Goal: Information Seeking & Learning: Learn about a topic

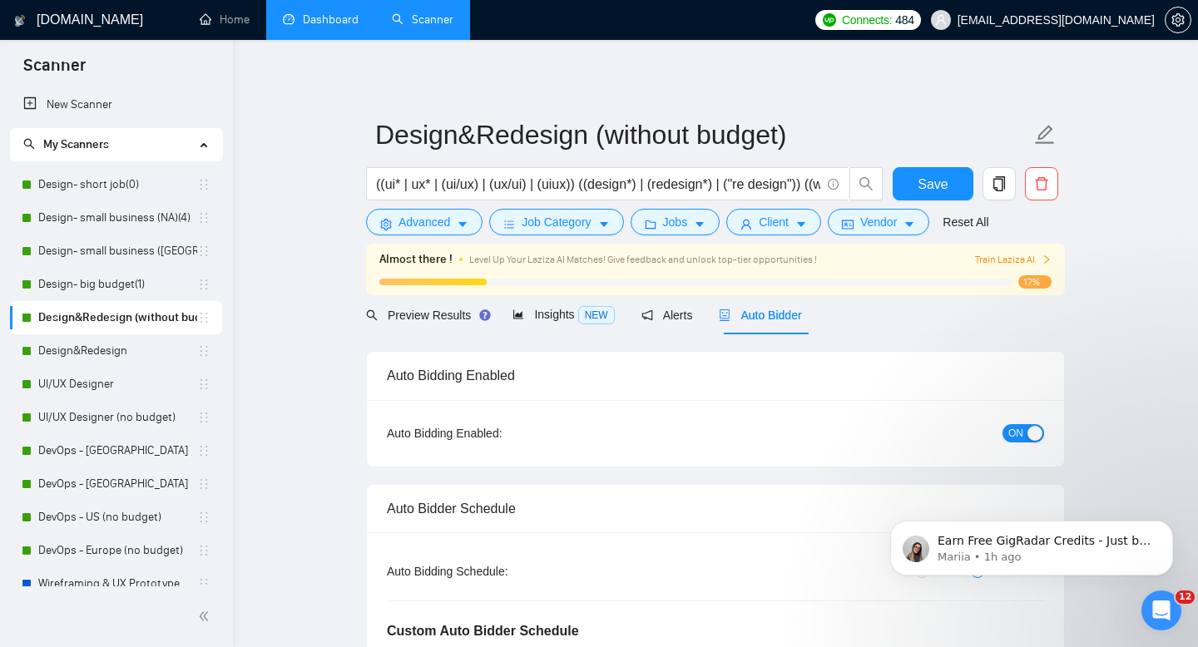
click at [340, 13] on link "Dashboard" at bounding box center [321, 19] width 76 height 14
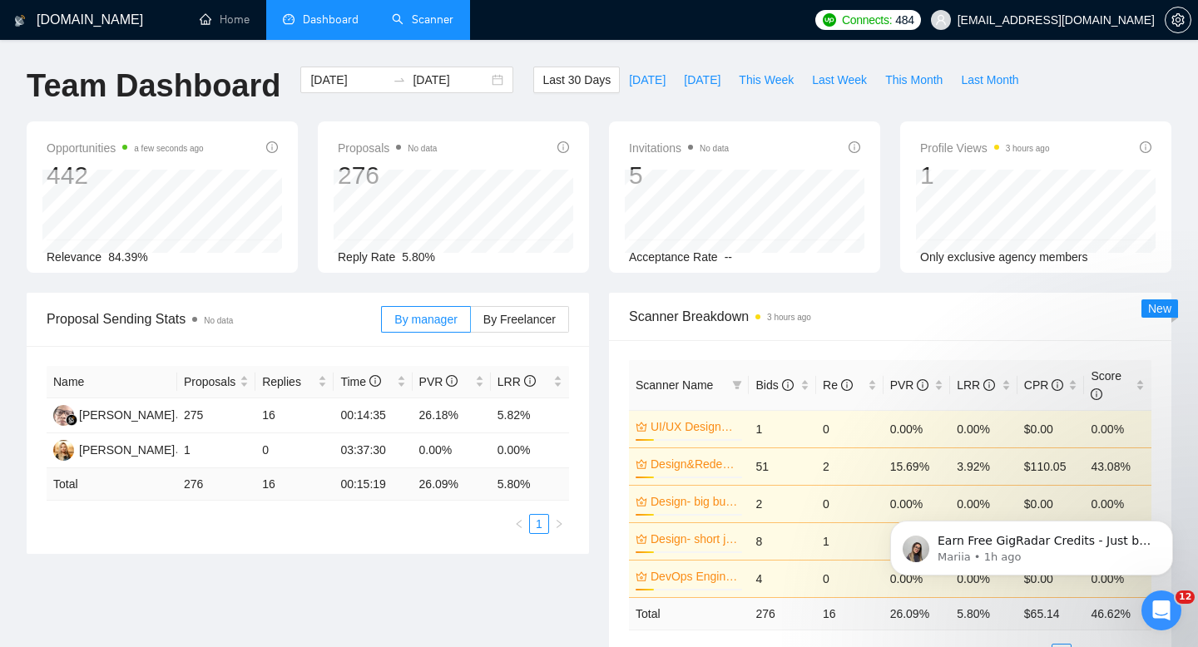
click at [429, 17] on link "Scanner" at bounding box center [423, 19] width 62 height 14
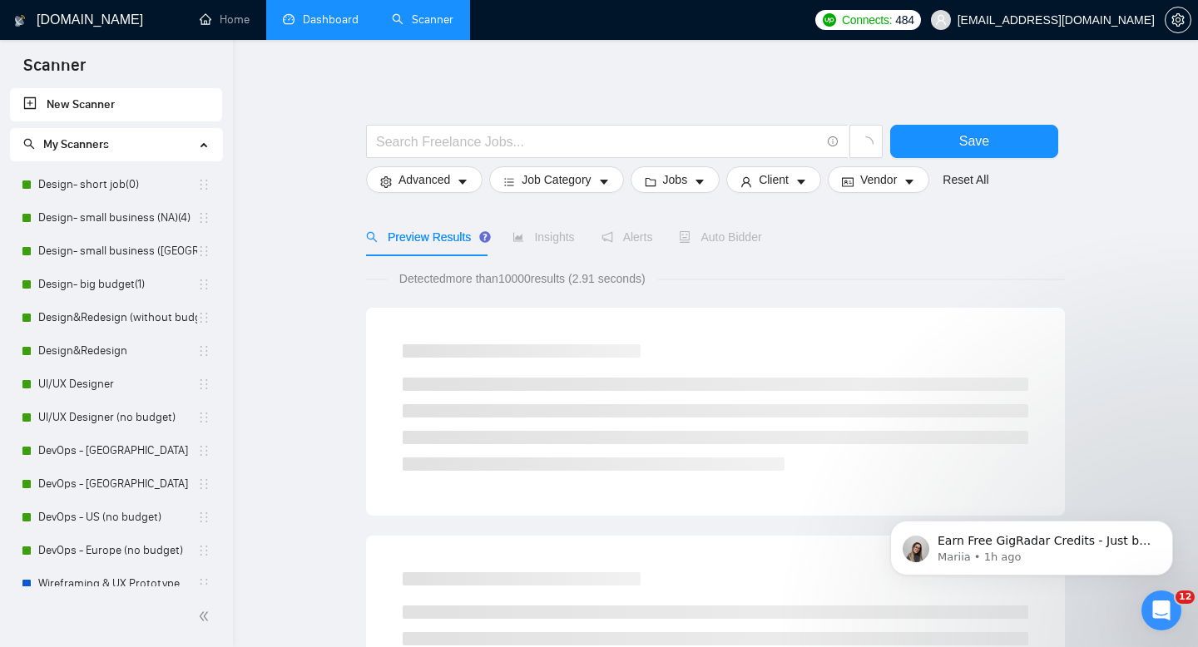
click at [338, 23] on link "Dashboard" at bounding box center [321, 19] width 76 height 14
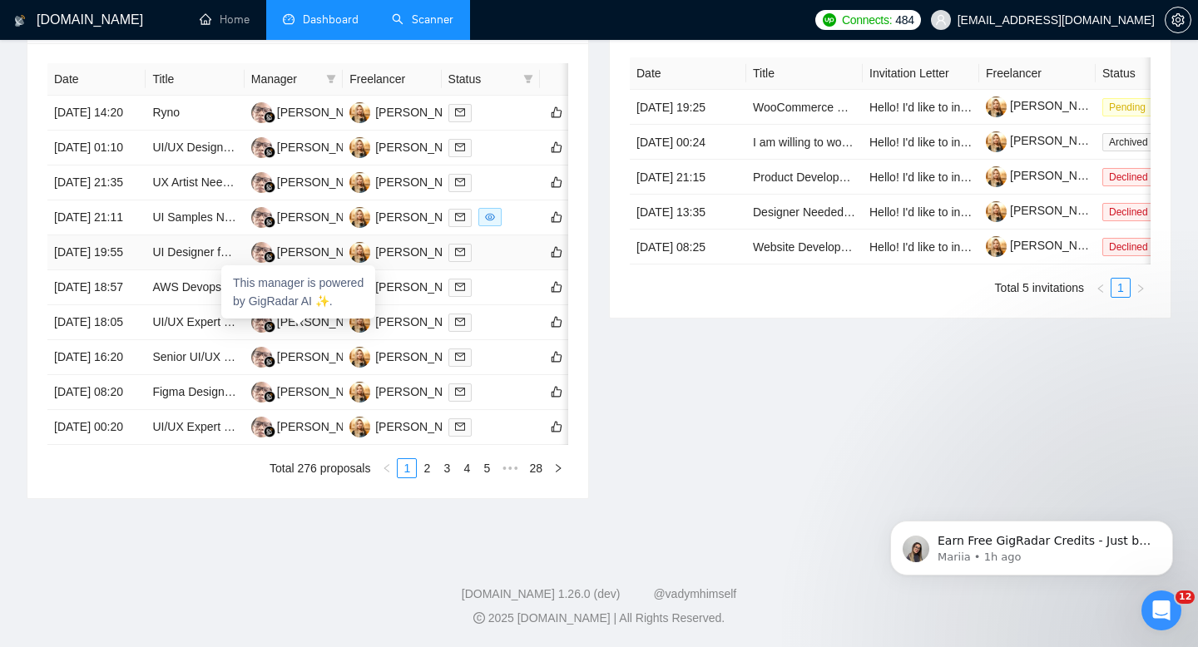
scroll to position [872, 0]
click at [423, 472] on link "2" at bounding box center [426, 468] width 18 height 18
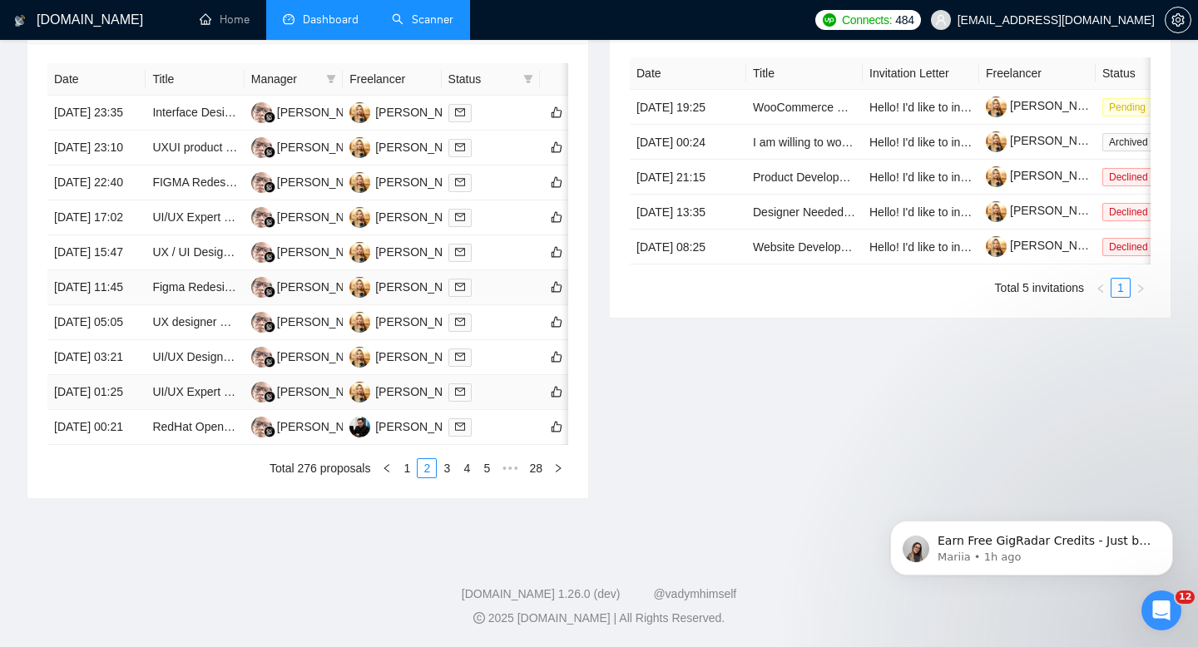
scroll to position [872, 0]
click at [446, 467] on link "3" at bounding box center [446, 468] width 18 height 18
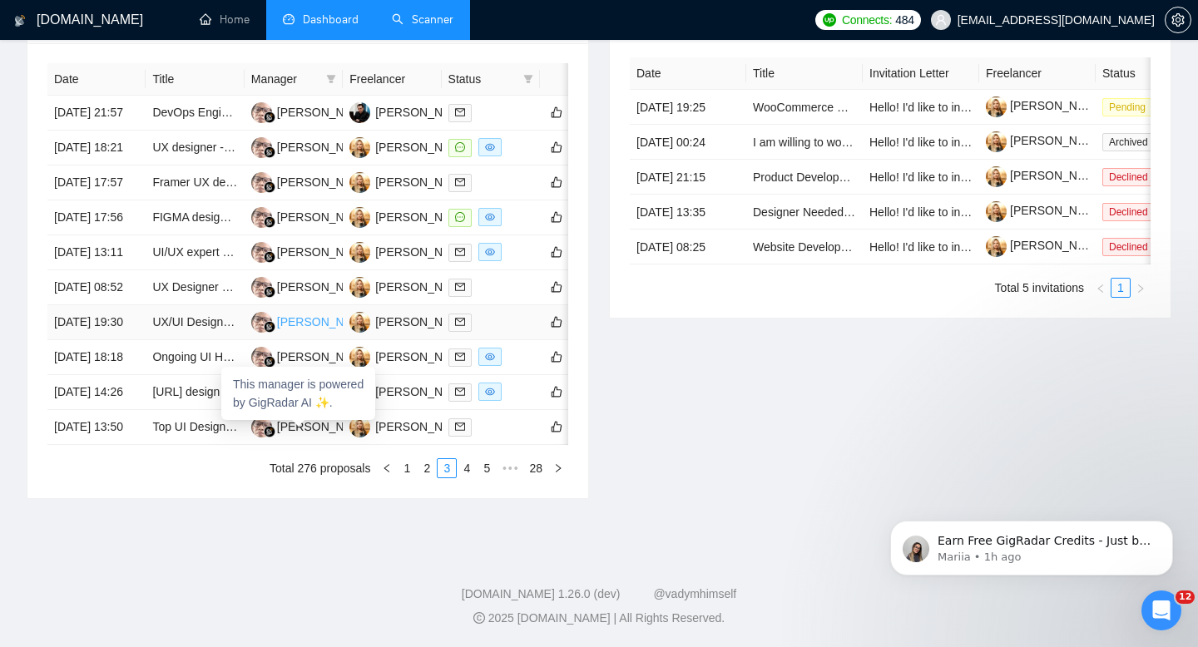
scroll to position [743, 0]
click at [188, 156] on td "UX designer - Transit application" at bounding box center [195, 148] width 98 height 35
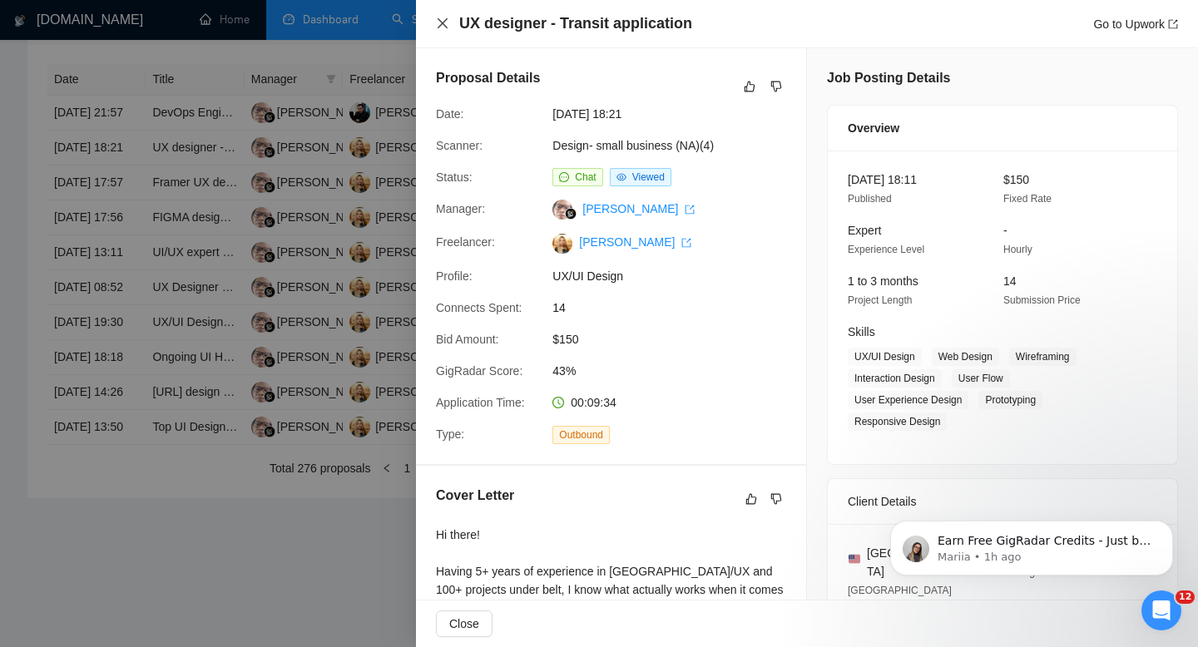
click at [442, 22] on icon "close" at bounding box center [442, 23] width 10 height 10
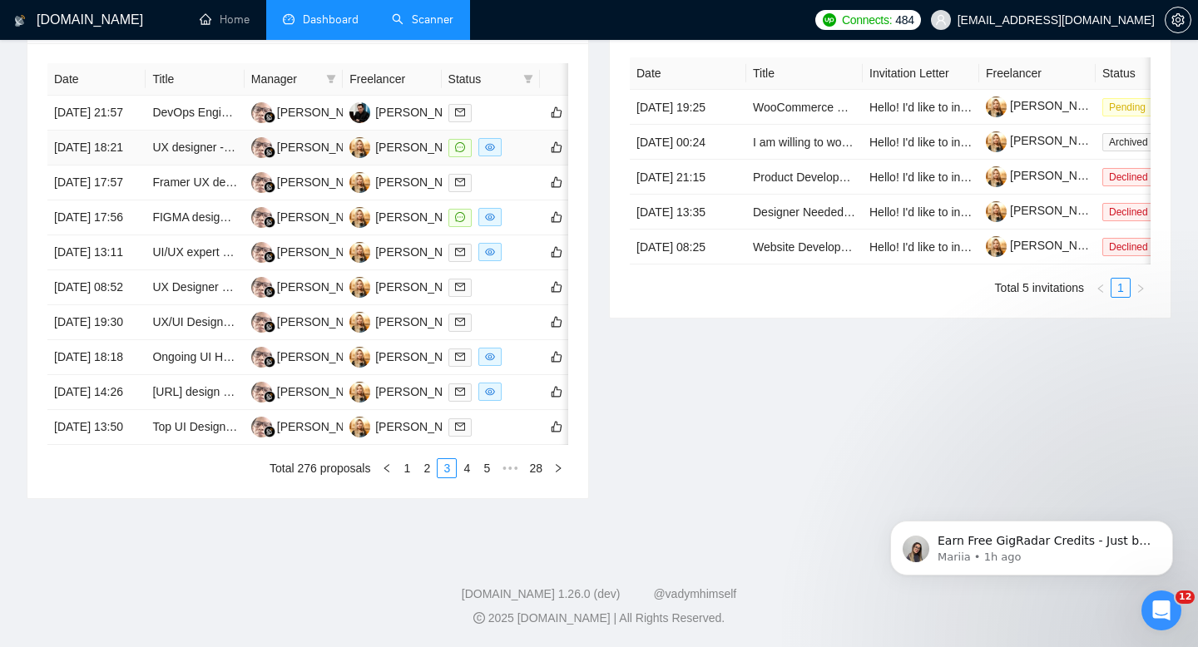
scroll to position [842, 0]
click at [469, 477] on link "4" at bounding box center [466, 468] width 18 height 18
click at [466, 477] on link "5" at bounding box center [466, 468] width 18 height 18
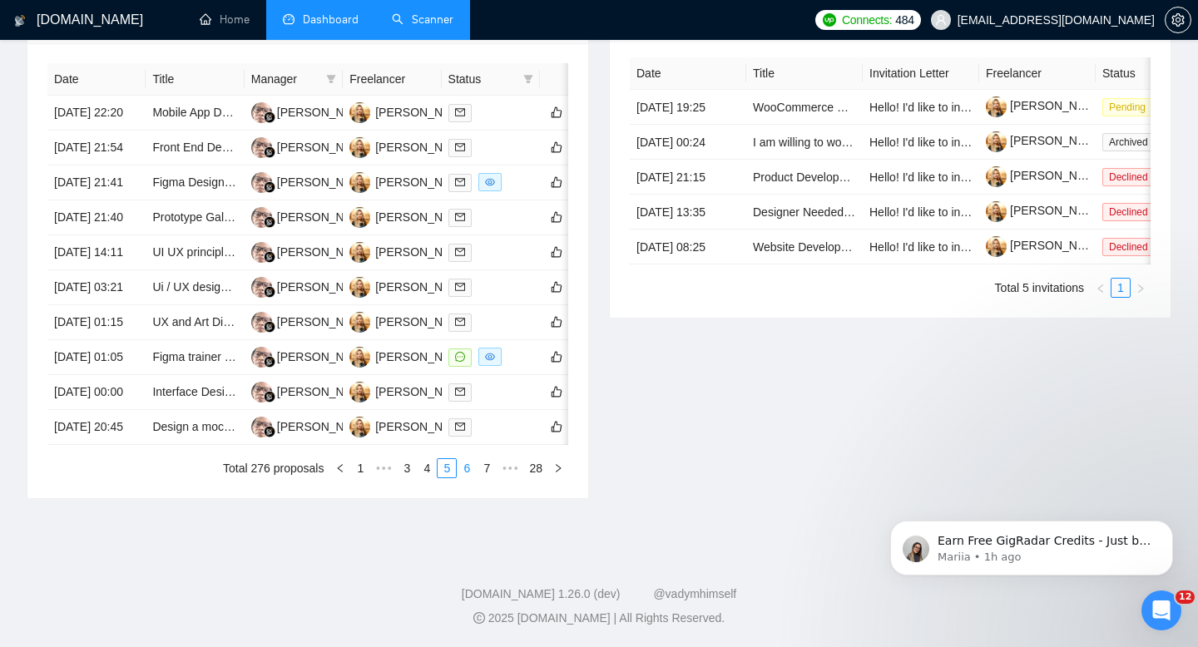
click at [462, 469] on link "6" at bounding box center [466, 468] width 18 height 18
click at [171, 383] on td "Experienced UX/UI Designer Needed for iOS App Review" at bounding box center [195, 392] width 98 height 35
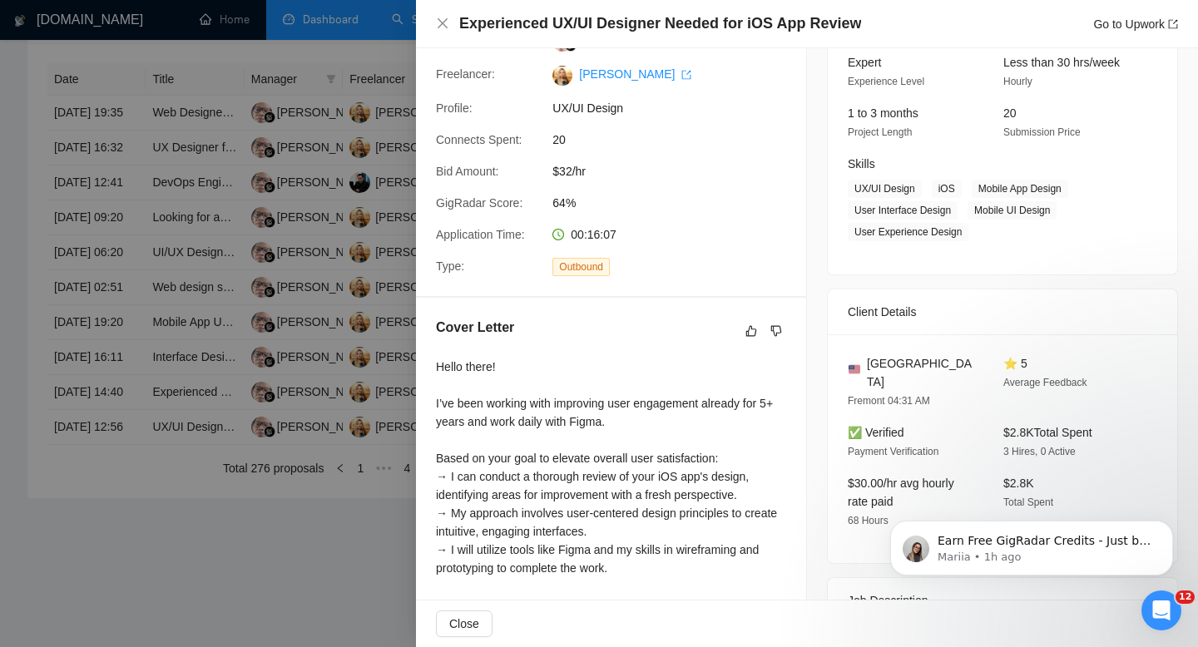
scroll to position [170, 0]
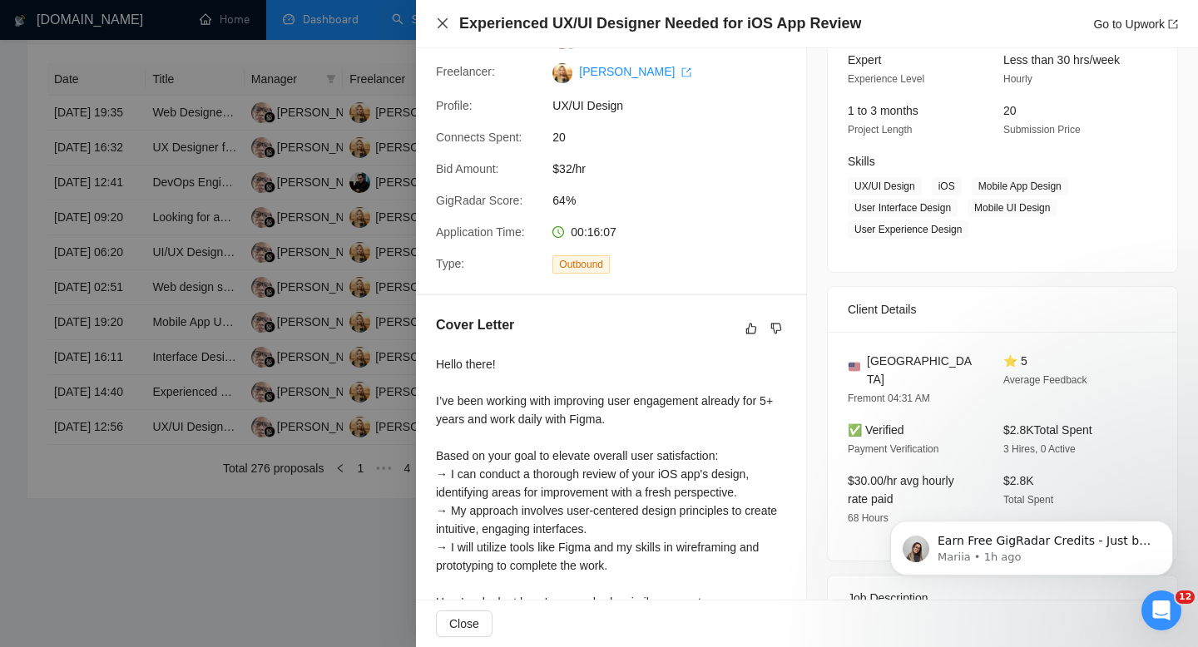
click at [442, 29] on icon "close" at bounding box center [442, 23] width 13 height 13
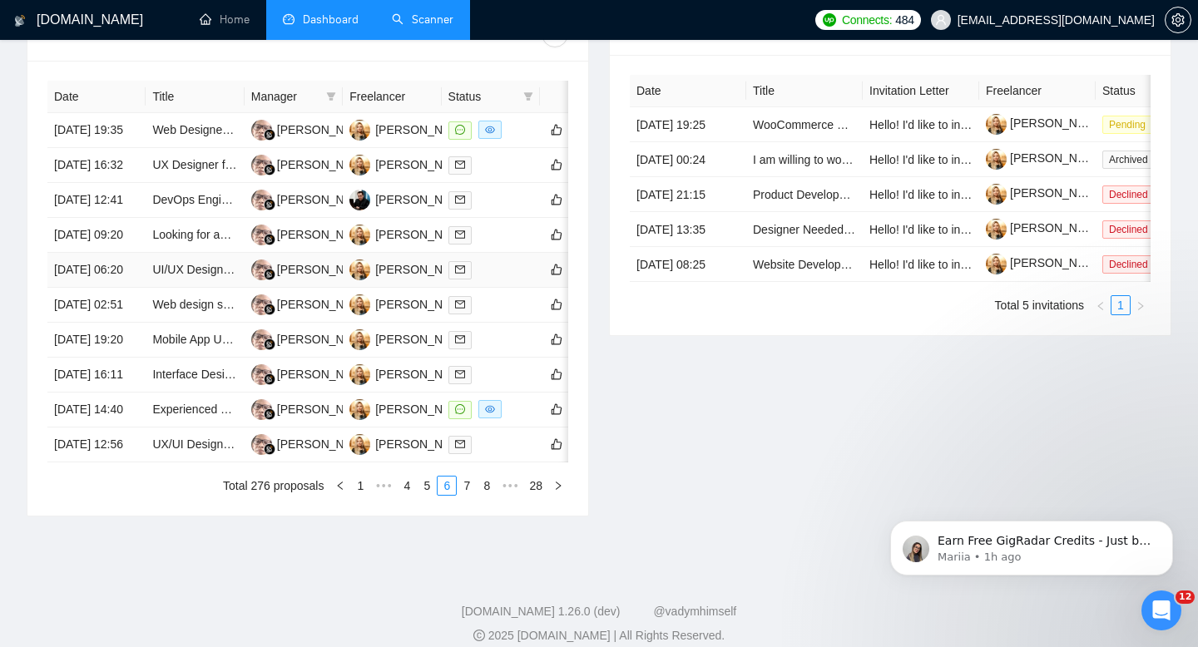
scroll to position [611, 0]
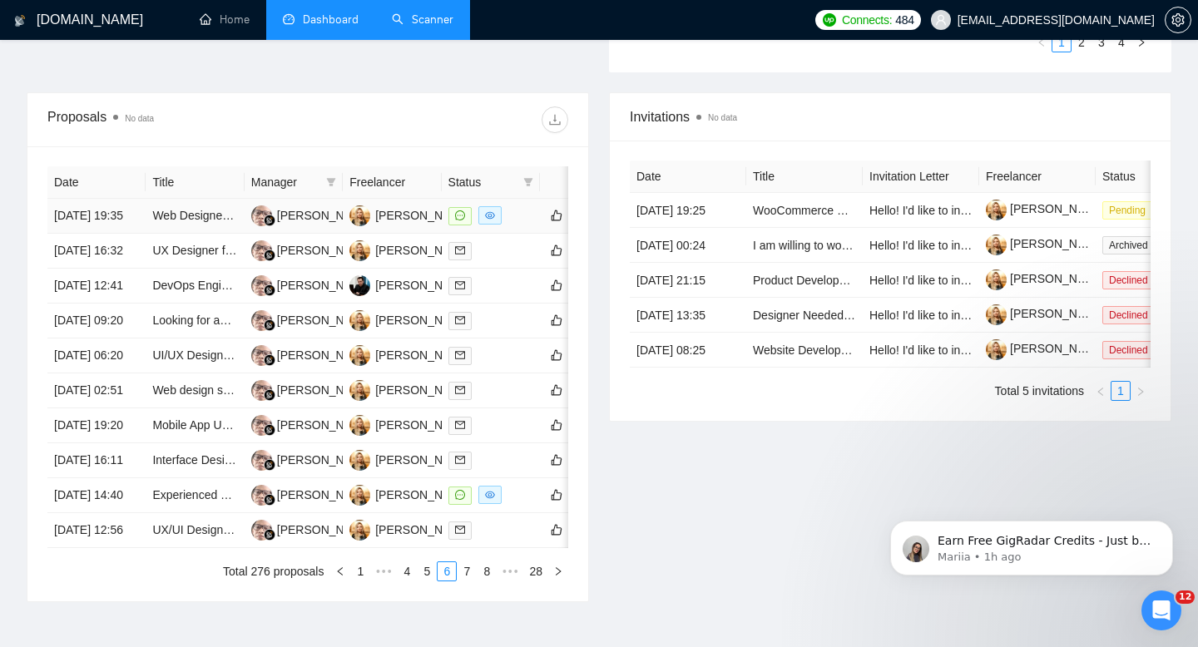
click at [181, 234] on td "Web Designer Needed to Merge Two Websites and Build a Clean Odoo Website" at bounding box center [195, 216] width 98 height 35
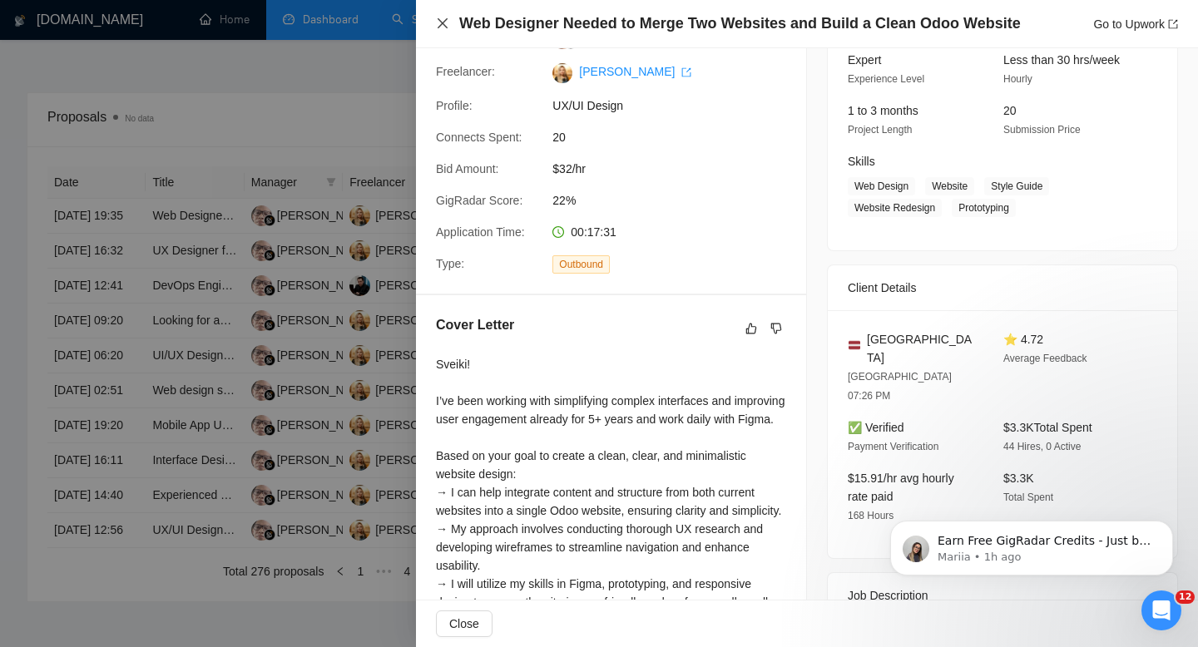
click at [440, 20] on icon "close" at bounding box center [442, 23] width 13 height 13
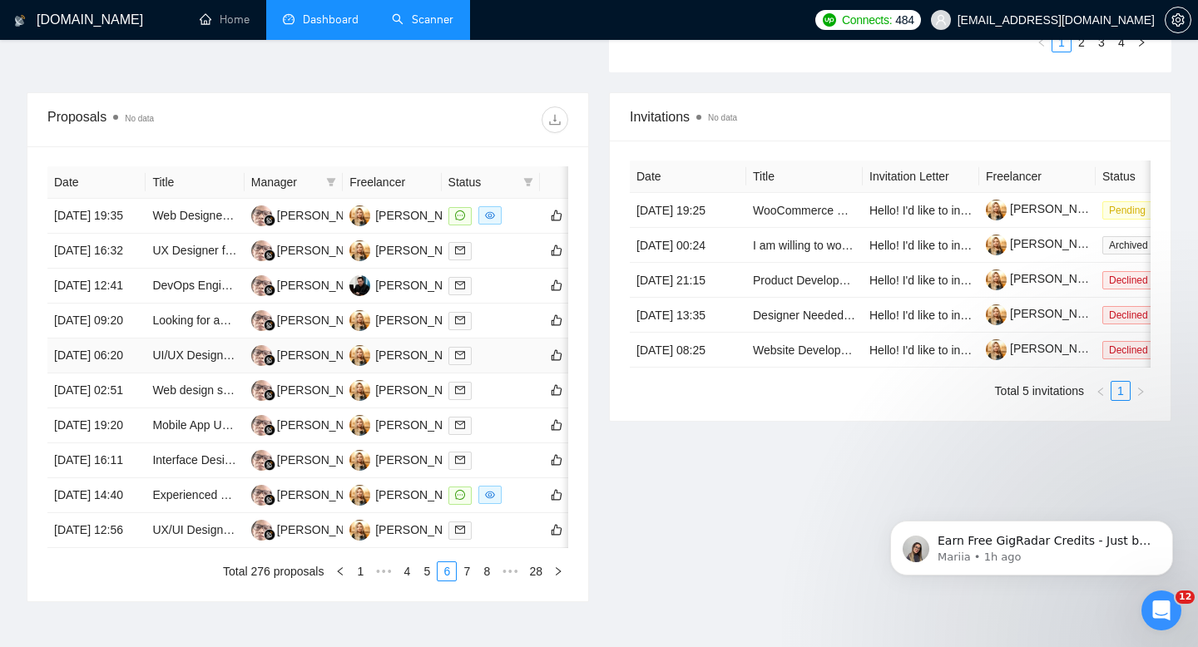
scroll to position [872, 0]
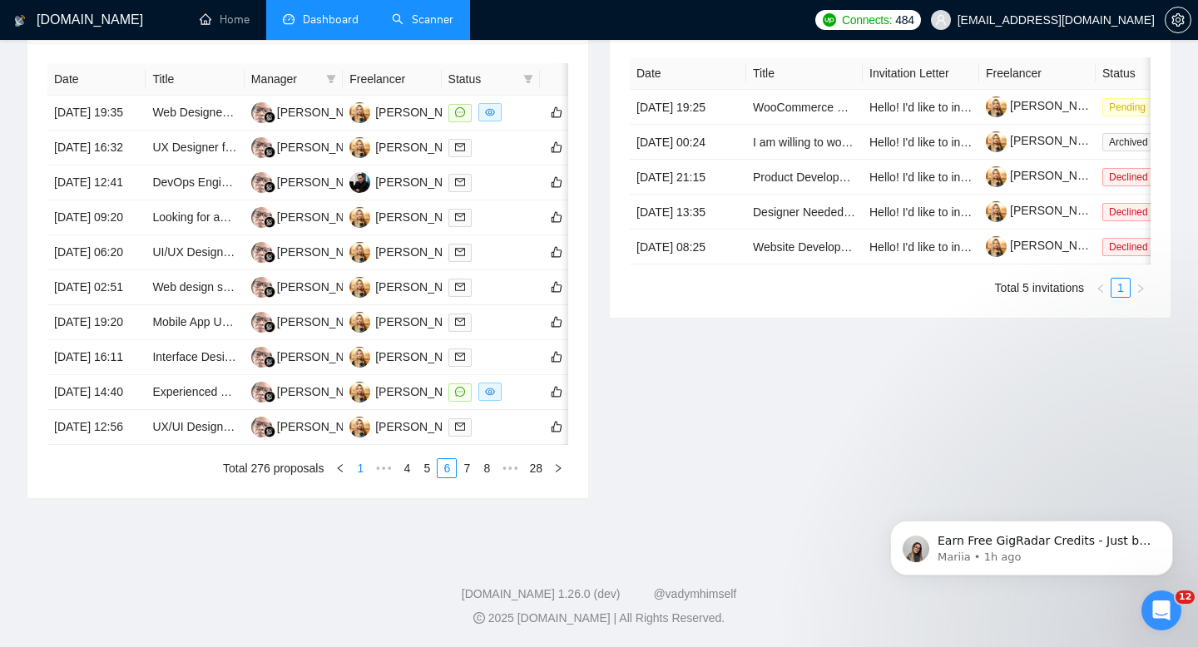
click at [361, 465] on link "1" at bounding box center [360, 468] width 18 height 18
click at [427, 470] on link "2" at bounding box center [426, 468] width 18 height 18
click at [442, 470] on link "3" at bounding box center [446, 468] width 18 height 18
click at [178, 165] on td "UX designer - Transit application" at bounding box center [195, 148] width 98 height 35
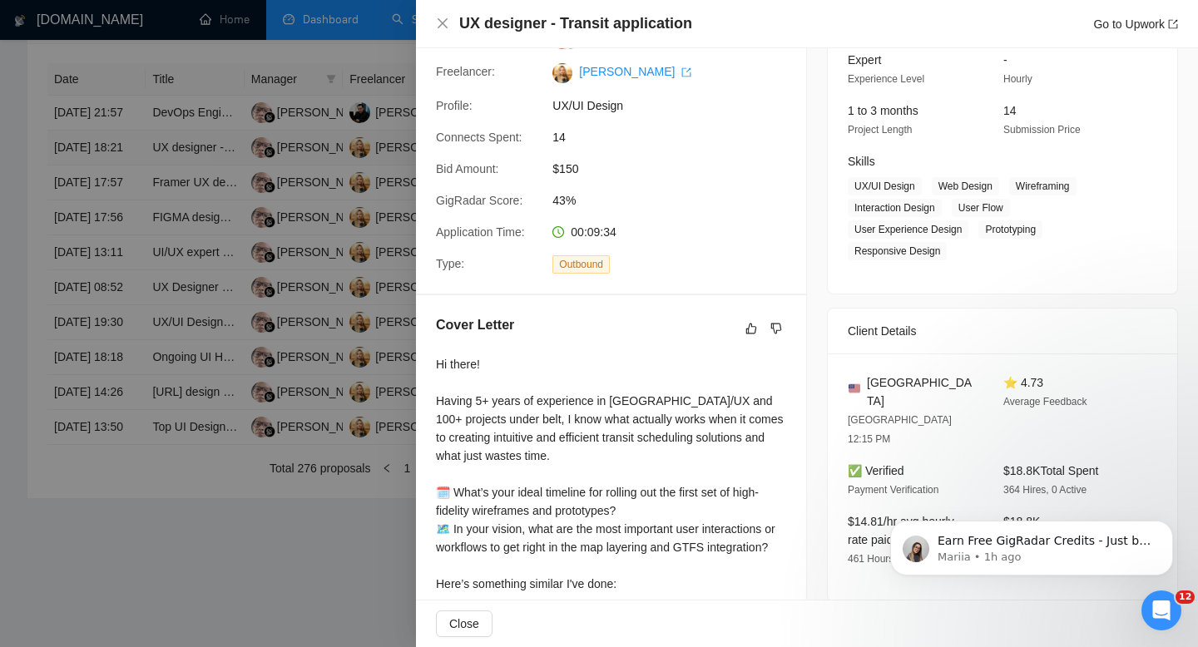
click at [178, 189] on div at bounding box center [599, 323] width 1198 height 647
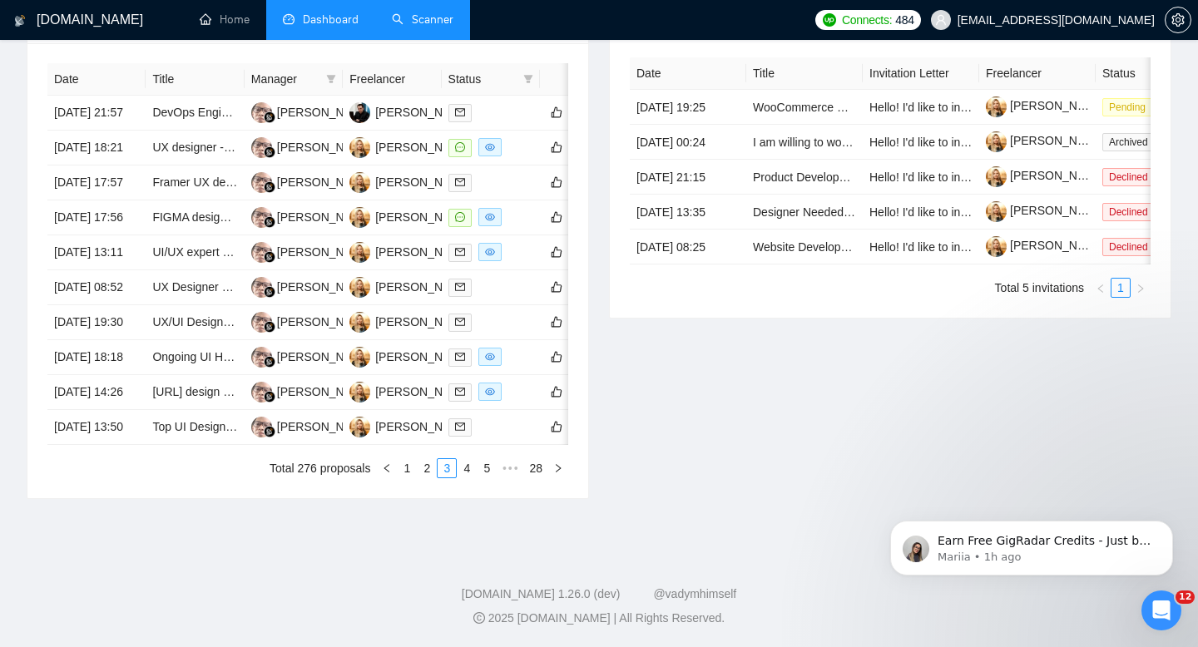
click at [432, 12] on link "Scanner" at bounding box center [423, 19] width 62 height 14
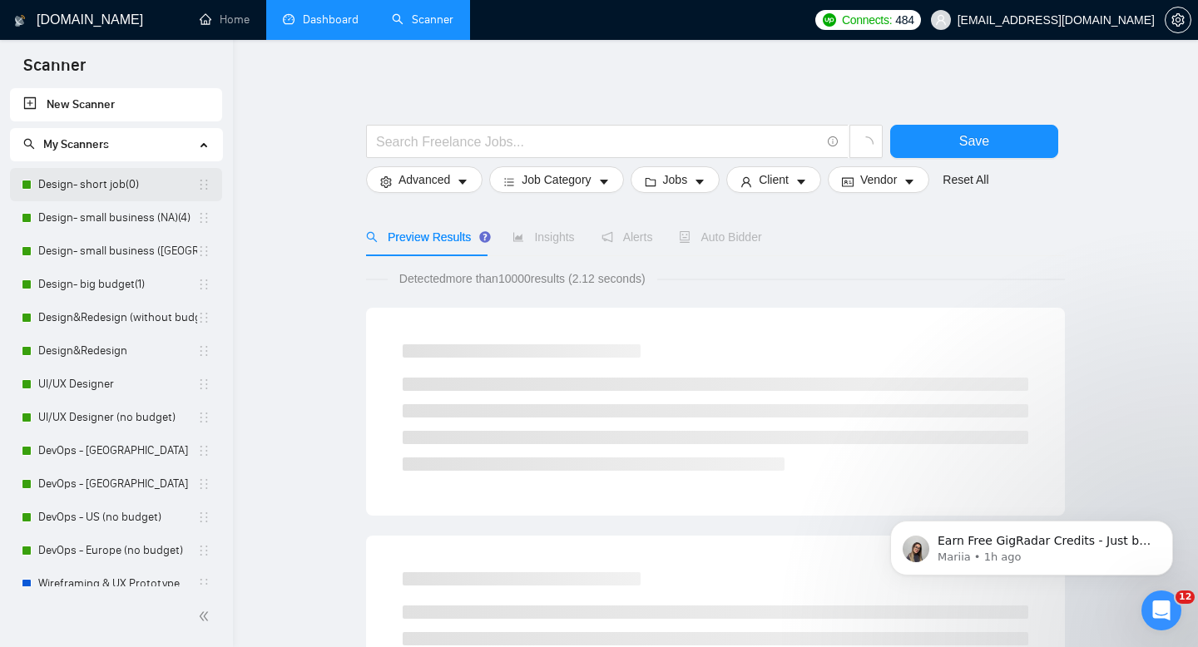
click at [100, 185] on link "Design- short job(0)" at bounding box center [117, 184] width 159 height 33
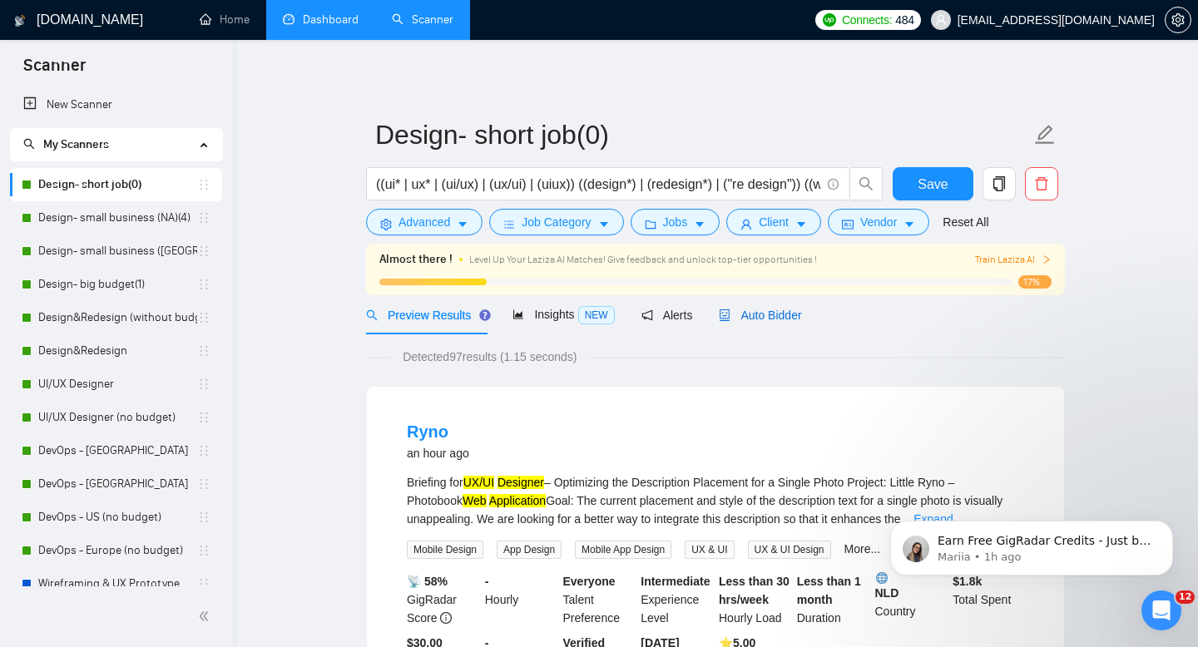
click at [750, 317] on span "Auto Bidder" at bounding box center [760, 315] width 82 height 13
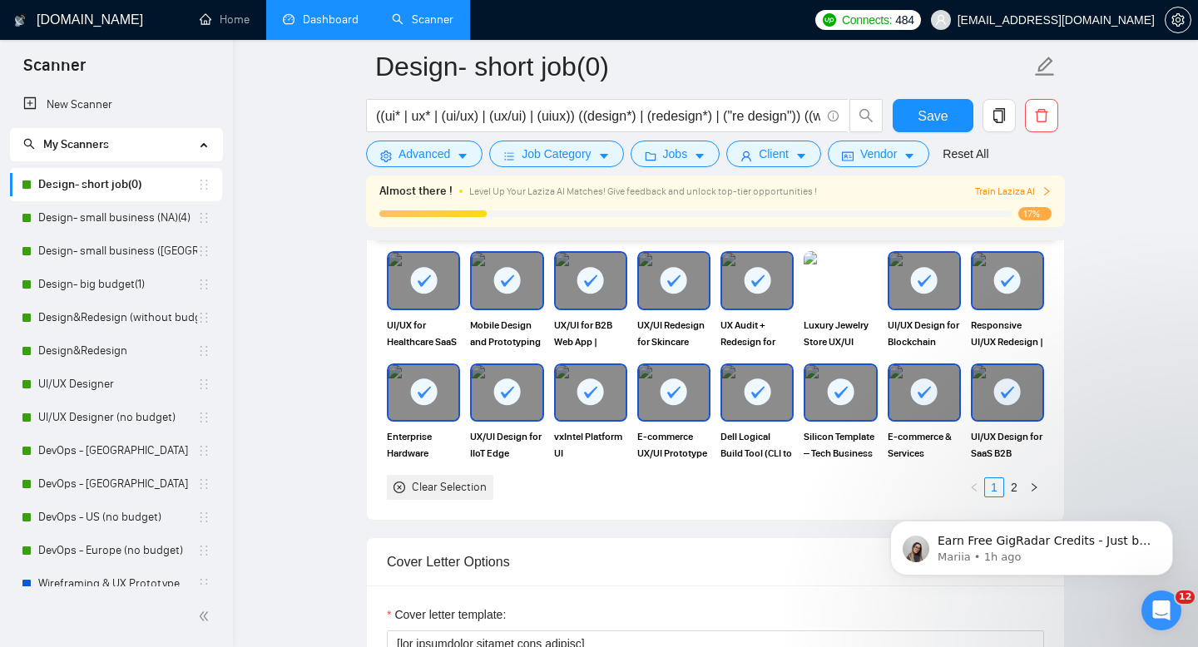
scroll to position [1627, 0]
click html "Earn Free GigRadar Credits - Just by Sharing Your Story! 💬 Want more credits fo…"
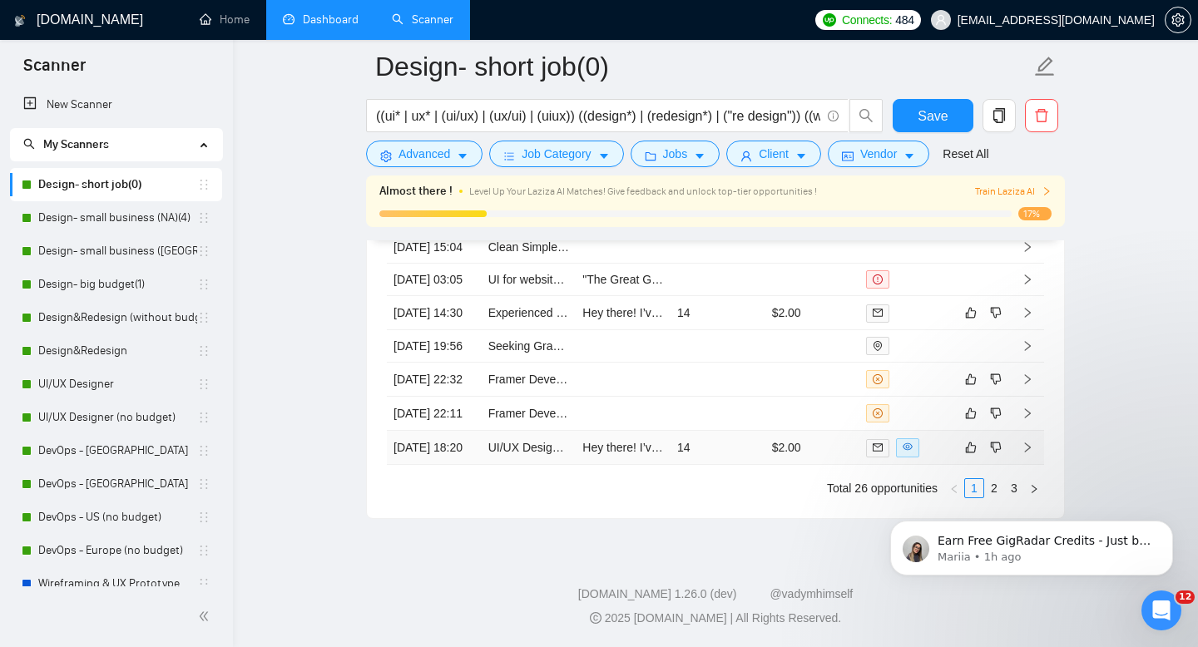
scroll to position [4568, 0]
click at [108, 282] on link "Design- big budget(1)" at bounding box center [117, 284] width 159 height 33
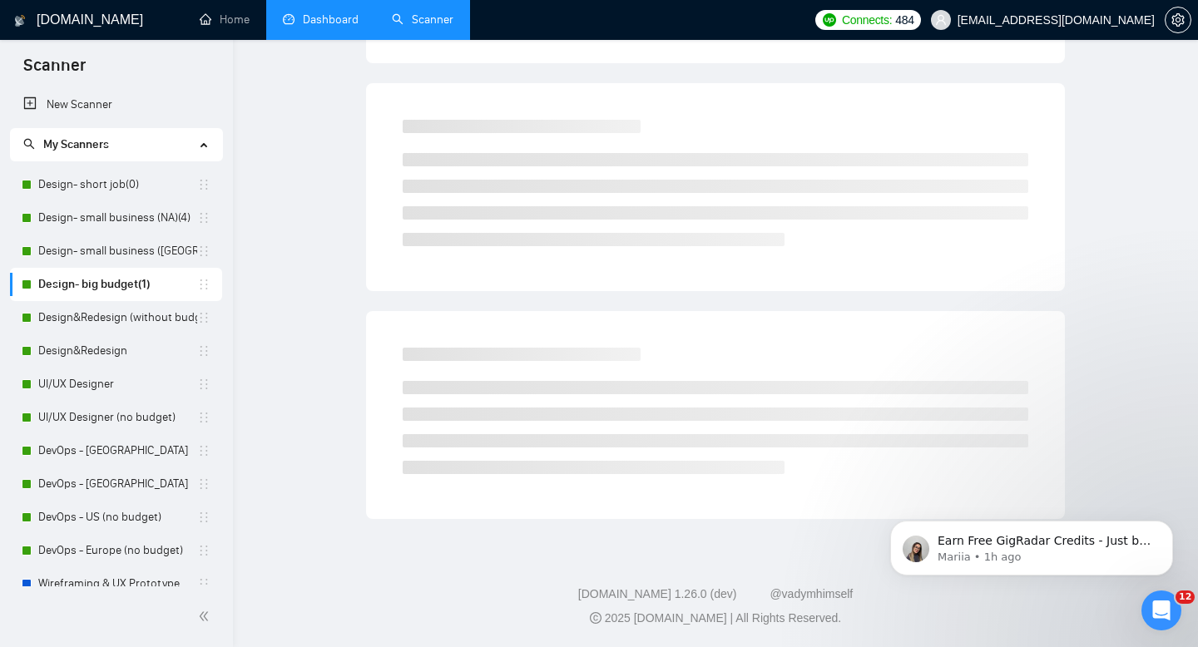
scroll to position [12, 0]
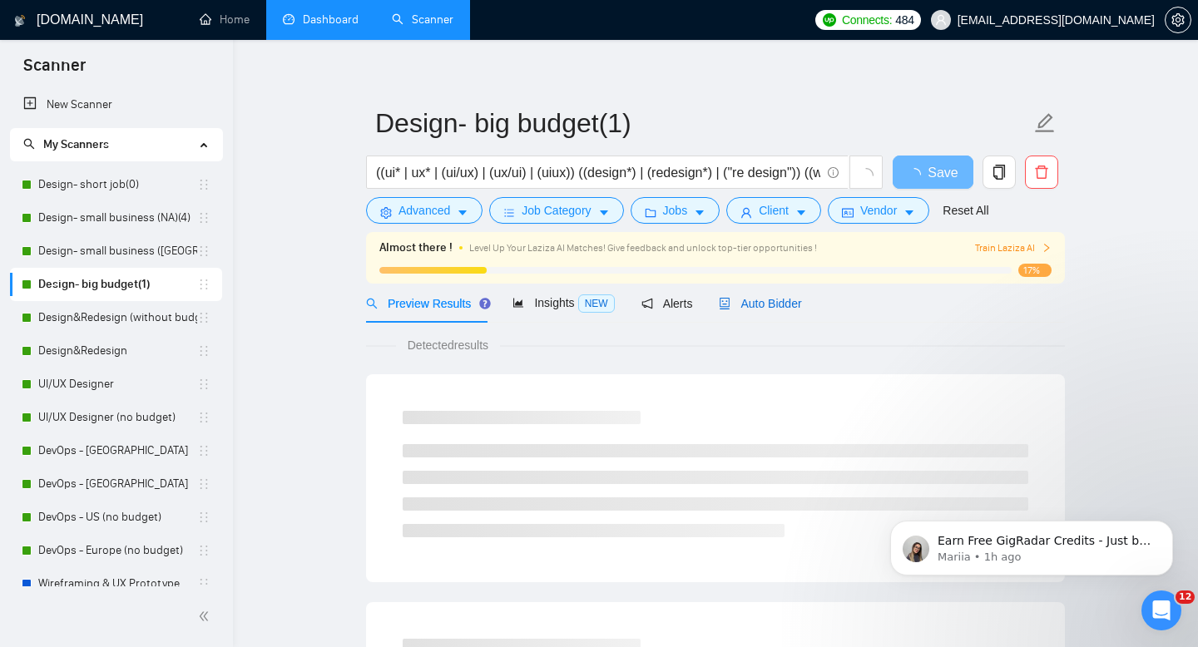
click at [737, 299] on span "Auto Bidder" at bounding box center [760, 303] width 82 height 13
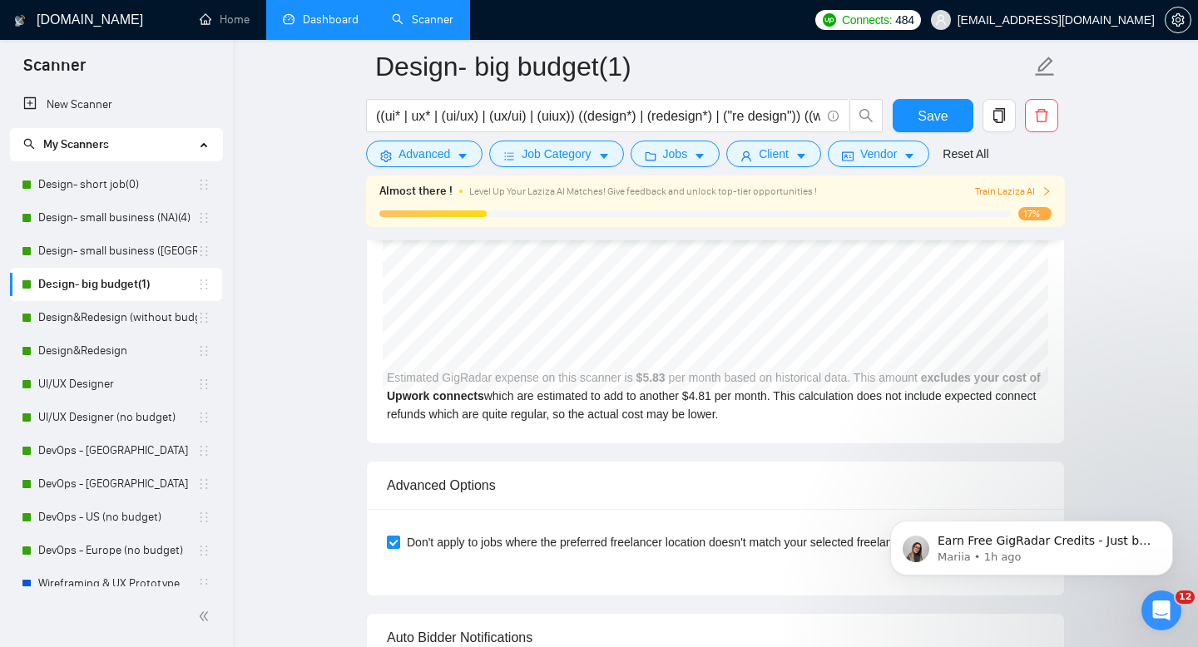
scroll to position [4145, 0]
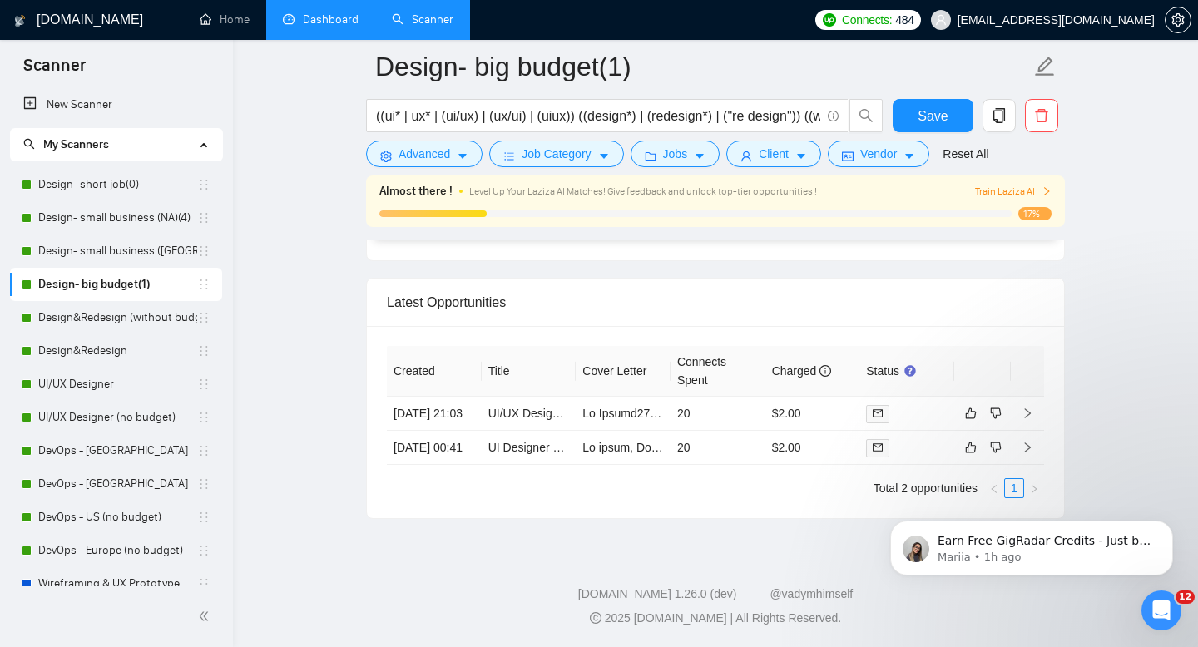
click at [547, 572] on footer "[DOMAIN_NAME] 1.26.0 (dev) @vadymhimself 2025 [DOMAIN_NAME] | All Rights Reserv…" at bounding box center [715, 596] width 965 height 101
click at [91, 221] on link "Design- small business (NA)(4)" at bounding box center [117, 217] width 159 height 33
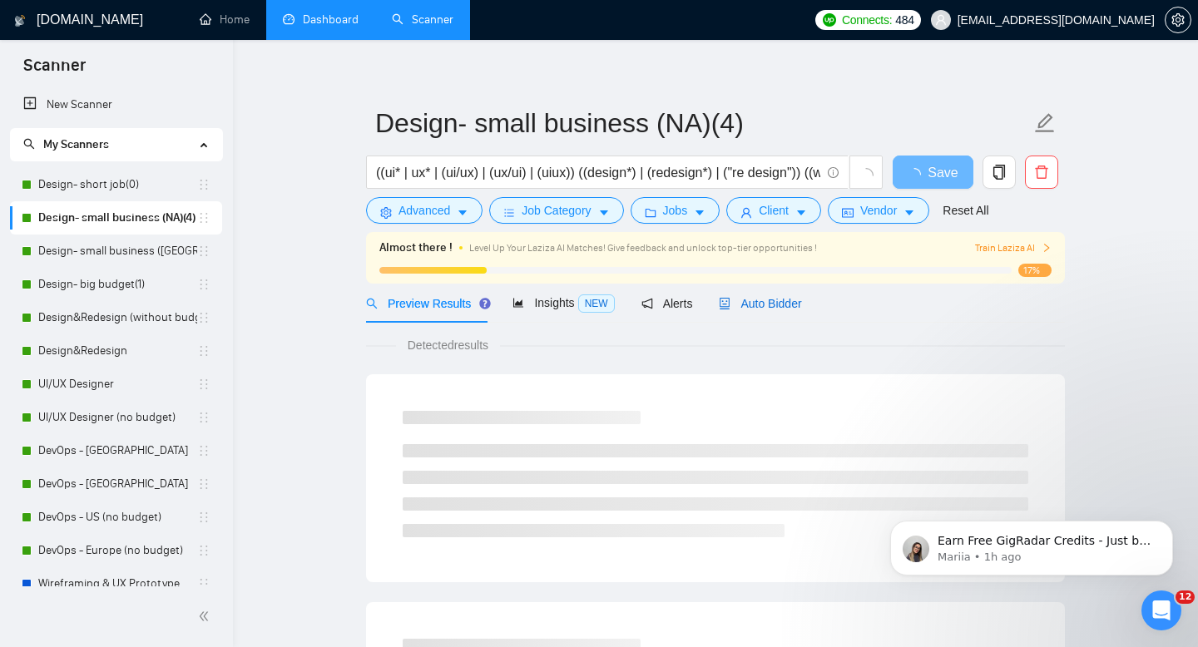
click at [743, 308] on span "Auto Bidder" at bounding box center [760, 303] width 82 height 13
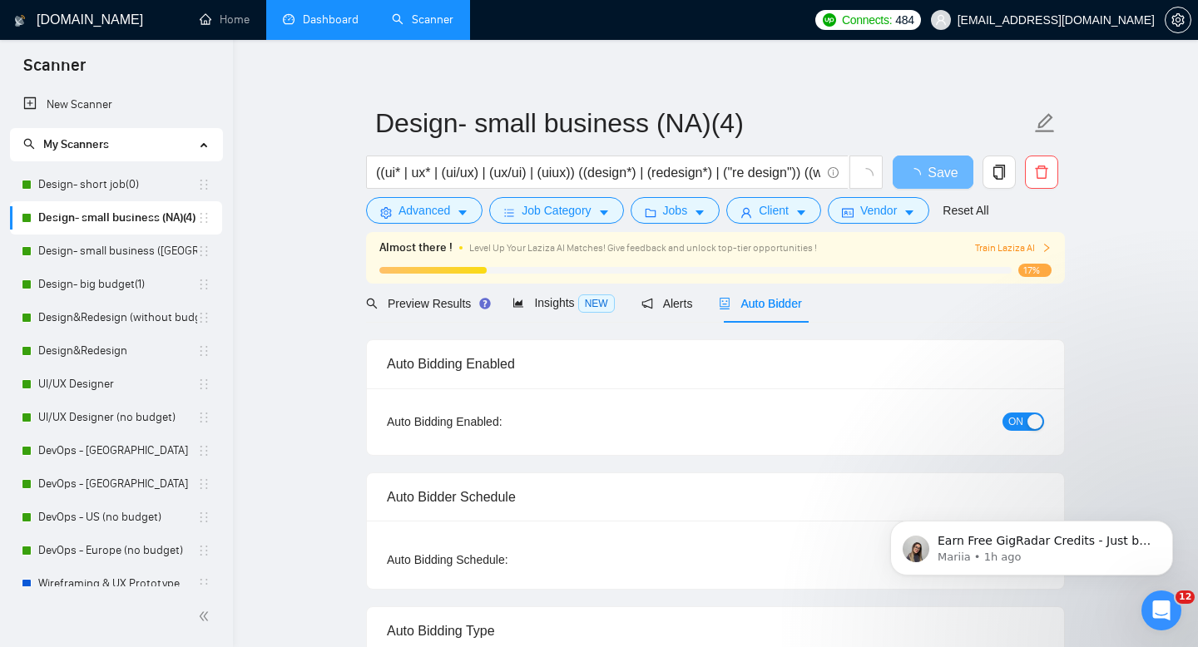
radio input "false"
radio input "true"
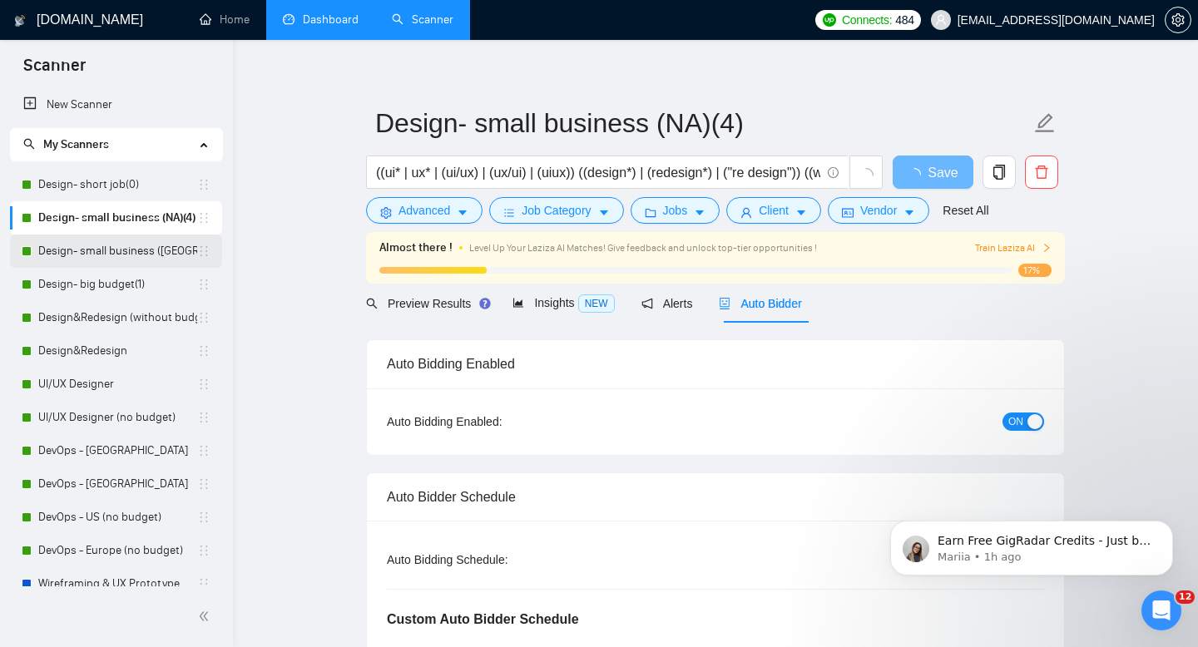
click at [114, 255] on link "Design- small business ([GEOGRAPHIC_DATA])(4)" at bounding box center [117, 251] width 159 height 33
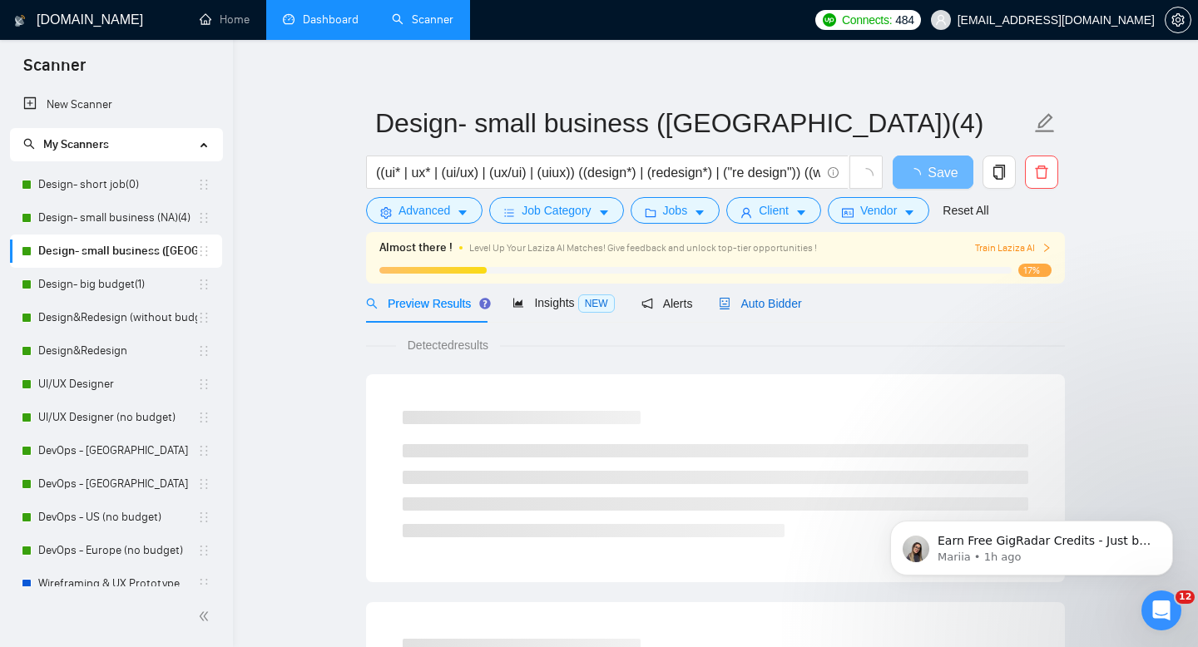
click at [798, 302] on span "Auto Bidder" at bounding box center [760, 303] width 82 height 13
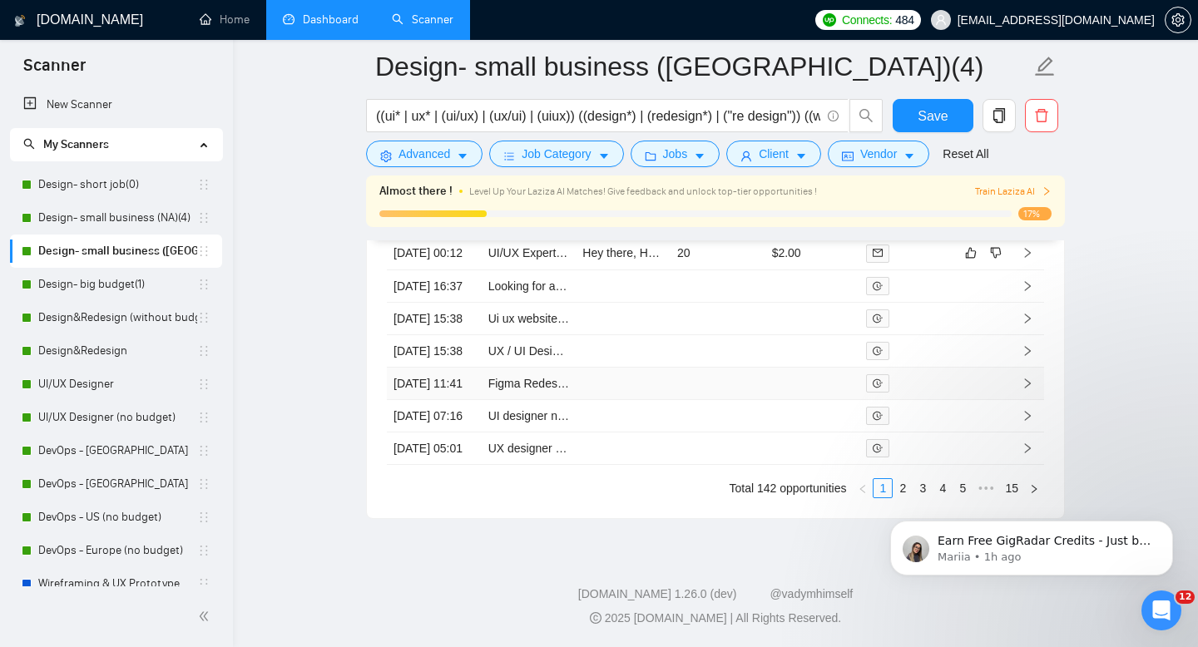
scroll to position [4784, 0]
click html "Earn Free GigRadar Credits - Just by Sharing Your Story! 💬 Want more credits fo…"
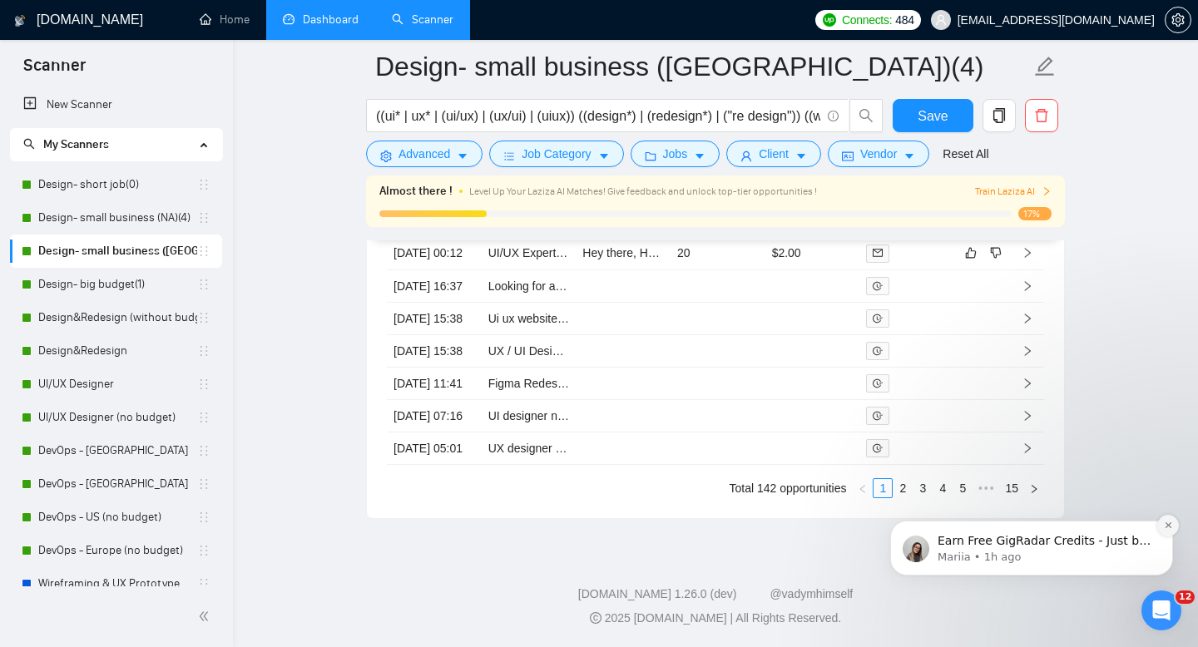
click at [1163, 526] on icon "Dismiss notification" at bounding box center [1167, 525] width 9 height 9
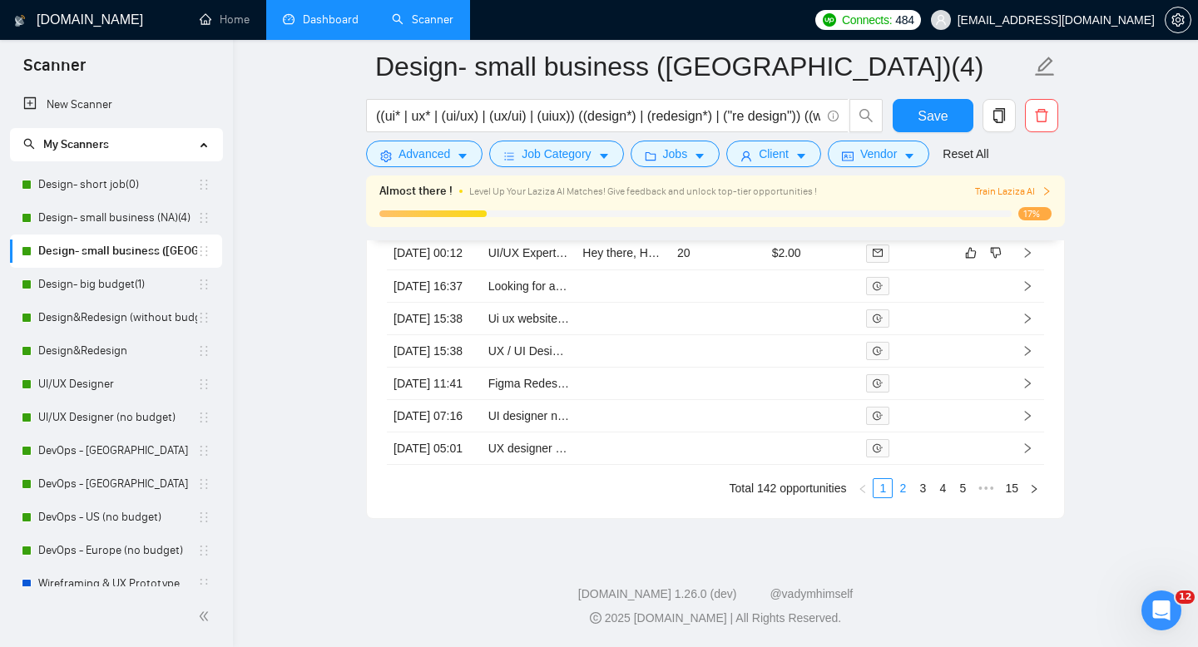
click at [899, 489] on link "2" at bounding box center [902, 488] width 18 height 18
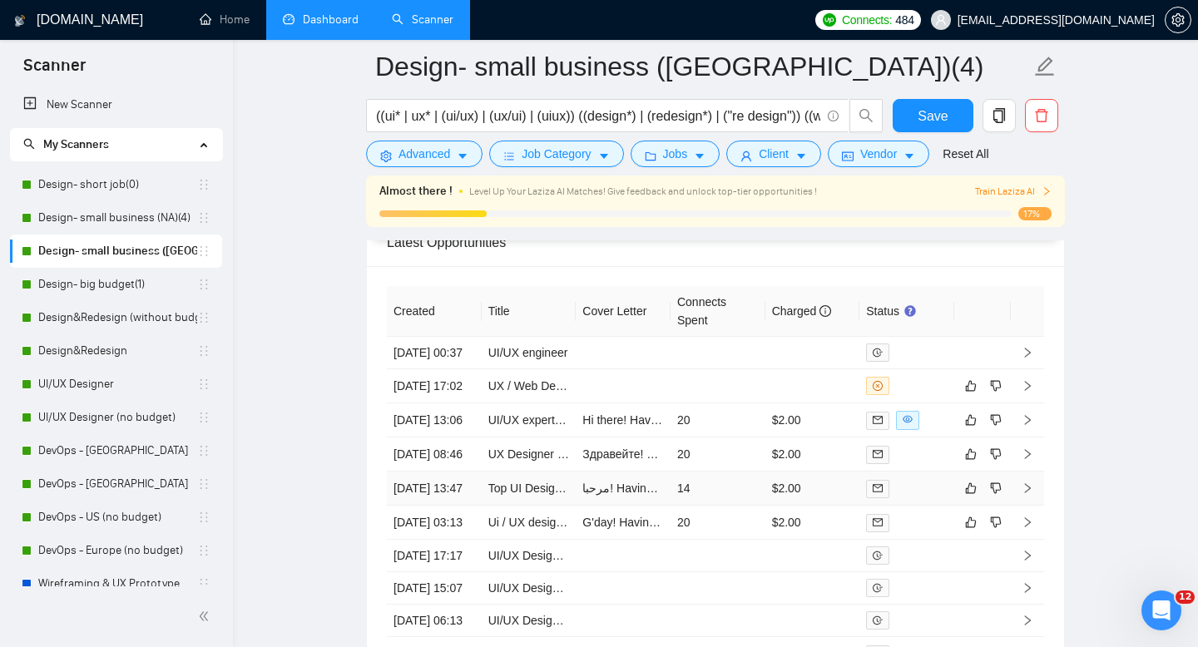
scroll to position [4788, 0]
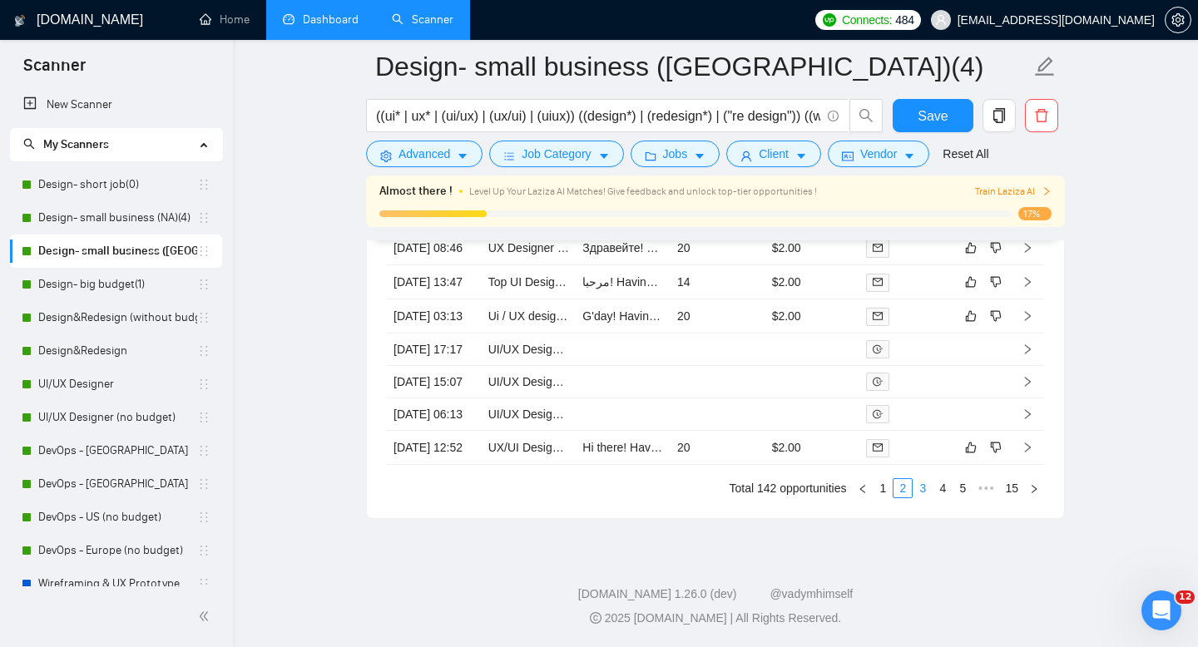
click at [918, 489] on link "3" at bounding box center [922, 488] width 18 height 18
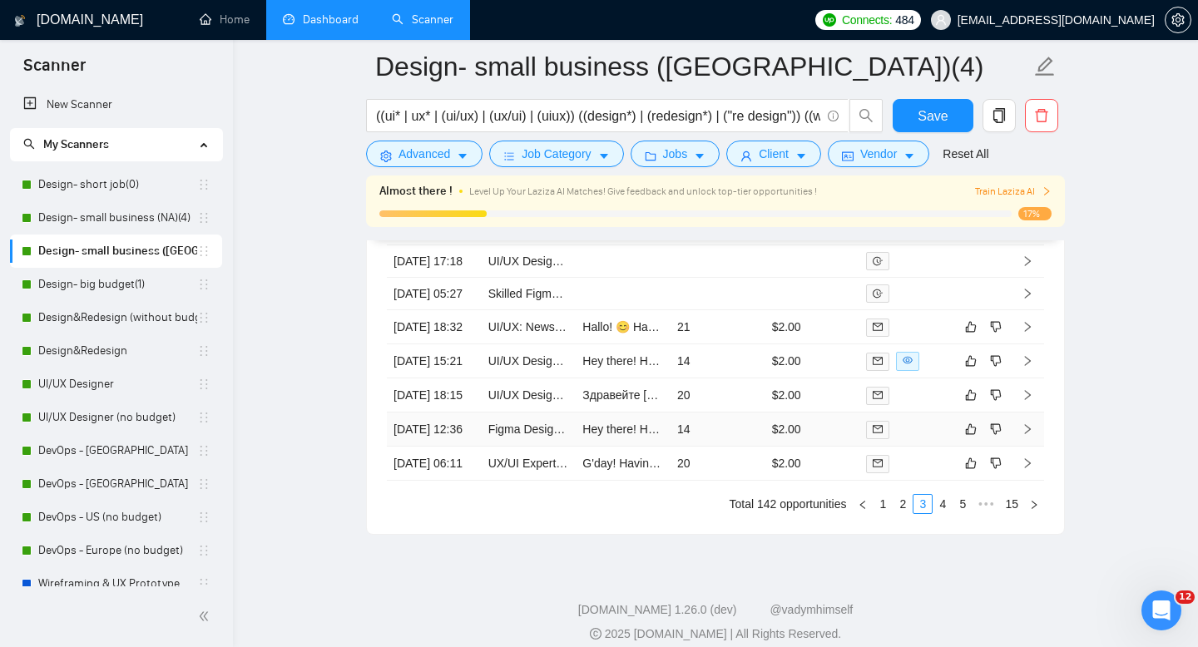
scroll to position [4461, 0]
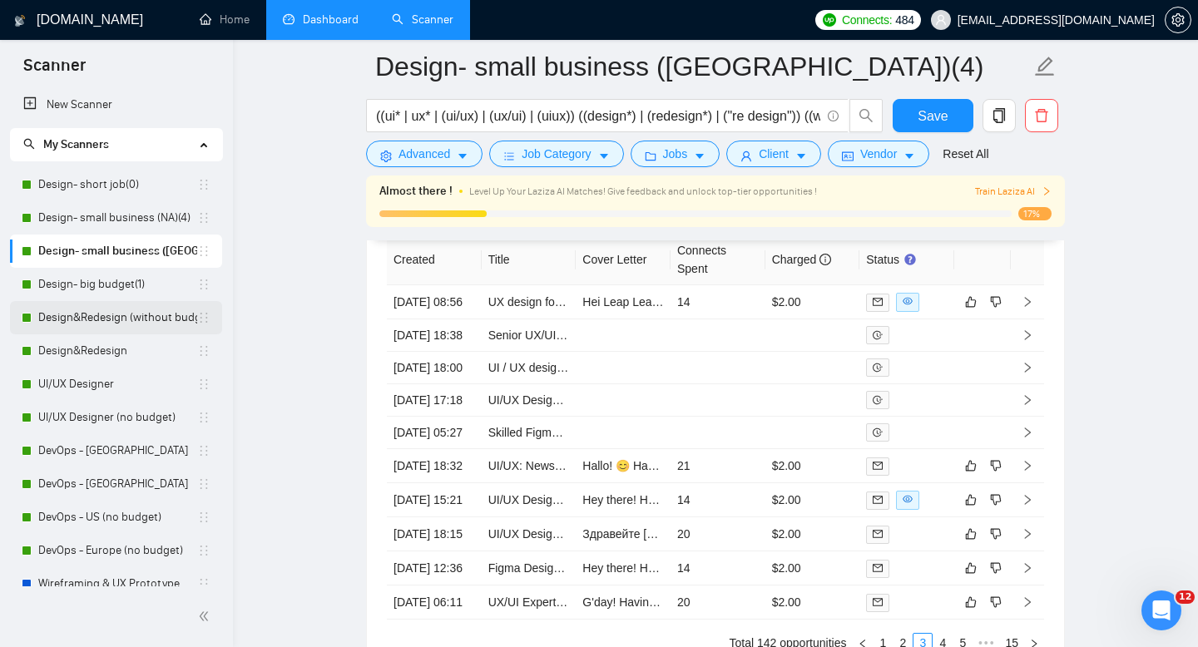
click at [101, 314] on link "Design&Redesign (without budget)" at bounding box center [117, 317] width 159 height 33
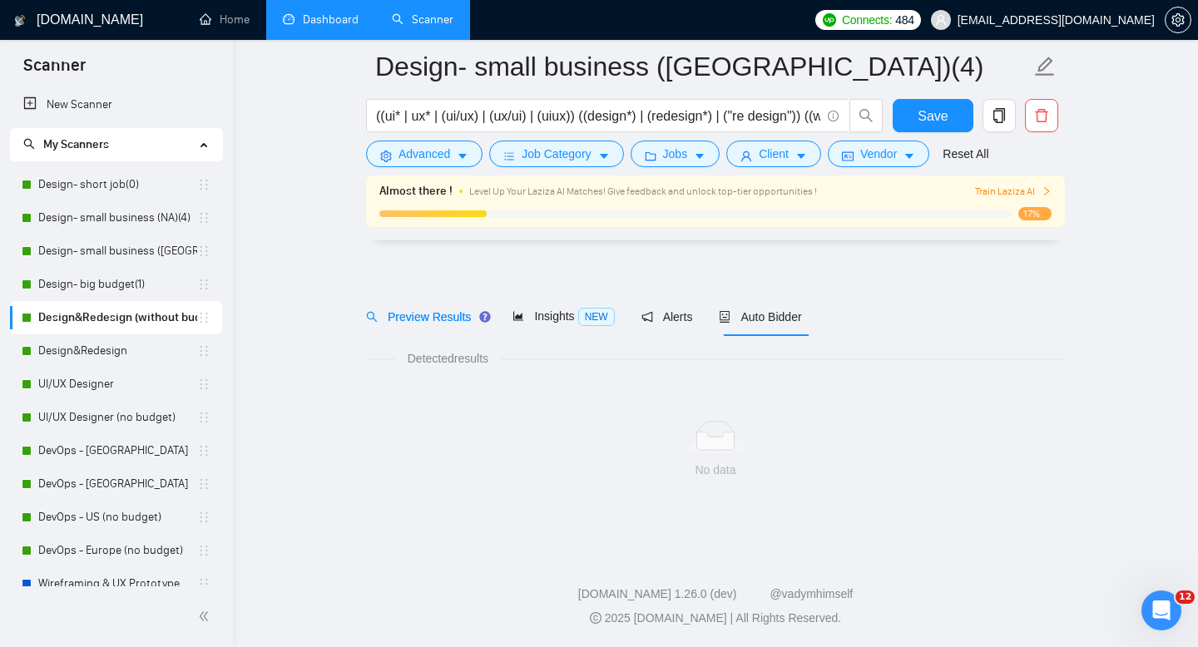
scroll to position [12, 0]
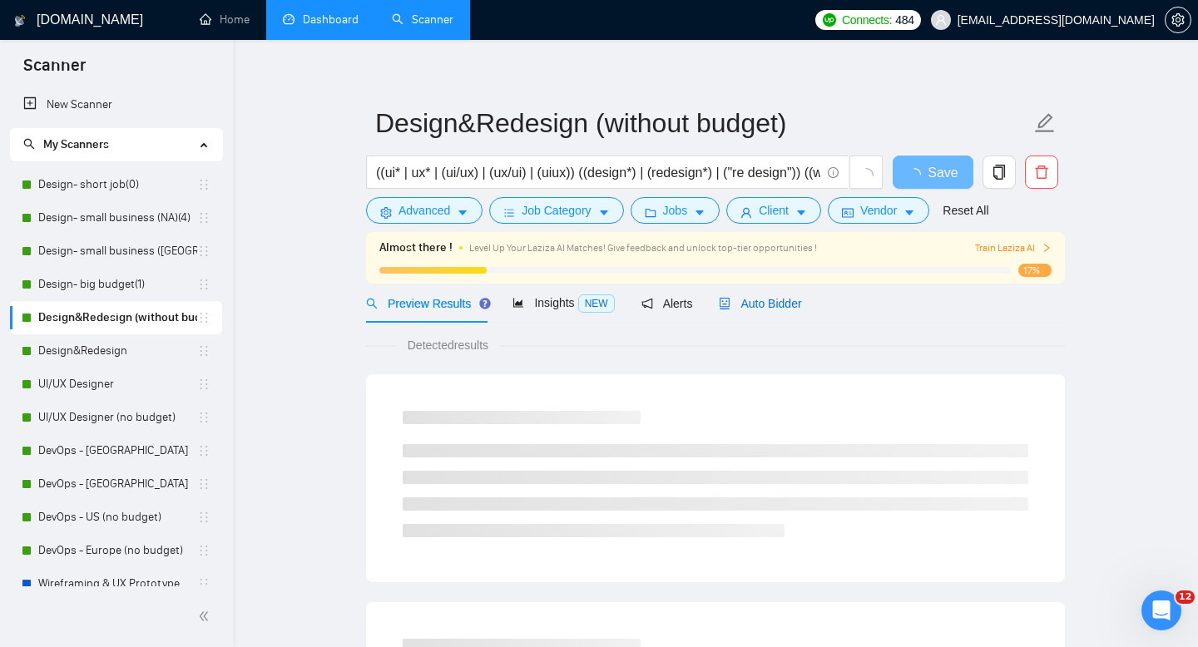
click at [783, 300] on span "Auto Bidder" at bounding box center [760, 303] width 82 height 13
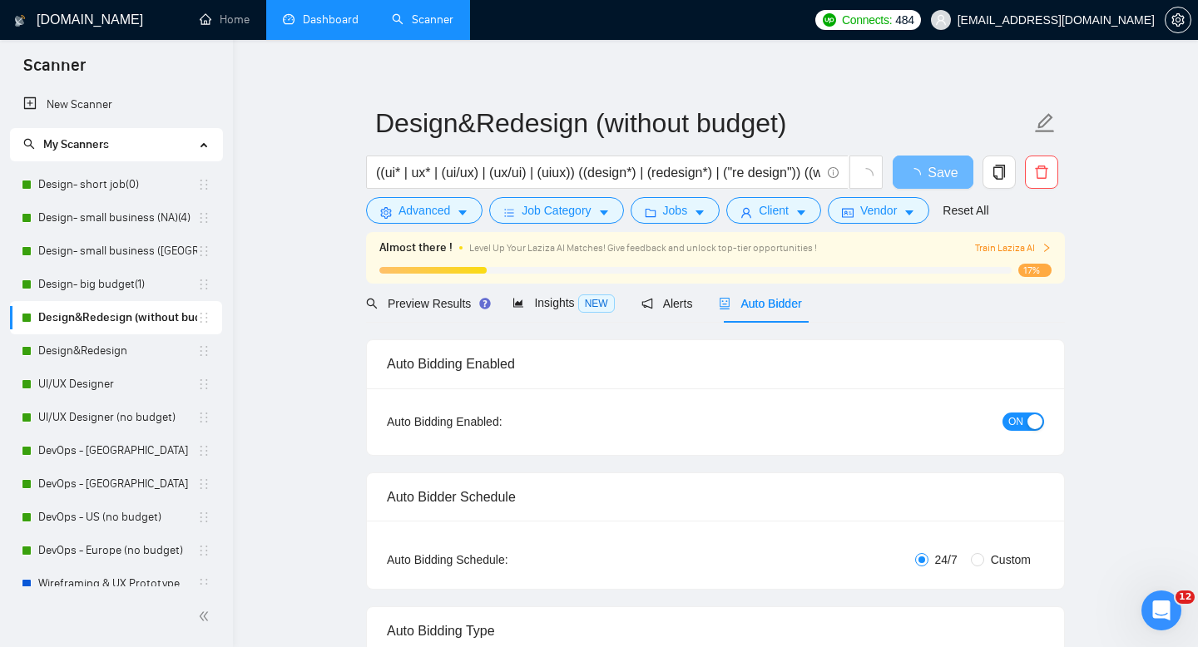
radio input "false"
radio input "true"
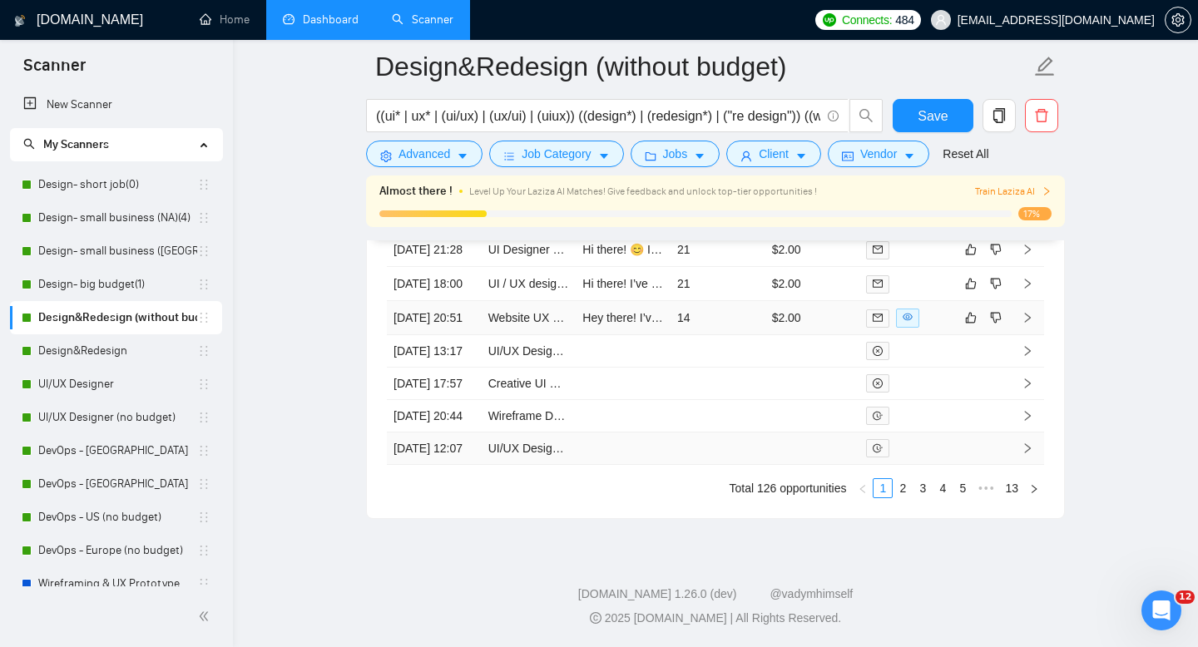
scroll to position [4788, 0]
click at [896, 485] on link "2" at bounding box center [902, 488] width 18 height 18
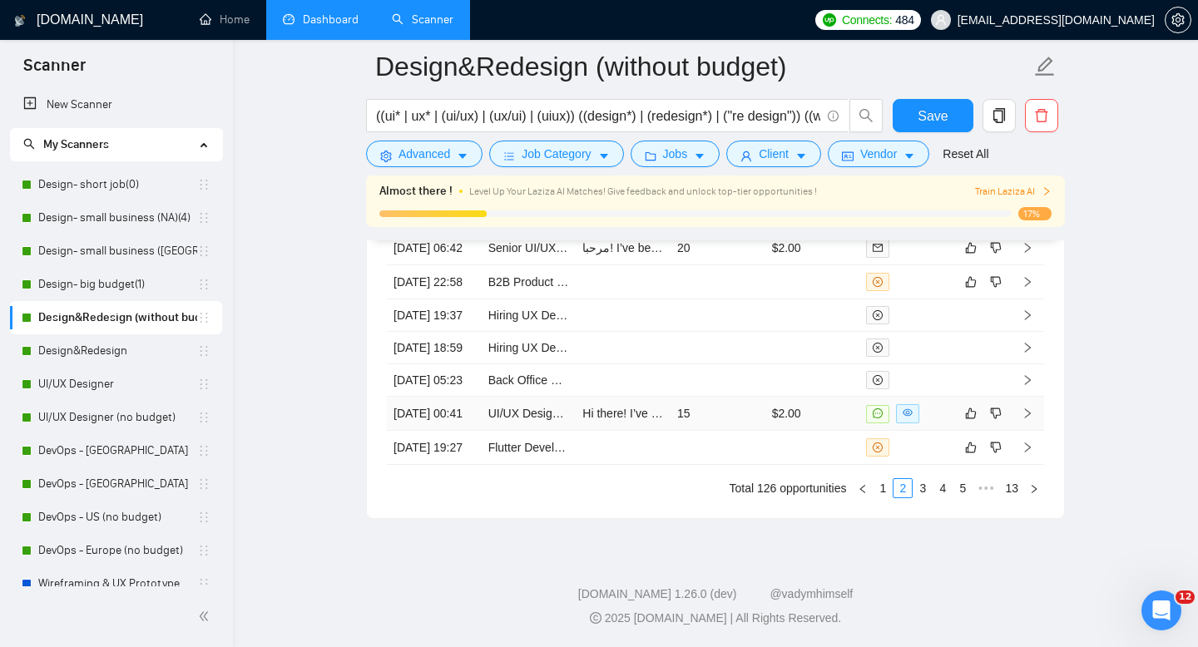
click at [509, 405] on td "UI/UX Designer for Early Stage AI SaaS Startup" at bounding box center [529, 414] width 95 height 34
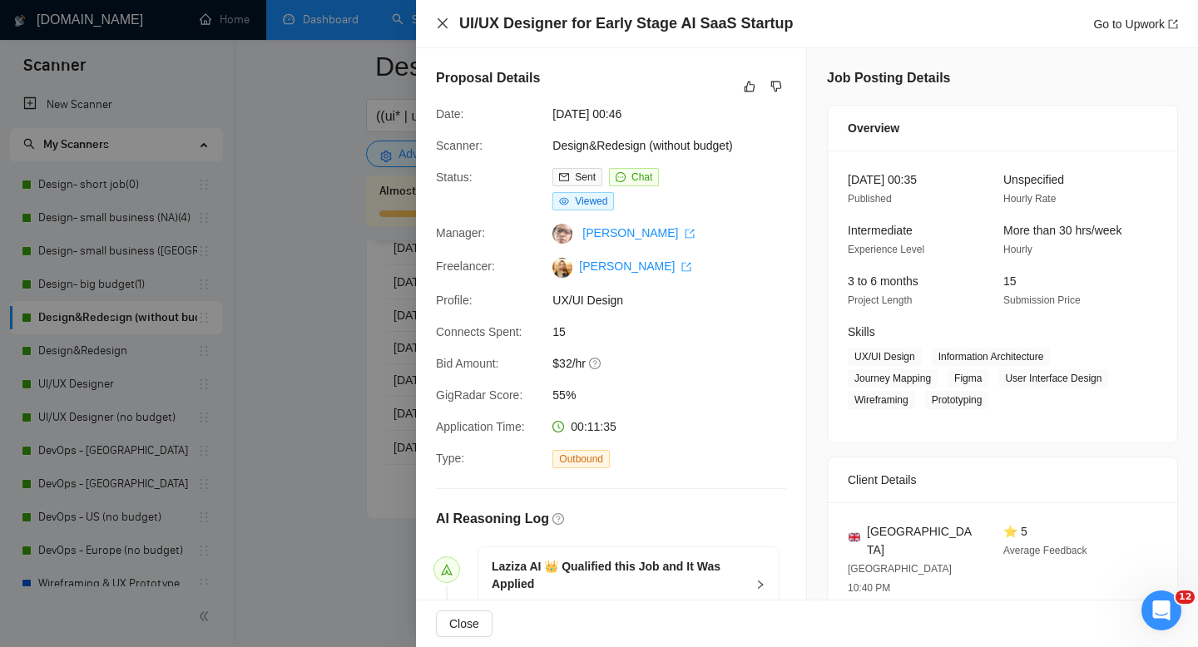
click at [442, 19] on icon "close" at bounding box center [442, 23] width 13 height 13
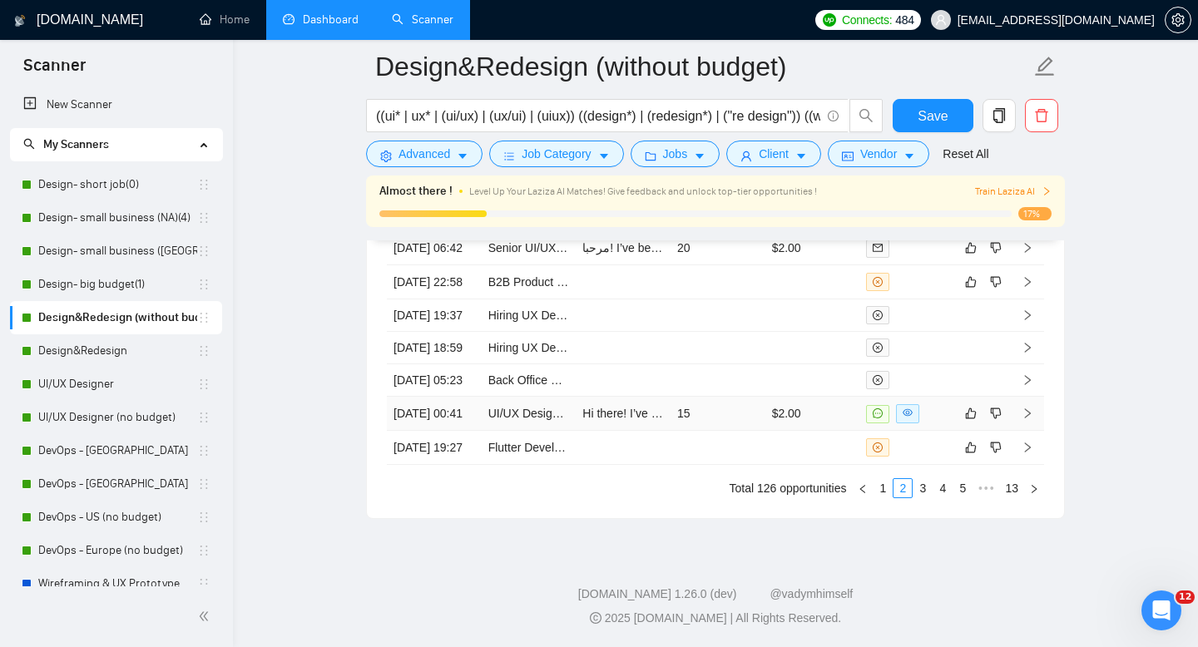
click at [444, 400] on td "[DATE] 00:41" at bounding box center [434, 414] width 95 height 34
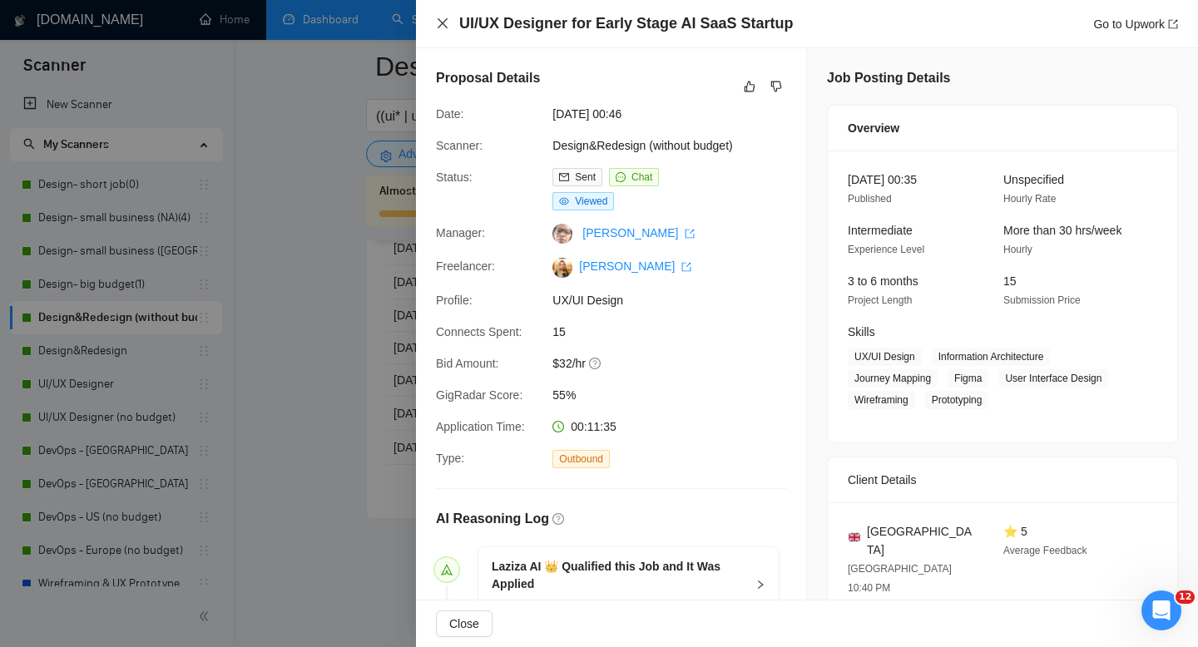
click at [442, 23] on icon "close" at bounding box center [442, 23] width 10 height 10
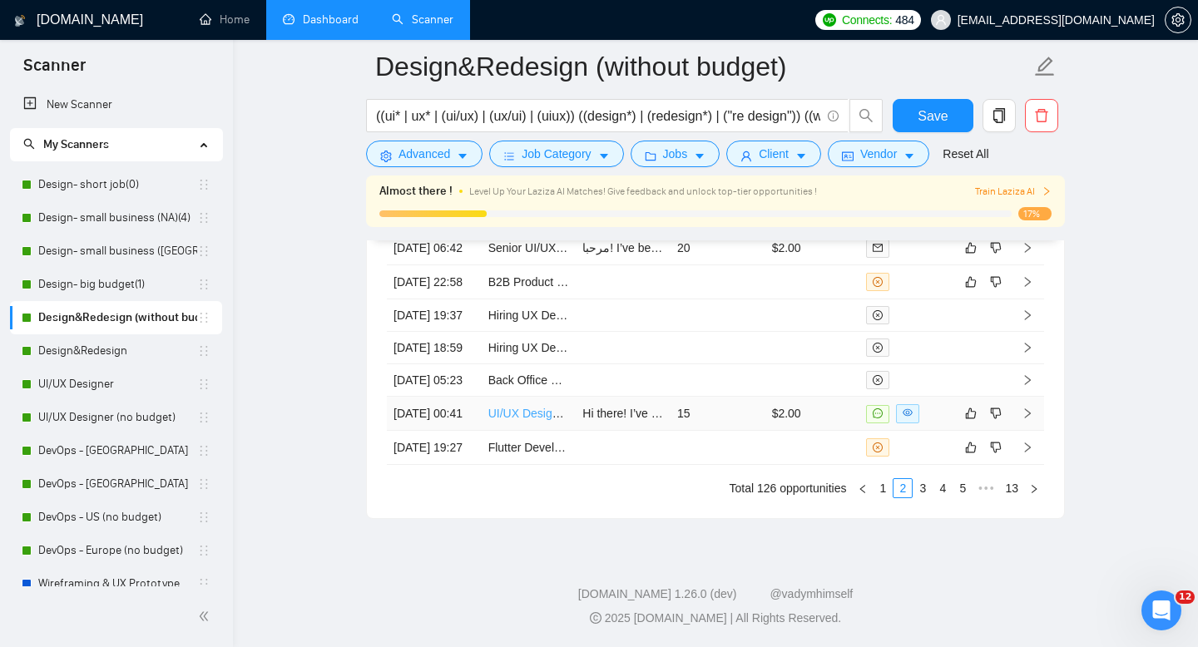
click at [511, 407] on link "UI/UX Designer for Early Stage AI SaaS Startup" at bounding box center [611, 413] width 247 height 13
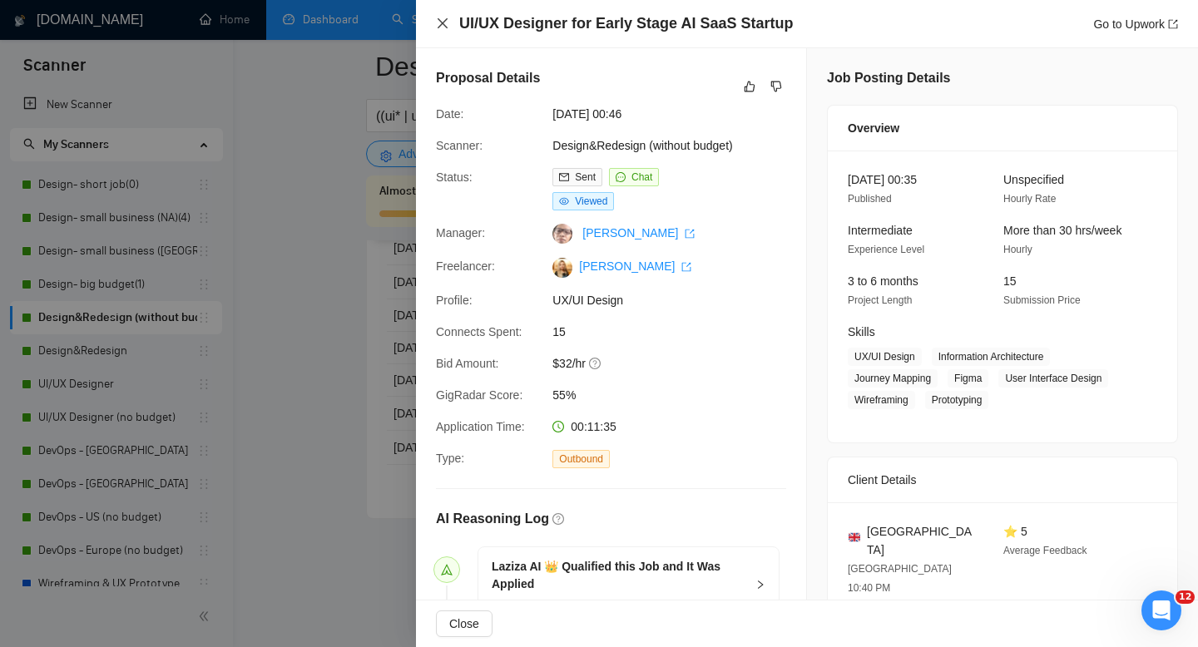
click at [442, 20] on icon "close" at bounding box center [442, 23] width 13 height 13
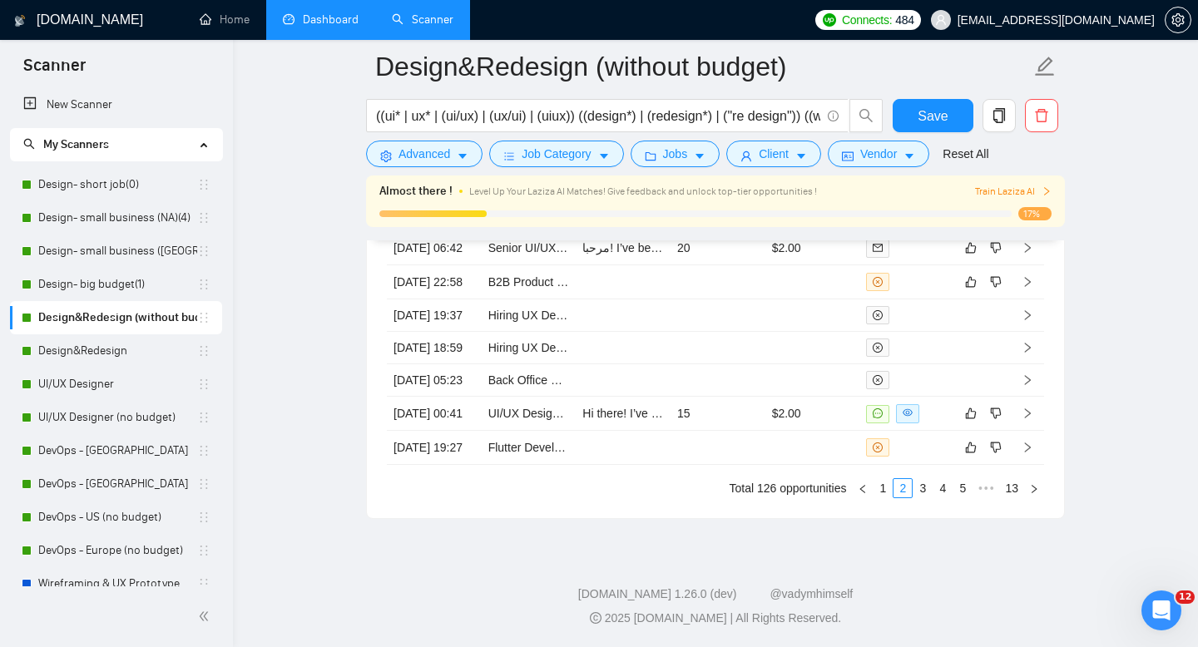
click at [343, 27] on link "Dashboard" at bounding box center [321, 19] width 76 height 14
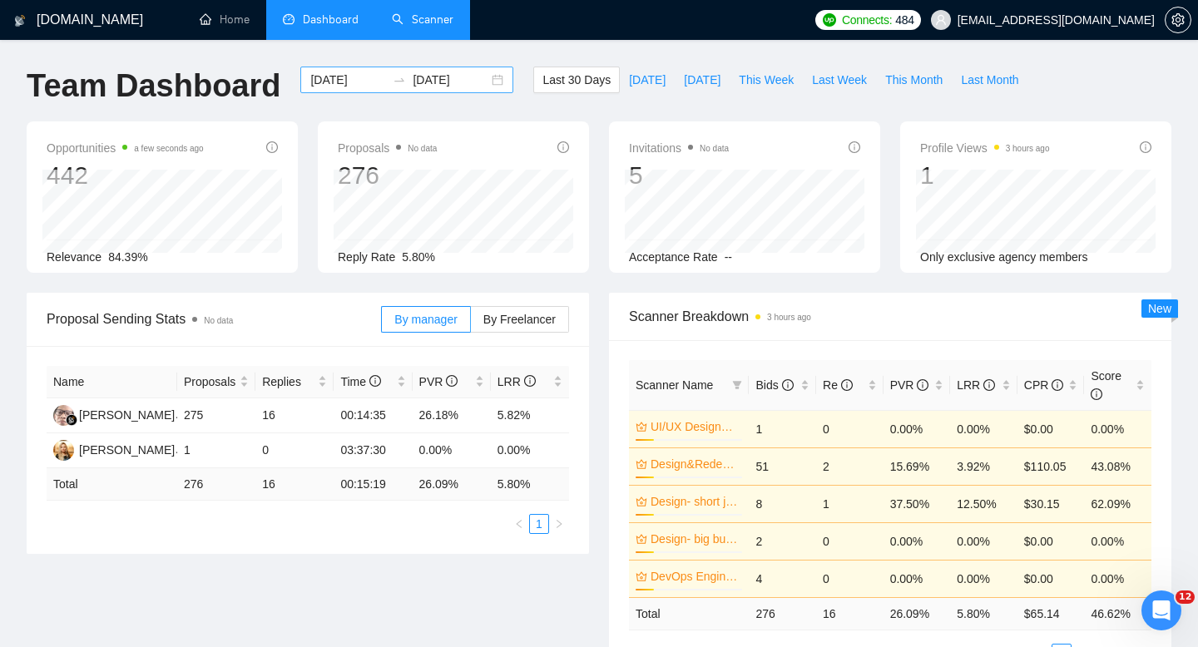
click at [480, 84] on div "[DATE] [DATE]" at bounding box center [406, 80] width 213 height 27
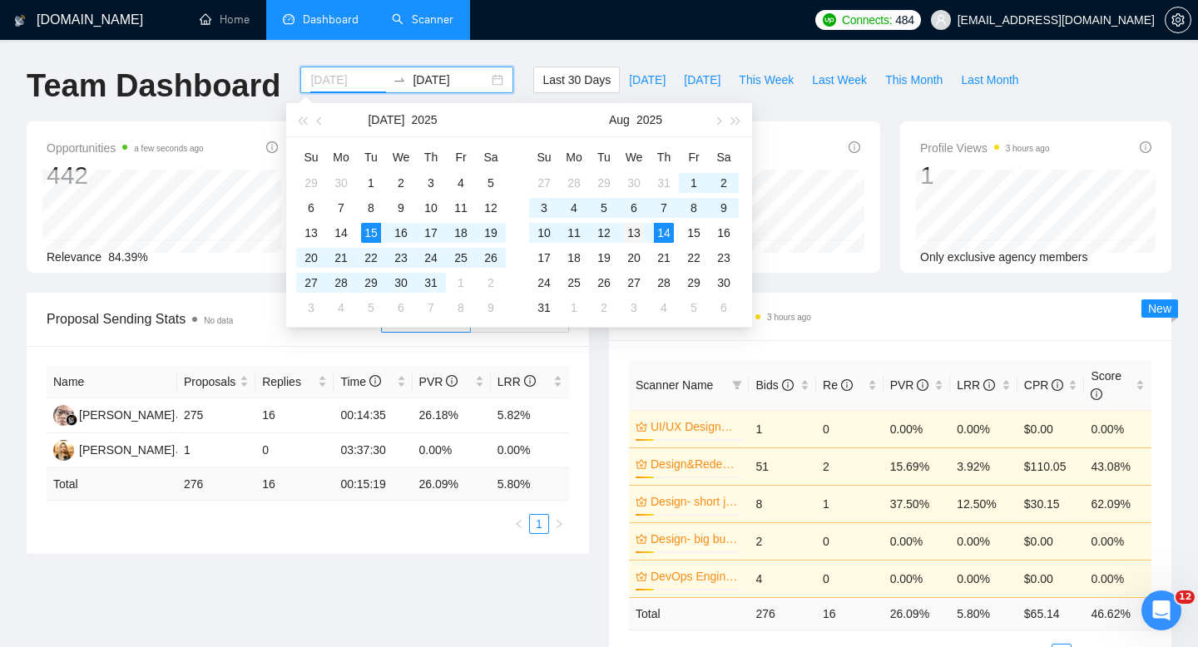
type input "[DATE]"
click at [635, 229] on div "13" at bounding box center [634, 233] width 20 height 20
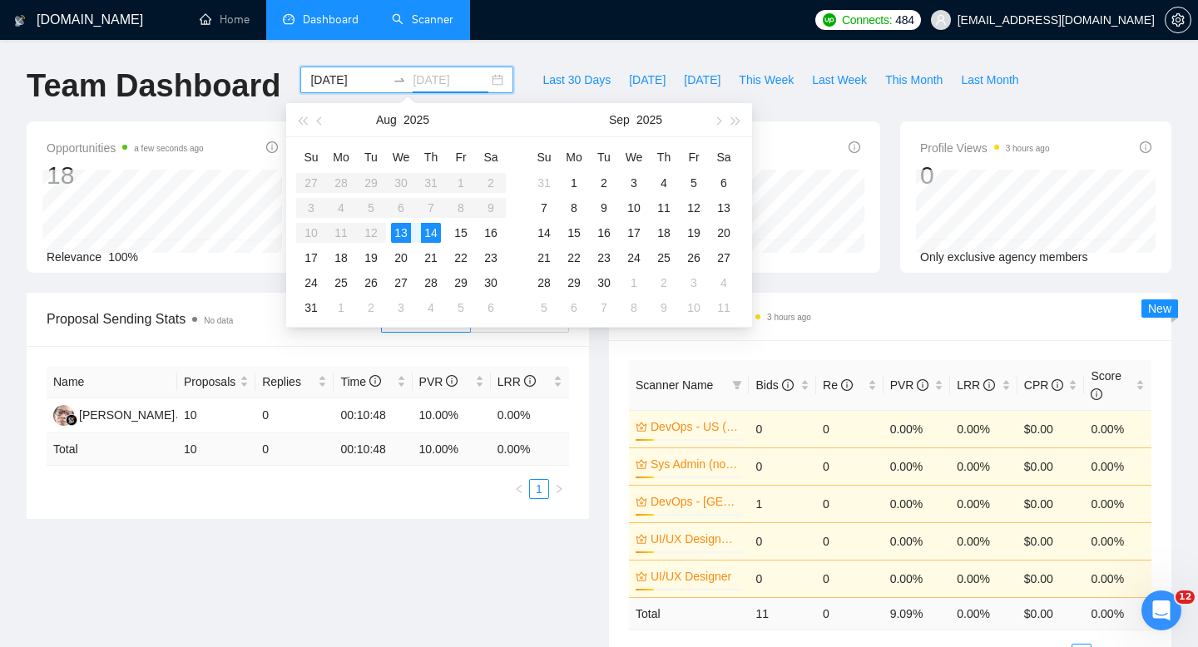
type input "[DATE]"
click at [440, 229] on div "14" at bounding box center [431, 233] width 20 height 20
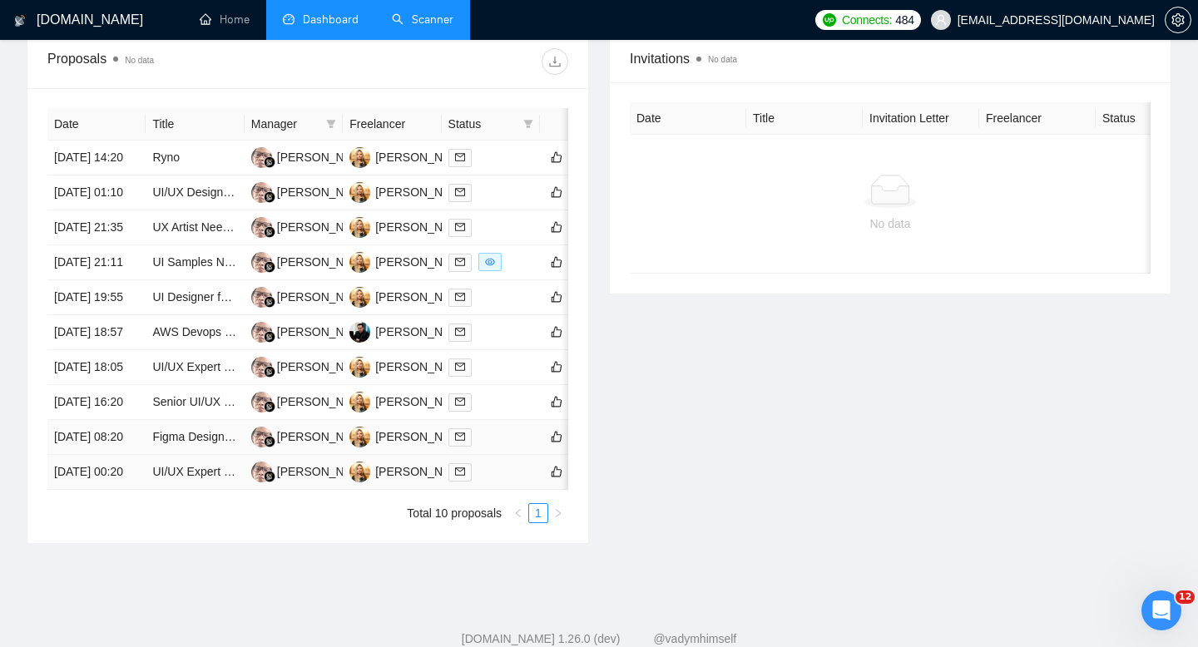
scroll to position [666, 0]
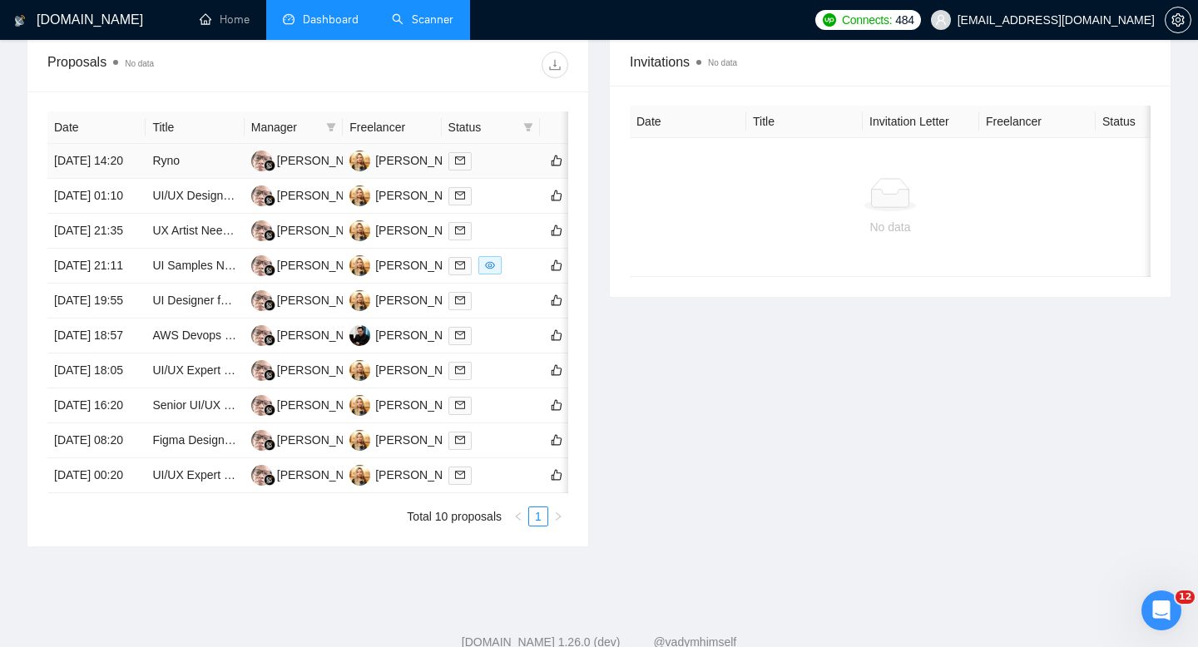
click at [171, 179] on td "Ryno" at bounding box center [195, 161] width 98 height 35
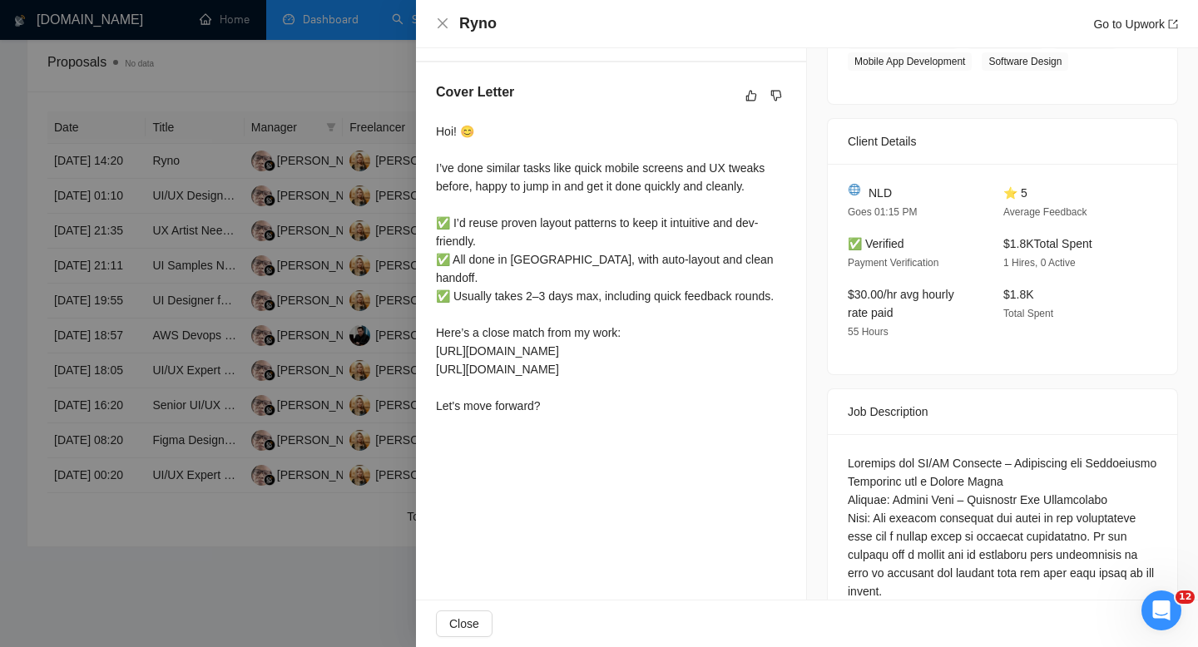
scroll to position [400, 0]
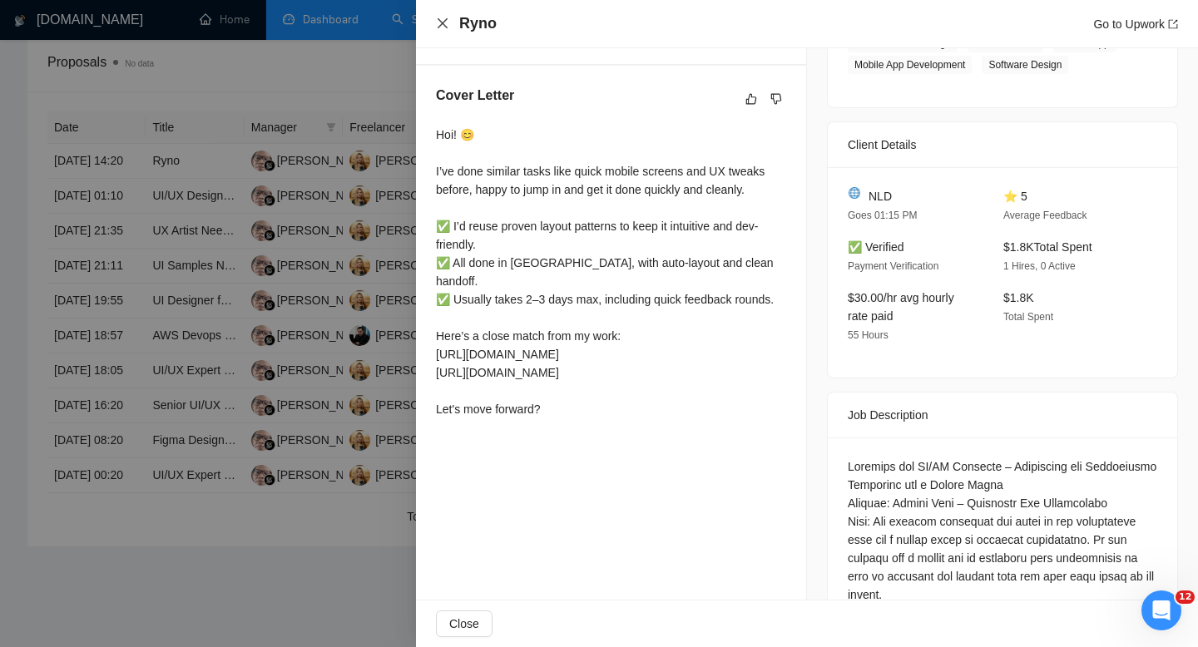
click at [447, 28] on icon "close" at bounding box center [442, 23] width 10 height 10
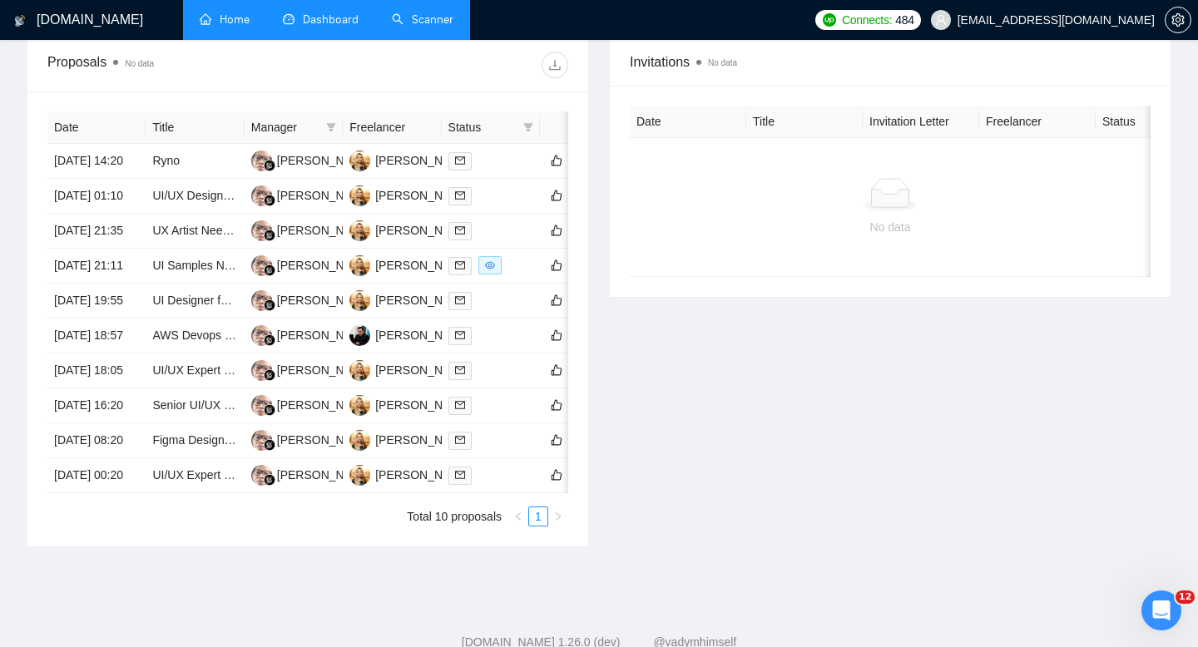
click at [217, 13] on link "Home" at bounding box center [225, 19] width 50 height 14
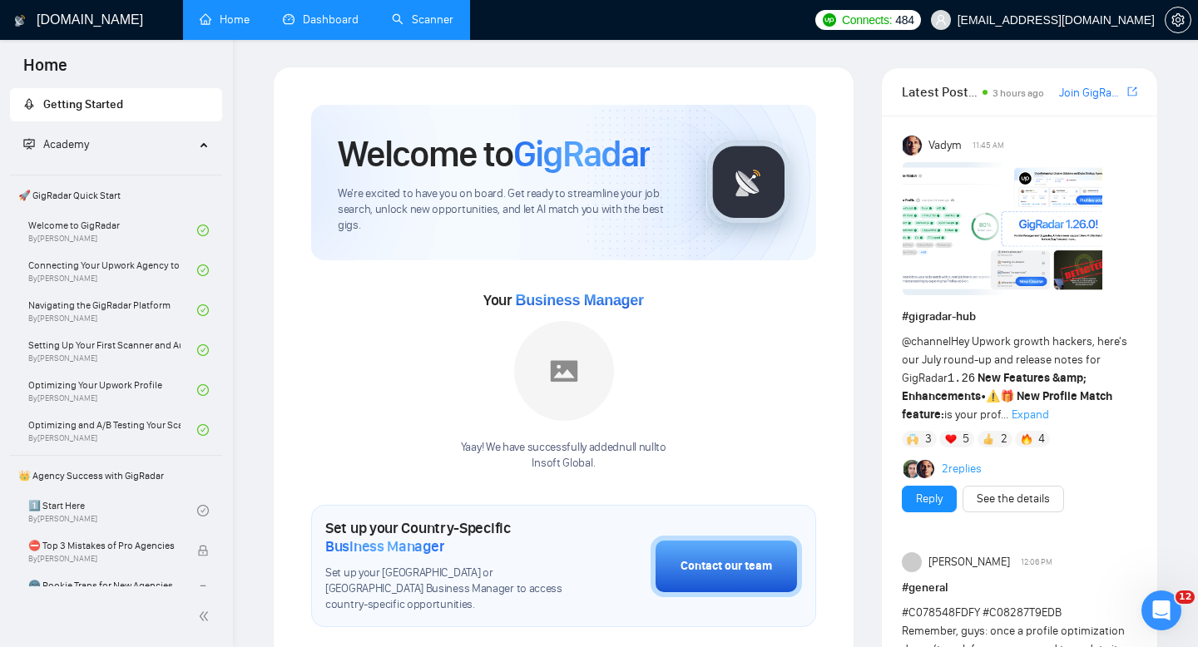
click at [333, 27] on link "Dashboard" at bounding box center [321, 19] width 76 height 14
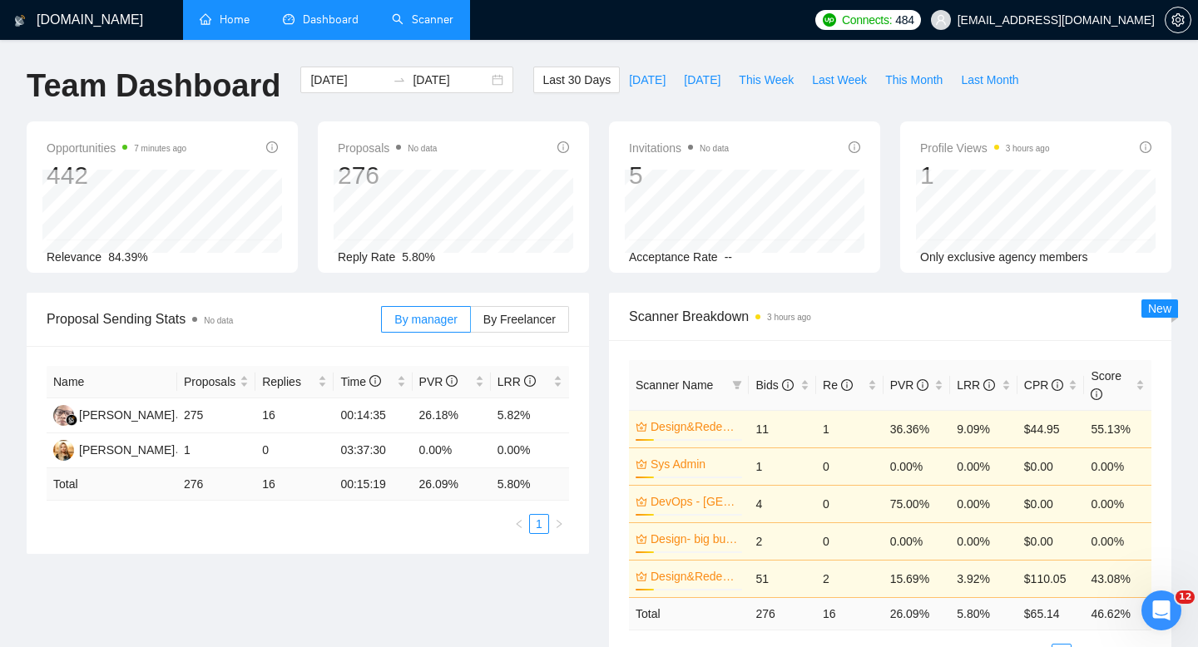
click at [331, 22] on span "Dashboard" at bounding box center [331, 19] width 56 height 14
click at [491, 81] on div "[DATE] [DATE]" at bounding box center [406, 80] width 213 height 27
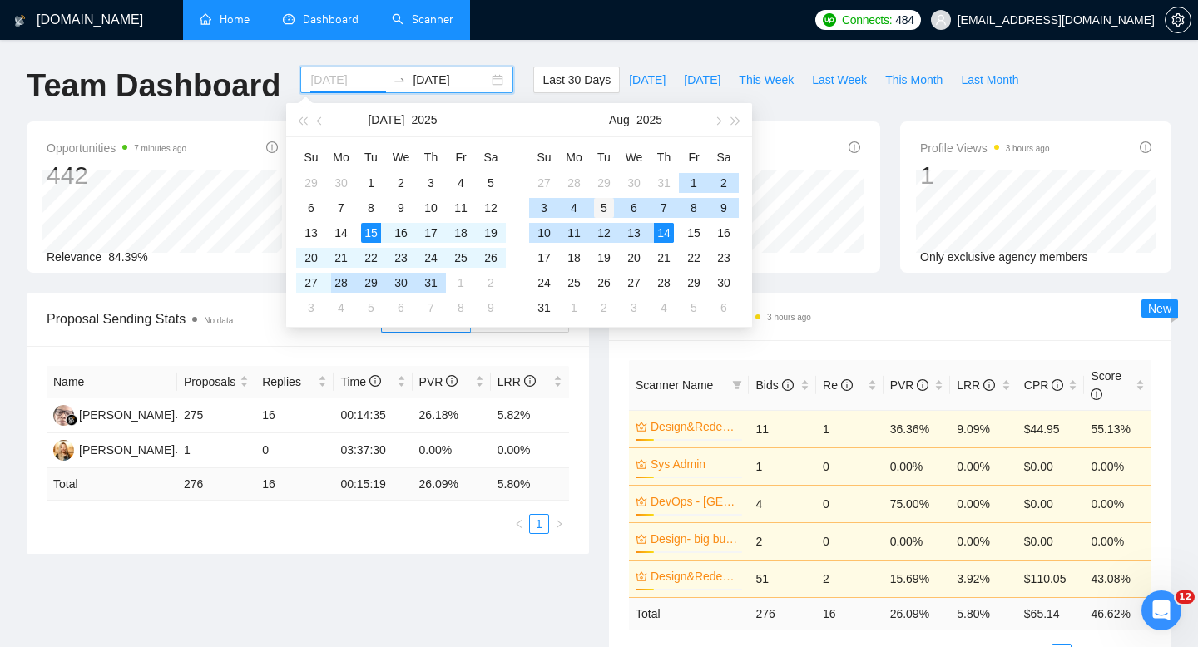
type input "[DATE]"
click at [604, 209] on div "5" at bounding box center [604, 208] width 20 height 20
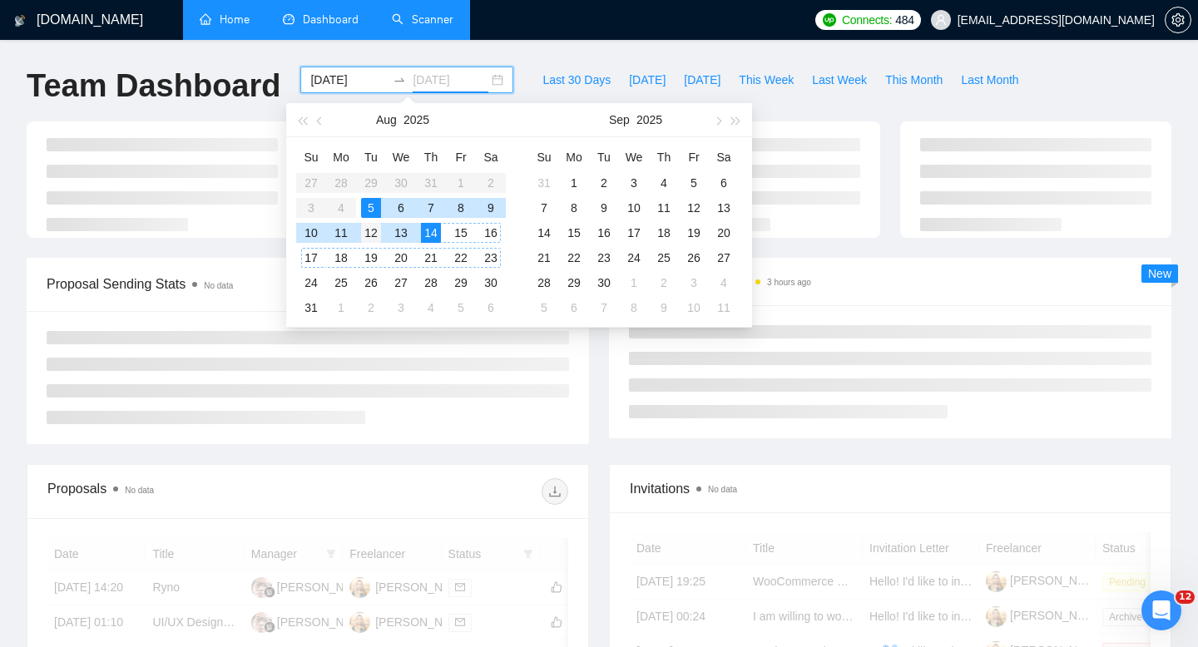
type input "[DATE]"
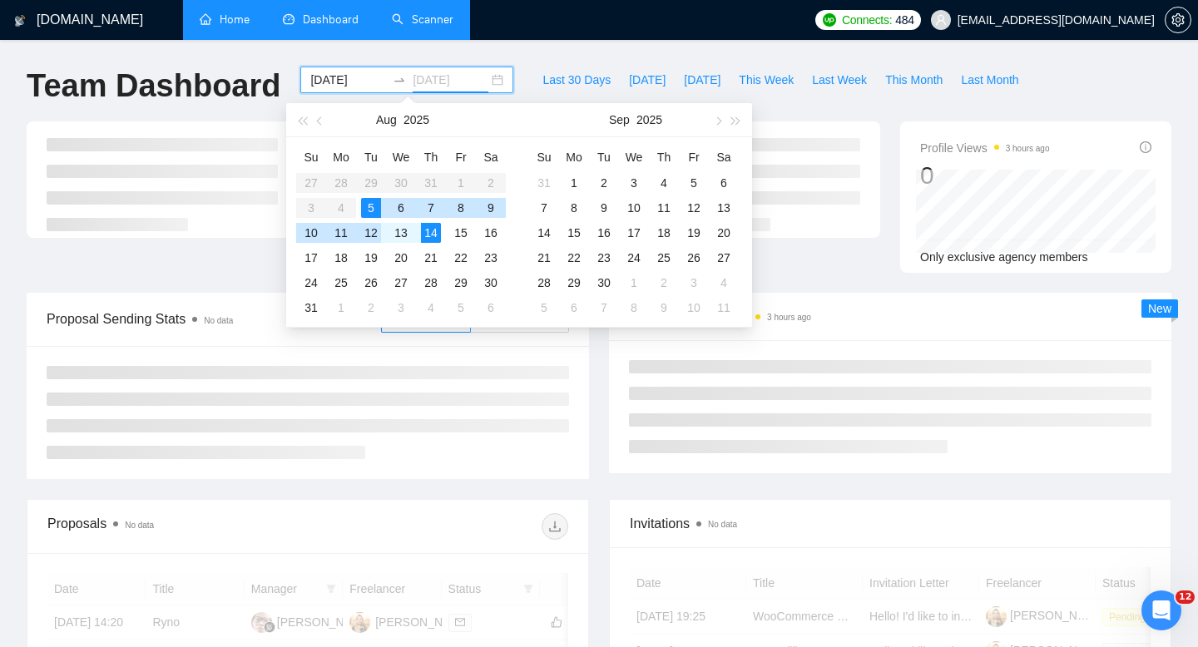
click at [373, 233] on div "12" at bounding box center [371, 233] width 20 height 20
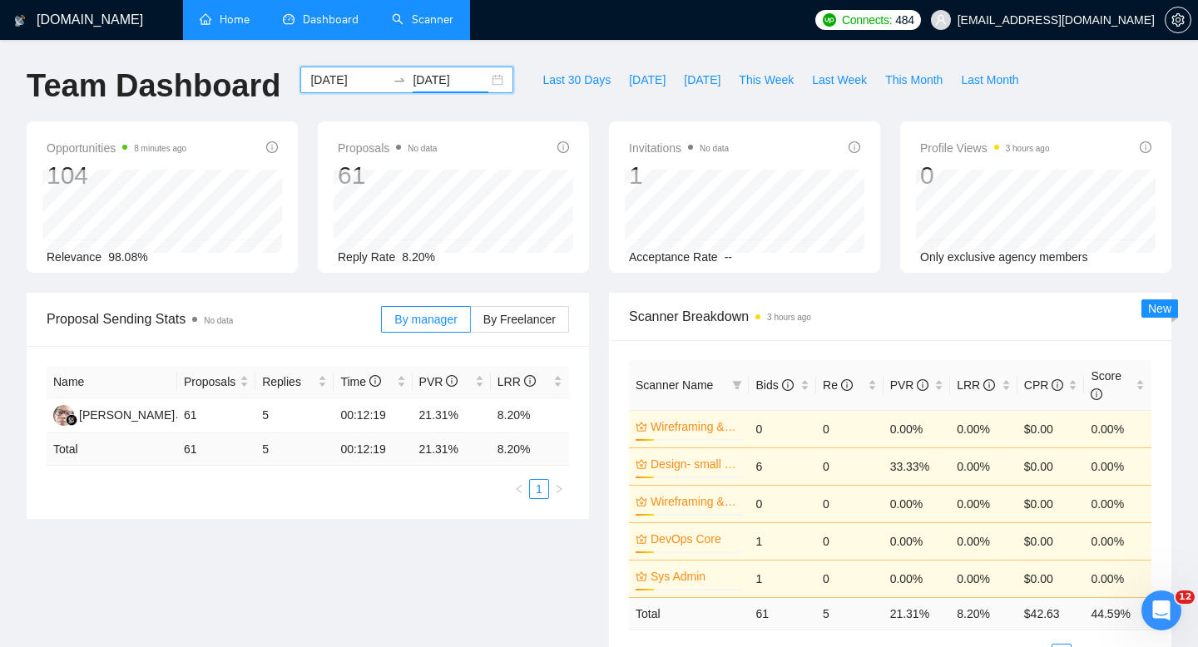
click at [467, 568] on div "Proposal Sending Stats No data By manager By Freelancer Name Proposals Replies …" at bounding box center [599, 498] width 1164 height 411
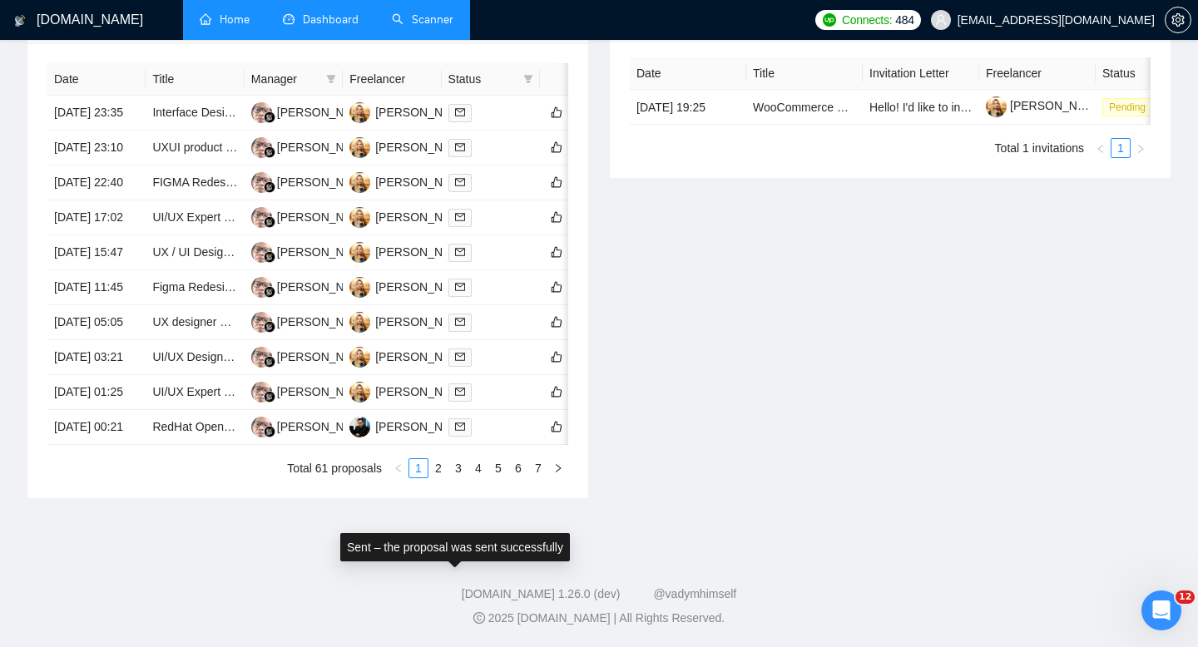
scroll to position [872, 0]
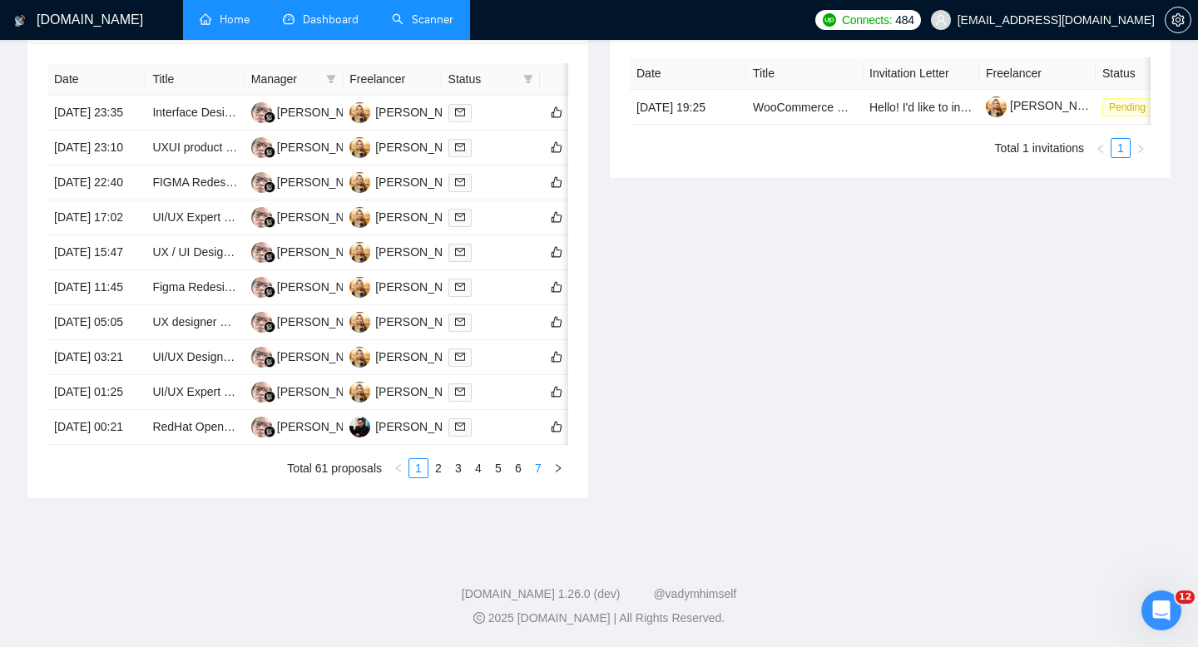
click at [540, 473] on link "7" at bounding box center [538, 468] width 18 height 18
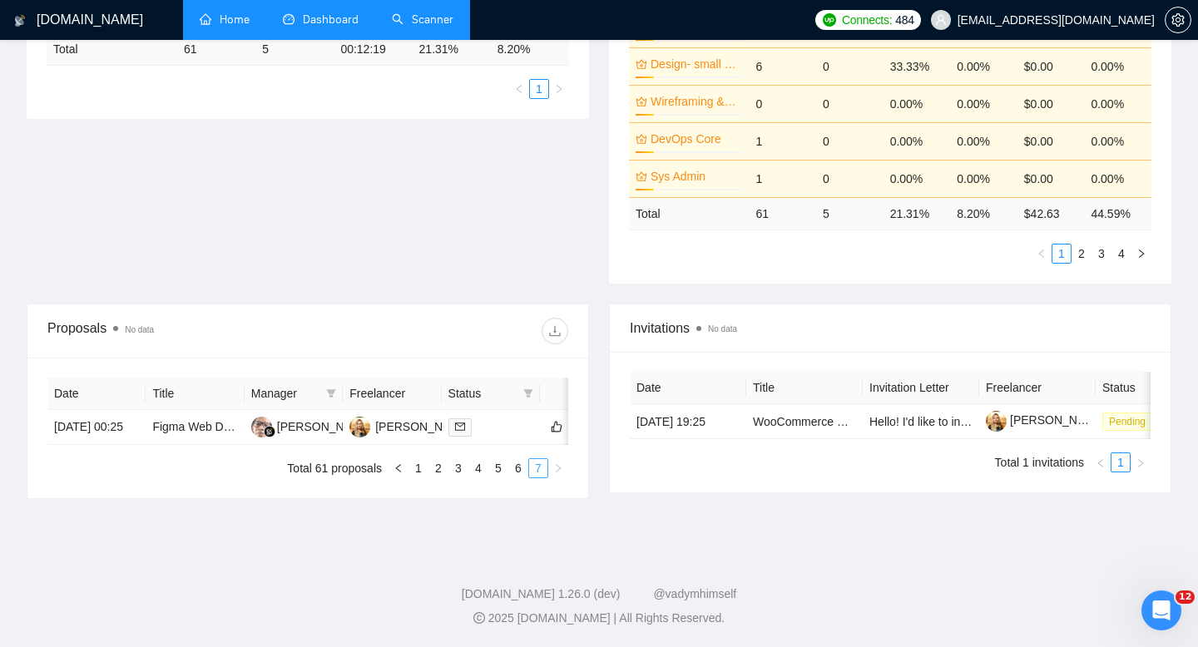
scroll to position [416, 0]
click at [120, 430] on td "[DATE] 00:25" at bounding box center [96, 427] width 98 height 35
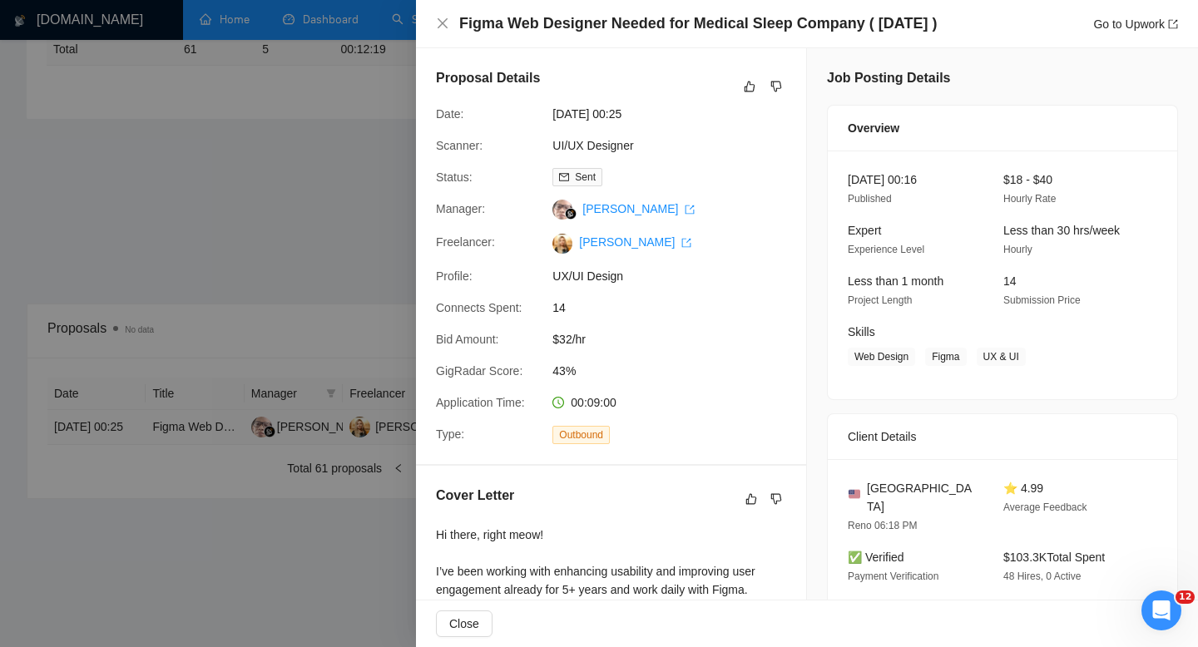
click at [120, 430] on div at bounding box center [599, 323] width 1198 height 647
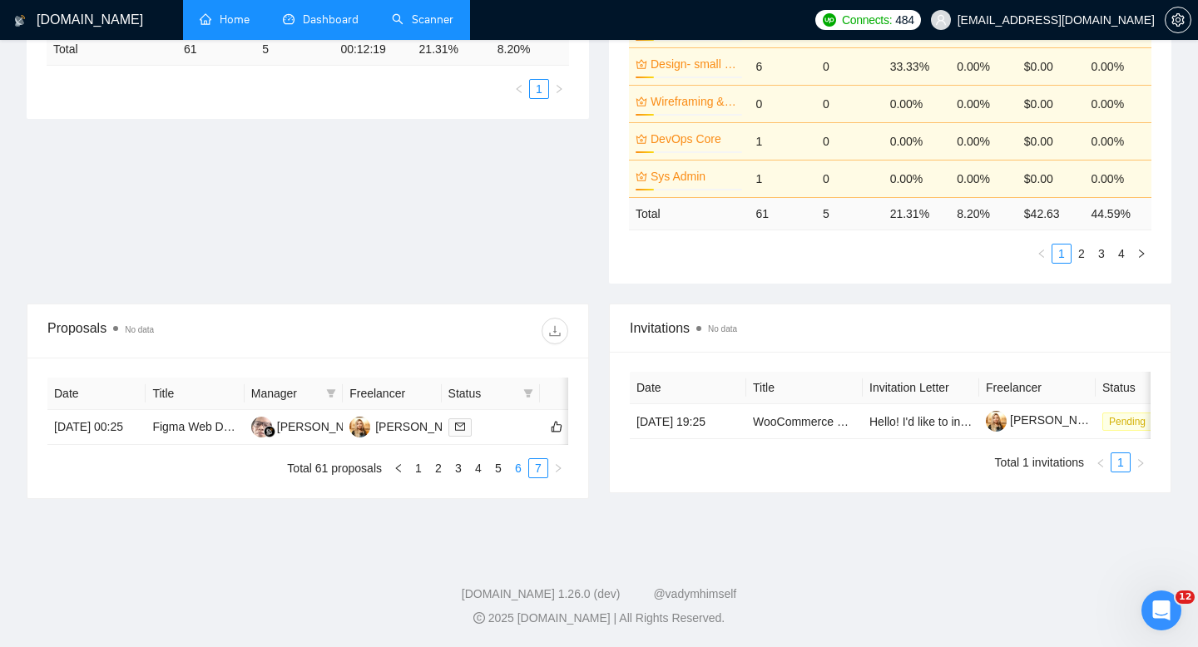
click at [515, 472] on link "6" at bounding box center [518, 468] width 18 height 18
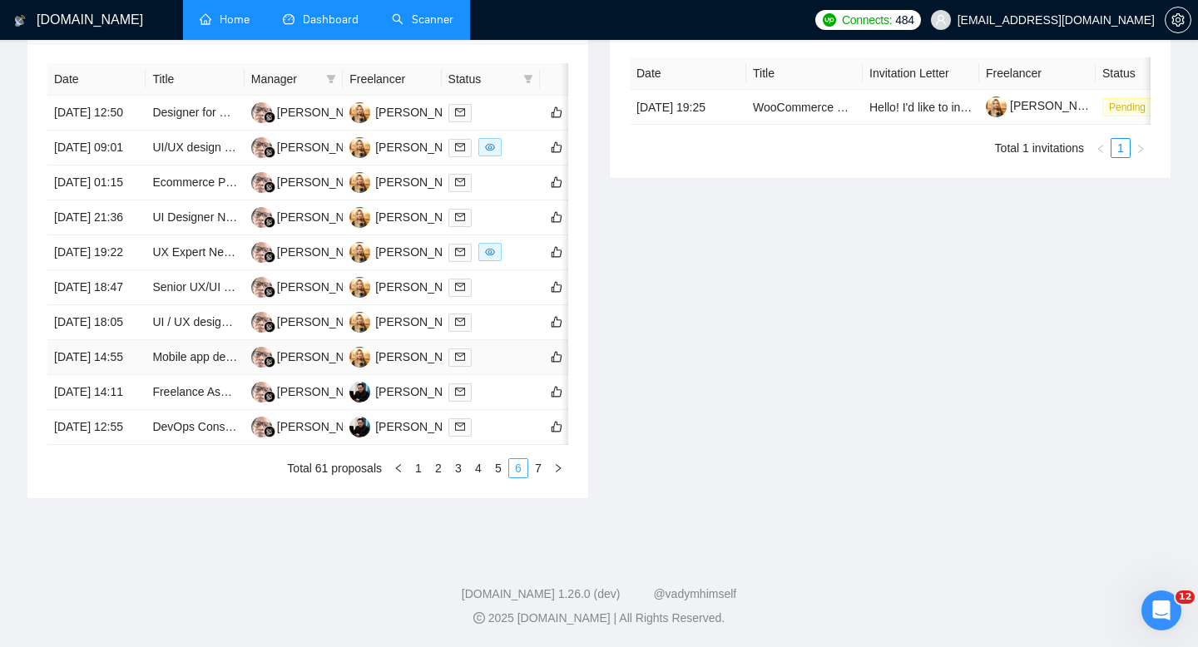
scroll to position [837, 0]
click at [127, 360] on td "[DATE] 14:55" at bounding box center [96, 357] width 98 height 35
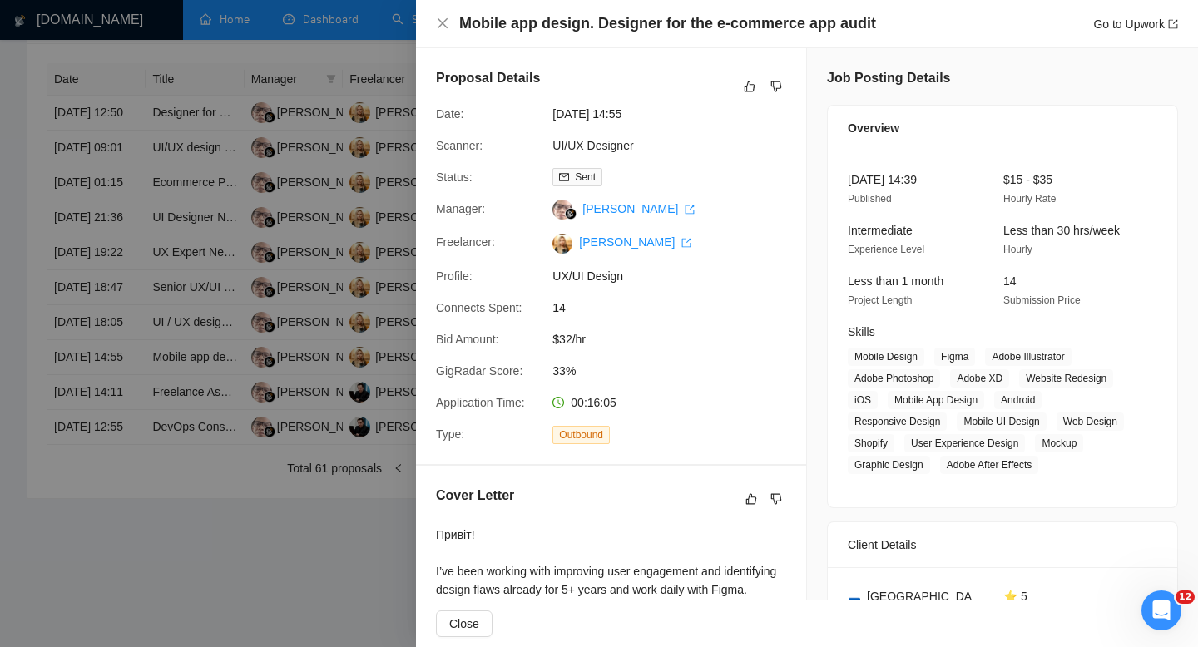
click at [133, 304] on div at bounding box center [599, 323] width 1198 height 647
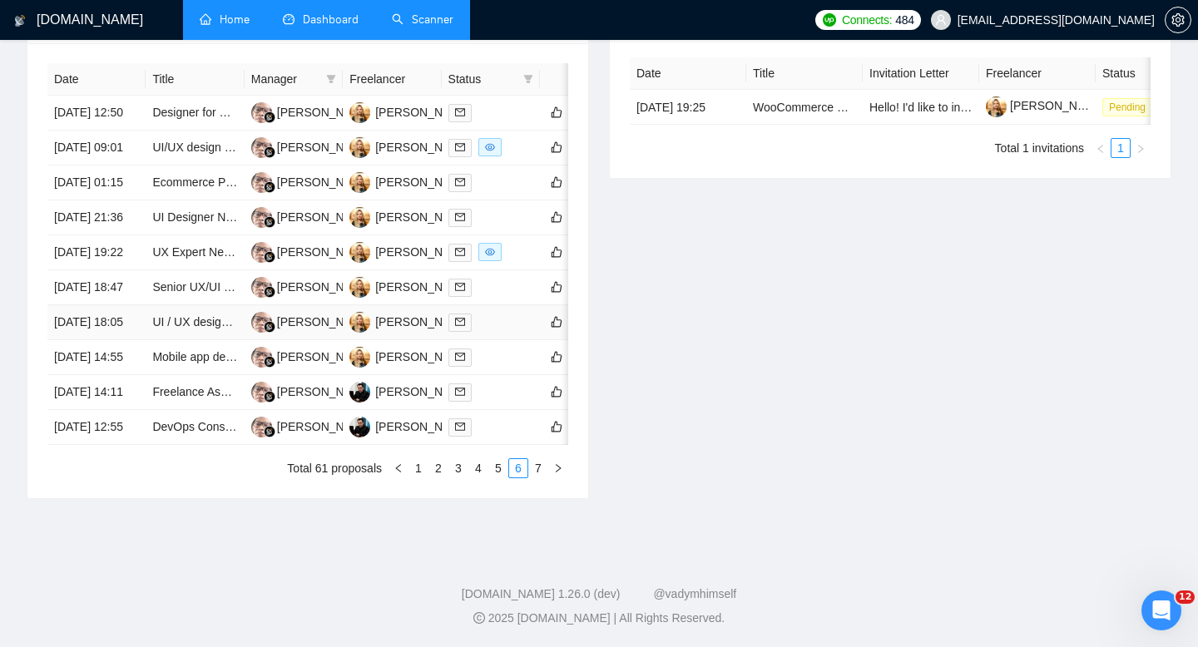
click at [126, 312] on td "[DATE] 18:05" at bounding box center [96, 322] width 98 height 35
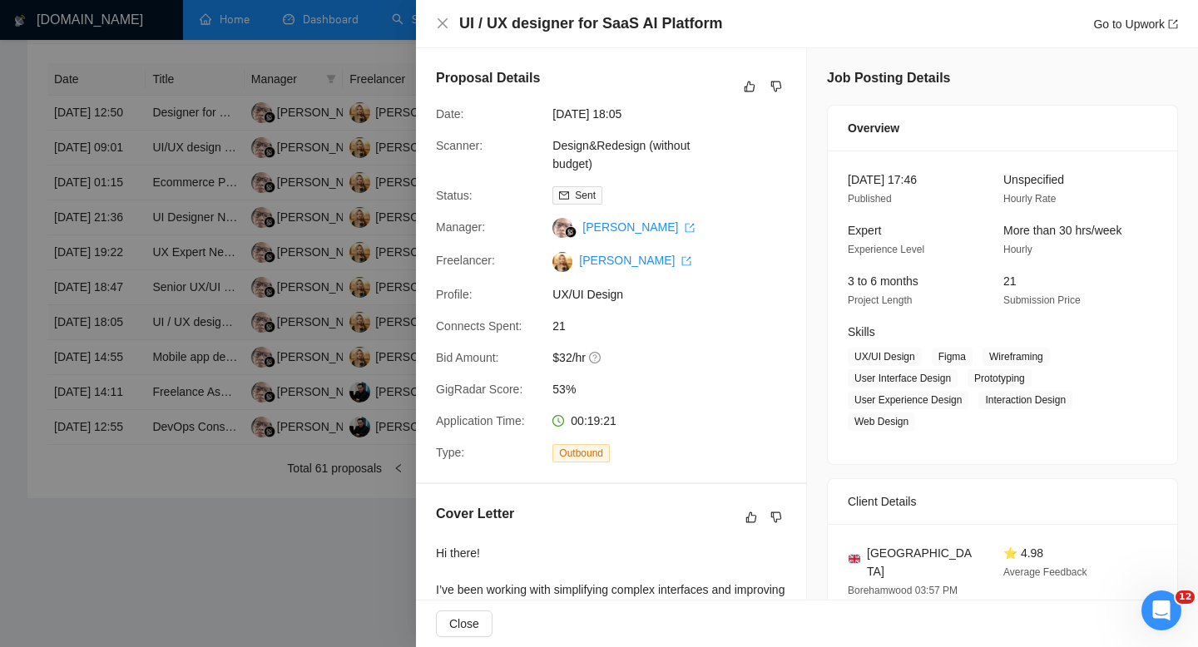
click at [126, 312] on div at bounding box center [599, 323] width 1198 height 647
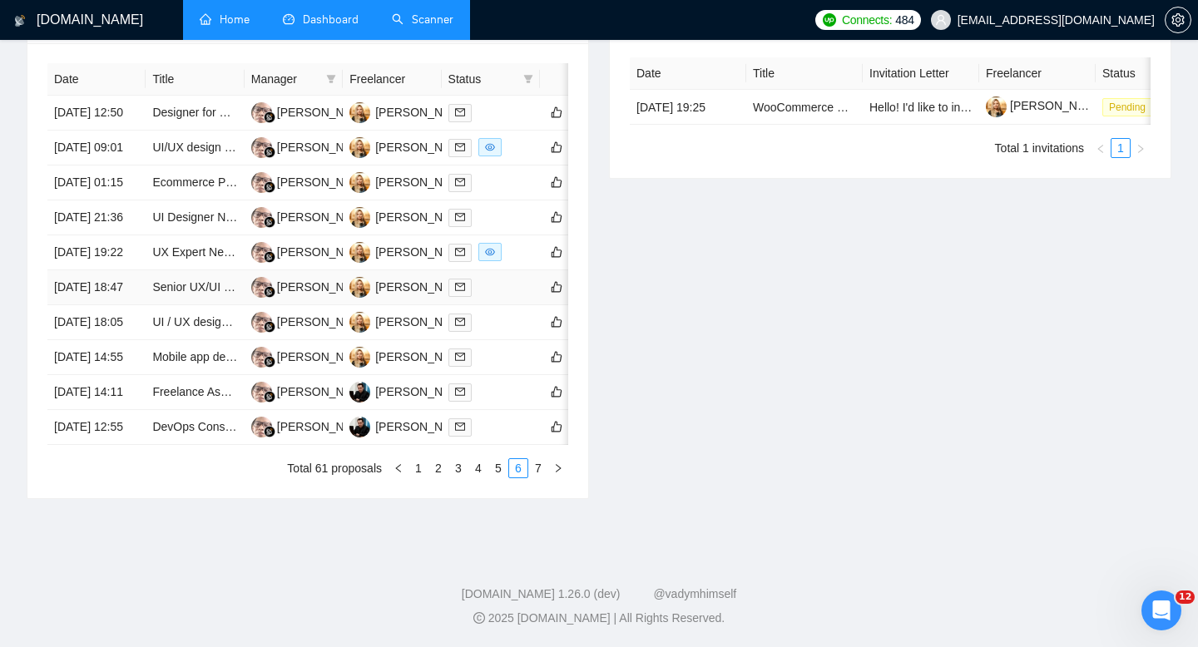
click at [123, 270] on td "[DATE] 18:47" at bounding box center [96, 287] width 98 height 35
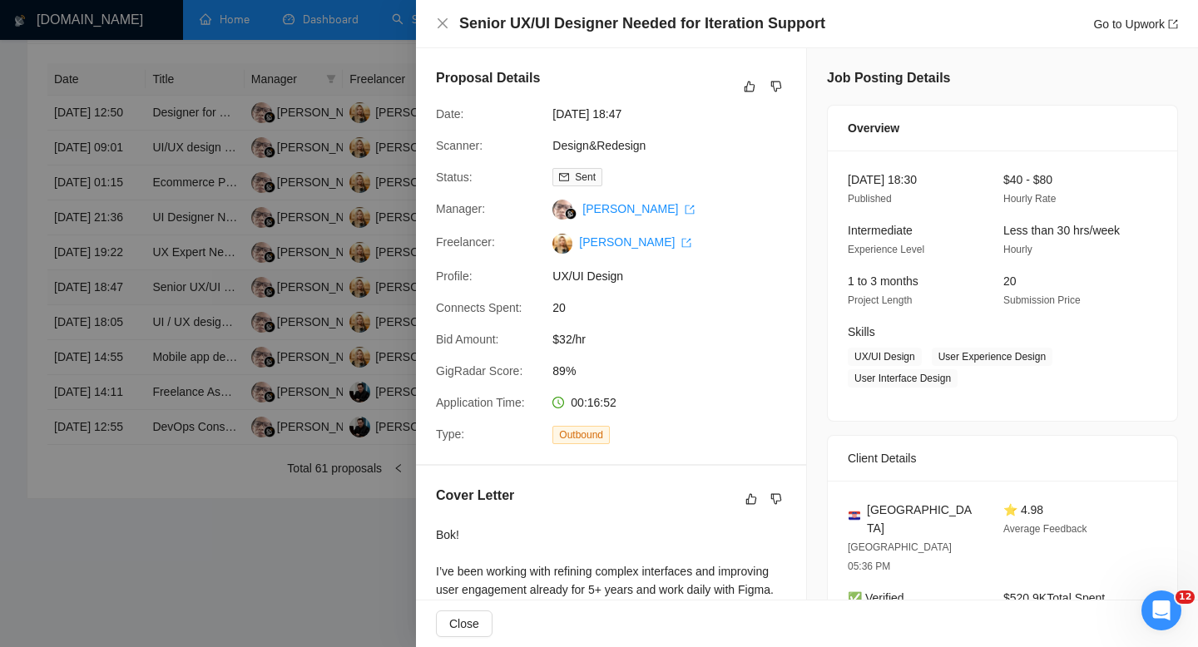
click at [123, 263] on div at bounding box center [599, 323] width 1198 height 647
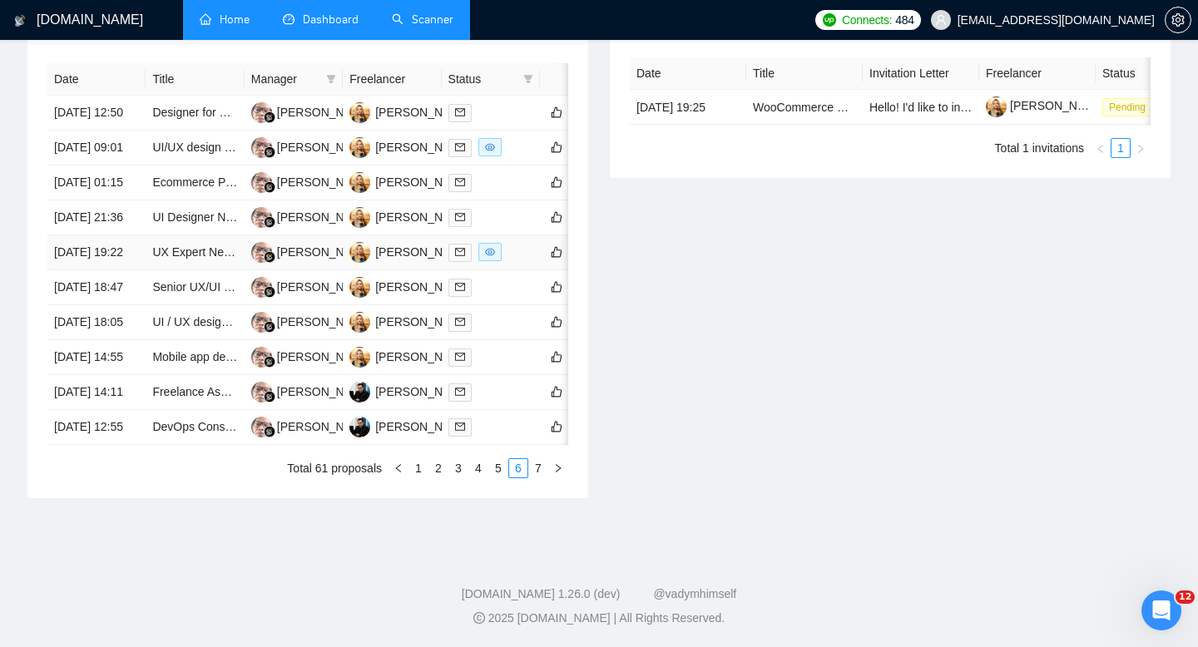
click at [117, 235] on td "[DATE] 19:22" at bounding box center [96, 252] width 98 height 35
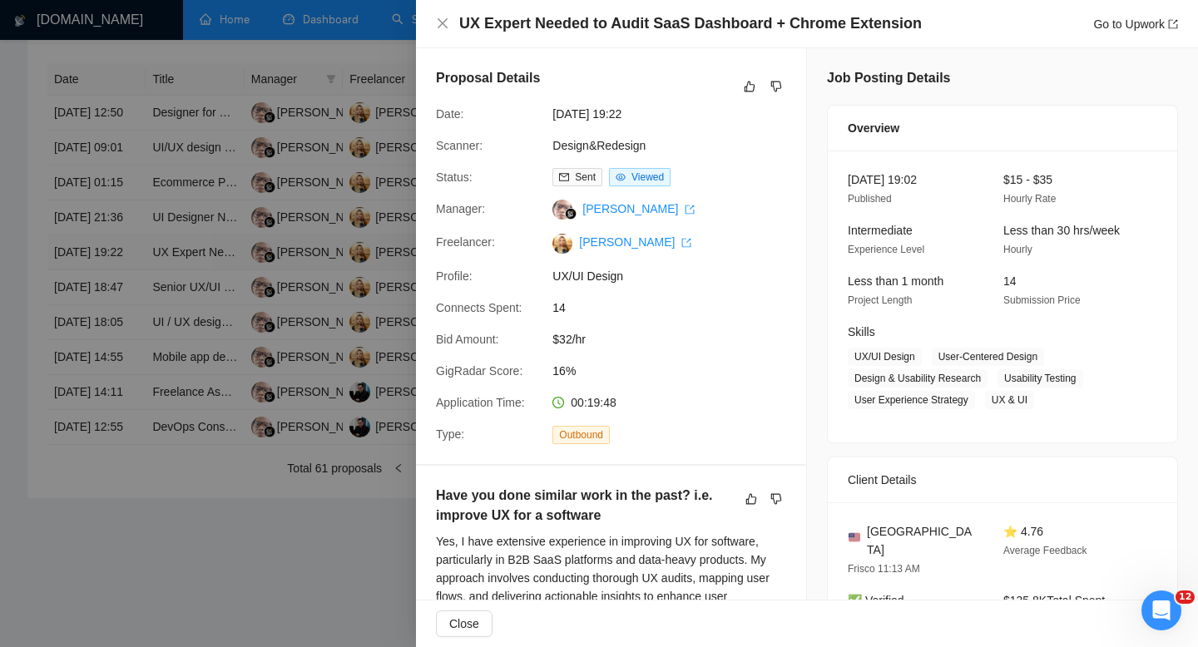
click at [117, 207] on div at bounding box center [599, 323] width 1198 height 647
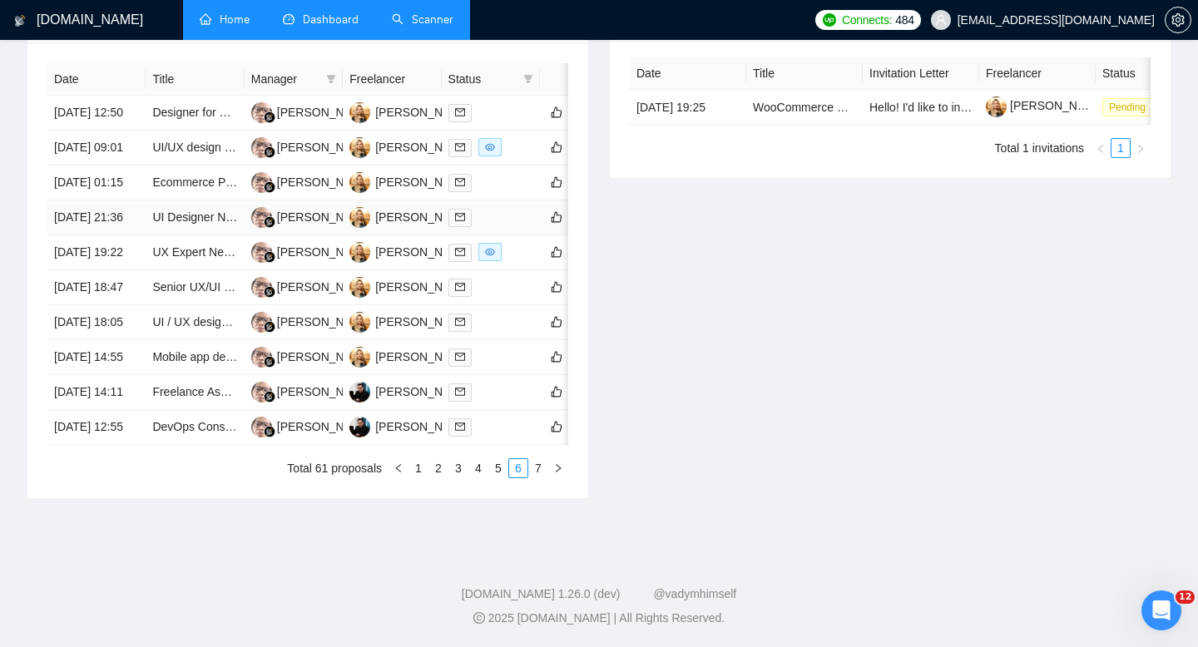
click at [117, 200] on td "[DATE] 21:36" at bounding box center [96, 217] width 98 height 35
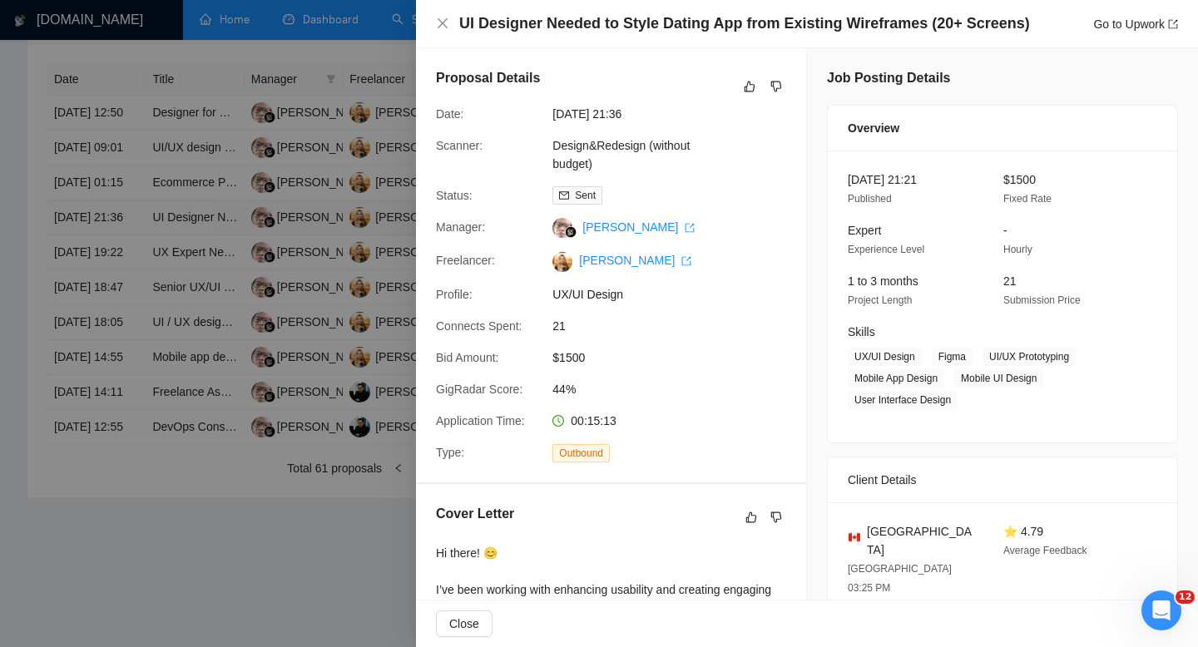
click at [117, 160] on div at bounding box center [599, 323] width 1198 height 647
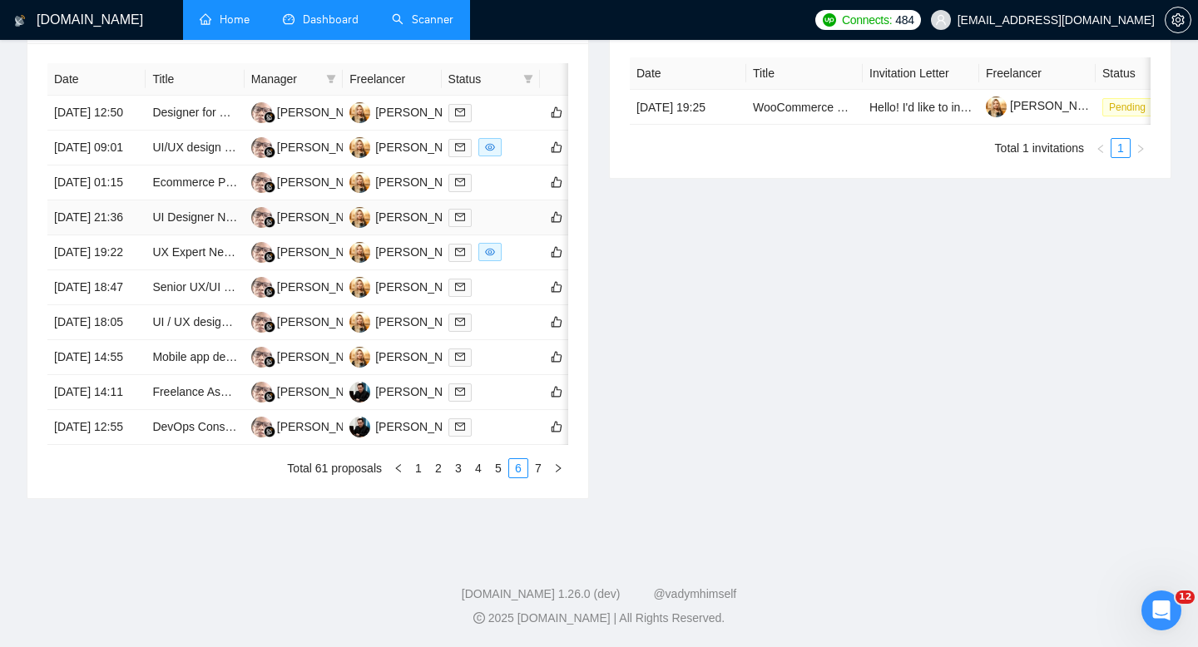
scroll to position [796, 0]
click at [117, 165] on td "[DATE] 01:15" at bounding box center [96, 182] width 98 height 35
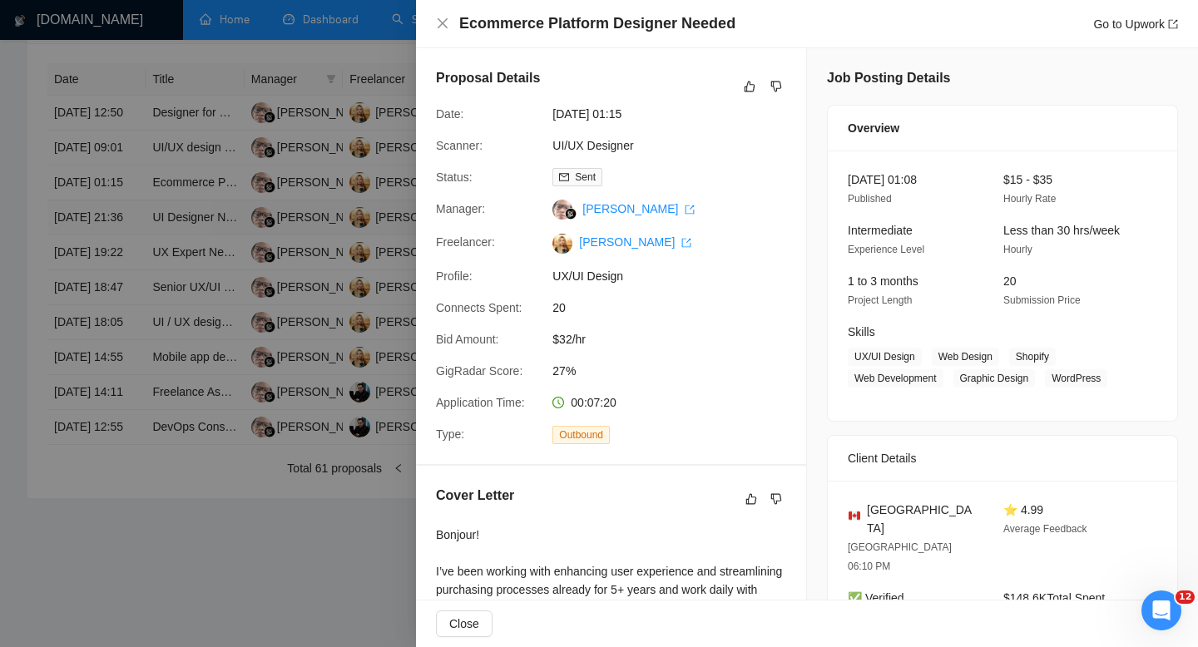
click at [117, 160] on div at bounding box center [599, 323] width 1198 height 647
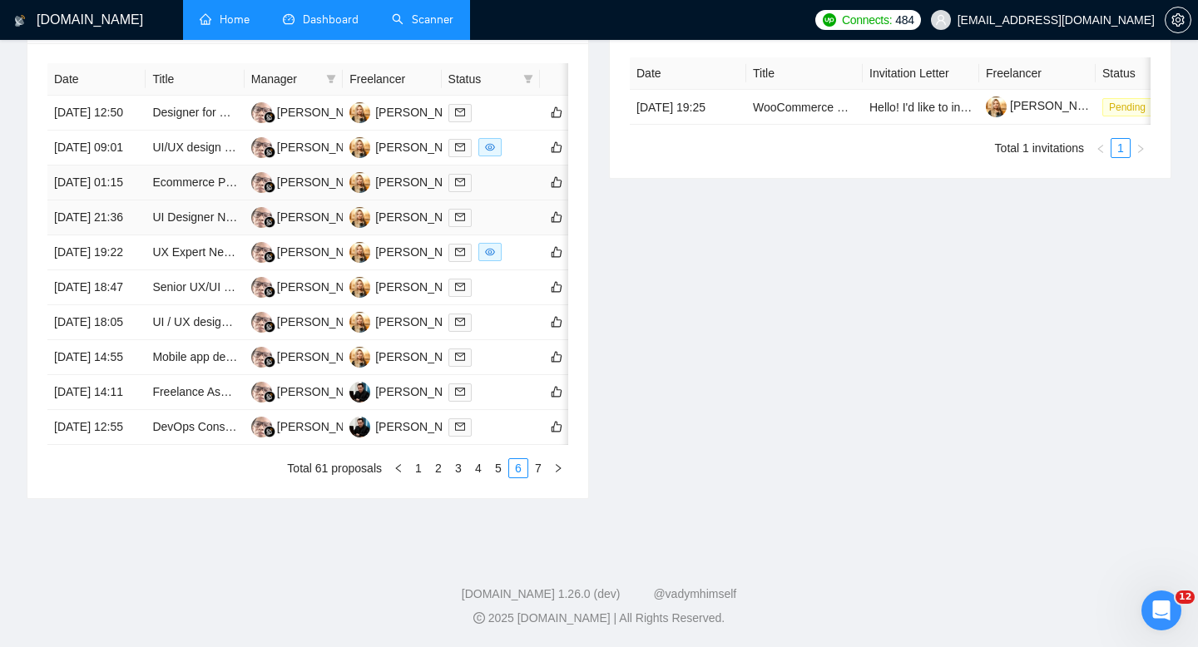
scroll to position [737, 0]
click at [117, 159] on td "[DATE] 09:01" at bounding box center [96, 148] width 98 height 35
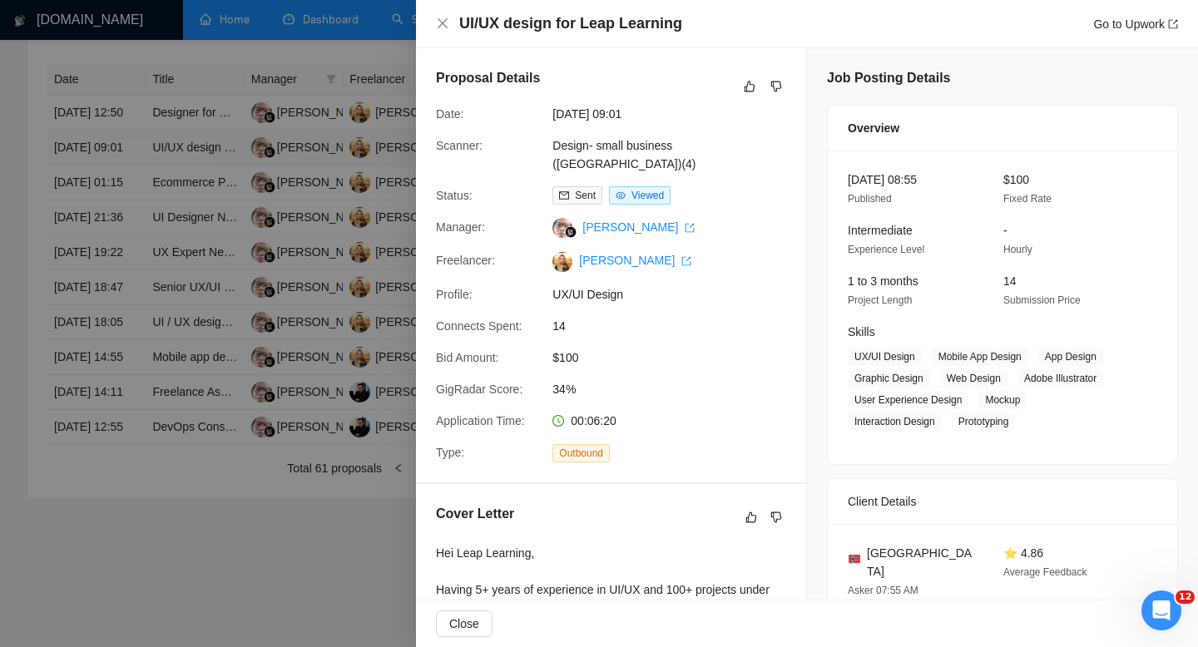
click at [117, 159] on div at bounding box center [599, 323] width 1198 height 647
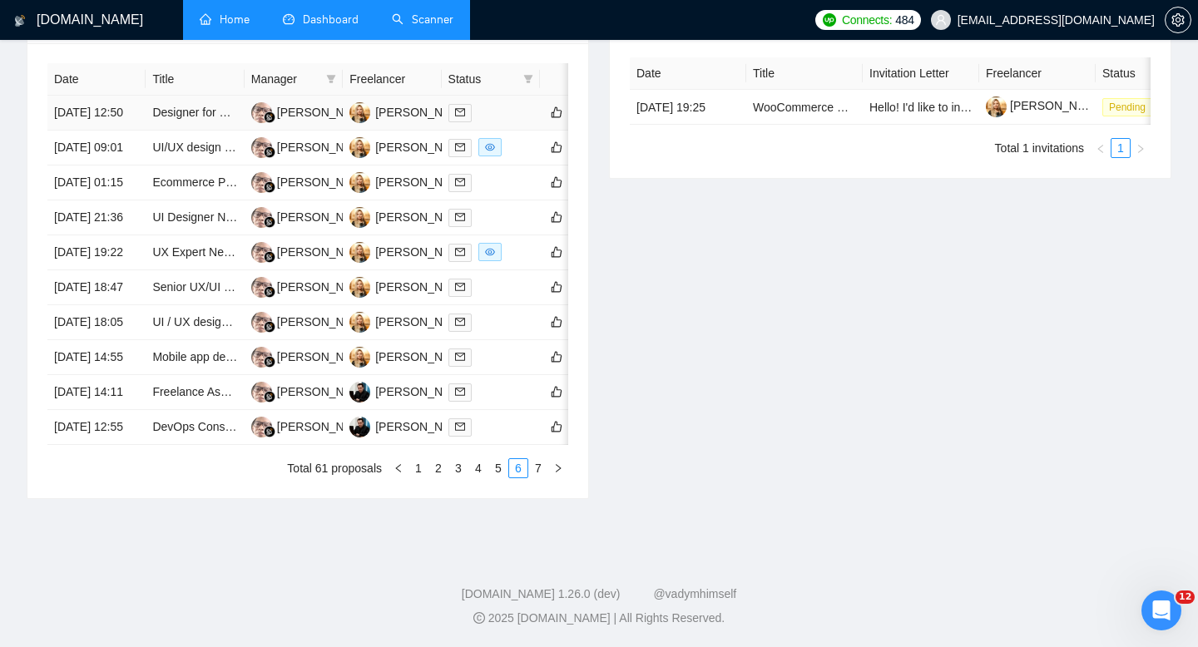
click at [121, 101] on td "[DATE] 12:50" at bounding box center [96, 113] width 98 height 35
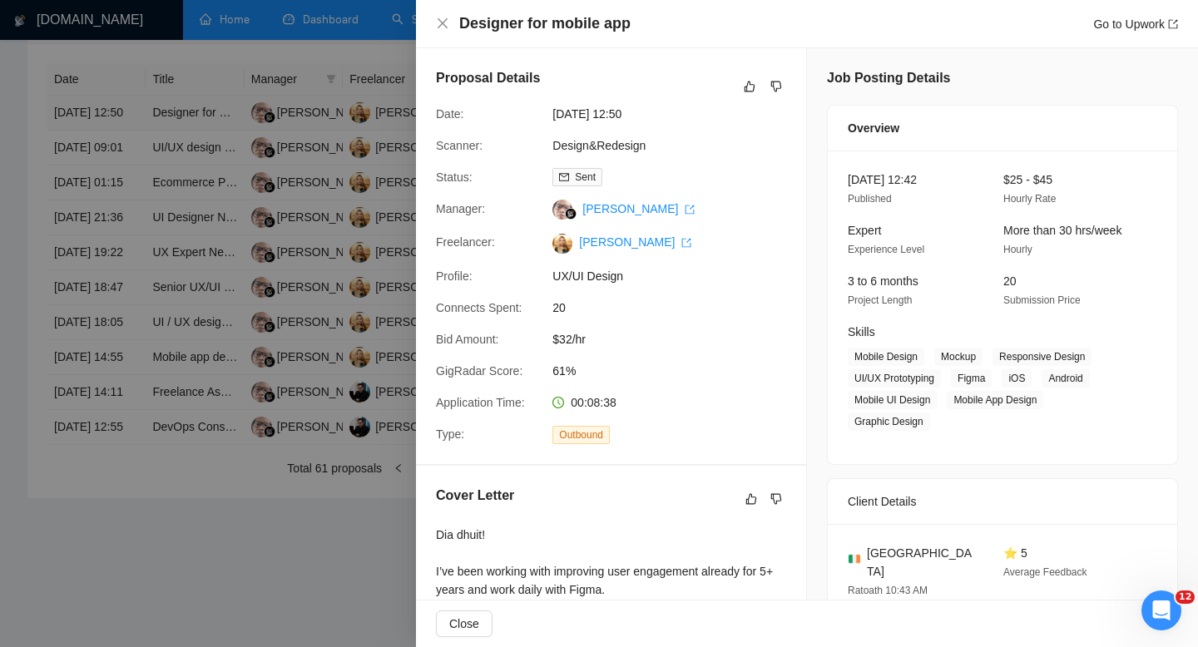
click at [121, 101] on div at bounding box center [599, 323] width 1198 height 647
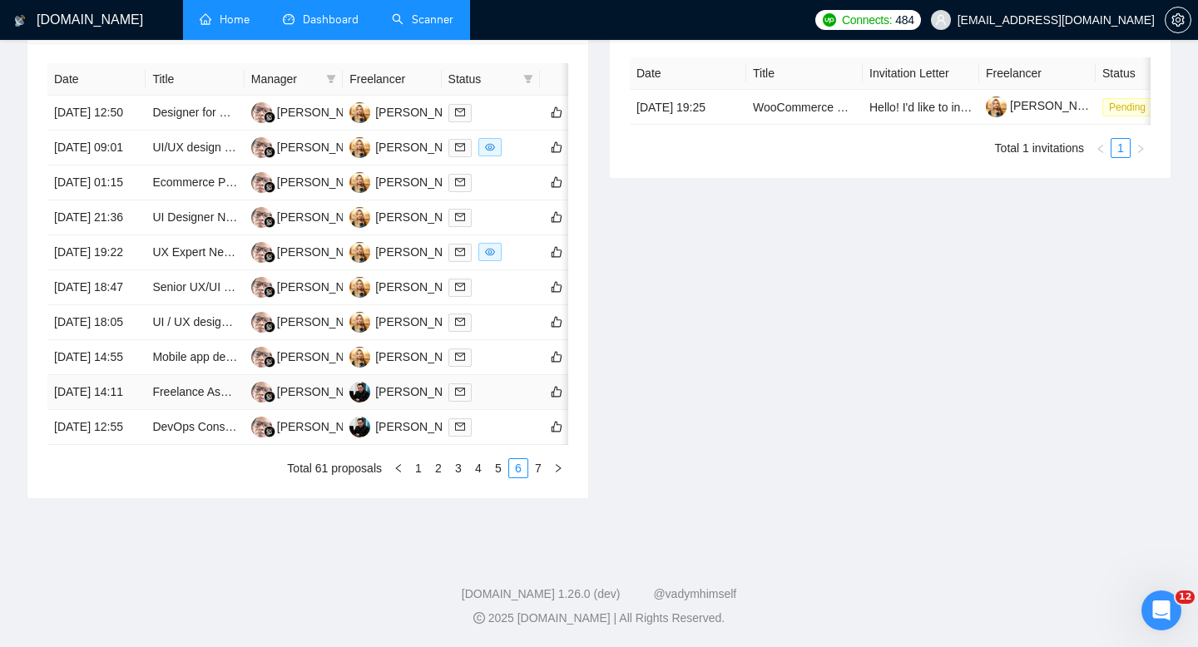
click at [127, 410] on td "[DATE] 14:11" at bounding box center [96, 392] width 98 height 35
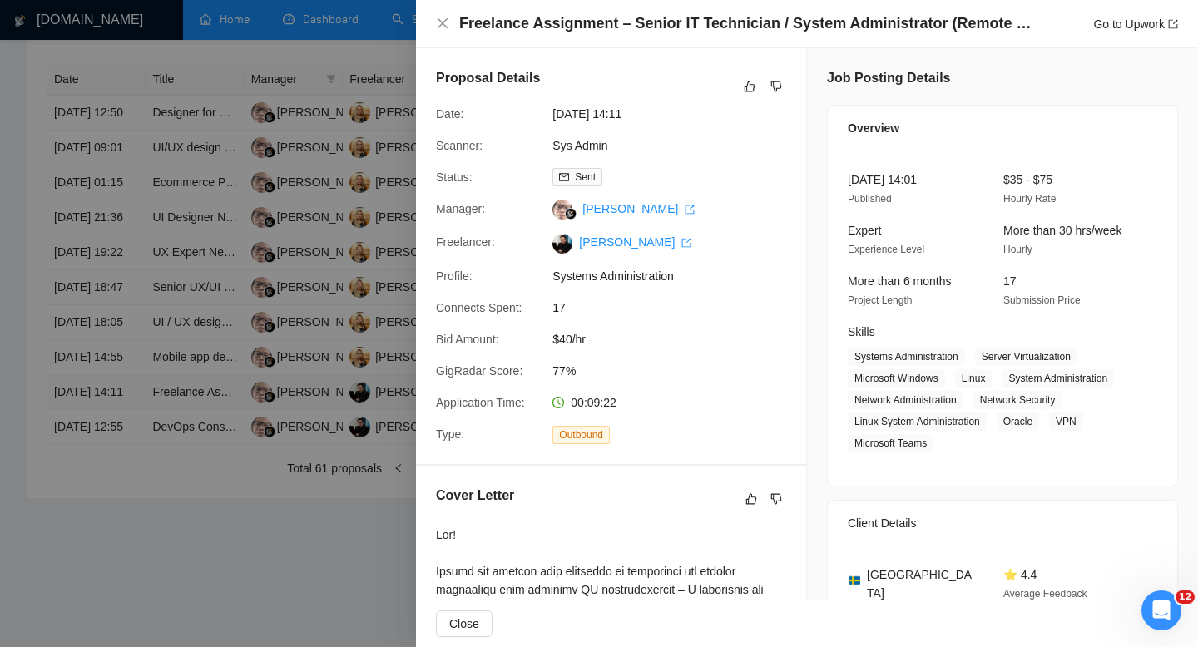
click at [127, 509] on div at bounding box center [599, 323] width 1198 height 647
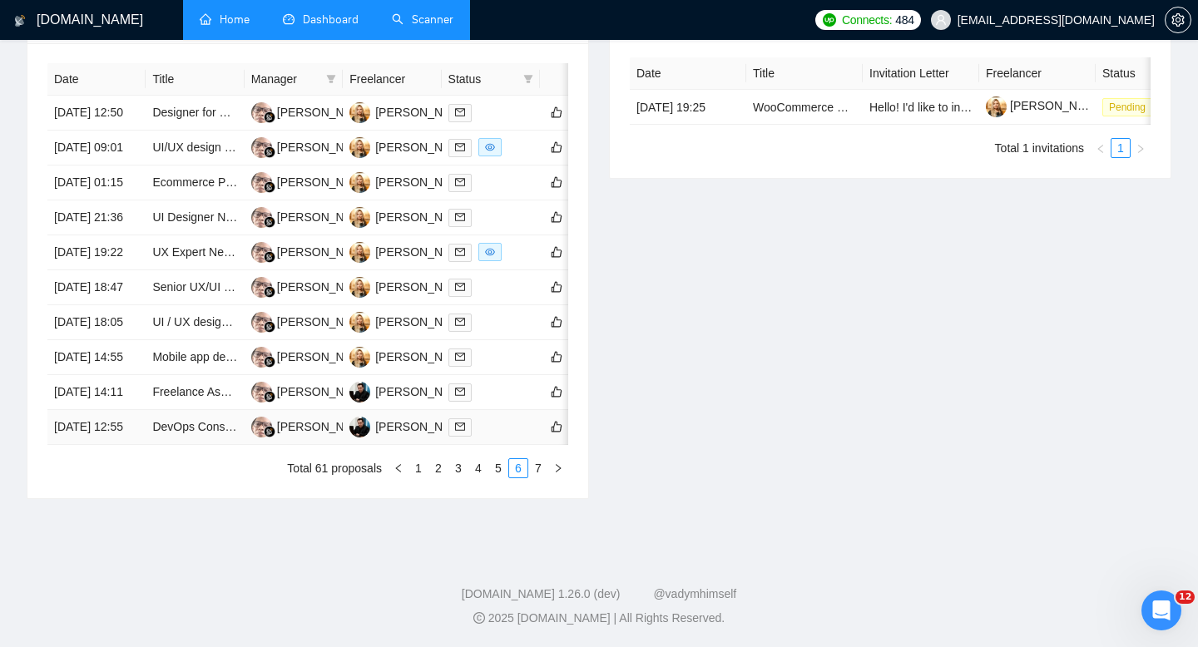
click at [131, 445] on td "[DATE] 12:55" at bounding box center [96, 427] width 98 height 35
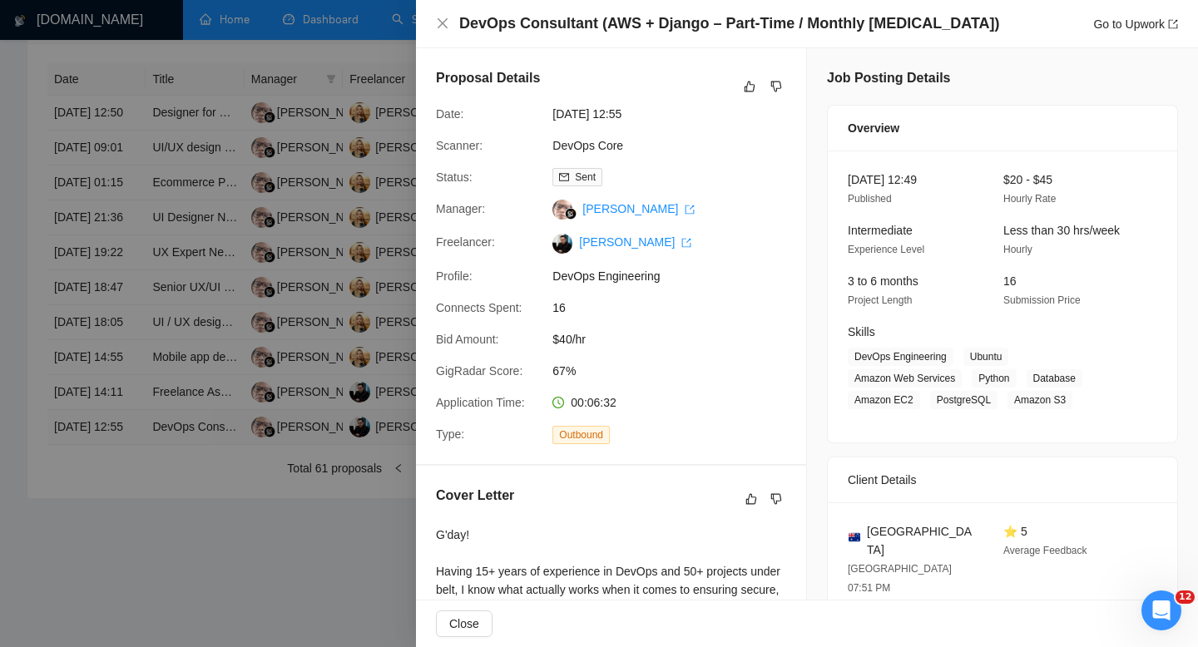
click at [131, 556] on div at bounding box center [599, 323] width 1198 height 647
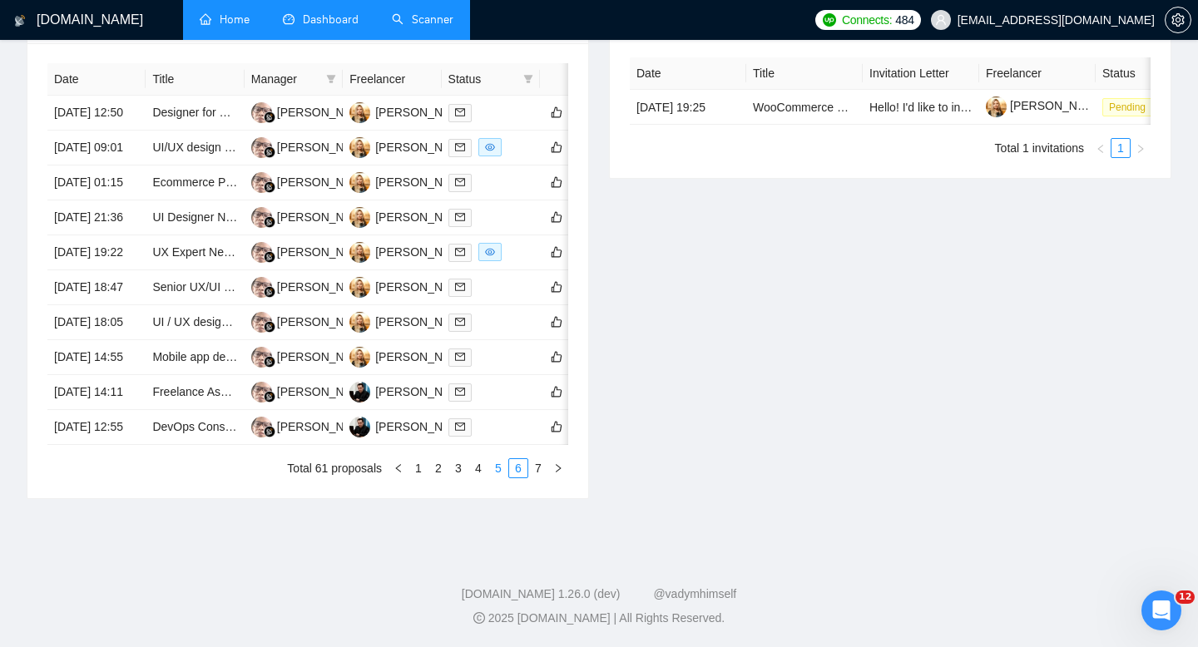
click at [493, 477] on link "5" at bounding box center [498, 468] width 18 height 18
click at [124, 445] on td "[DATE] 12:56" at bounding box center [96, 427] width 98 height 35
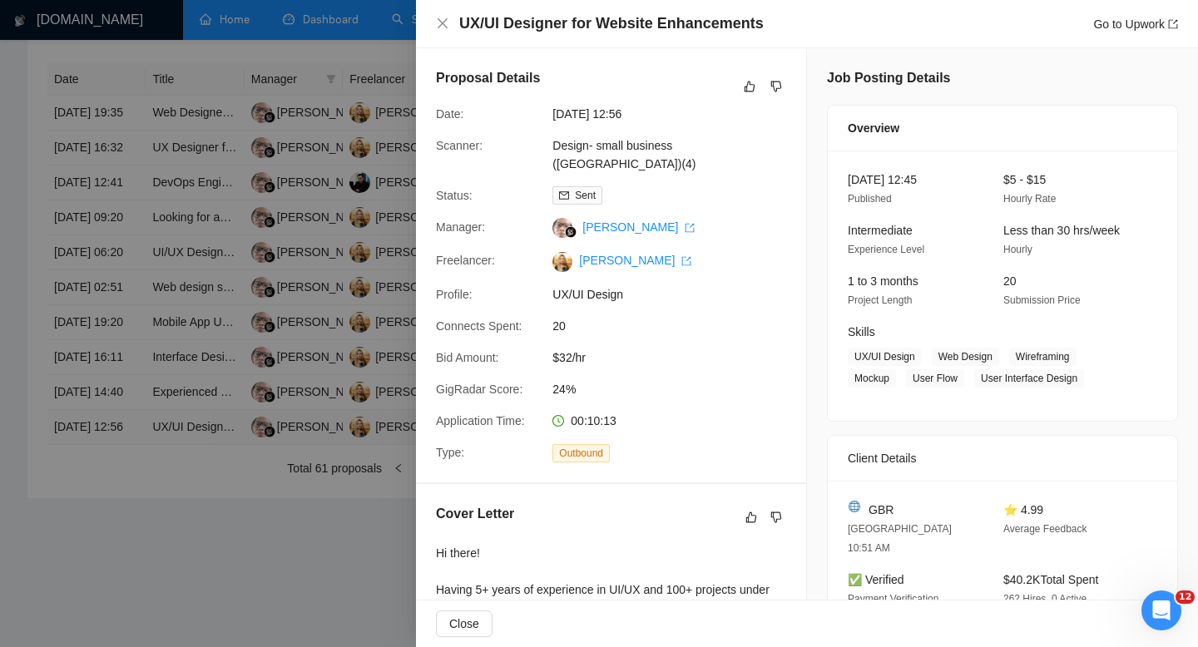
click at [124, 563] on div at bounding box center [599, 323] width 1198 height 647
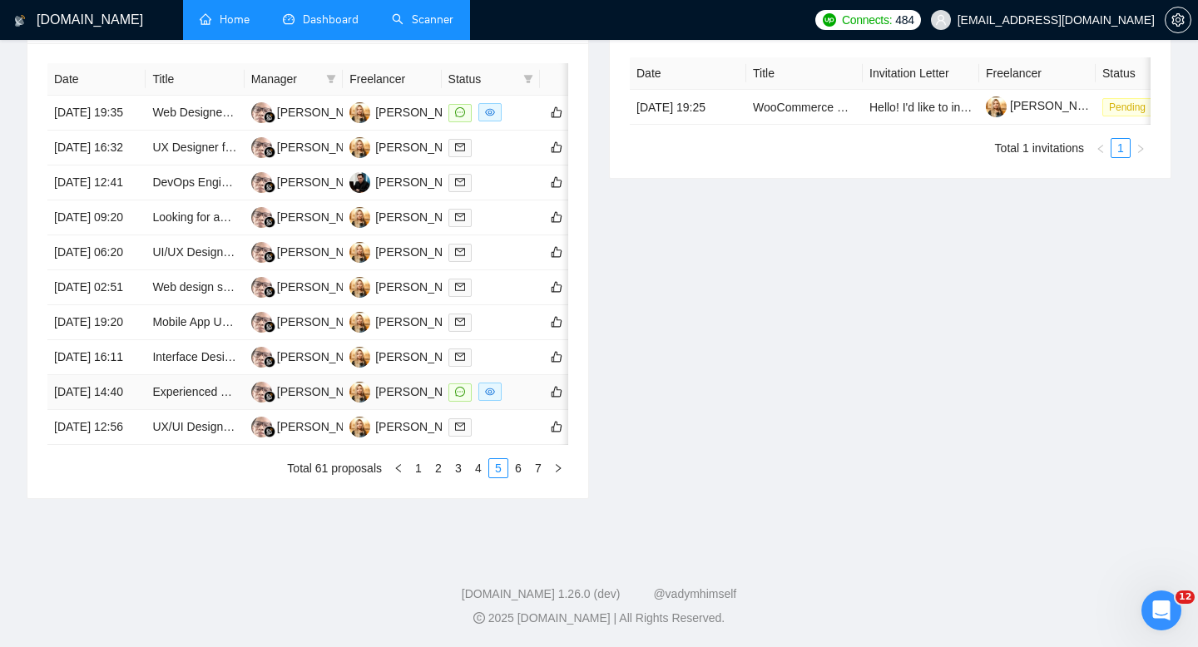
click at [130, 410] on td "[DATE] 14:40" at bounding box center [96, 392] width 98 height 35
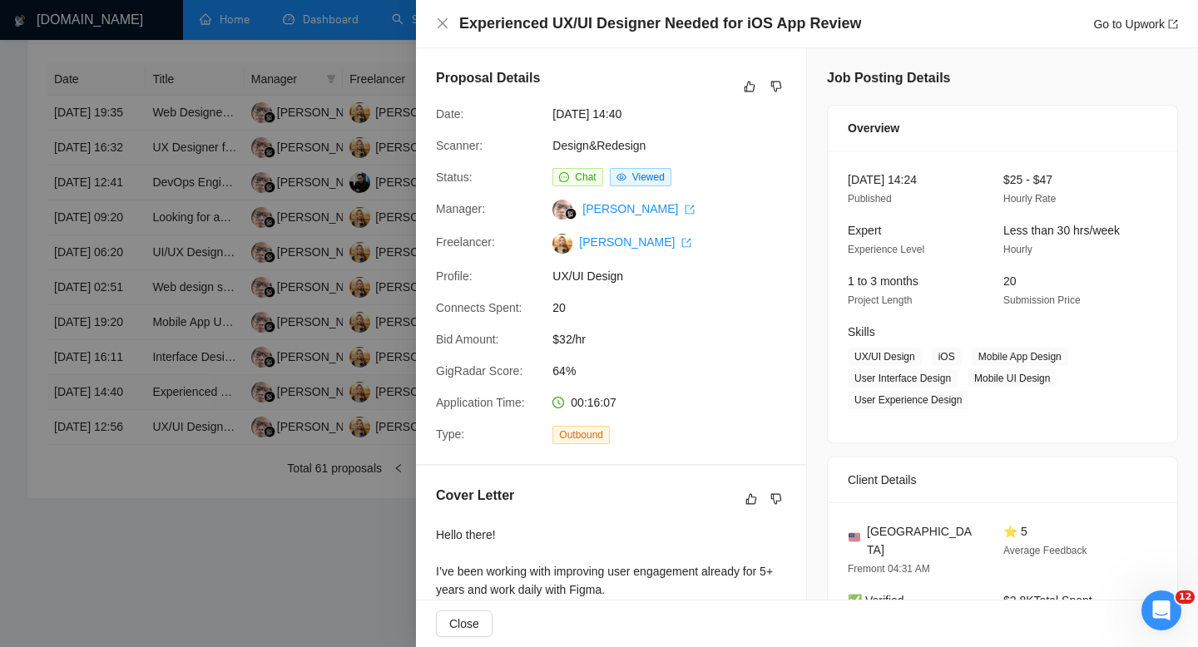
click at [130, 512] on div at bounding box center [599, 323] width 1198 height 647
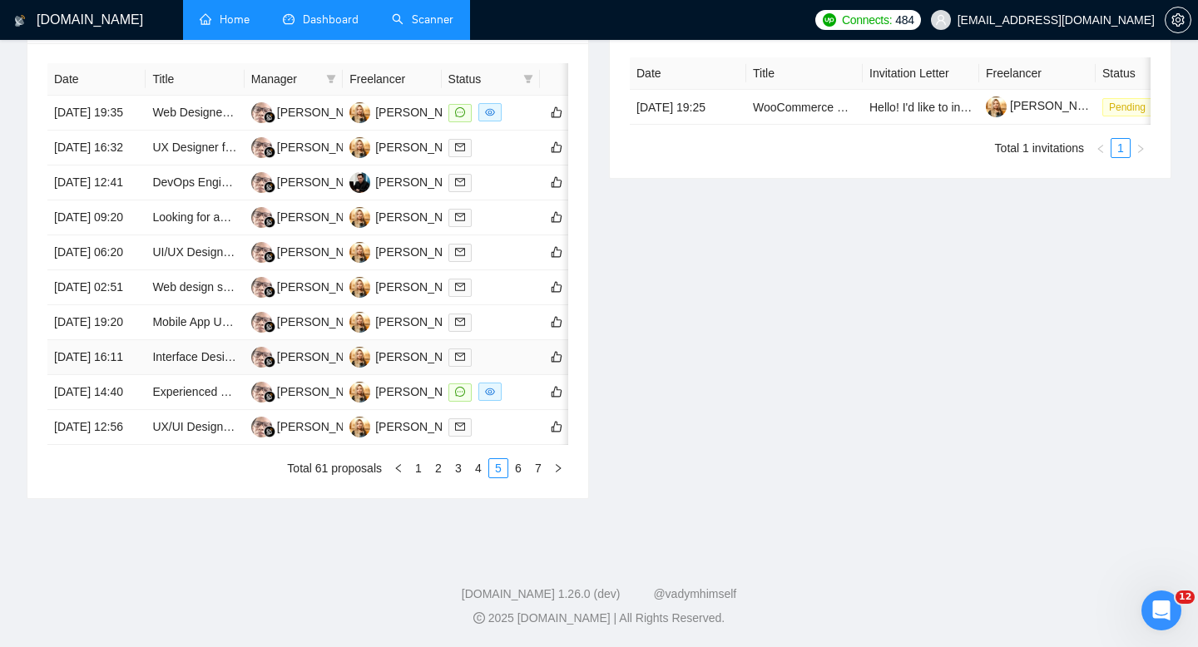
click at [122, 375] on td "[DATE] 16:11" at bounding box center [96, 357] width 98 height 35
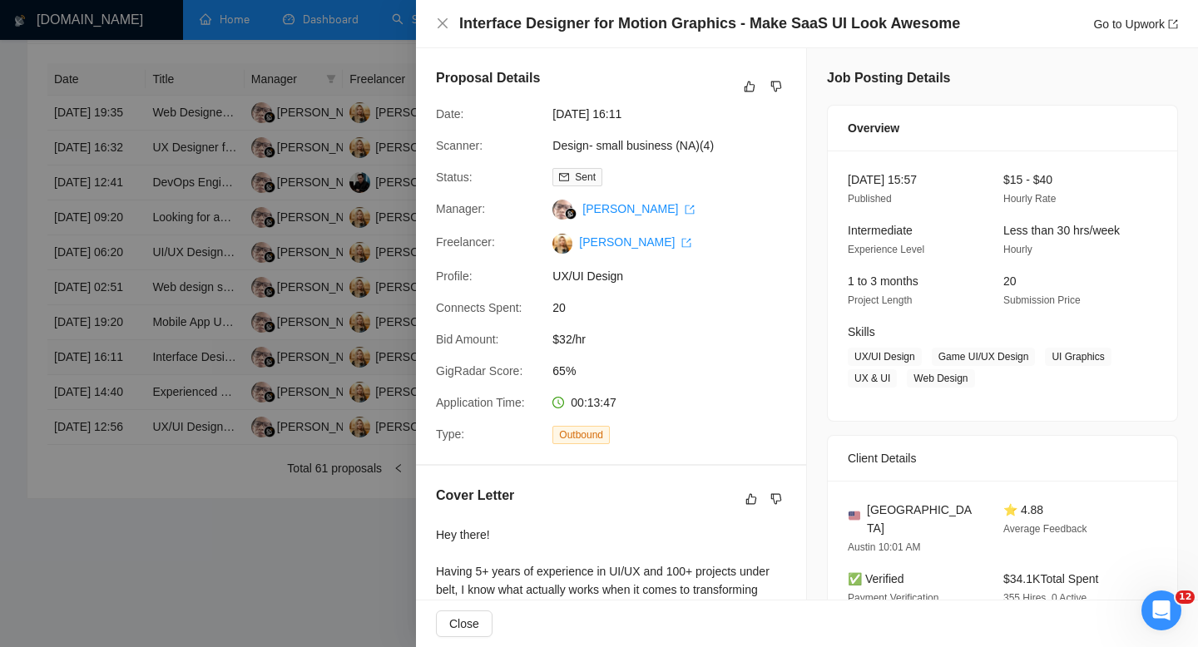
click at [122, 463] on div at bounding box center [599, 323] width 1198 height 647
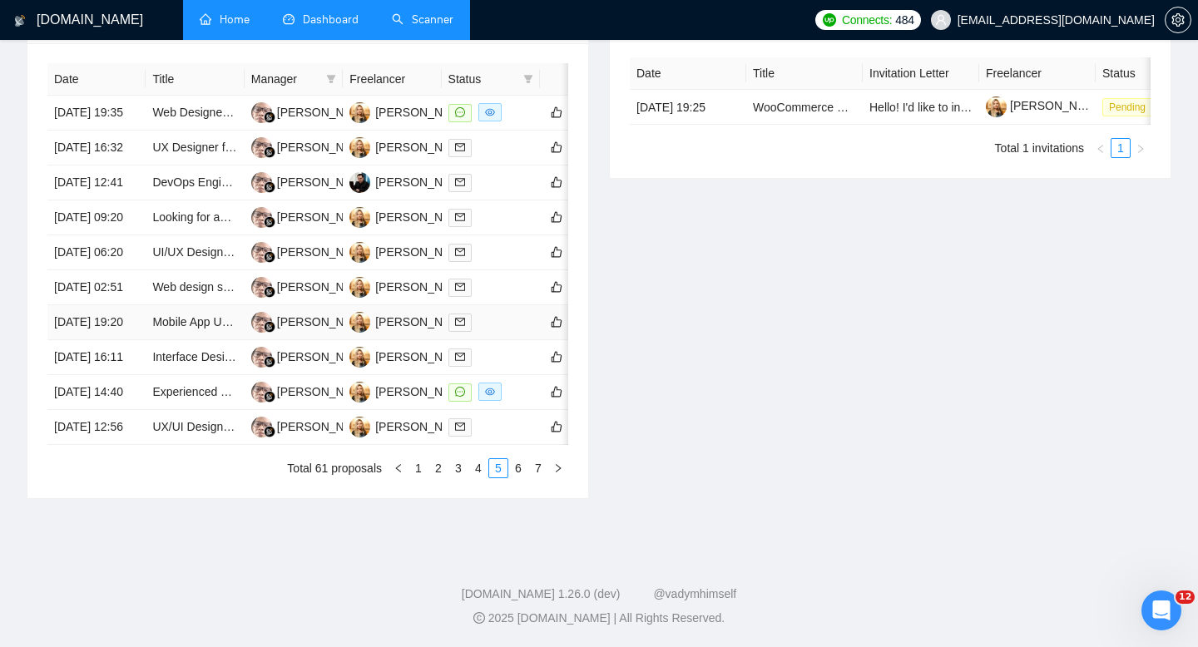
click at [128, 340] on td "[DATE] 19:20" at bounding box center [96, 322] width 98 height 35
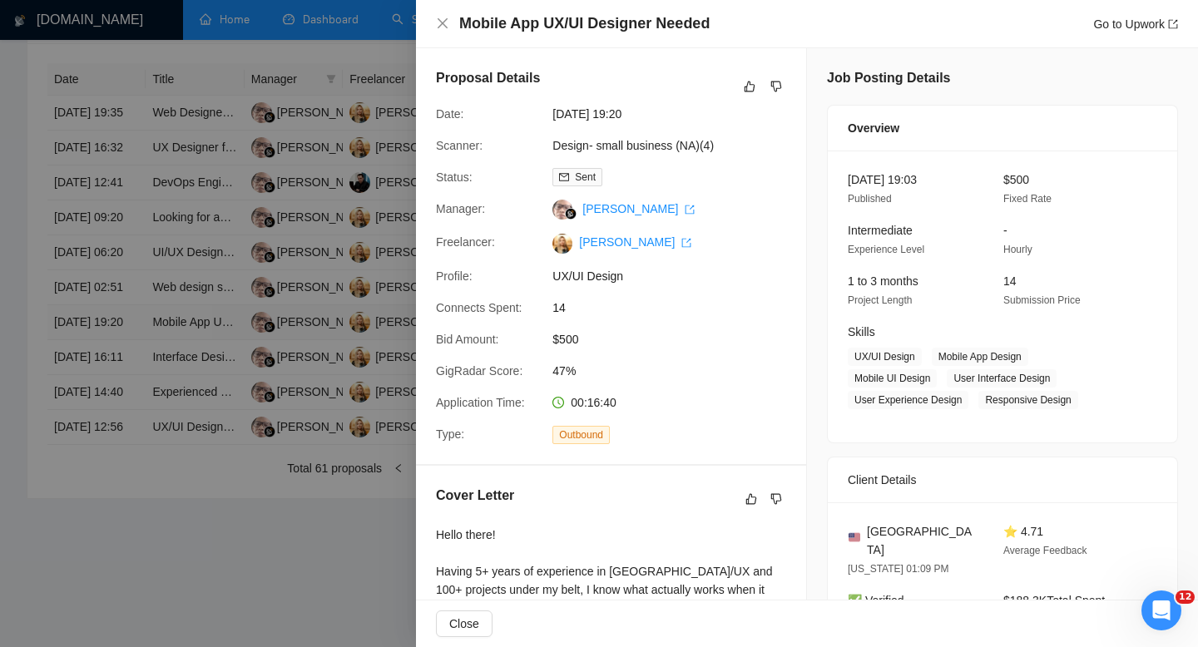
click at [128, 407] on div at bounding box center [599, 323] width 1198 height 647
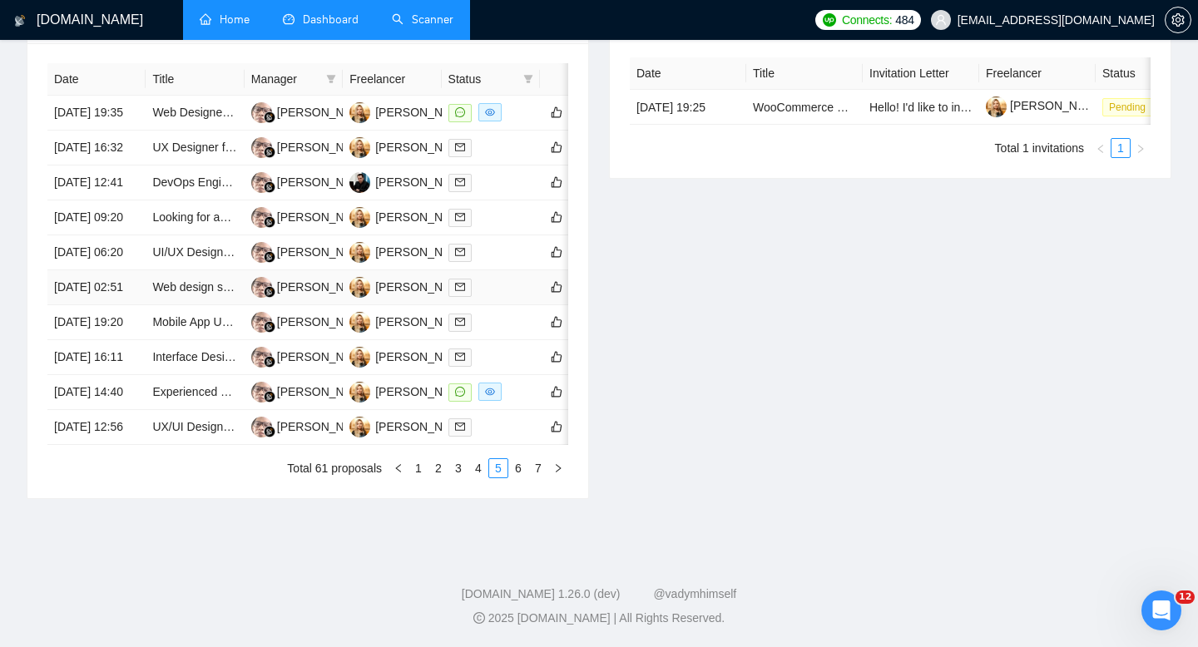
click at [122, 305] on td "[DATE] 02:51" at bounding box center [96, 287] width 98 height 35
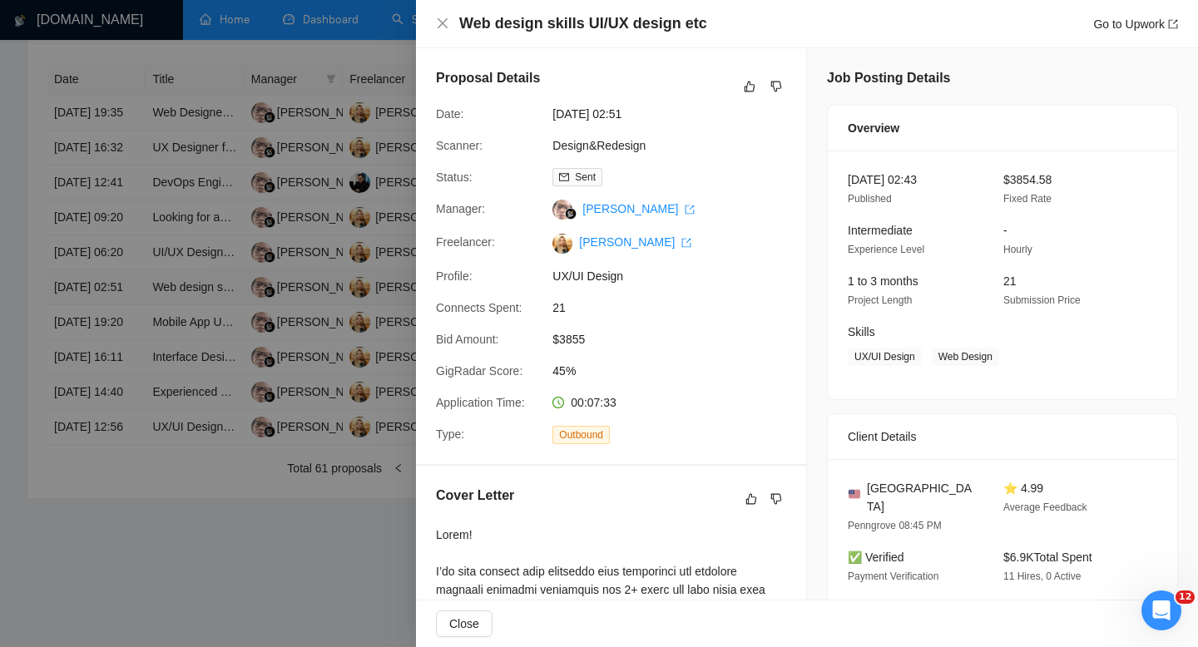
click at [122, 362] on div at bounding box center [599, 323] width 1198 height 647
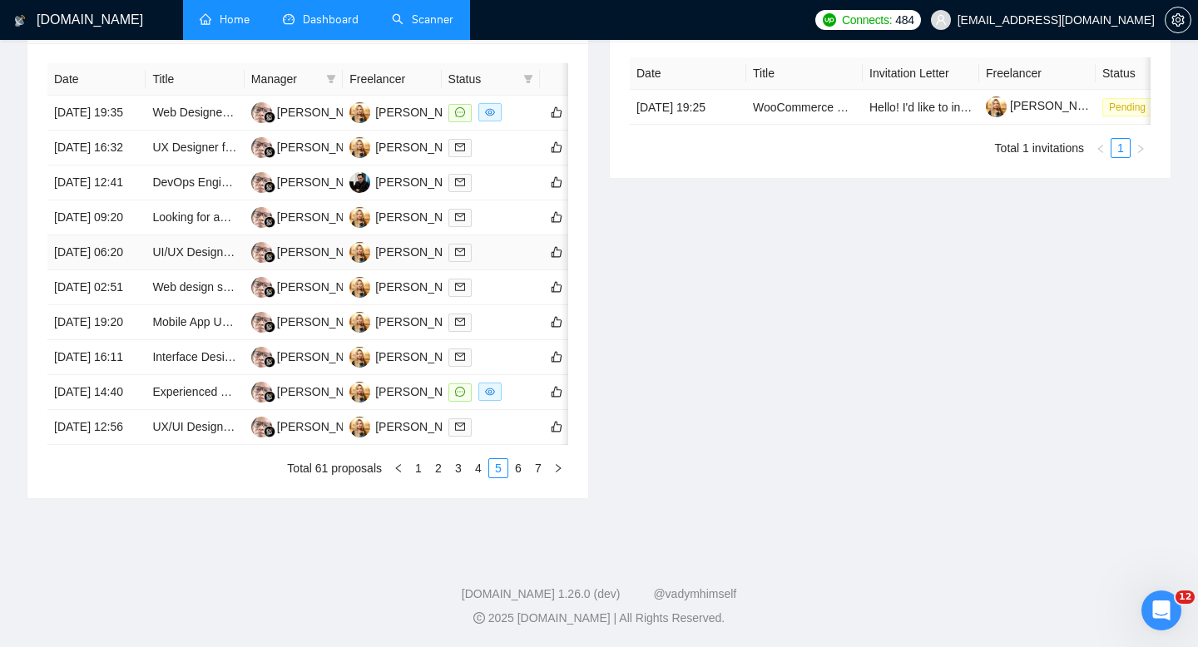
click at [121, 270] on td "[DATE] 06:20" at bounding box center [96, 252] width 98 height 35
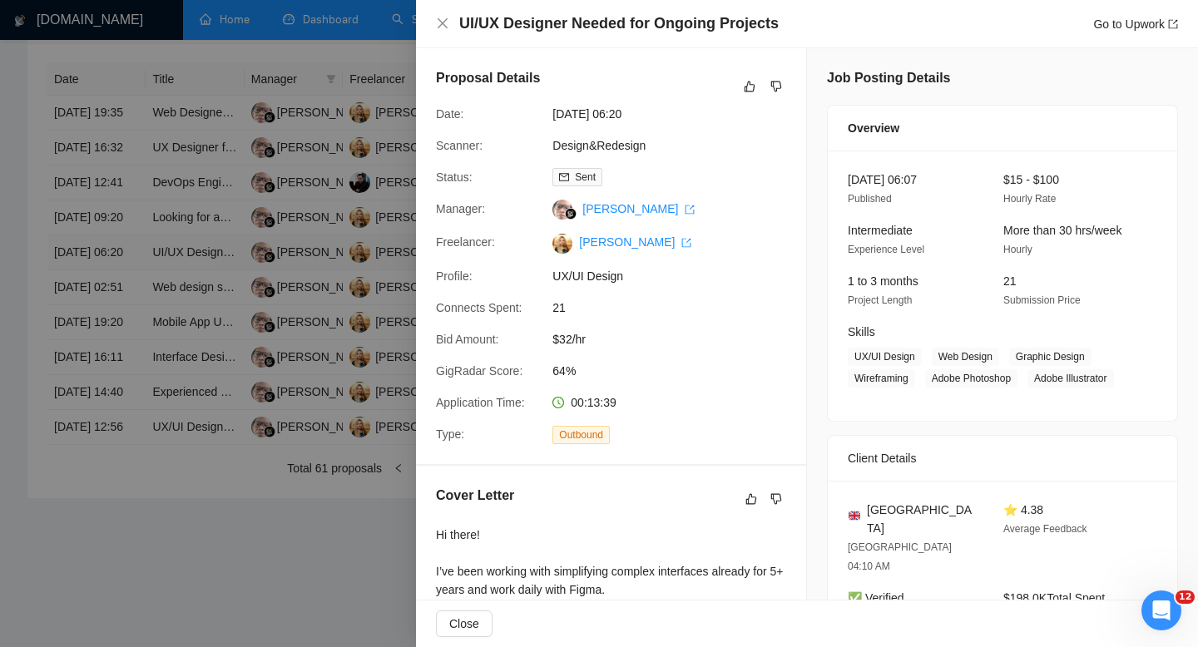
click at [121, 315] on div at bounding box center [599, 323] width 1198 height 647
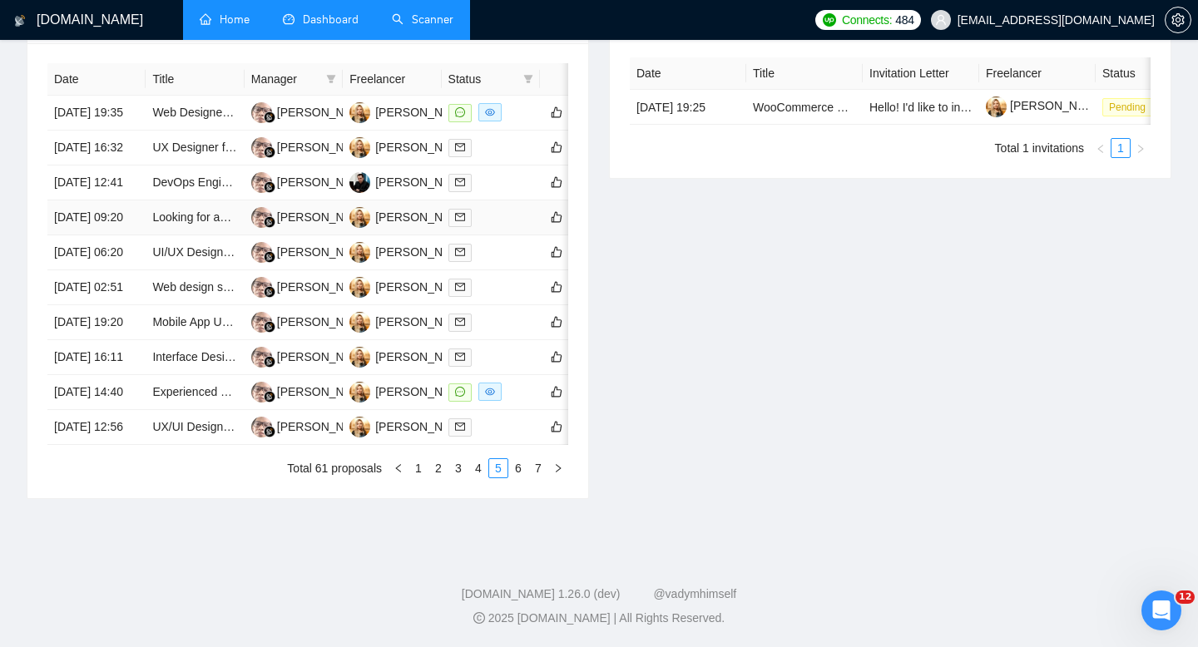
click at [116, 235] on td "[DATE] 09:20" at bounding box center [96, 217] width 98 height 35
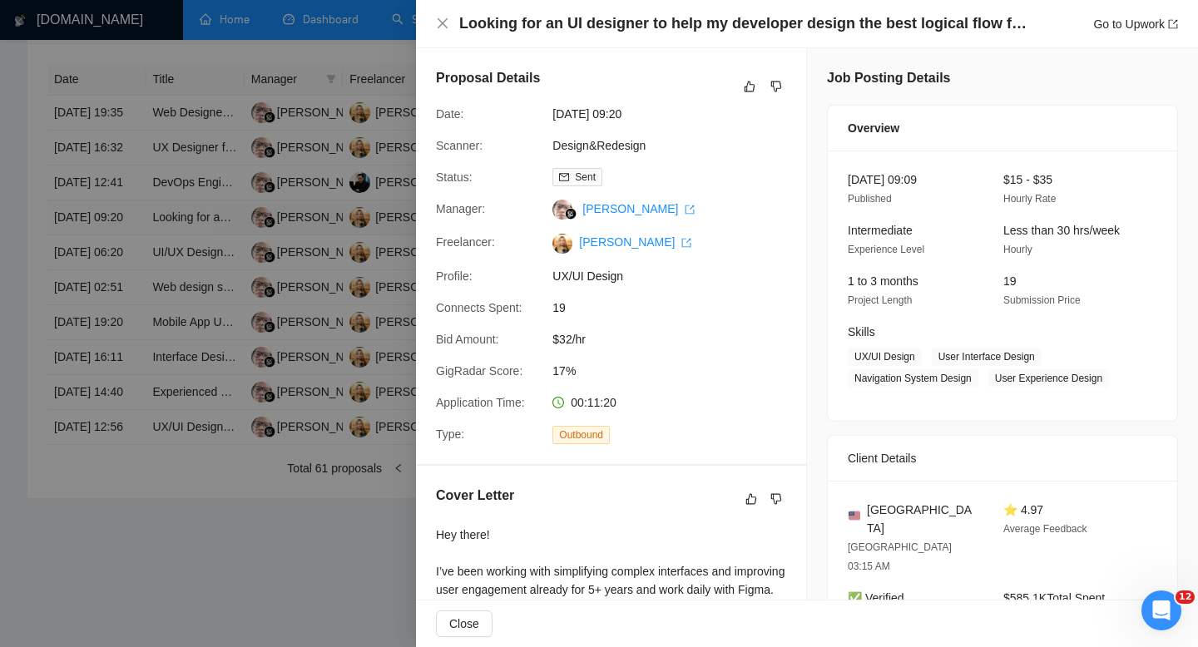
click at [116, 260] on div at bounding box center [599, 323] width 1198 height 647
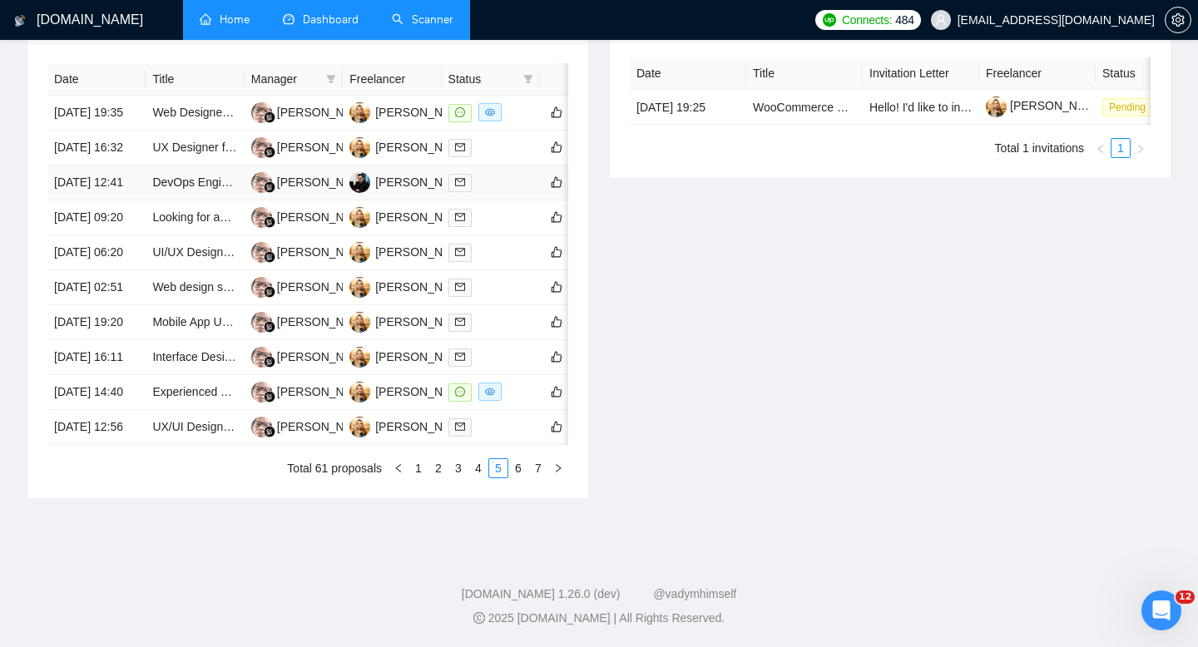
click at [118, 200] on td "[DATE] 12:41" at bounding box center [96, 182] width 98 height 35
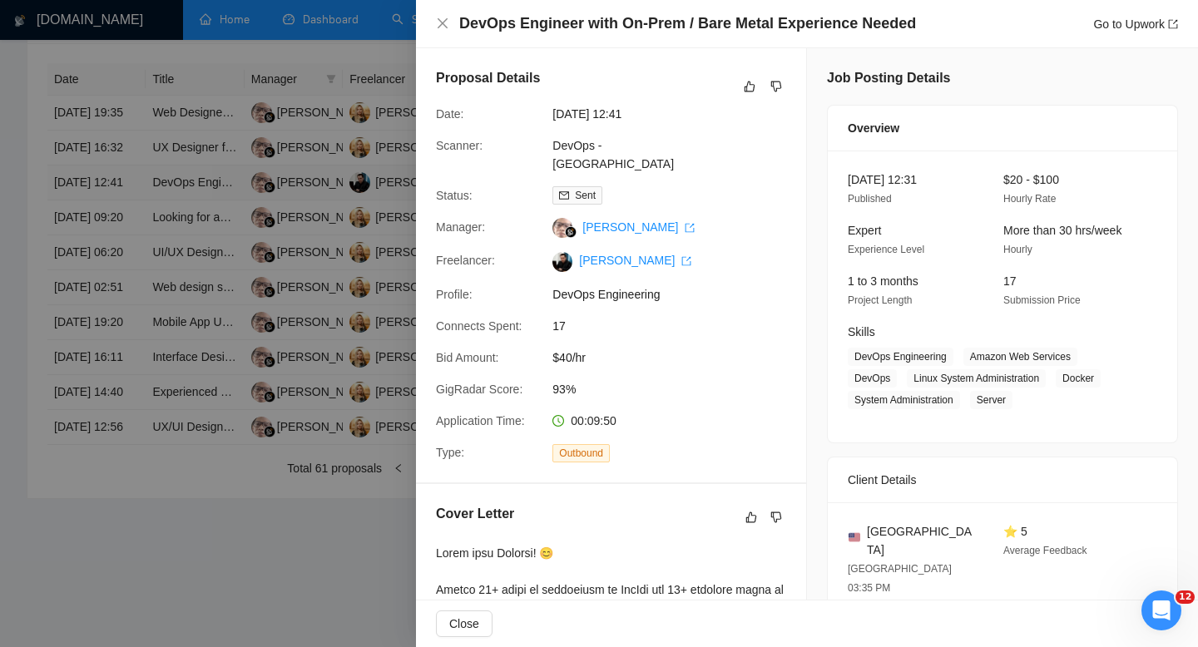
click at [118, 210] on div at bounding box center [599, 323] width 1198 height 647
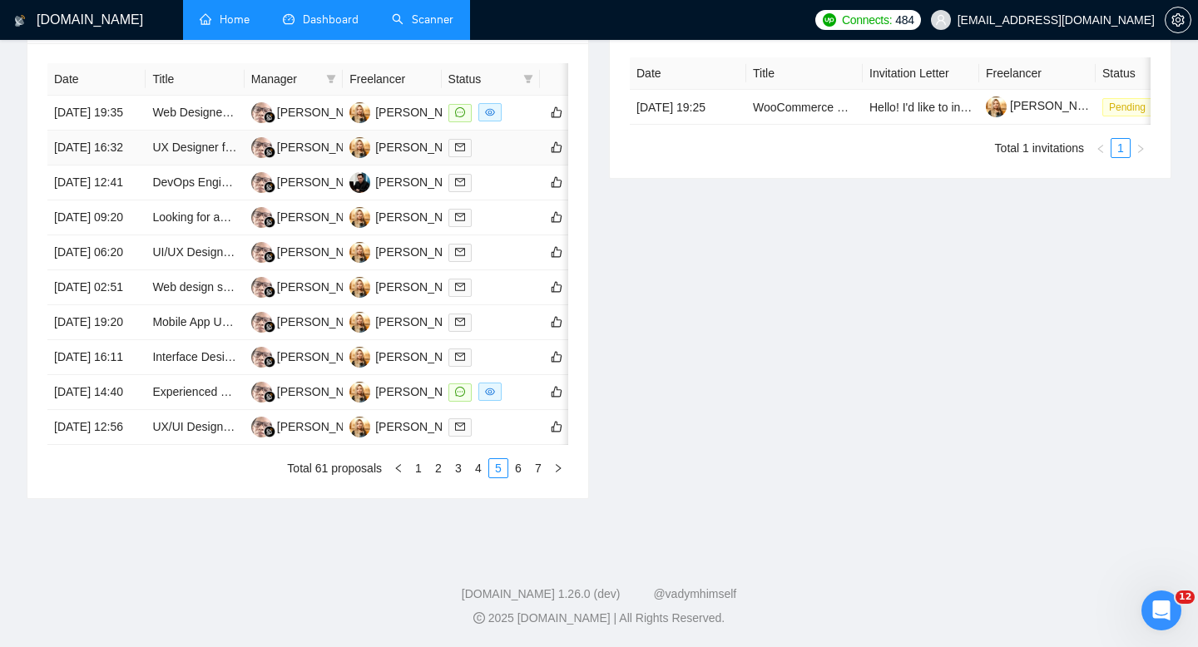
click at [119, 164] on td "[DATE] 16:32" at bounding box center [96, 148] width 98 height 35
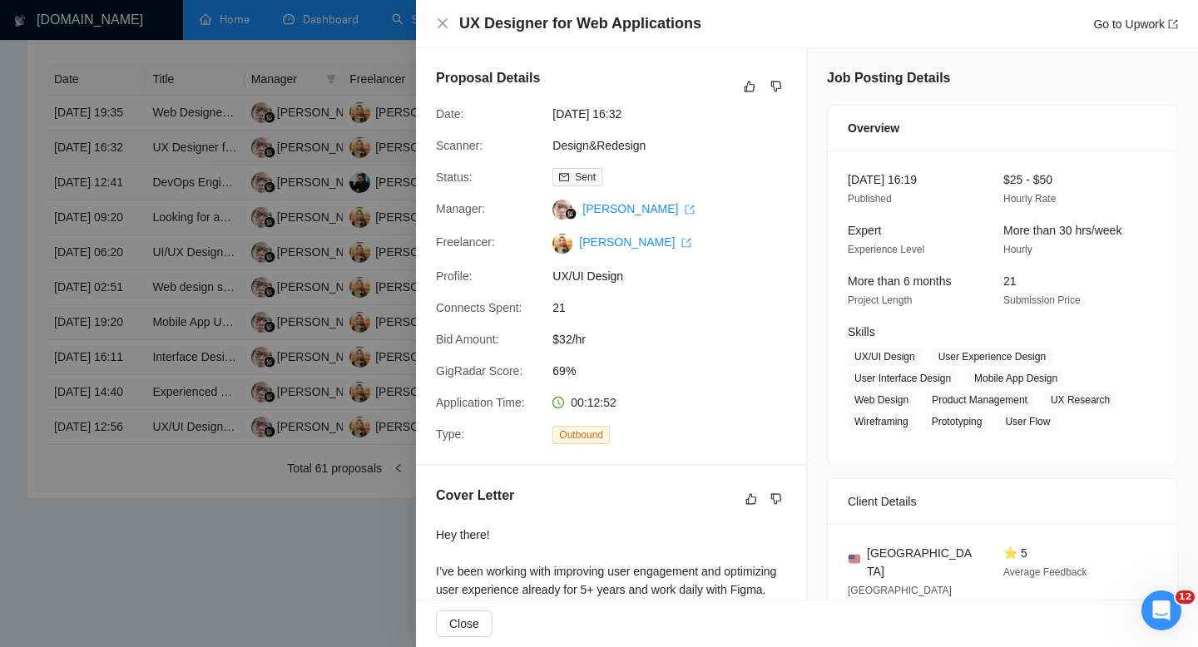
click at [119, 164] on div at bounding box center [599, 323] width 1198 height 647
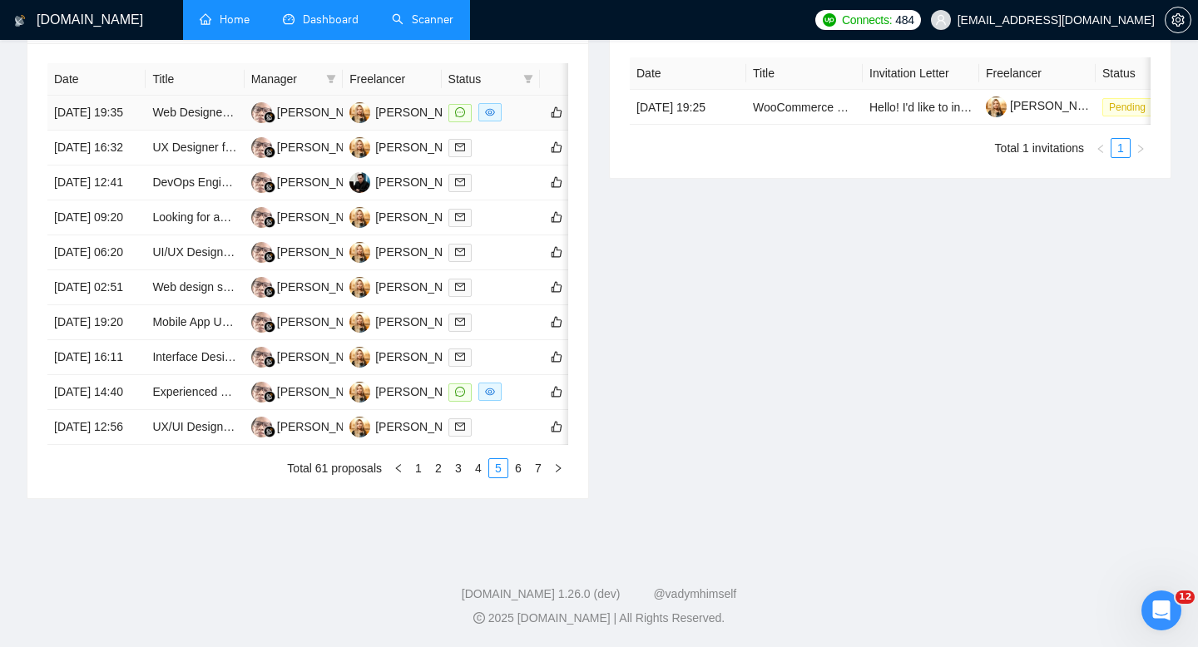
click at [124, 112] on td "[DATE] 19:35" at bounding box center [96, 113] width 98 height 35
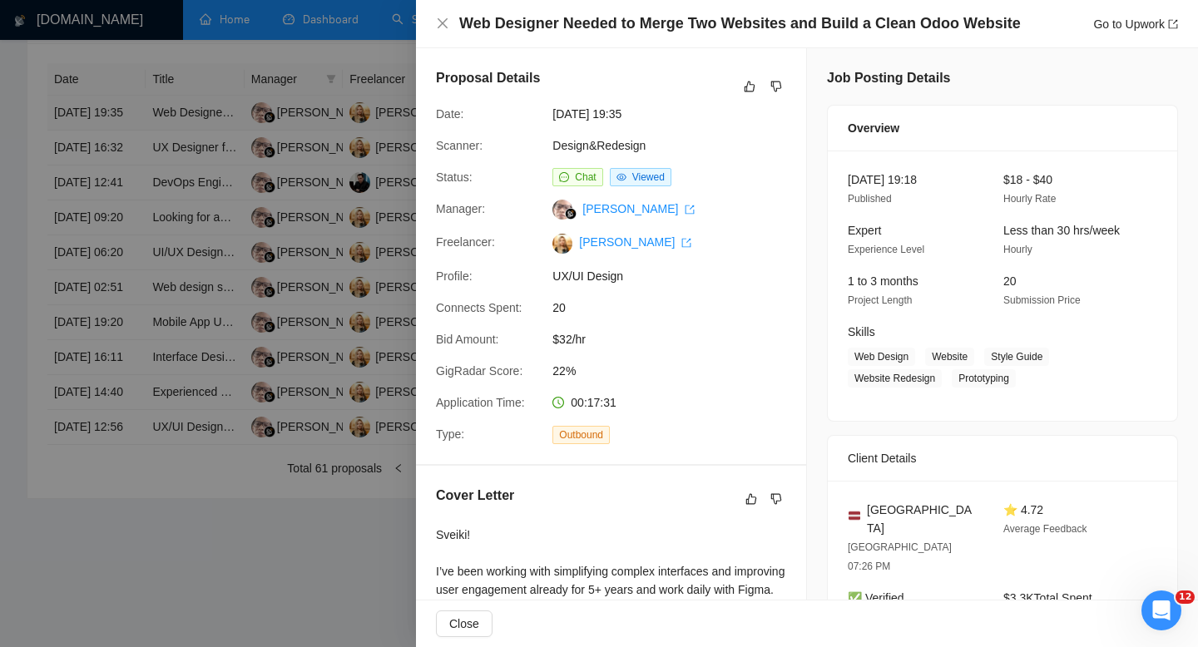
click at [124, 112] on div at bounding box center [599, 323] width 1198 height 647
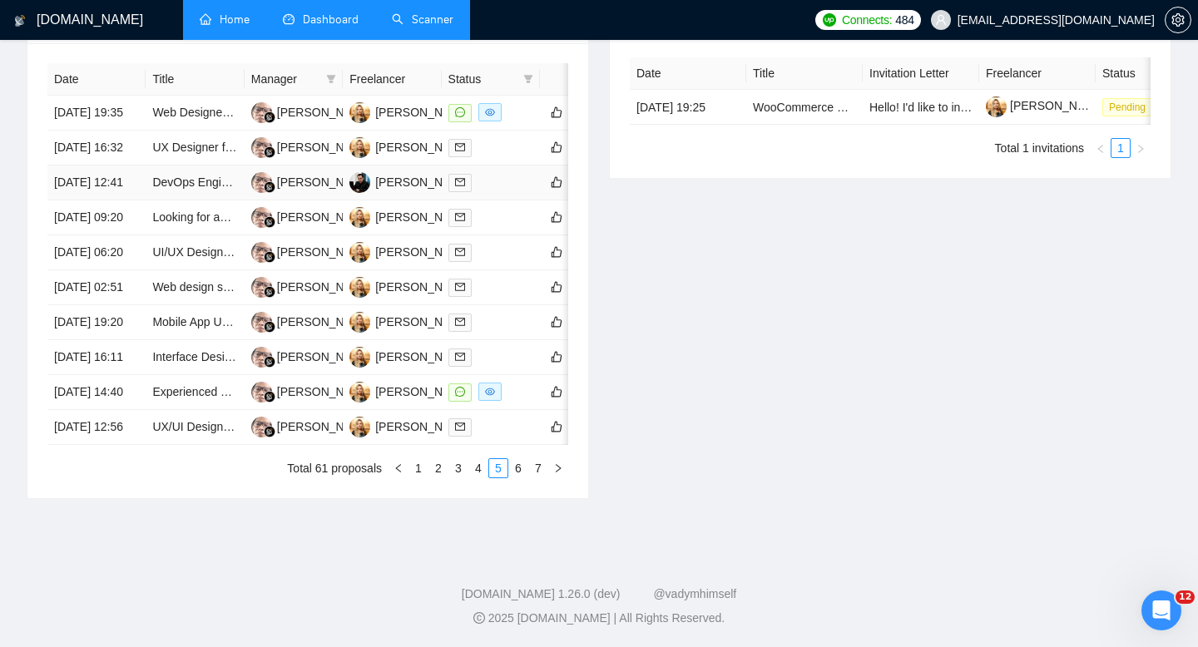
click at [131, 200] on td "[DATE] 12:41" at bounding box center [96, 182] width 98 height 35
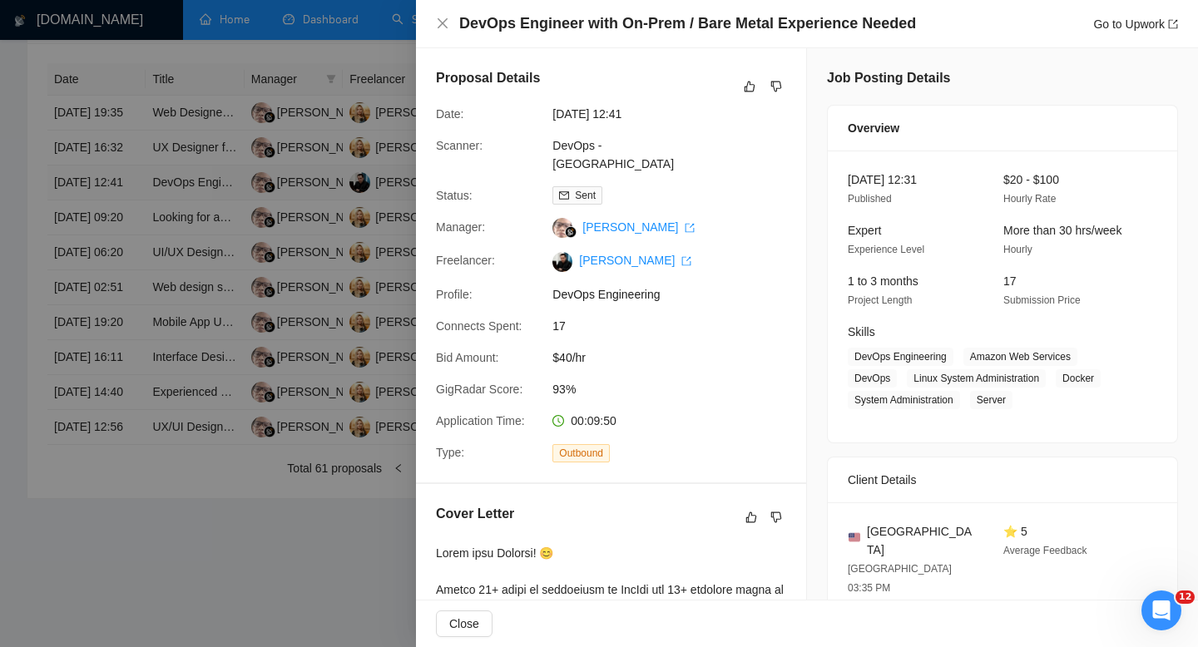
click at [131, 201] on div at bounding box center [599, 323] width 1198 height 647
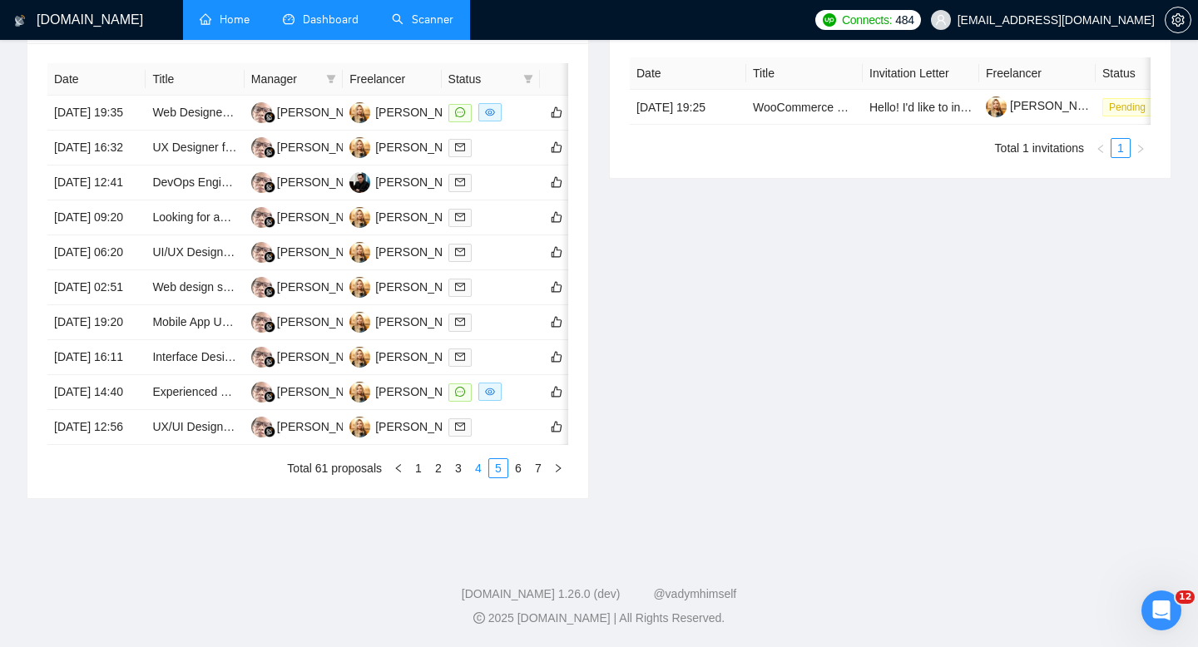
click at [472, 477] on link "4" at bounding box center [478, 468] width 18 height 18
click at [125, 445] on td "[DATE] 20:45" at bounding box center [96, 427] width 98 height 35
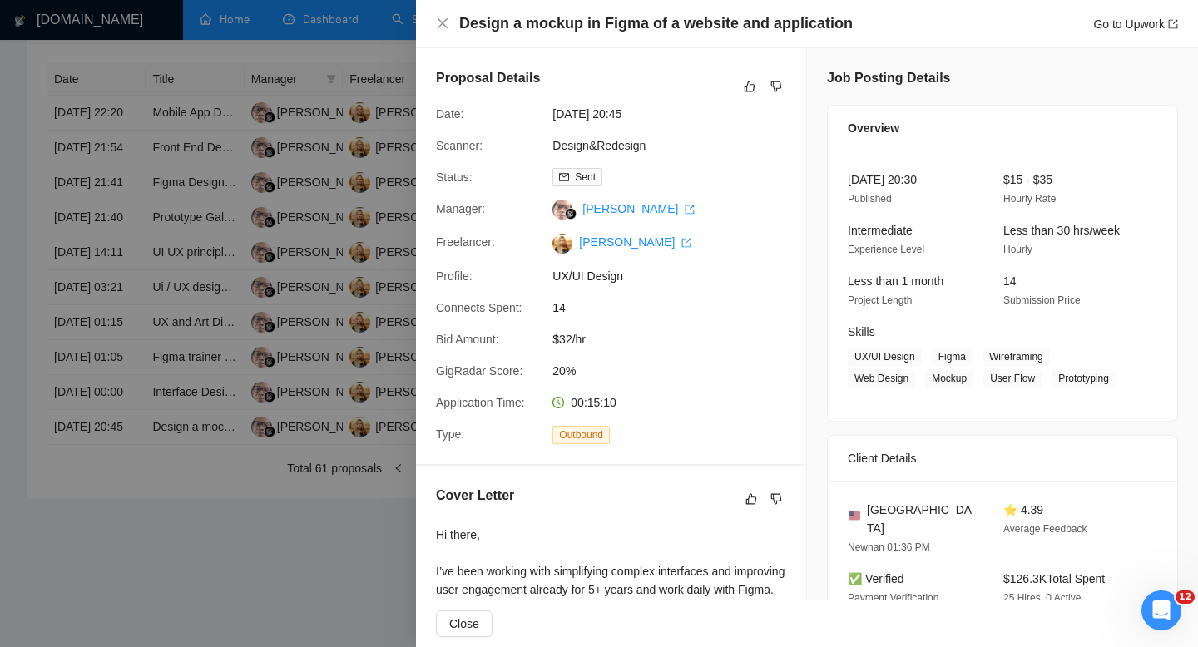
click at [126, 512] on div at bounding box center [599, 323] width 1198 height 647
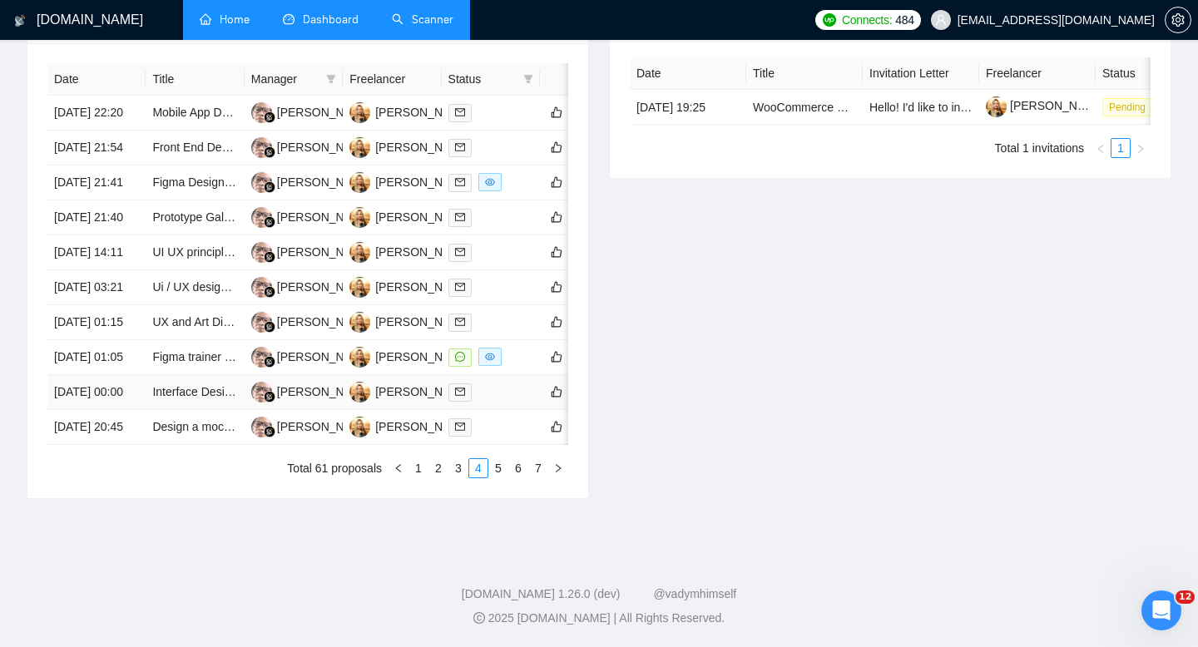
click at [126, 410] on td "[DATE] 00:00" at bounding box center [96, 392] width 98 height 35
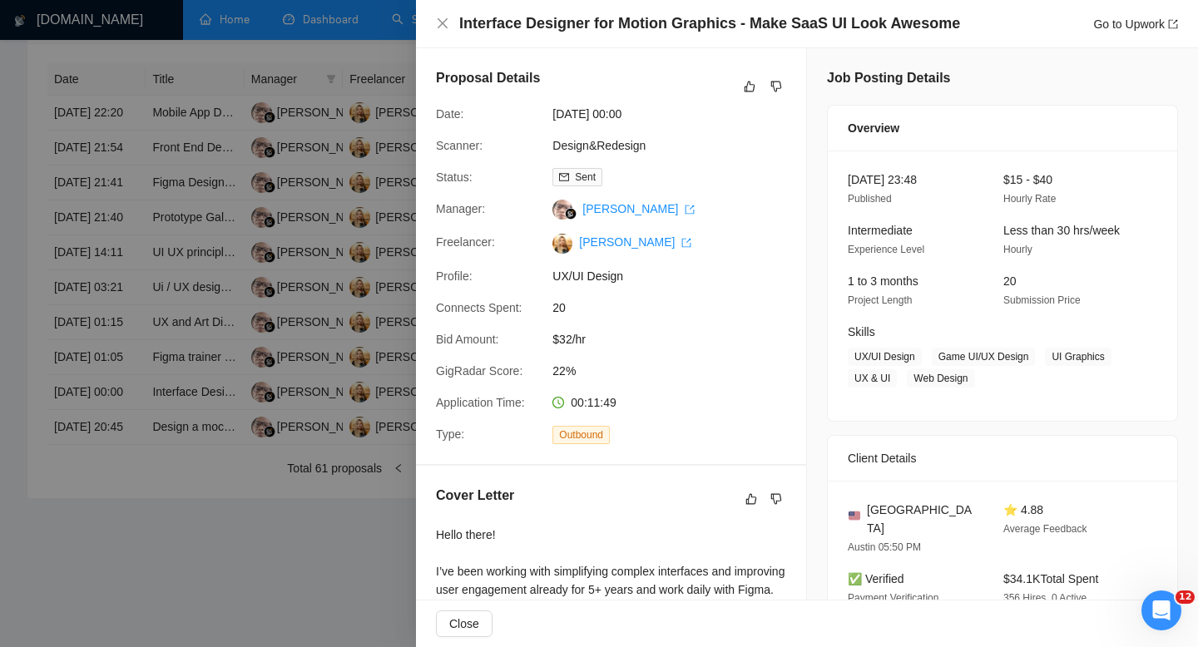
click at [126, 512] on div at bounding box center [599, 323] width 1198 height 647
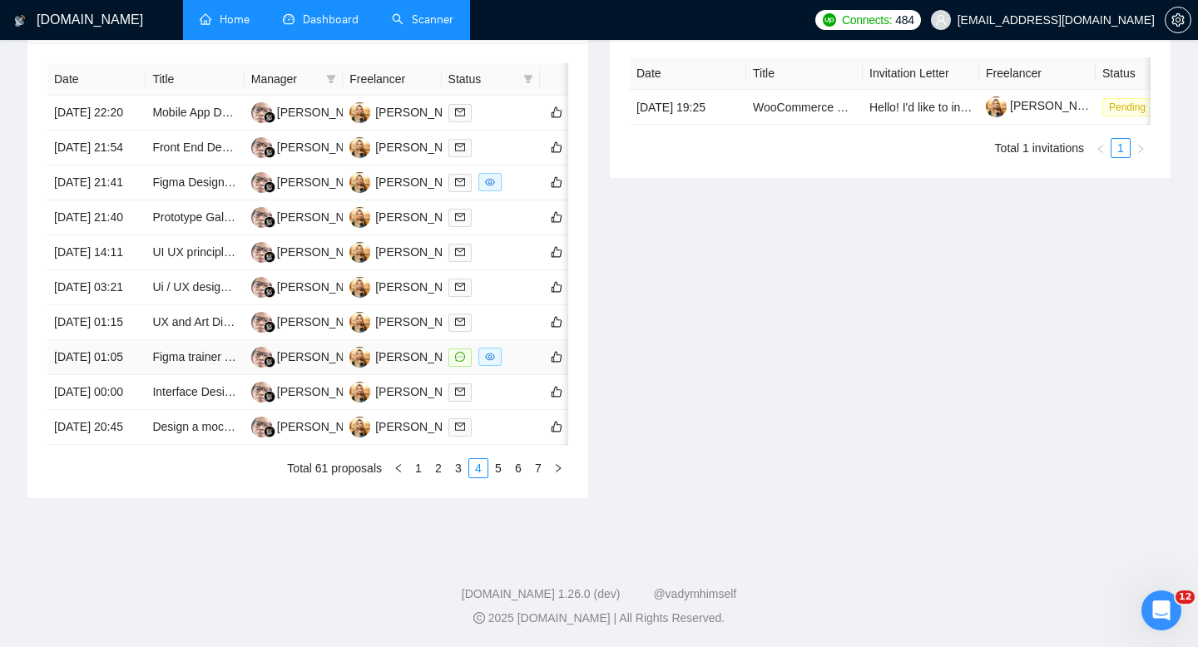
click at [122, 375] on td "[DATE] 01:05" at bounding box center [96, 357] width 98 height 35
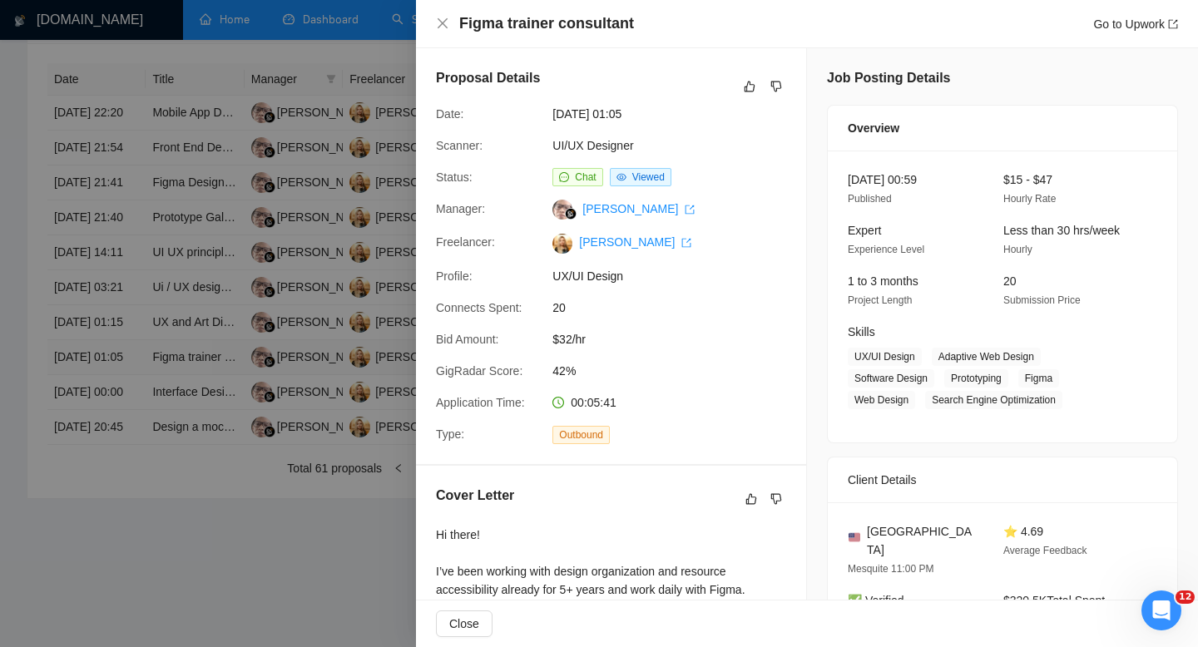
click at [122, 460] on div at bounding box center [599, 323] width 1198 height 647
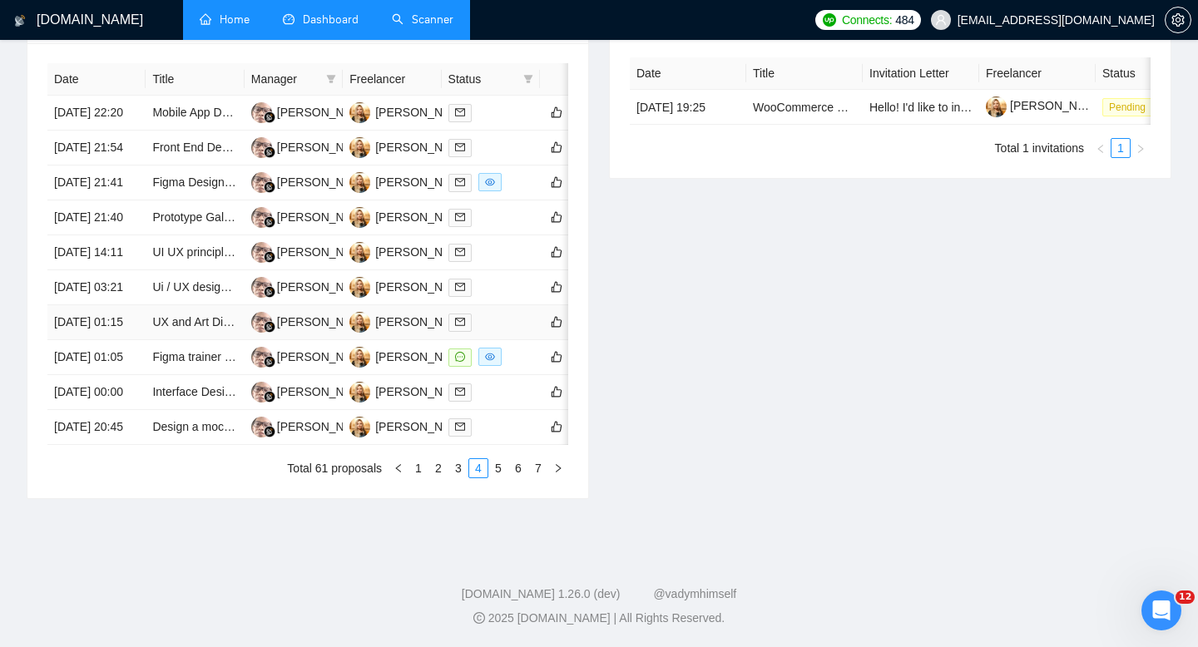
click at [126, 340] on td "[DATE] 01:15" at bounding box center [96, 322] width 98 height 35
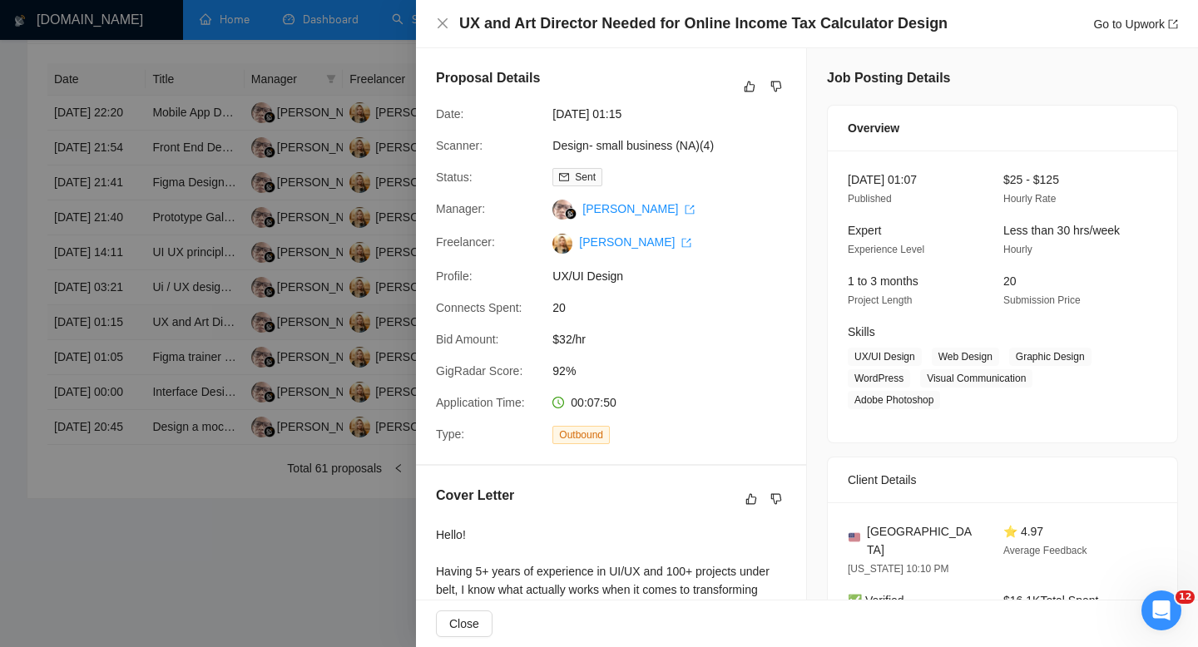
click at [126, 412] on div at bounding box center [599, 323] width 1198 height 647
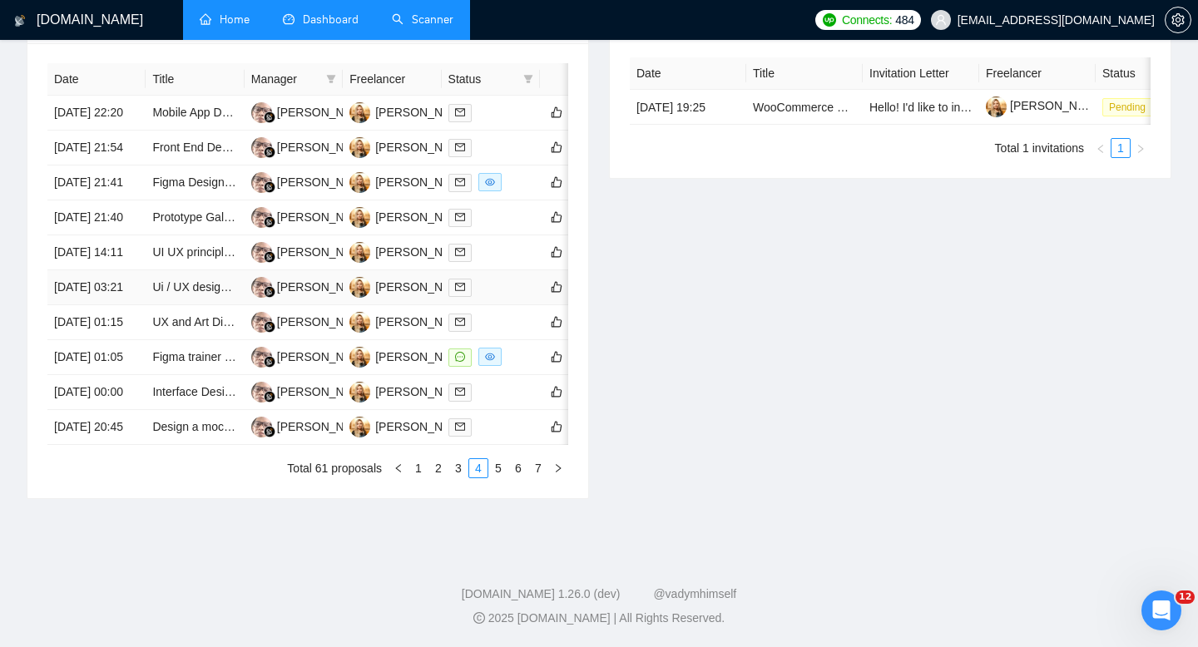
click at [115, 305] on td "[DATE] 03:21" at bounding box center [96, 287] width 98 height 35
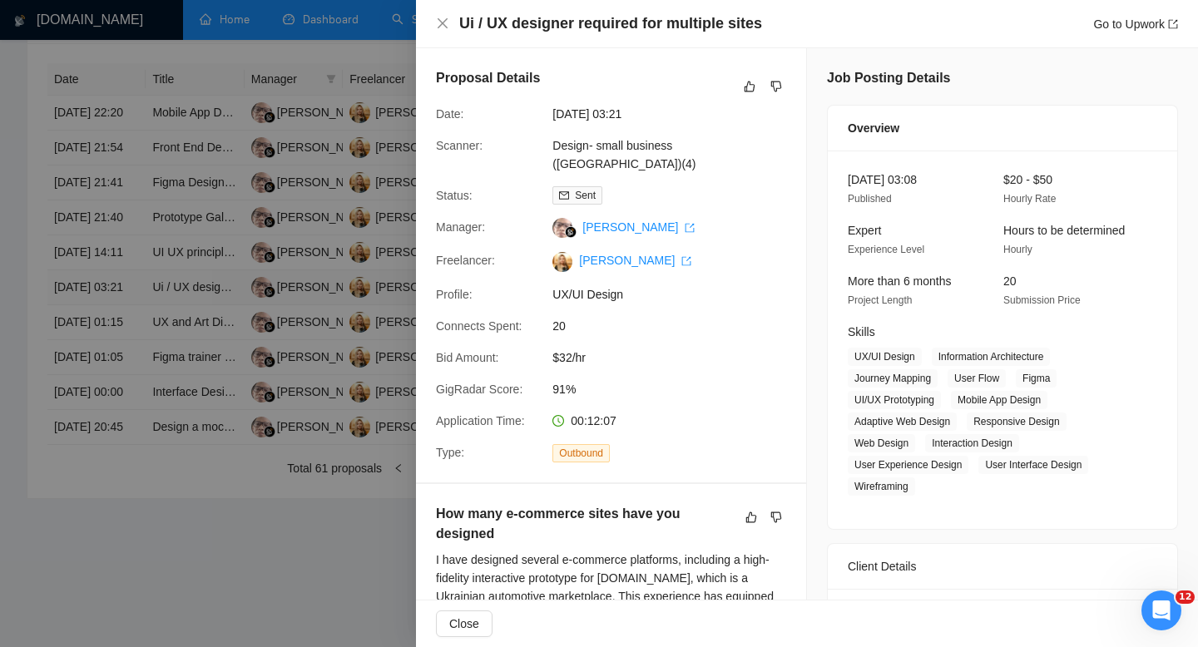
click at [115, 362] on div at bounding box center [599, 323] width 1198 height 647
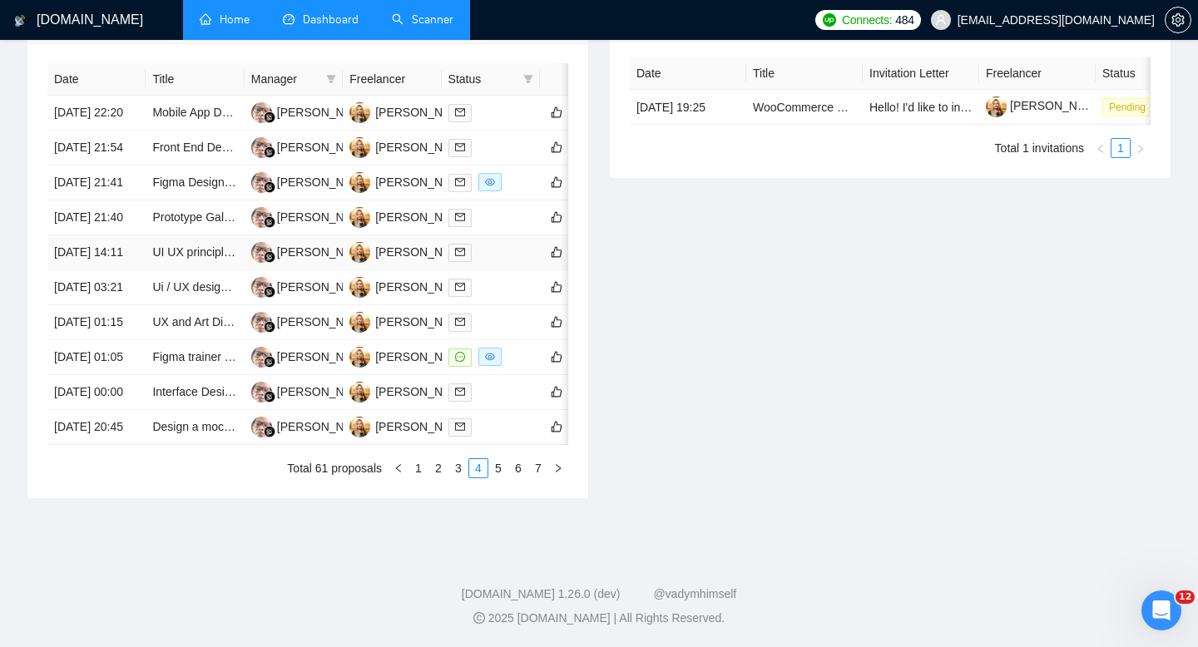
click at [114, 270] on td "[DATE] 14:11" at bounding box center [96, 252] width 98 height 35
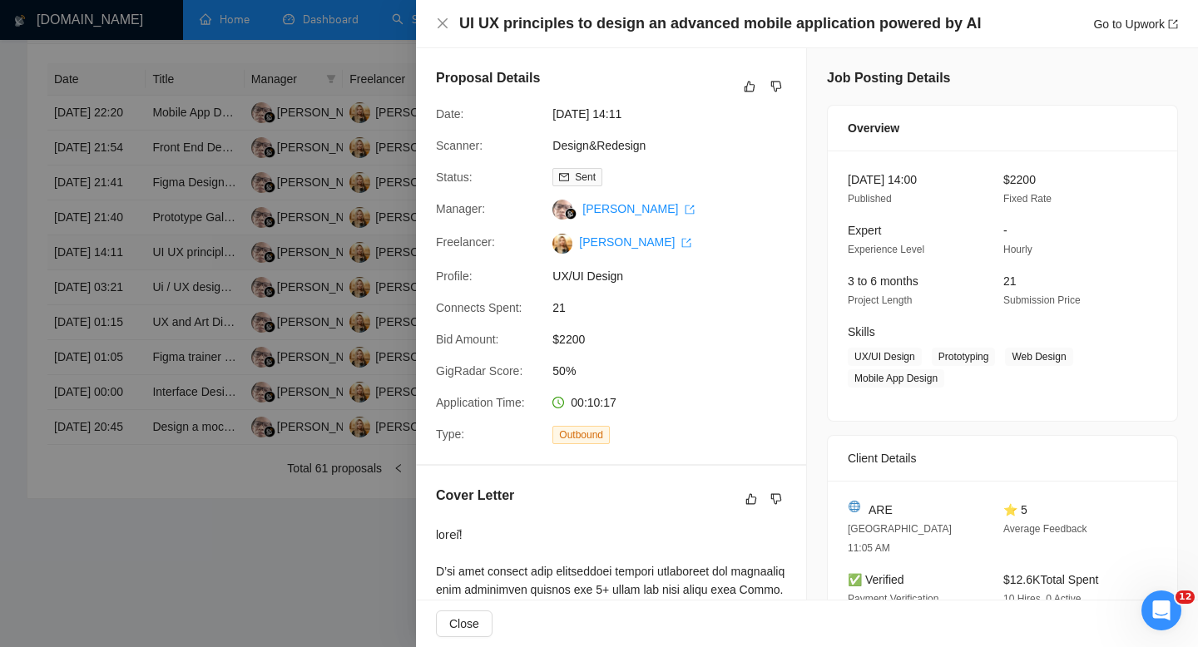
click at [114, 315] on div at bounding box center [599, 323] width 1198 height 647
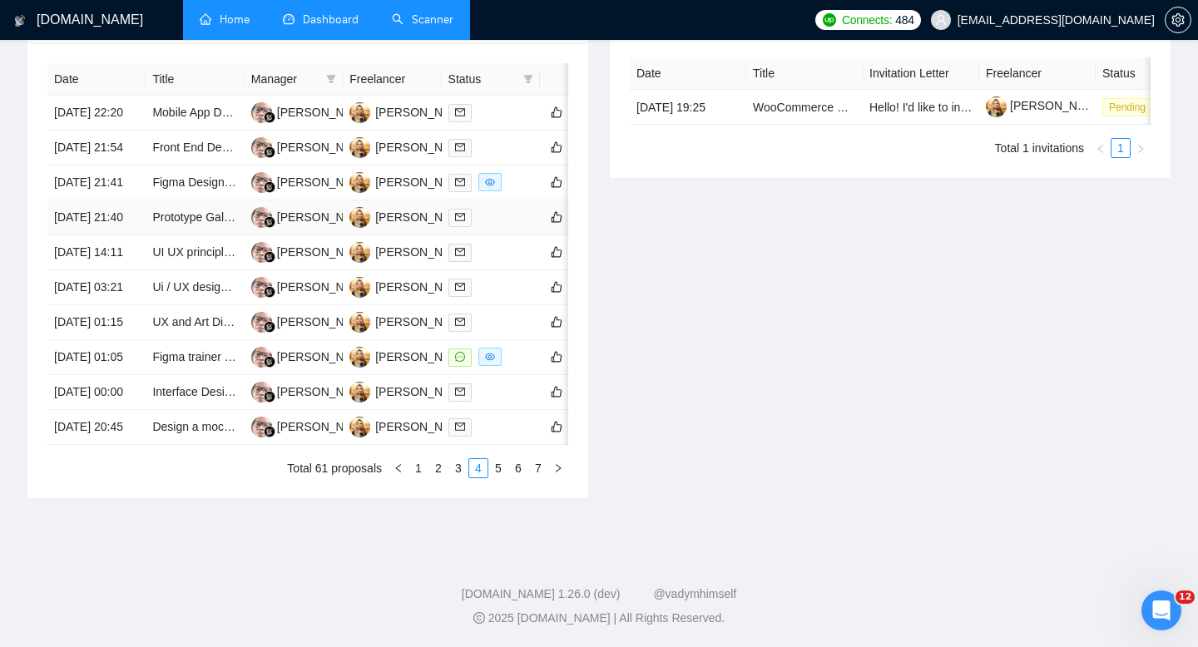
click at [118, 235] on td "[DATE] 21:40" at bounding box center [96, 217] width 98 height 35
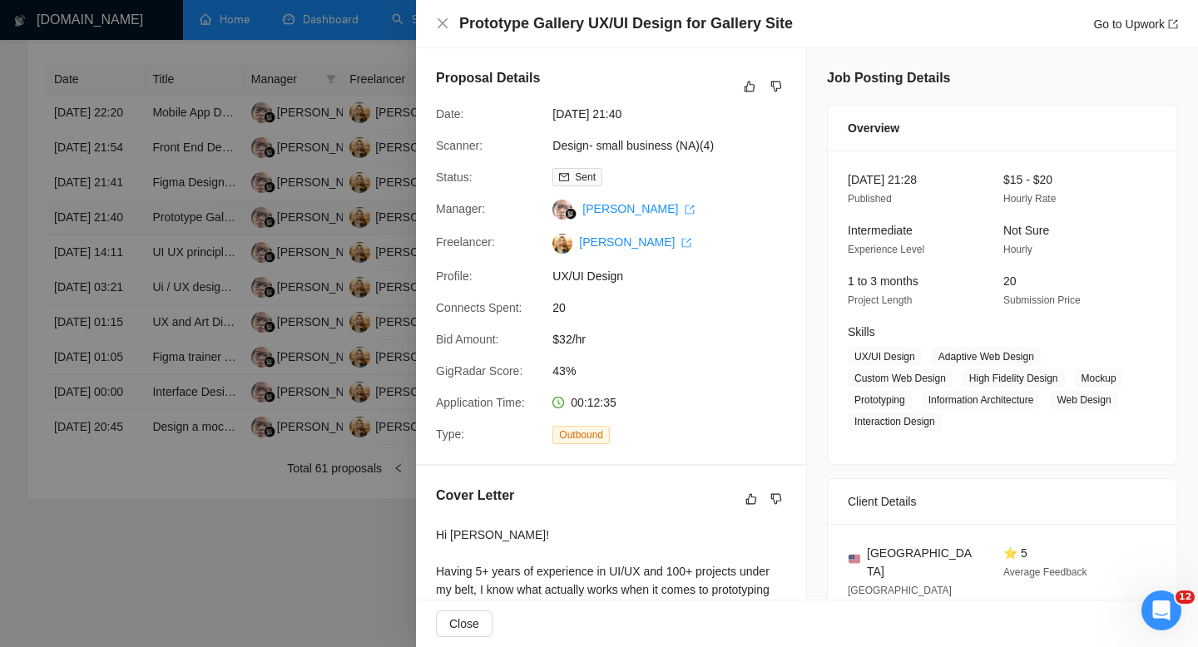
click at [118, 264] on div at bounding box center [599, 323] width 1198 height 647
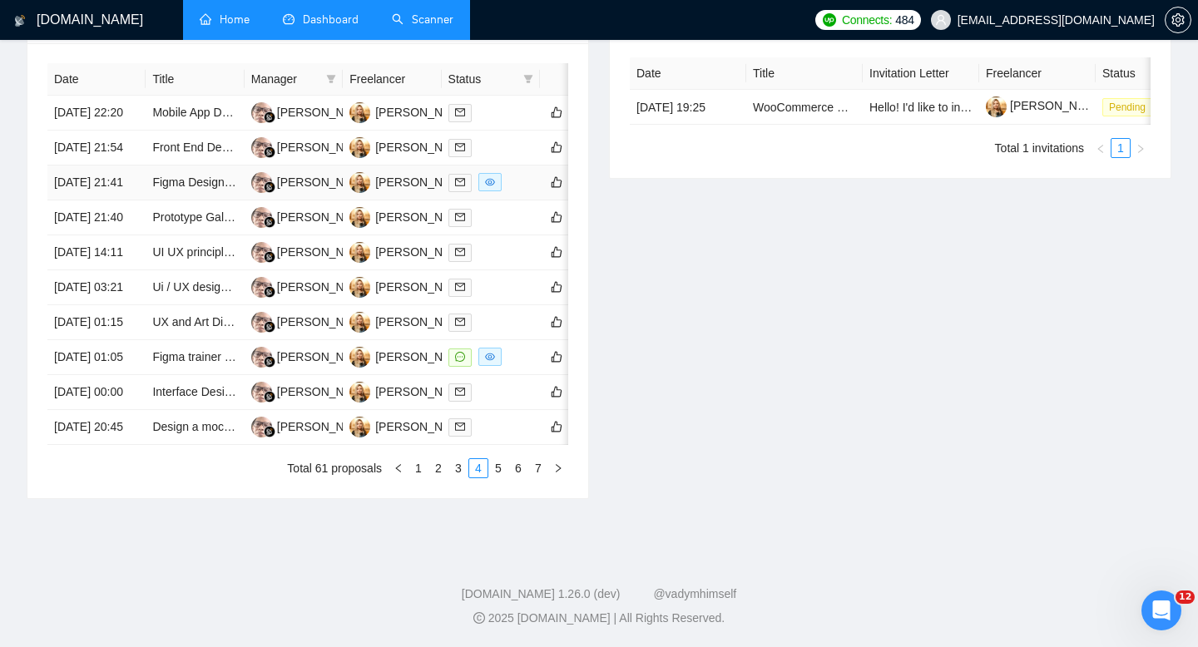
click at [114, 200] on td "[DATE] 21:41" at bounding box center [96, 182] width 98 height 35
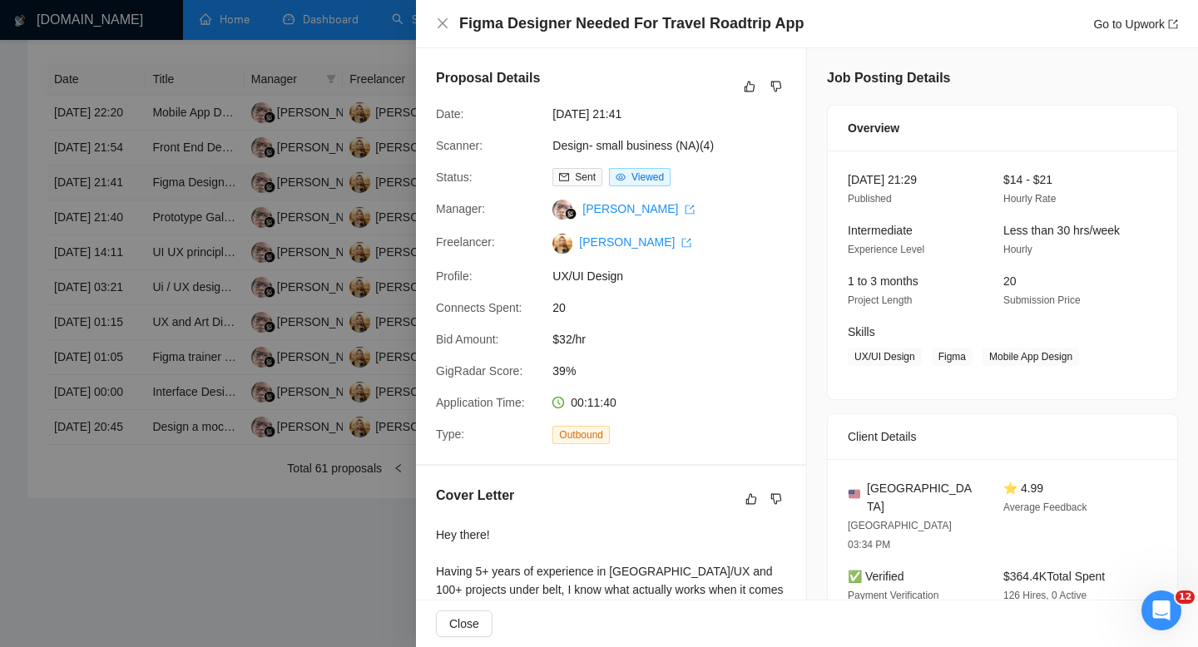
click at [114, 215] on div at bounding box center [599, 323] width 1198 height 647
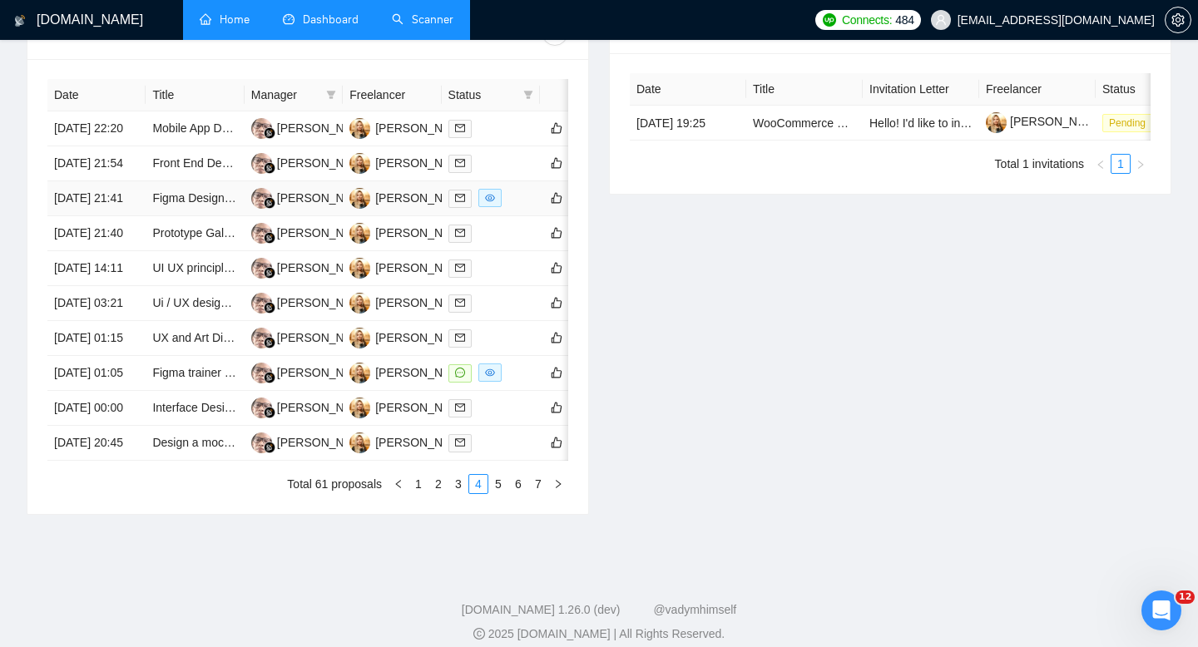
scroll to position [695, 0]
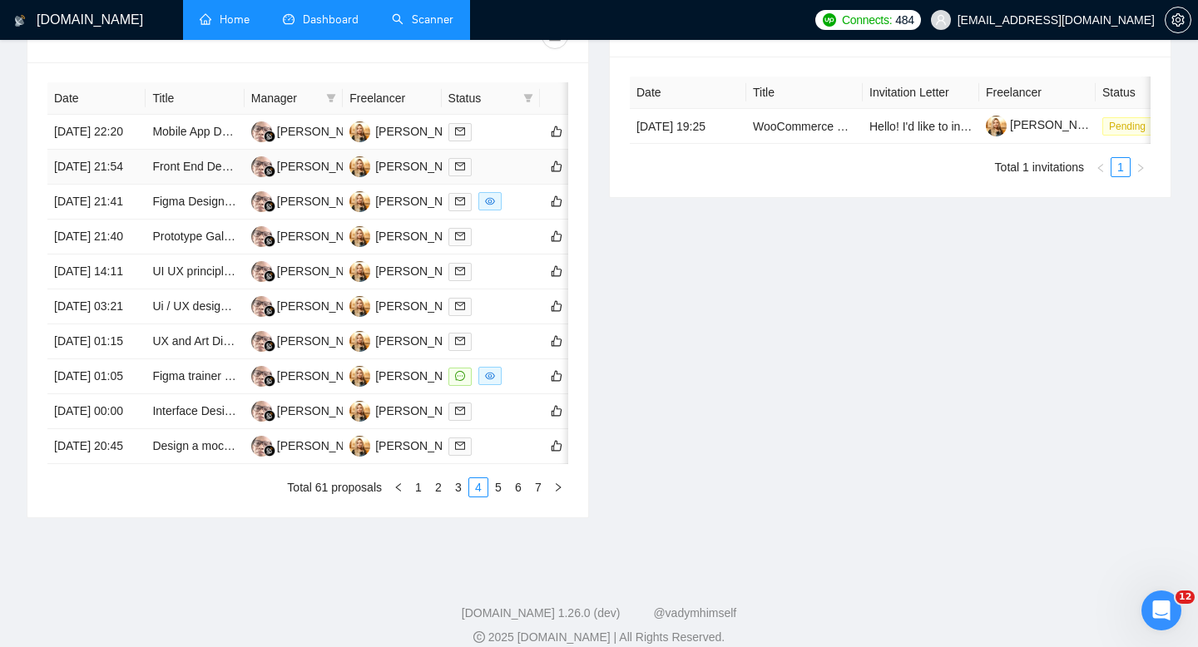
click at [111, 185] on td "[DATE] 21:54" at bounding box center [96, 167] width 98 height 35
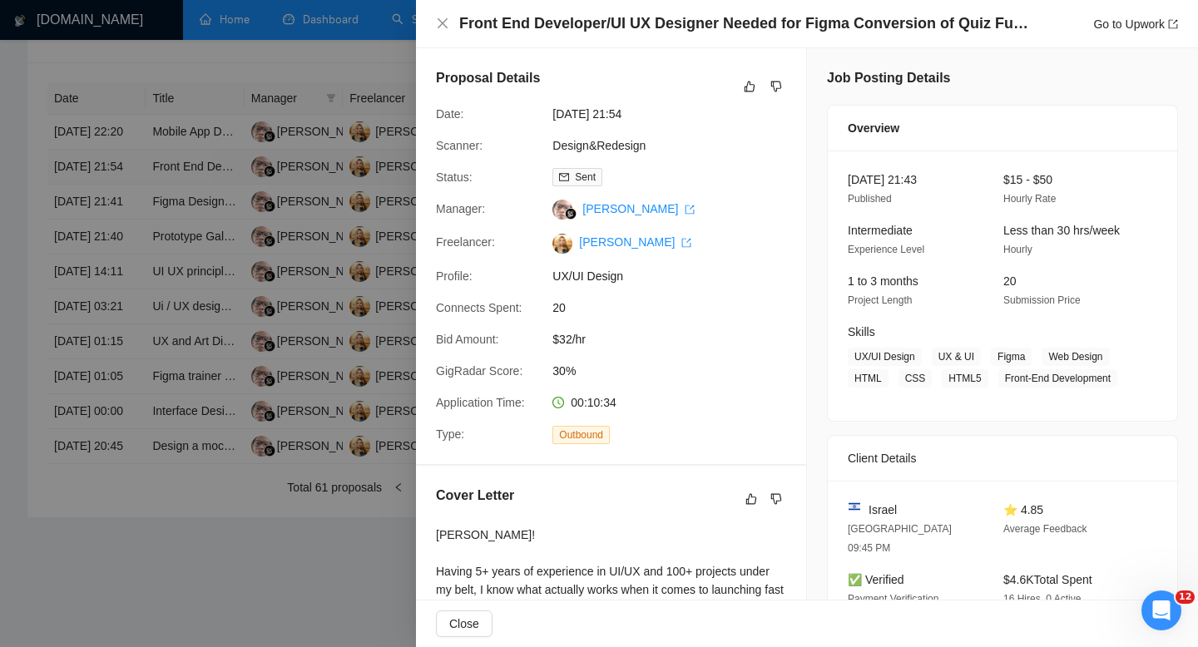
click at [111, 203] on div at bounding box center [599, 323] width 1198 height 647
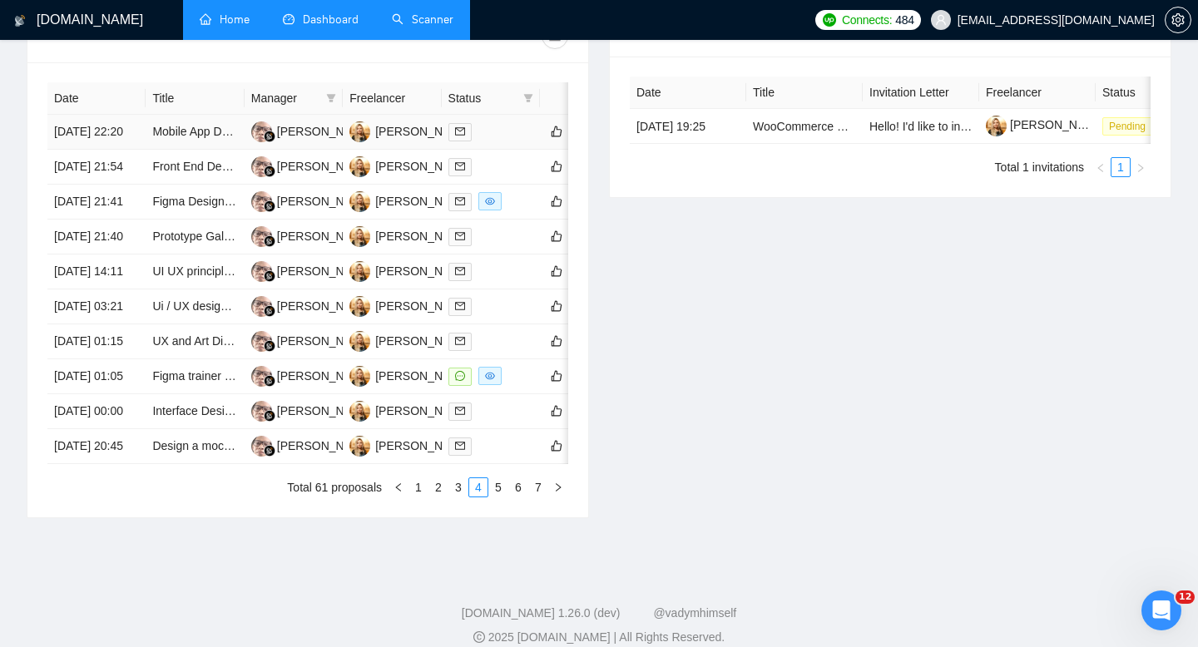
click at [117, 150] on td "[DATE] 22:20" at bounding box center [96, 132] width 98 height 35
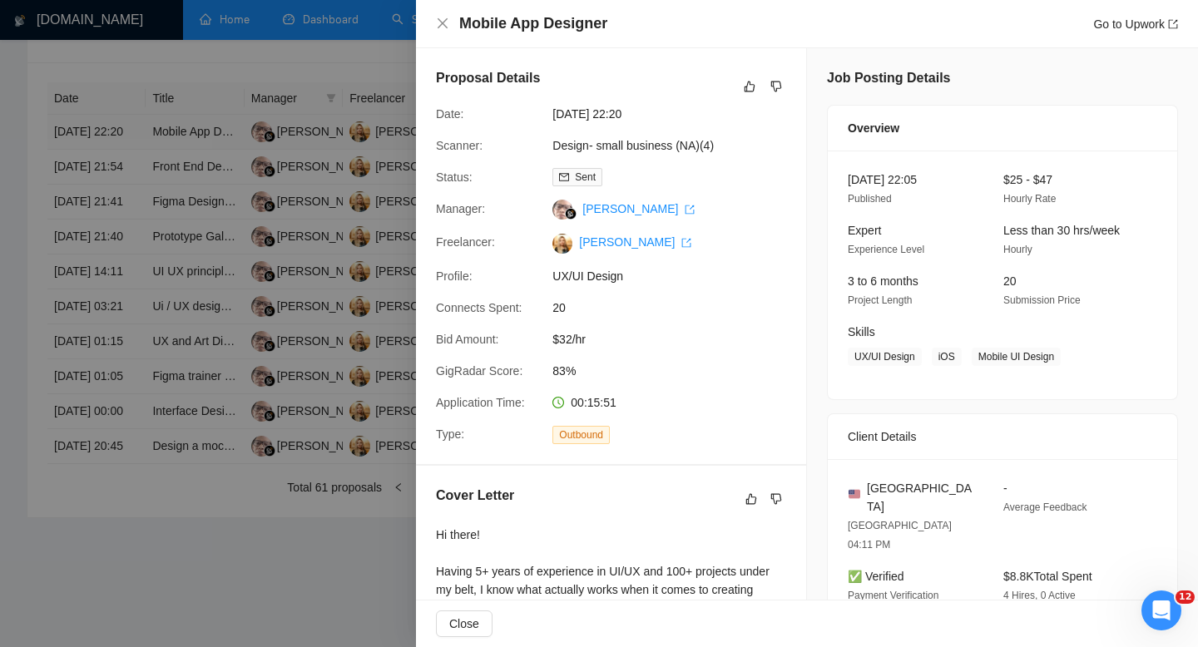
click at [117, 157] on div at bounding box center [599, 323] width 1198 height 647
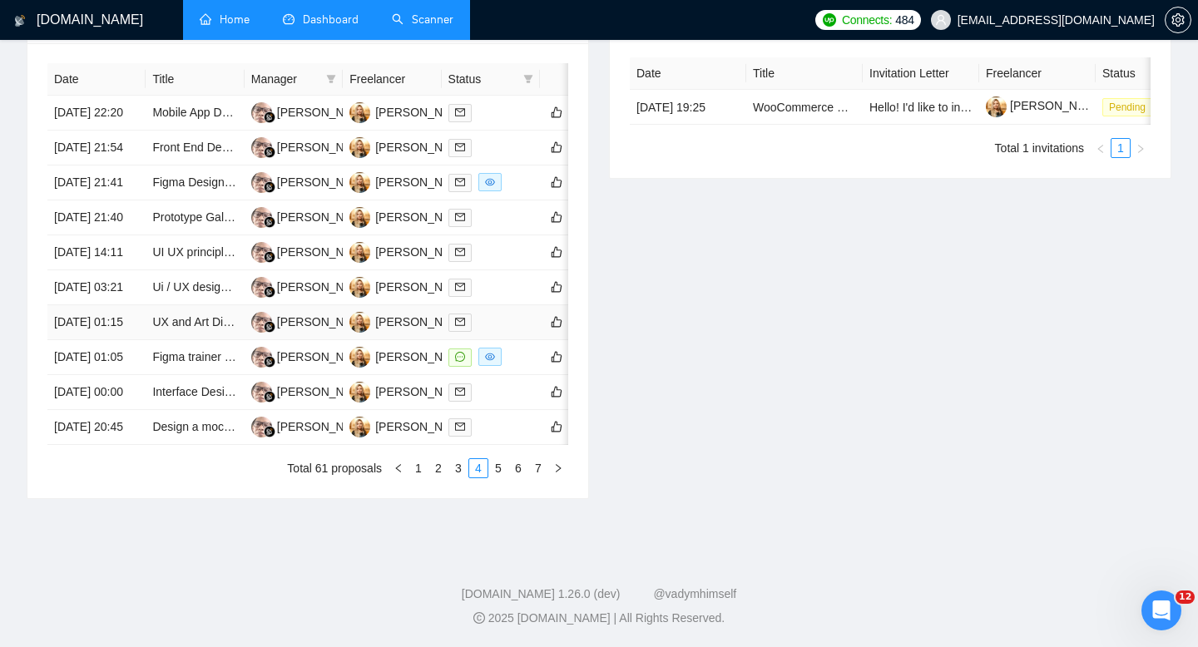
scroll to position [806, 0]
click at [456, 477] on link "3" at bounding box center [458, 468] width 18 height 18
click at [121, 445] on td "[DATE] 00:20" at bounding box center [96, 427] width 98 height 35
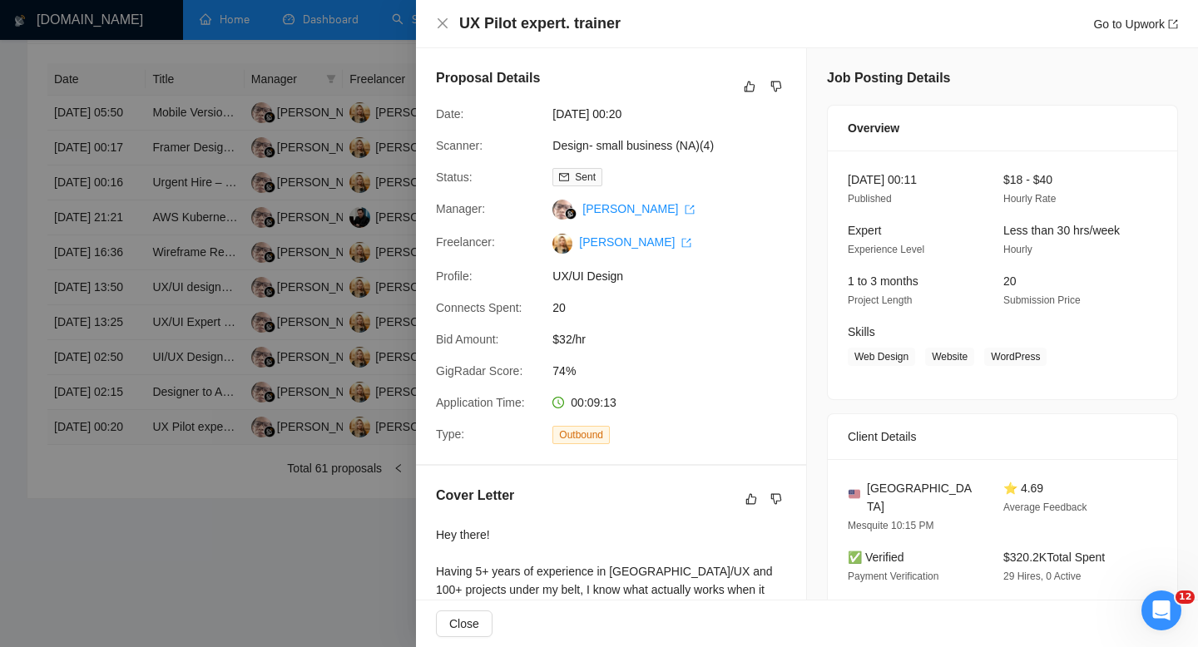
click at [121, 491] on div at bounding box center [599, 323] width 1198 height 647
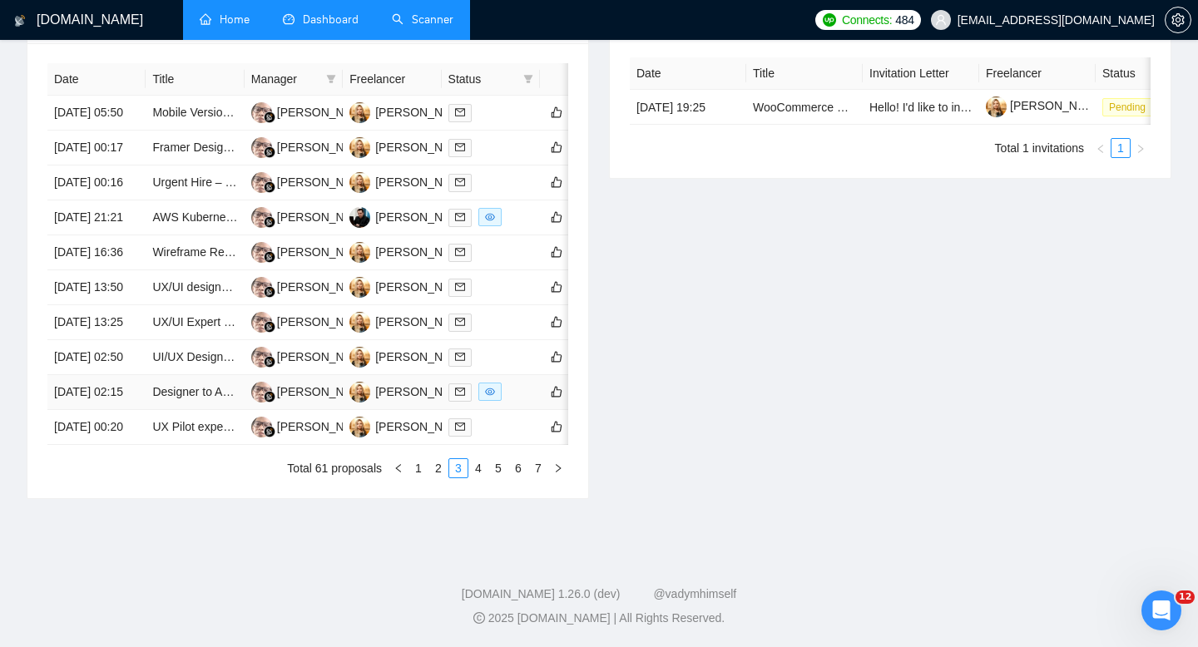
click at [114, 410] on td "[DATE] 02:15" at bounding box center [96, 392] width 98 height 35
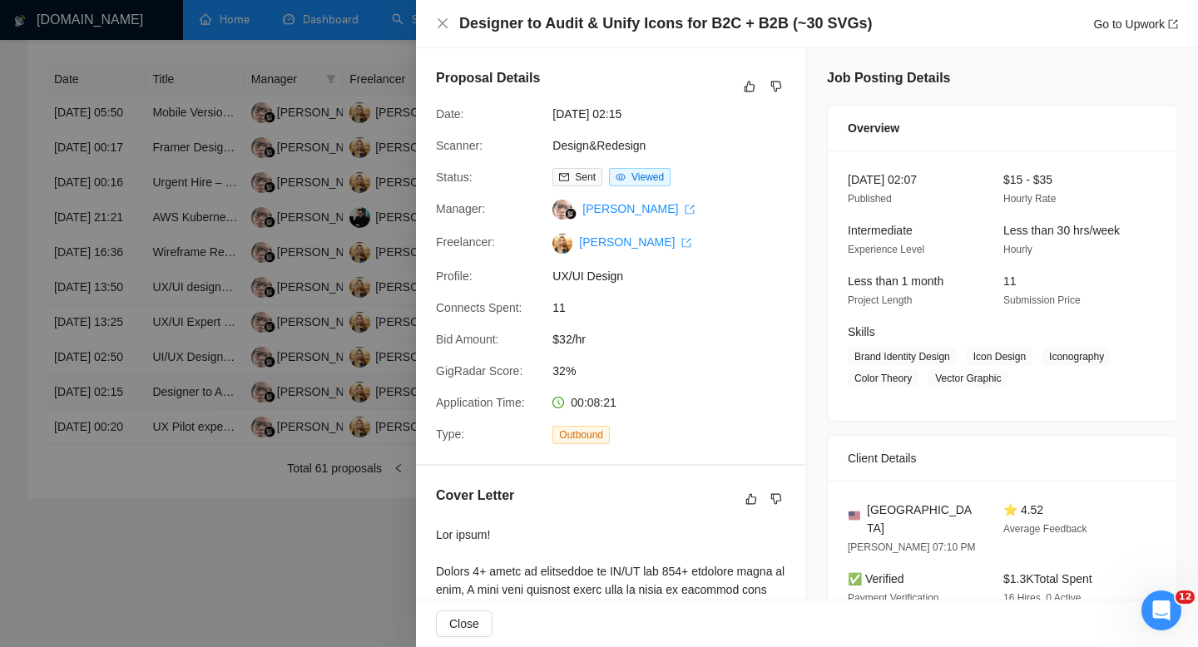
click at [114, 447] on div at bounding box center [599, 323] width 1198 height 647
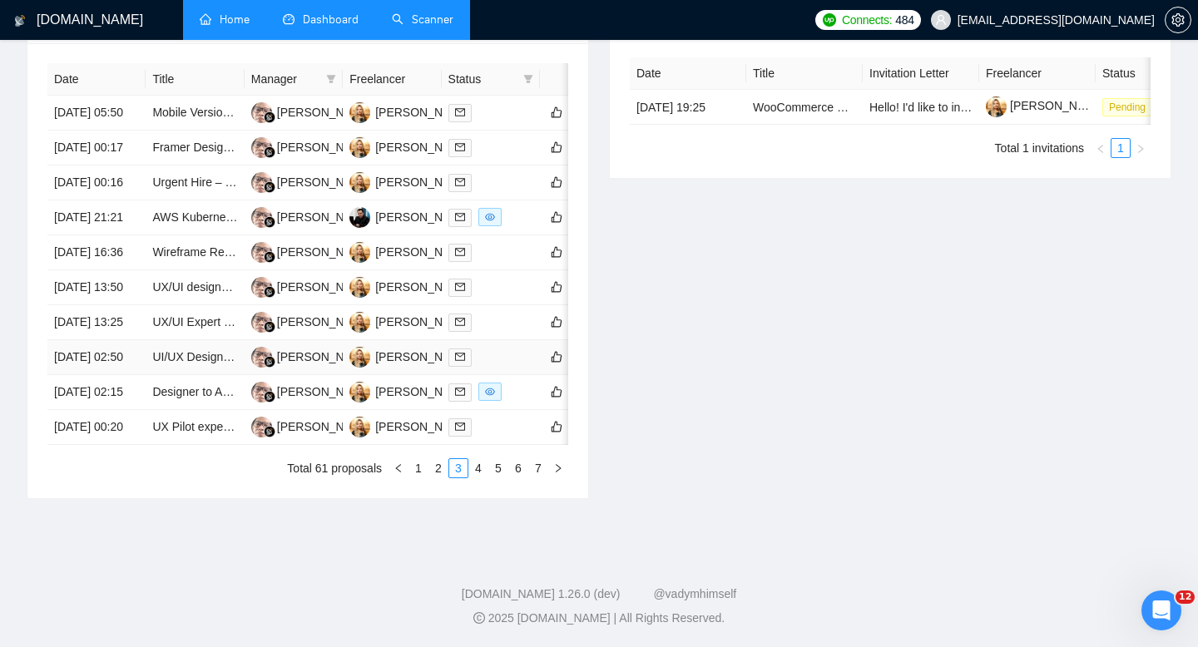
click at [118, 375] on td "[DATE] 02:50" at bounding box center [96, 357] width 98 height 35
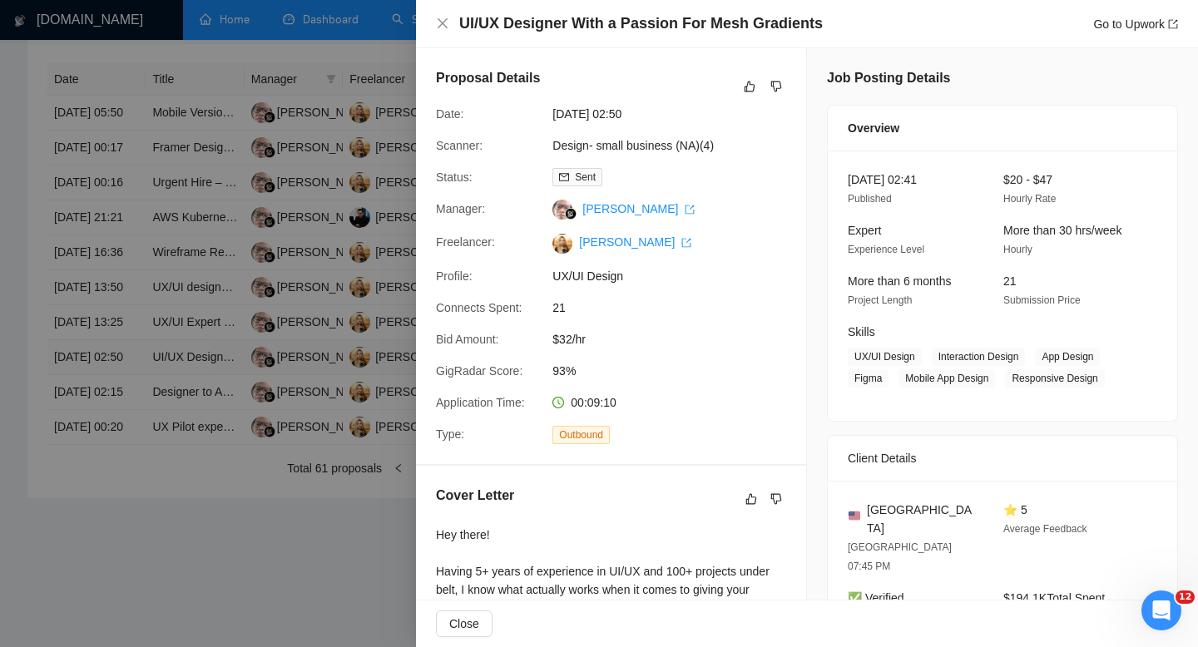
click at [118, 399] on div at bounding box center [599, 323] width 1198 height 647
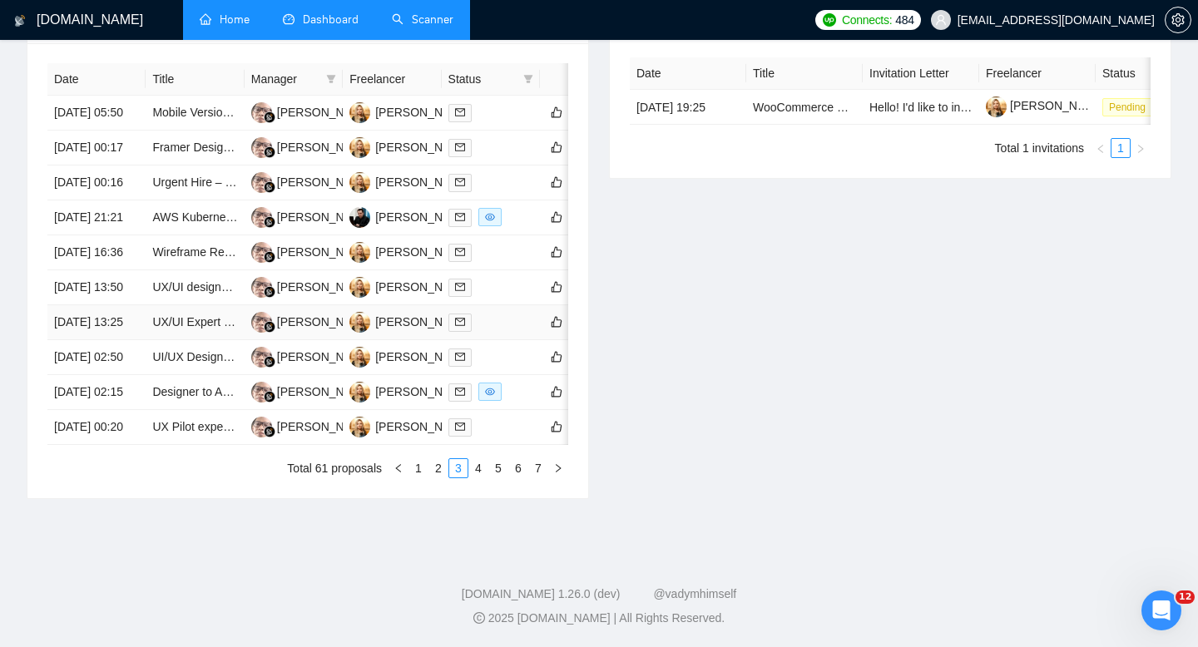
click at [113, 340] on td "[DATE] 13:25" at bounding box center [96, 322] width 98 height 35
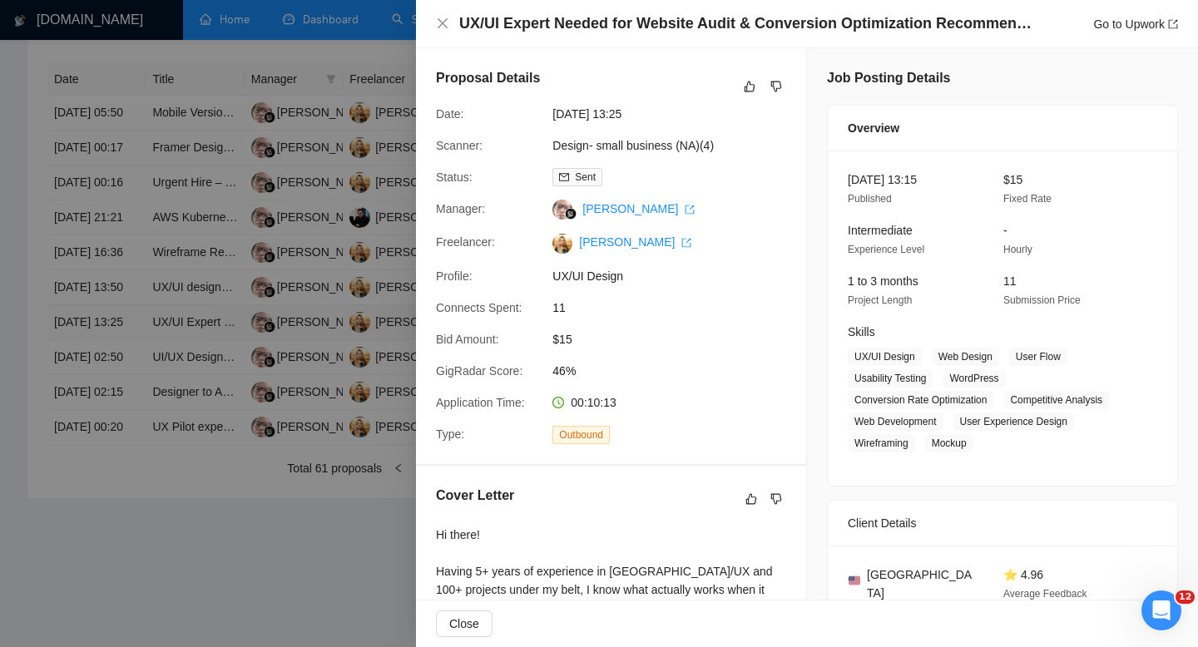
click at [113, 340] on div at bounding box center [599, 323] width 1198 height 647
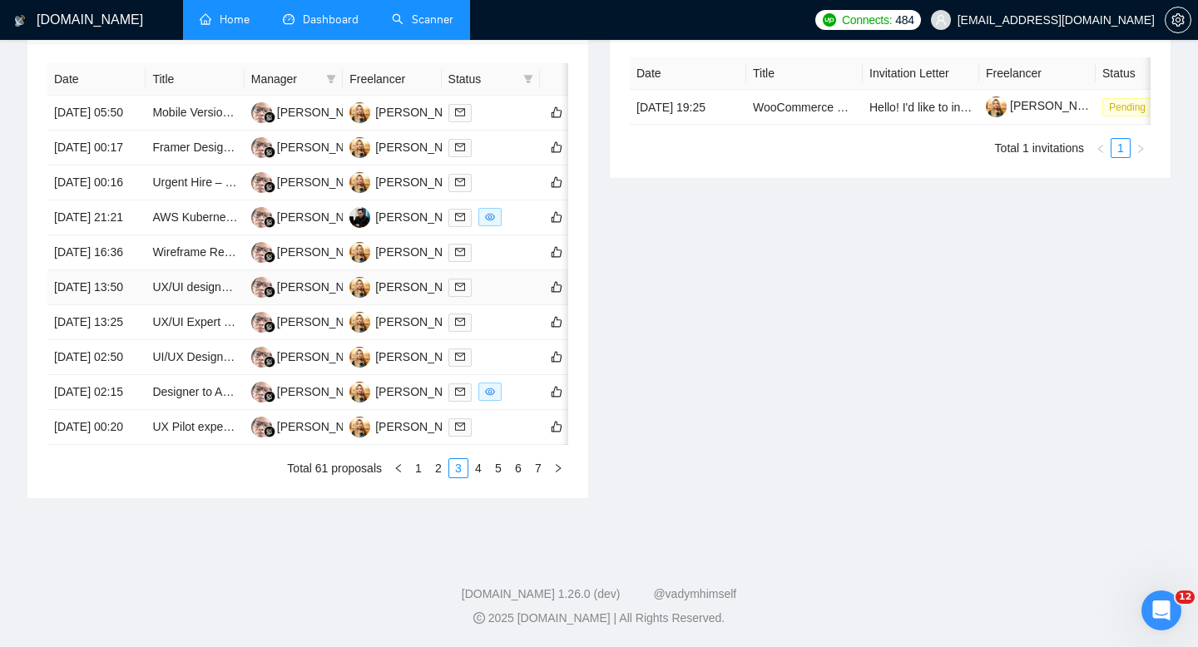
click at [111, 293] on td "[DATE] 13:50" at bounding box center [96, 287] width 98 height 35
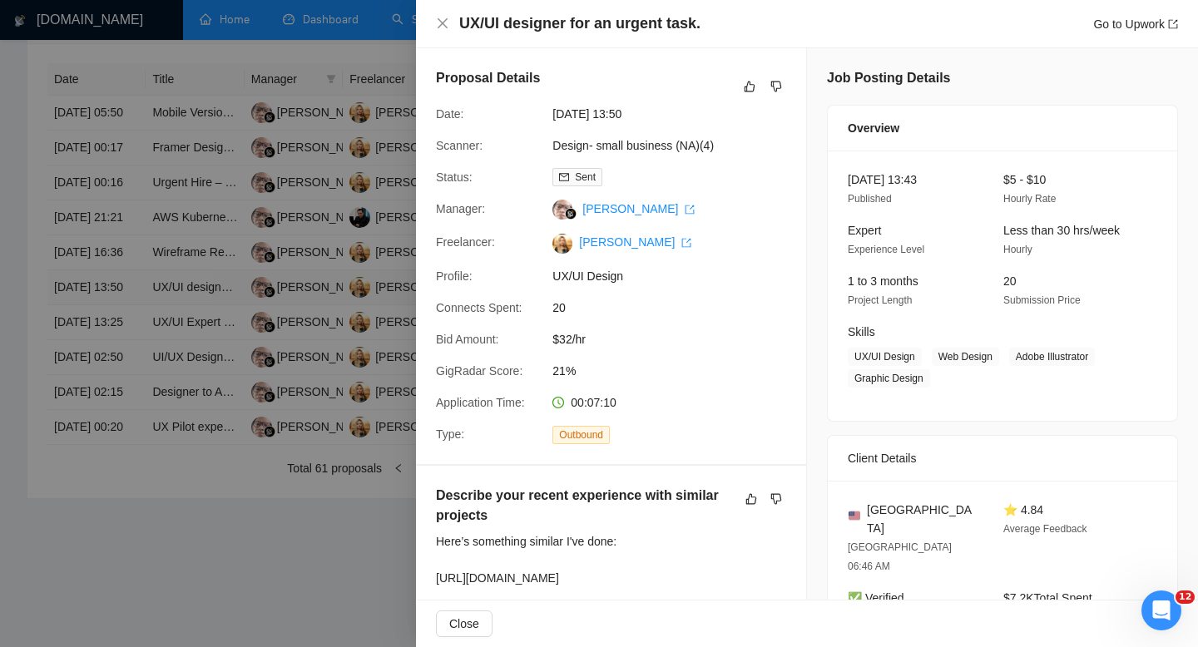
click at [111, 293] on div at bounding box center [599, 323] width 1198 height 647
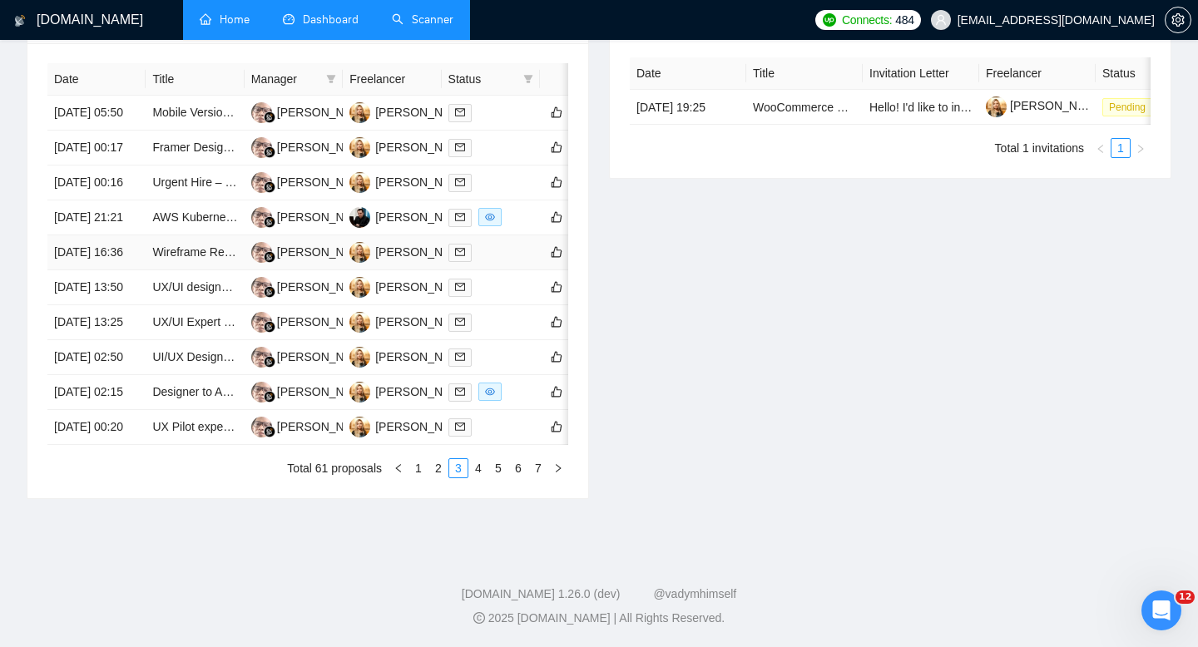
click at [112, 246] on td "[DATE] 16:36" at bounding box center [96, 252] width 98 height 35
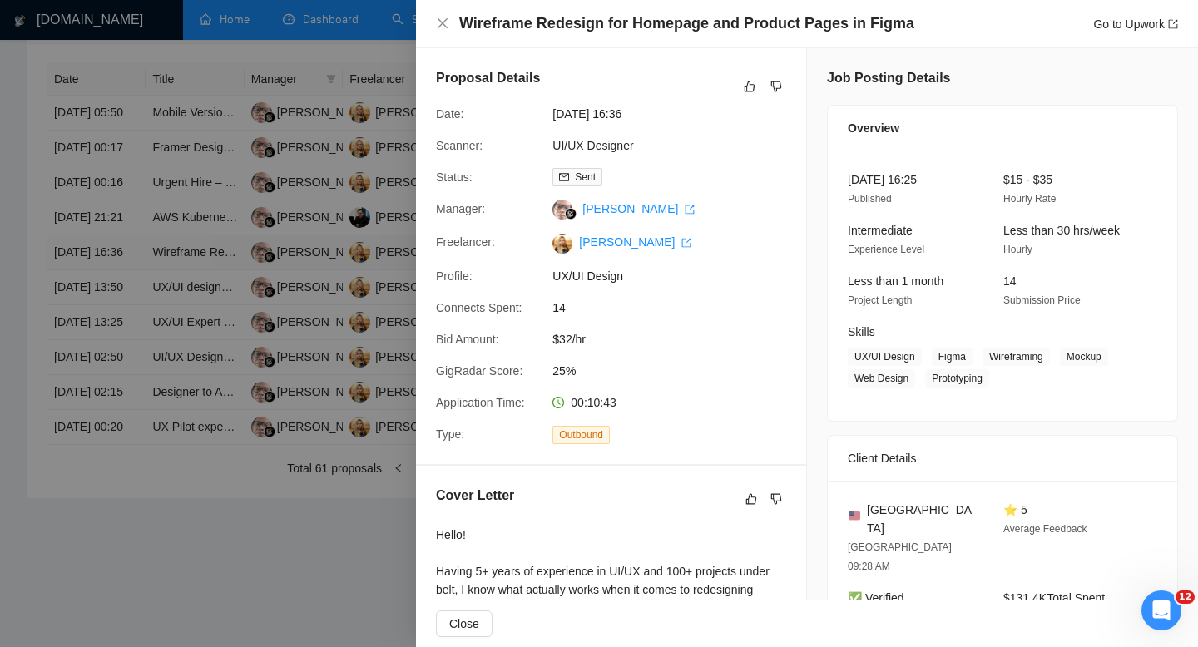
click at [112, 246] on div at bounding box center [599, 323] width 1198 height 647
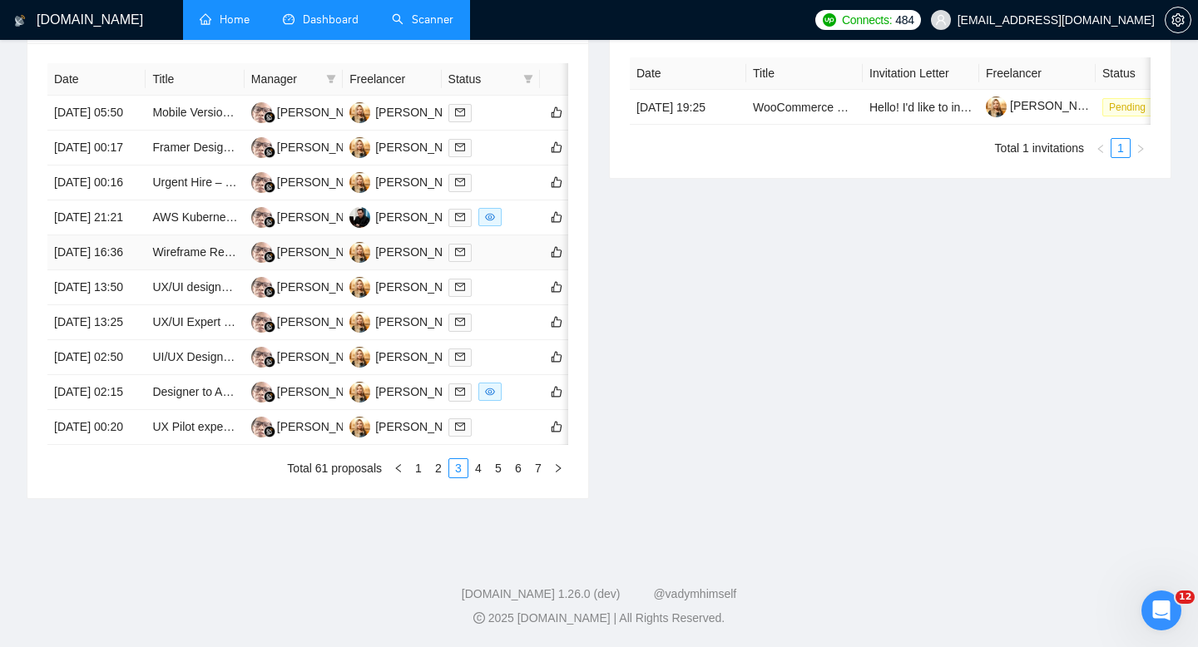
scroll to position [728, 0]
click at [110, 200] on td "[DATE] 00:16" at bounding box center [96, 182] width 98 height 35
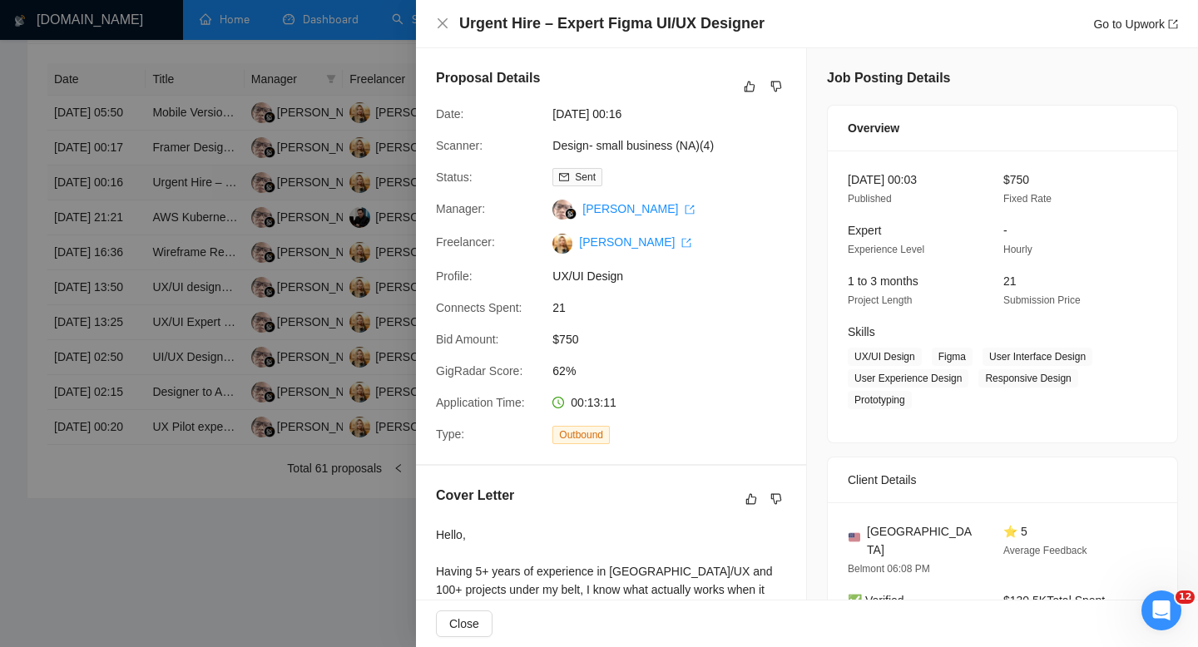
click at [110, 210] on div at bounding box center [599, 323] width 1198 height 647
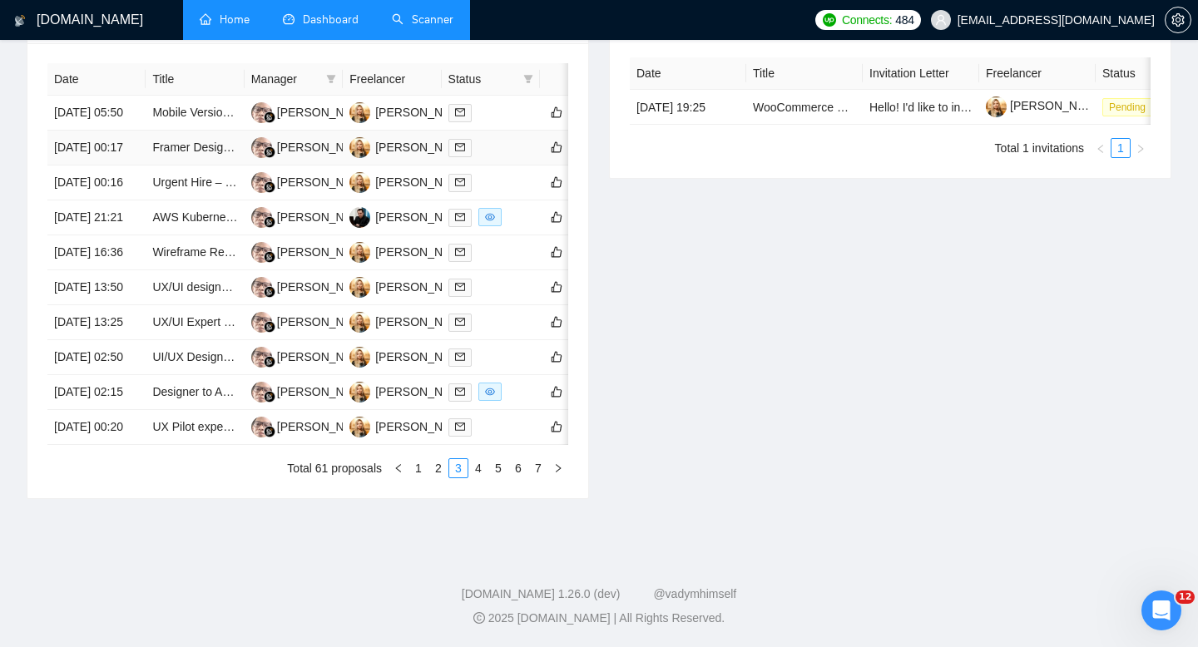
click at [112, 165] on td "[DATE] 00:17" at bounding box center [96, 148] width 98 height 35
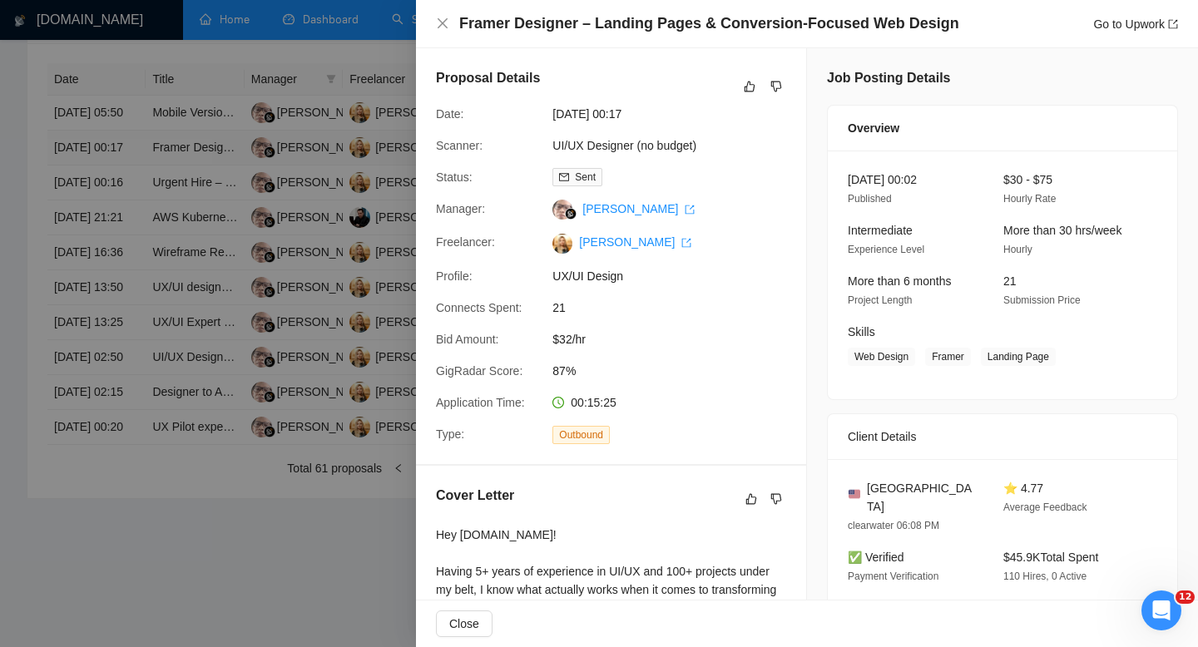
click at [112, 167] on div at bounding box center [599, 323] width 1198 height 647
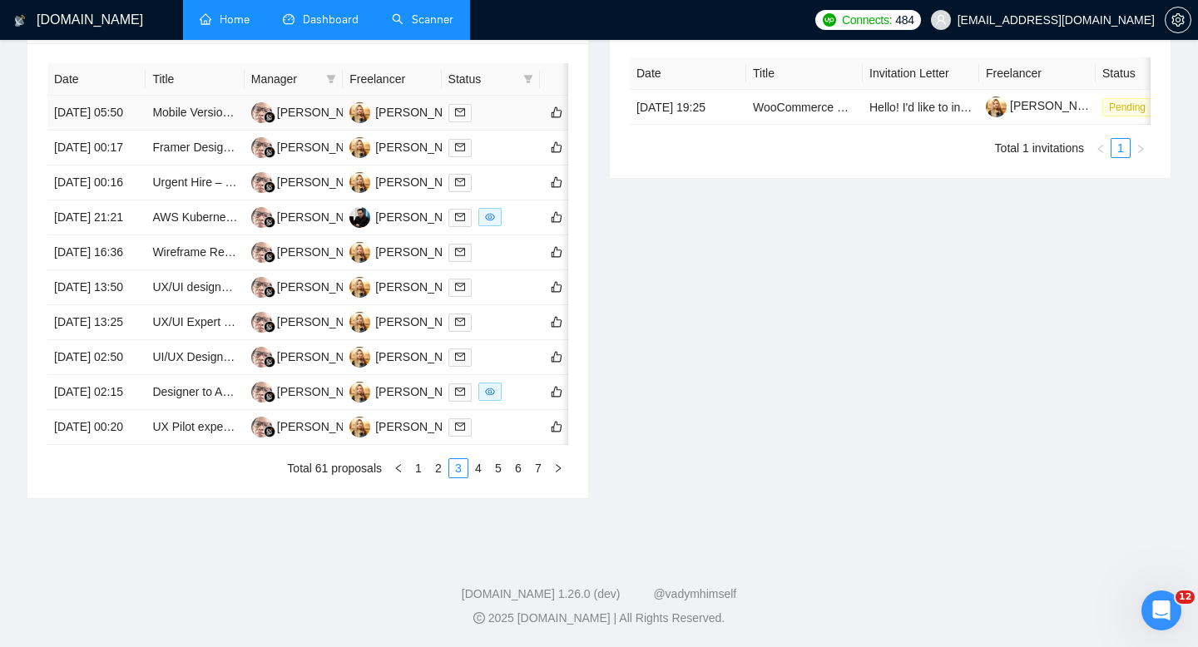
click at [111, 122] on td "[DATE] 05:50" at bounding box center [96, 113] width 98 height 35
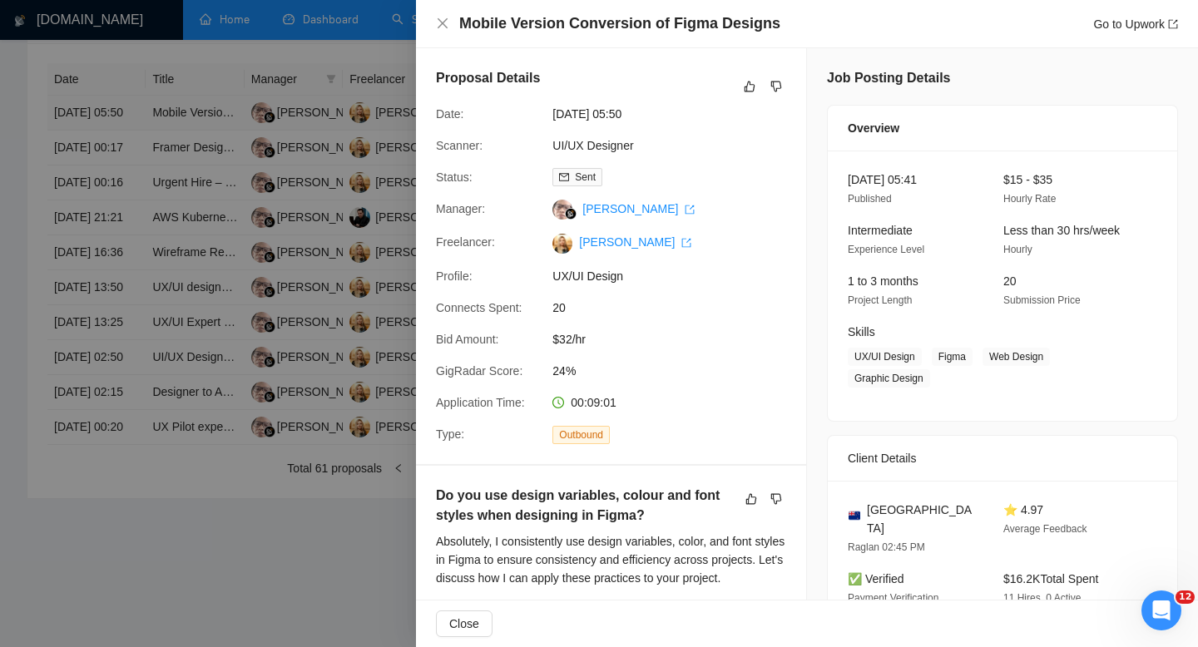
click at [111, 122] on div at bounding box center [599, 323] width 1198 height 647
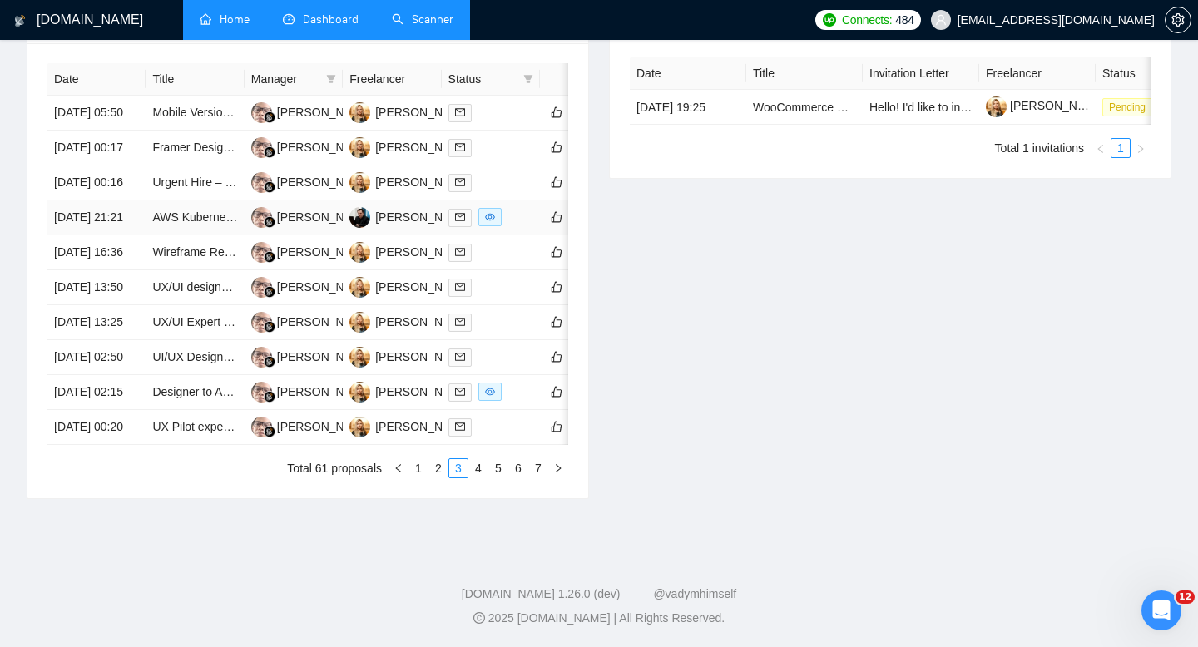
click at [125, 235] on td "[DATE] 21:21" at bounding box center [96, 217] width 98 height 35
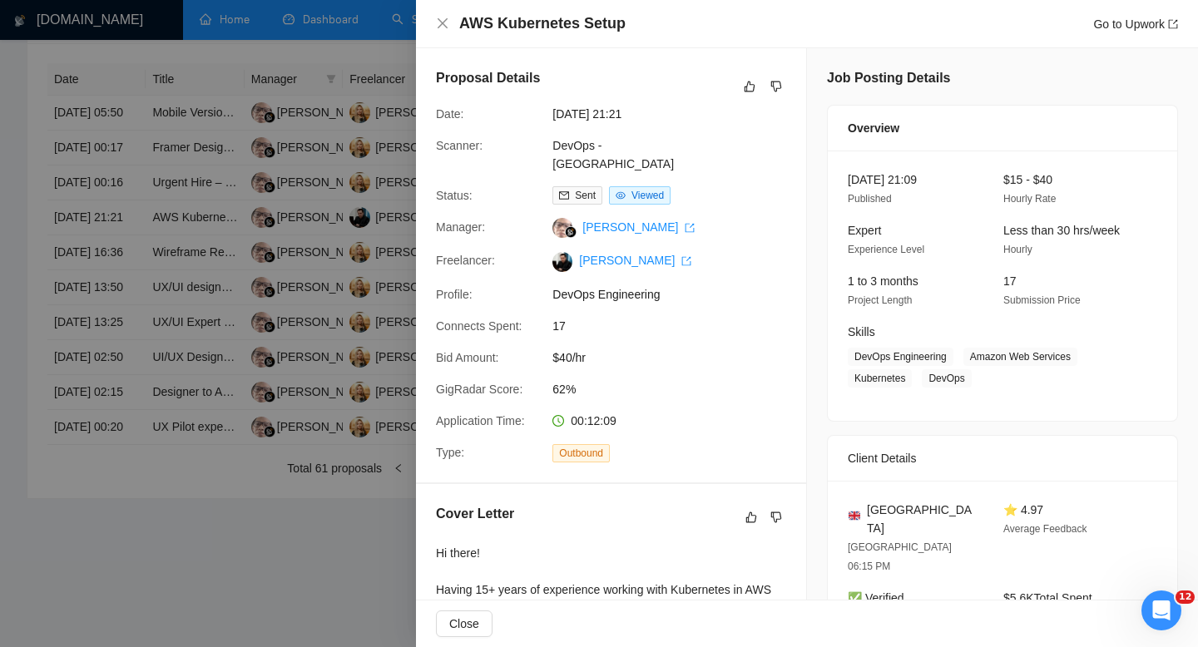
click at [139, 277] on div at bounding box center [599, 323] width 1198 height 647
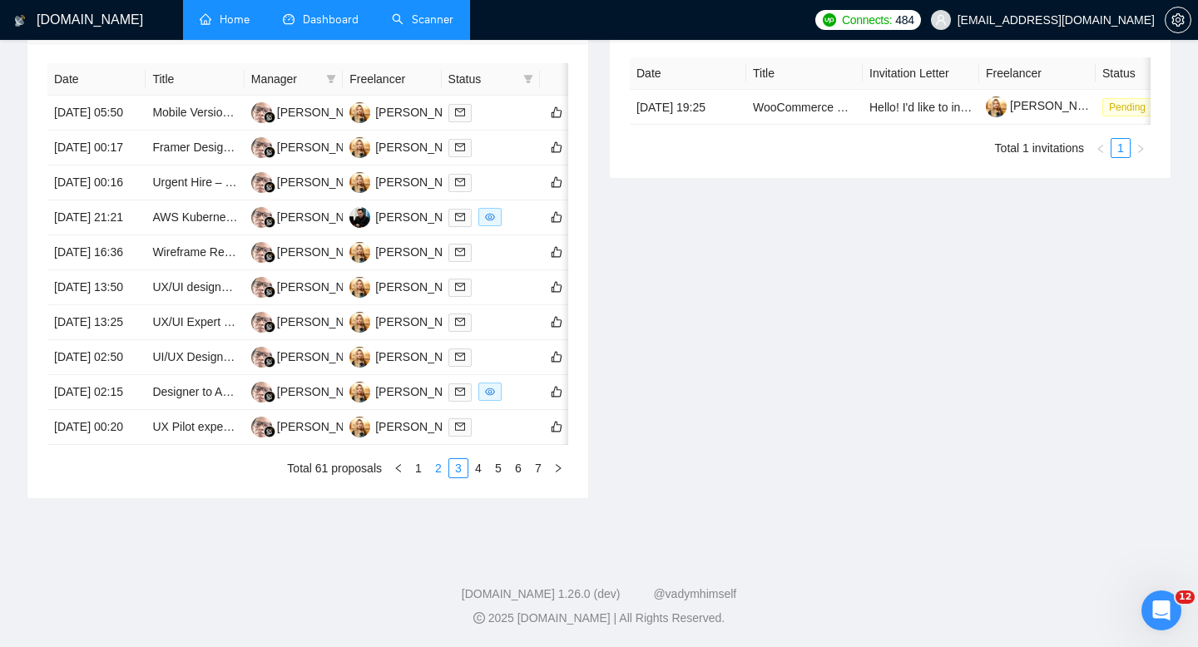
click at [437, 477] on link "2" at bounding box center [438, 468] width 18 height 18
click at [116, 445] on td "[DATE] 13:50" at bounding box center [96, 427] width 98 height 35
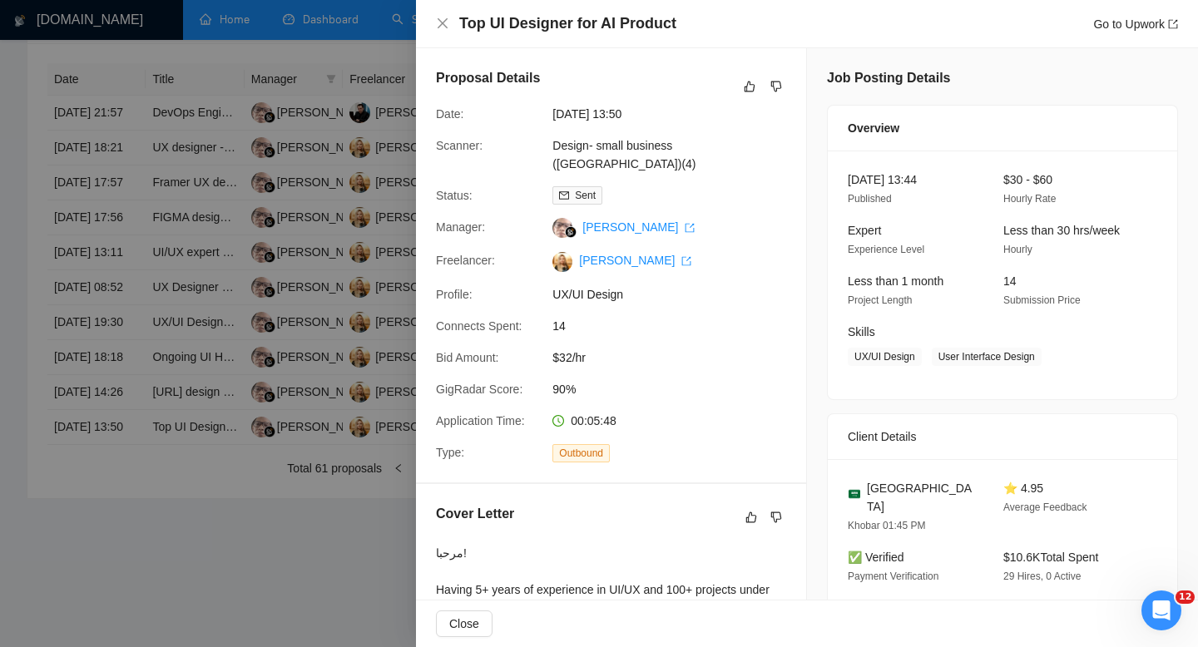
click at [111, 521] on div at bounding box center [599, 323] width 1198 height 647
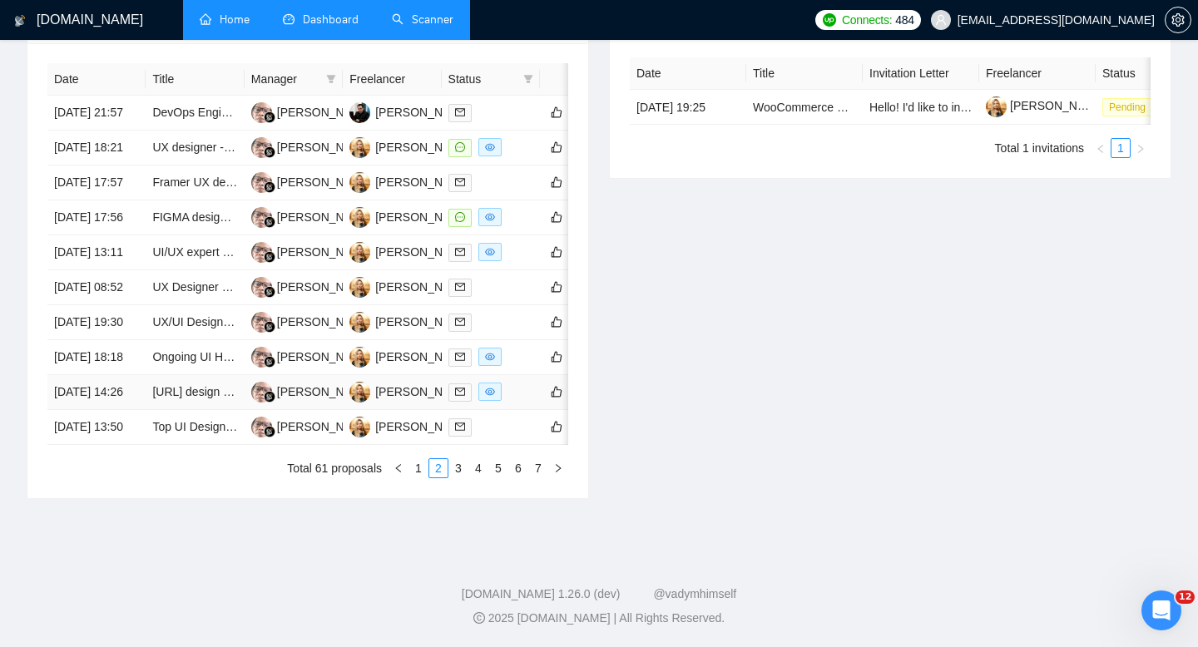
click at [111, 410] on td "[DATE] 14:26" at bounding box center [96, 392] width 98 height 35
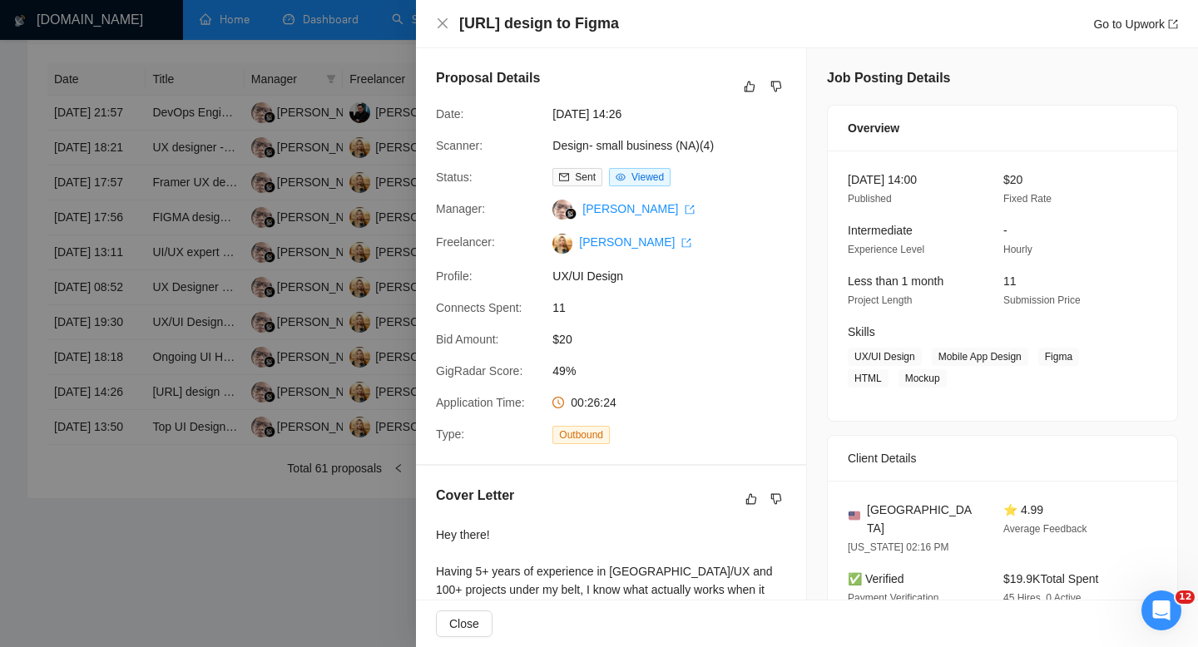
click at [111, 521] on div at bounding box center [599, 323] width 1198 height 647
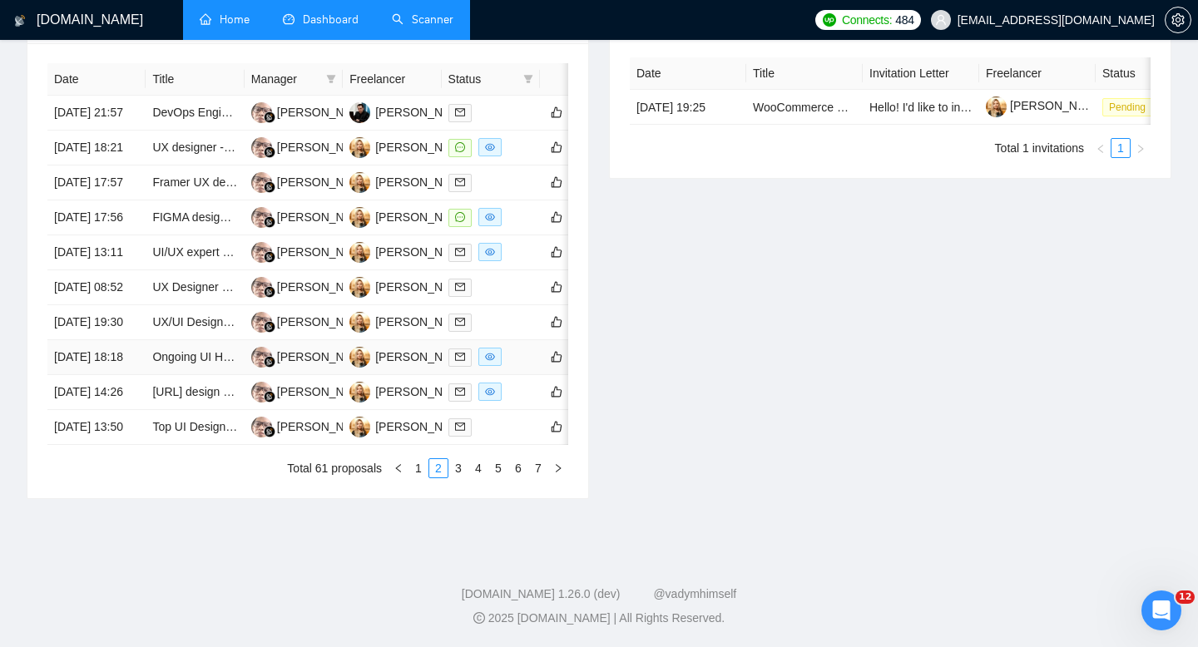
click at [110, 375] on td "[DATE] 18:18" at bounding box center [96, 357] width 98 height 35
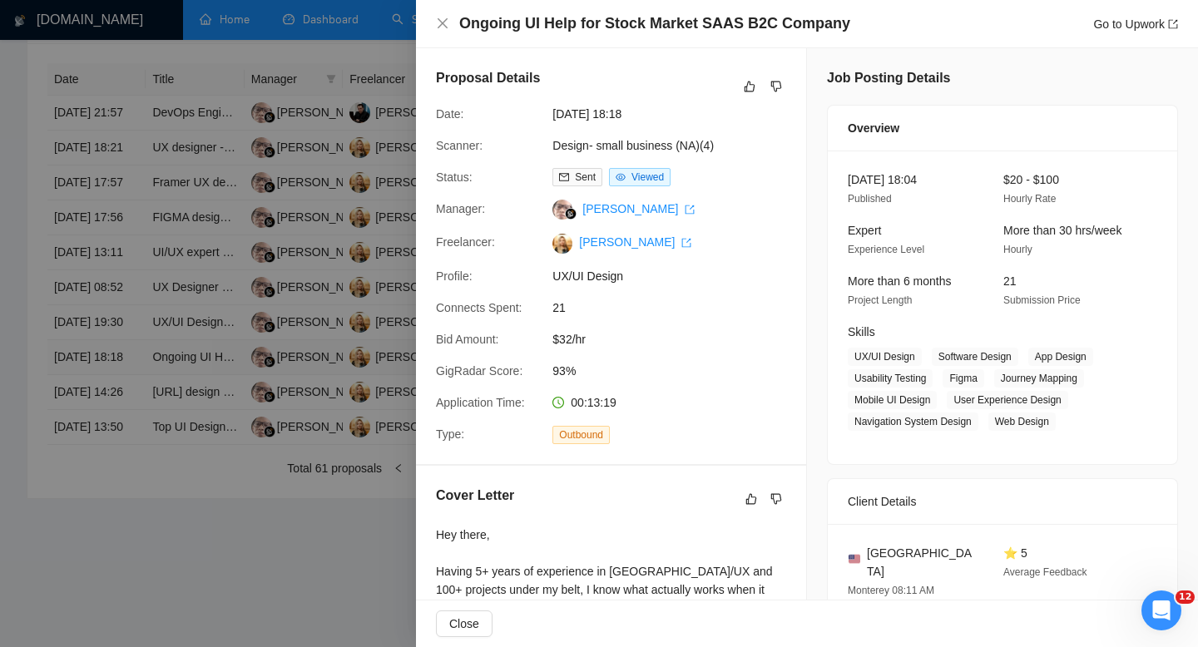
click at [110, 475] on div at bounding box center [599, 323] width 1198 height 647
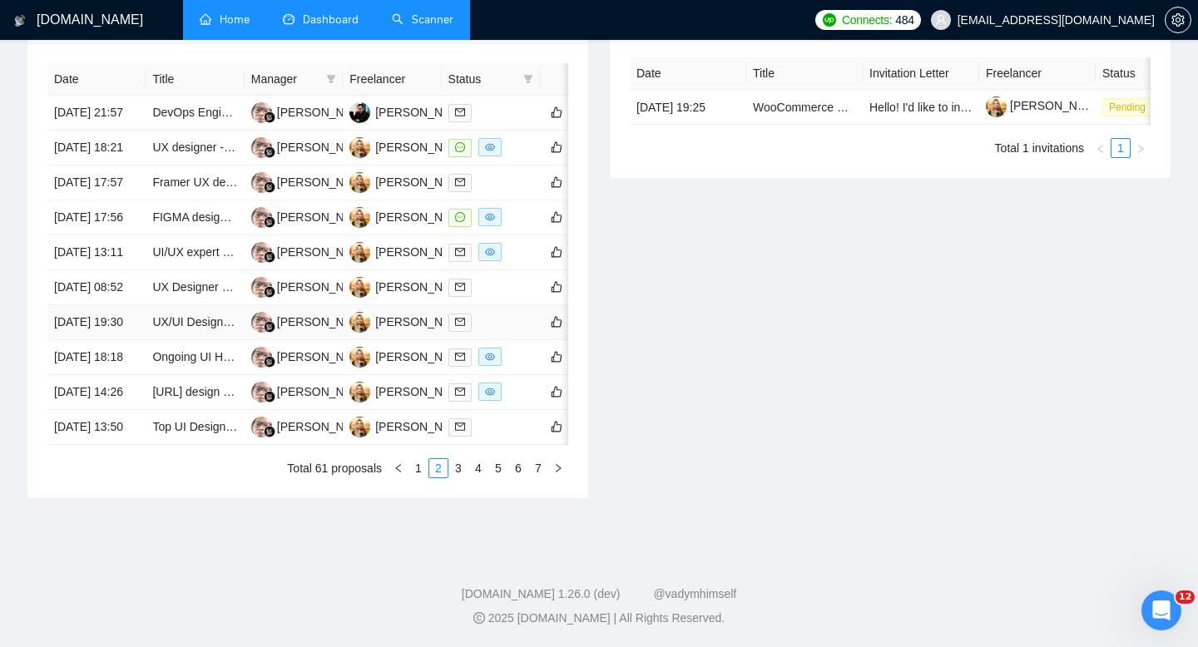
click at [106, 340] on td "[DATE] 19:30" at bounding box center [96, 322] width 98 height 35
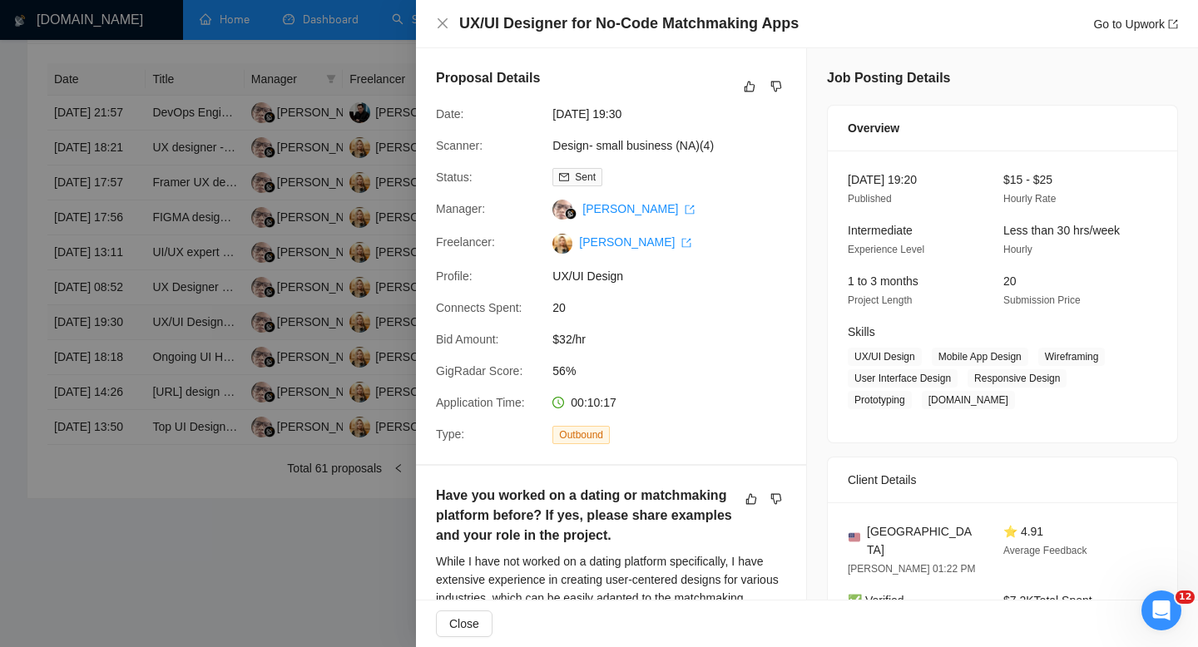
click at [106, 421] on div at bounding box center [599, 323] width 1198 height 647
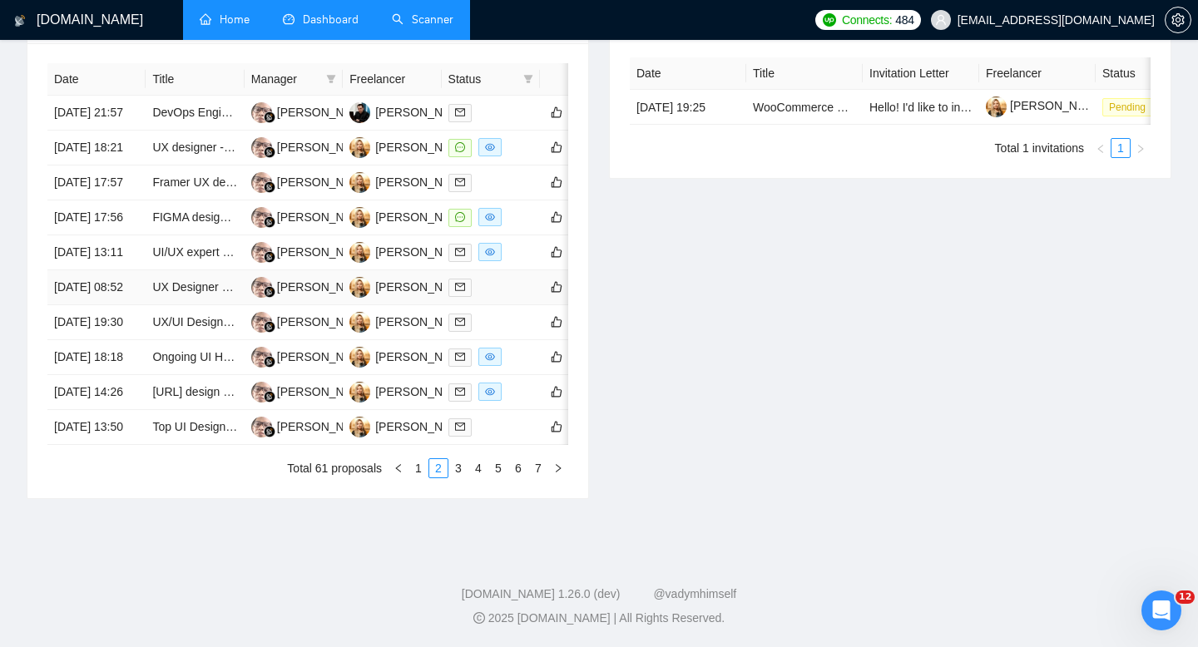
click at [111, 305] on td "[DATE] 08:52" at bounding box center [96, 287] width 98 height 35
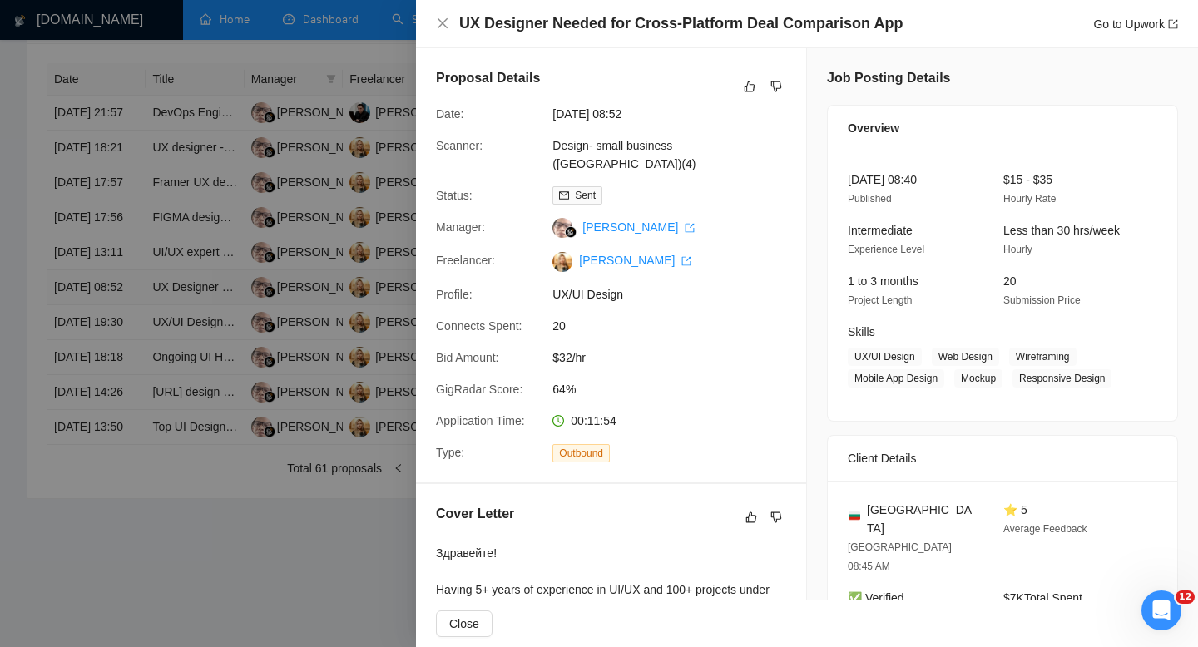
click at [111, 374] on div at bounding box center [599, 323] width 1198 height 647
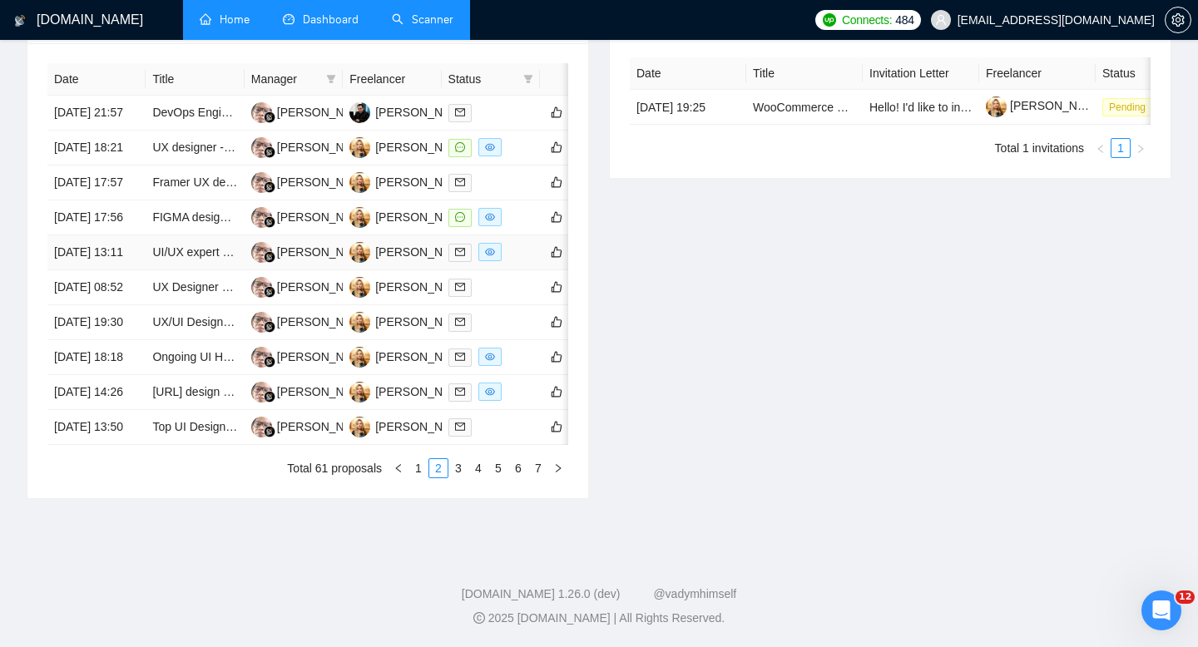
click at [113, 270] on td "[DATE] 13:11" at bounding box center [96, 252] width 98 height 35
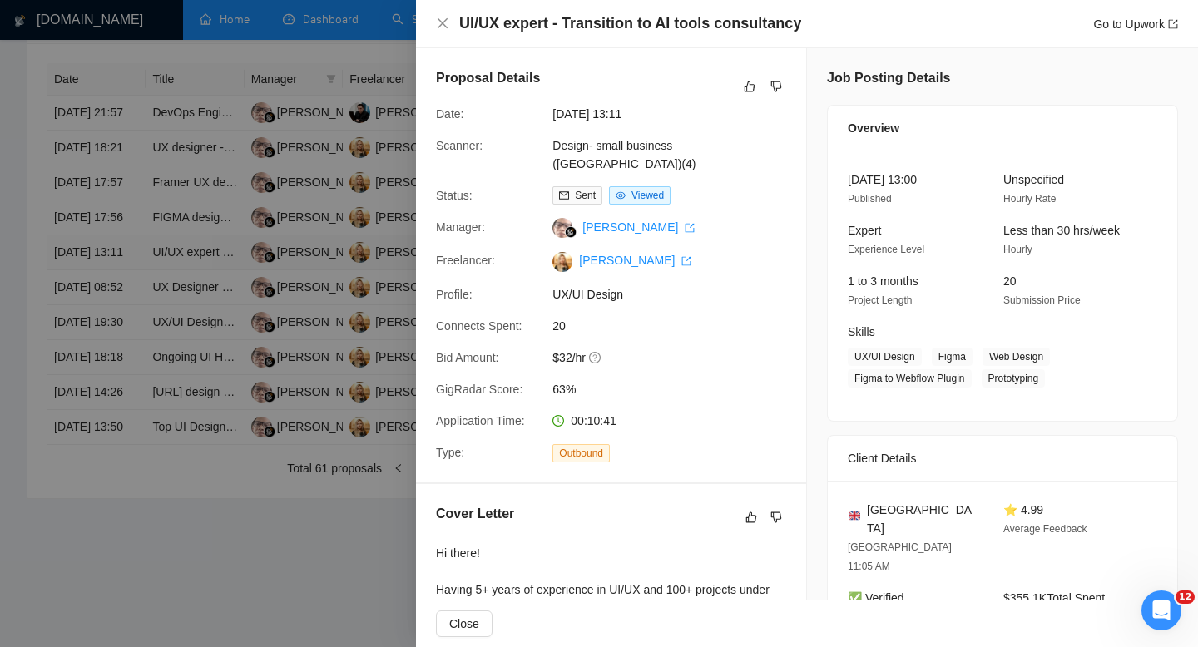
click at [113, 319] on div at bounding box center [599, 323] width 1198 height 647
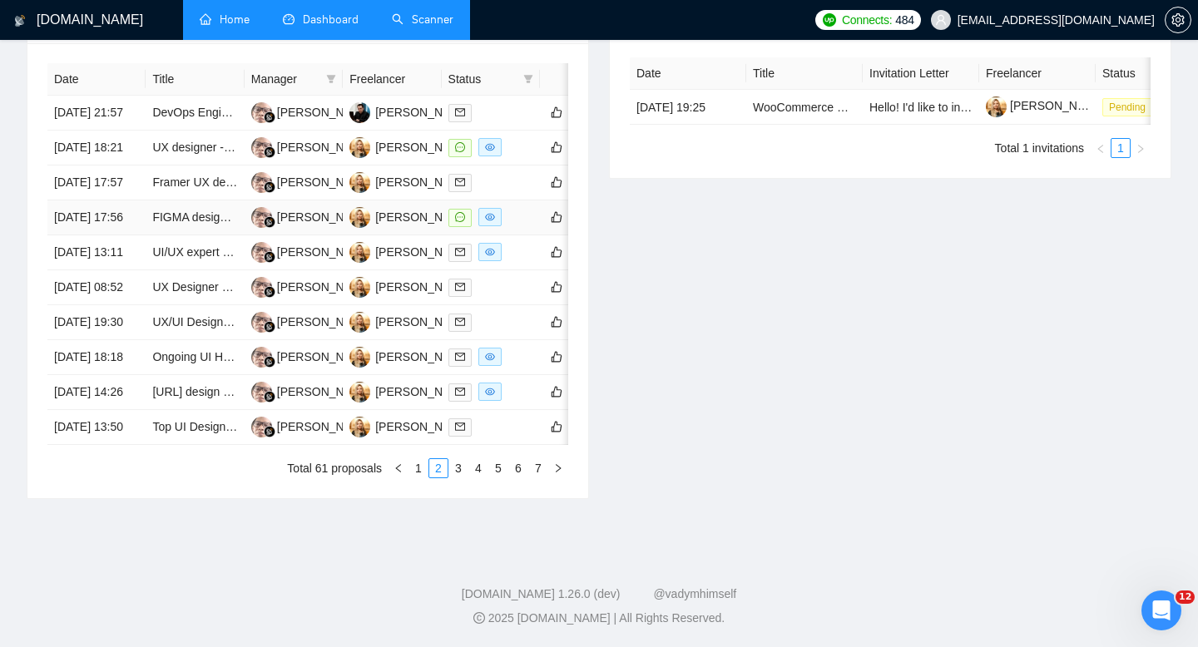
click at [109, 235] on td "[DATE] 17:56" at bounding box center [96, 217] width 98 height 35
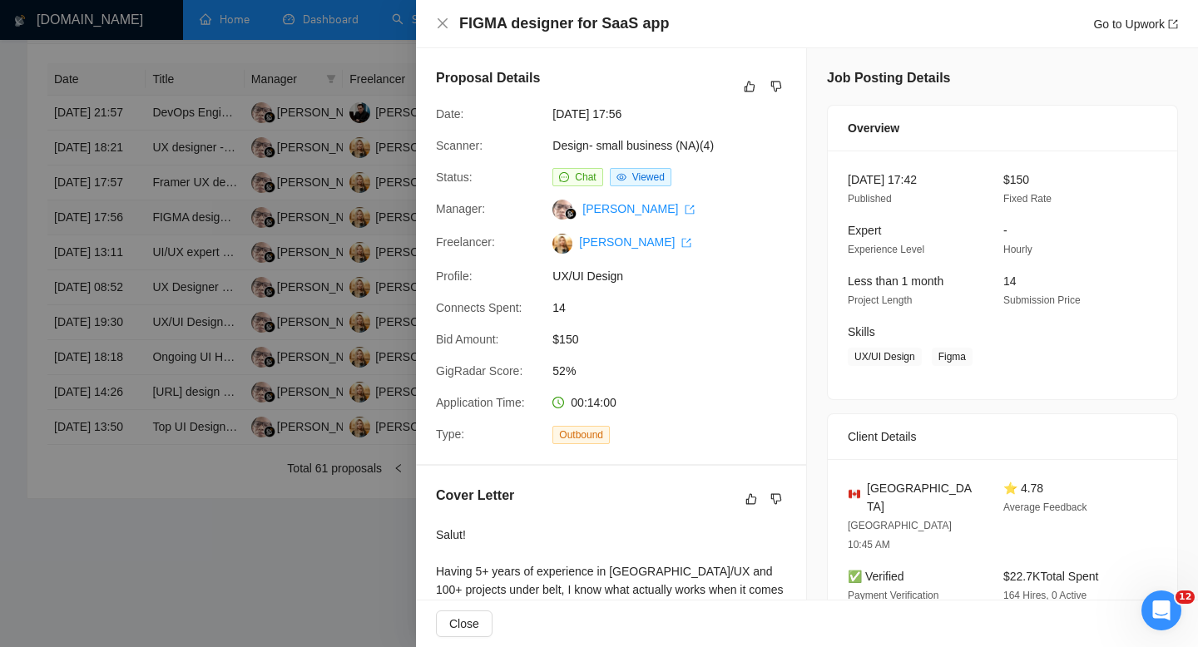
click at [109, 274] on div at bounding box center [599, 323] width 1198 height 647
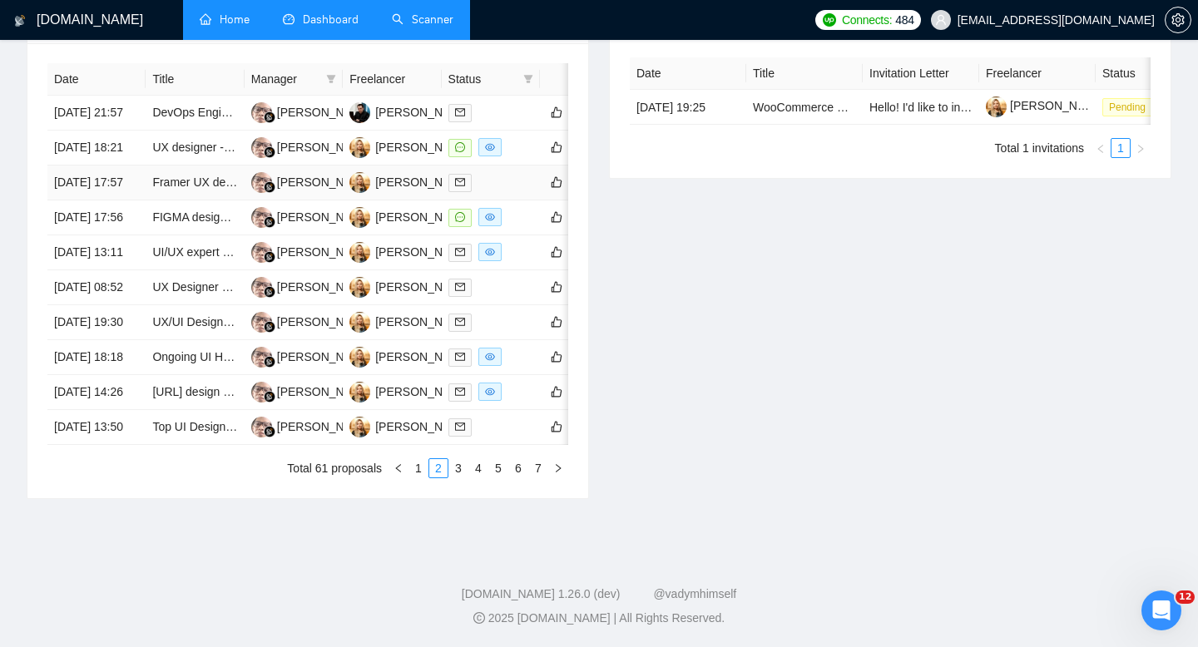
click at [109, 200] on td "[DATE] 17:57" at bounding box center [96, 182] width 98 height 35
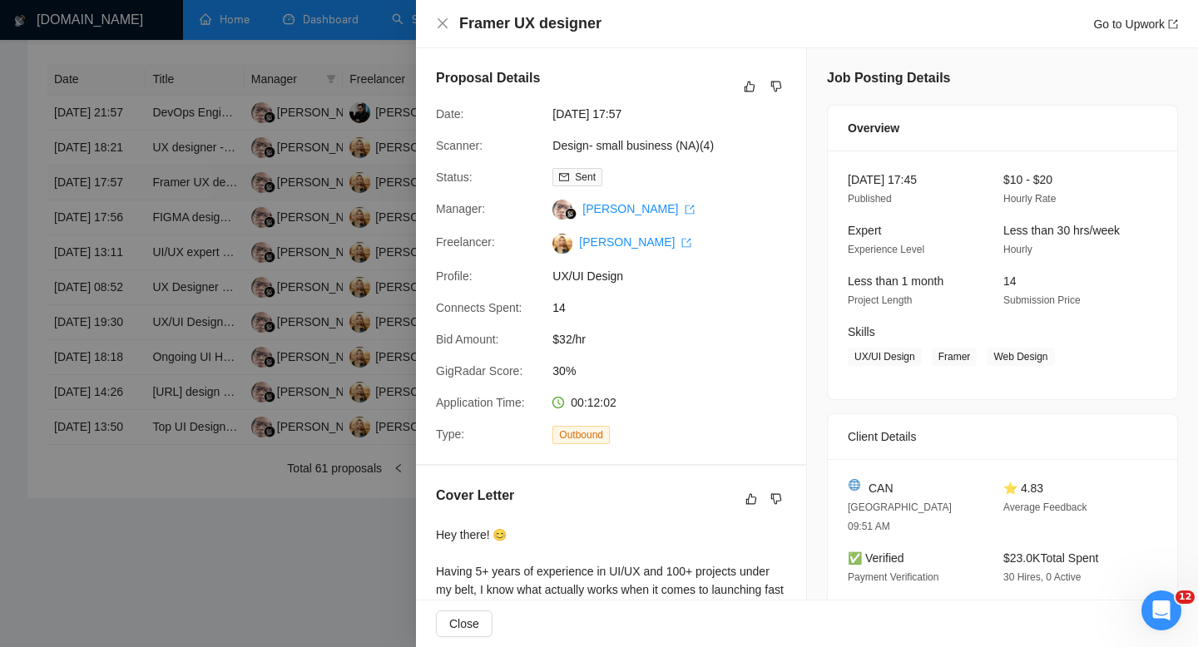
click at [109, 218] on div at bounding box center [599, 323] width 1198 height 647
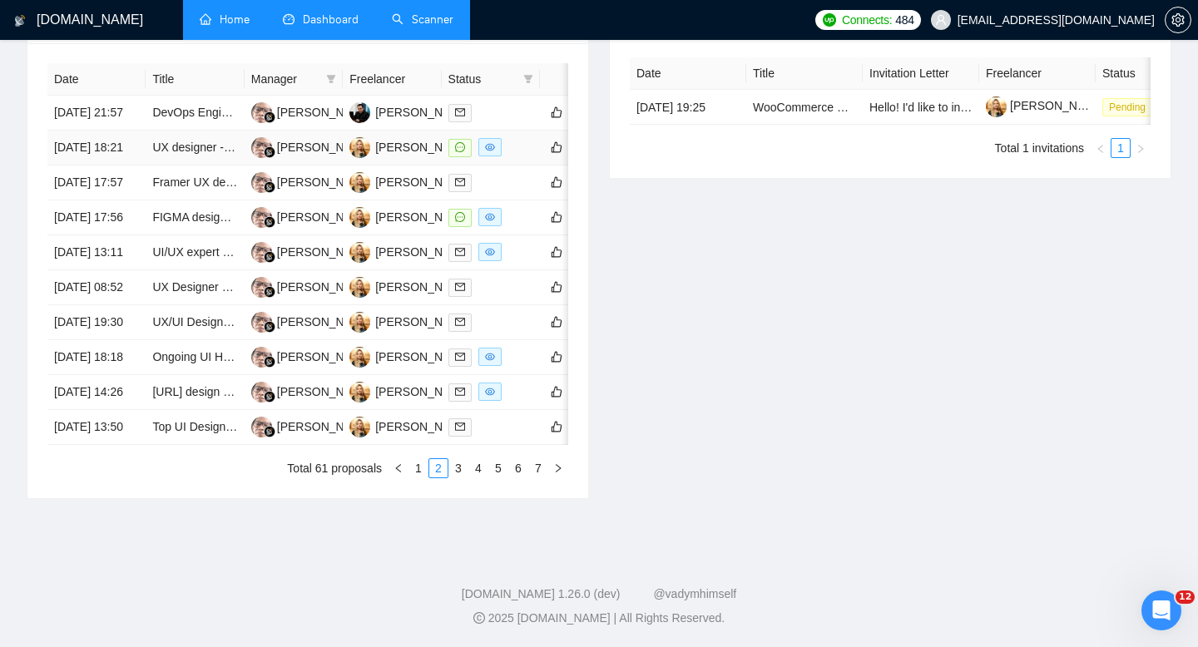
click at [111, 165] on td "[DATE] 18:21" at bounding box center [96, 148] width 98 height 35
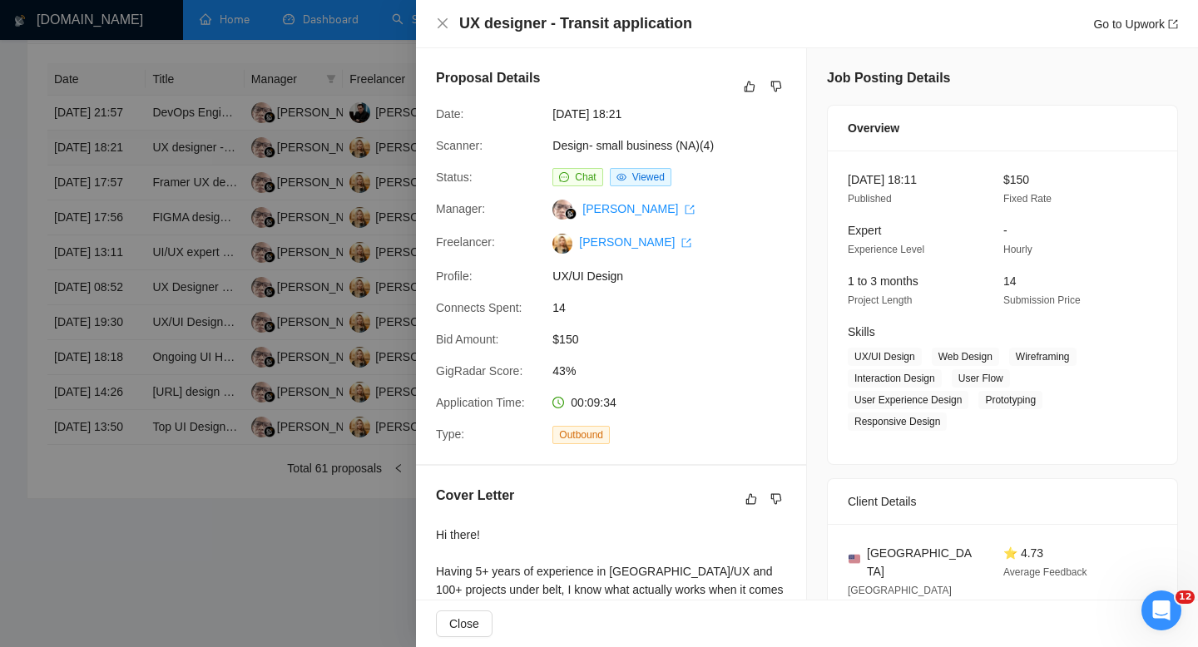
click at [111, 170] on div at bounding box center [599, 323] width 1198 height 647
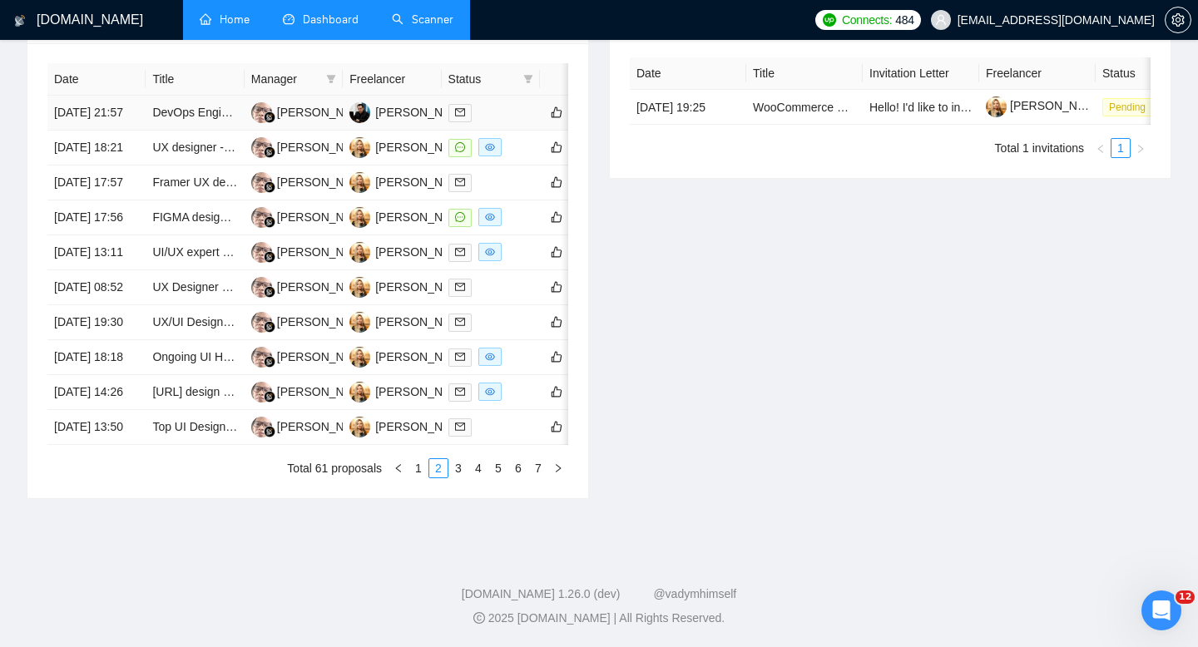
click at [110, 120] on td "[DATE] 21:57" at bounding box center [96, 113] width 98 height 35
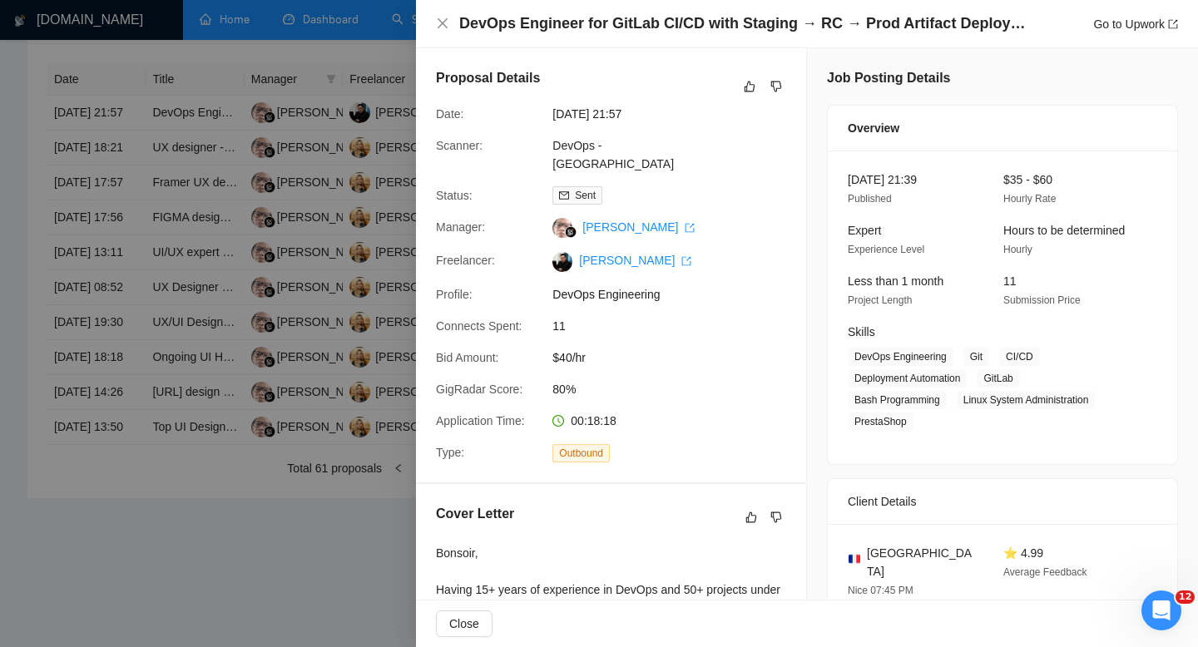
click at [111, 160] on div at bounding box center [599, 323] width 1198 height 647
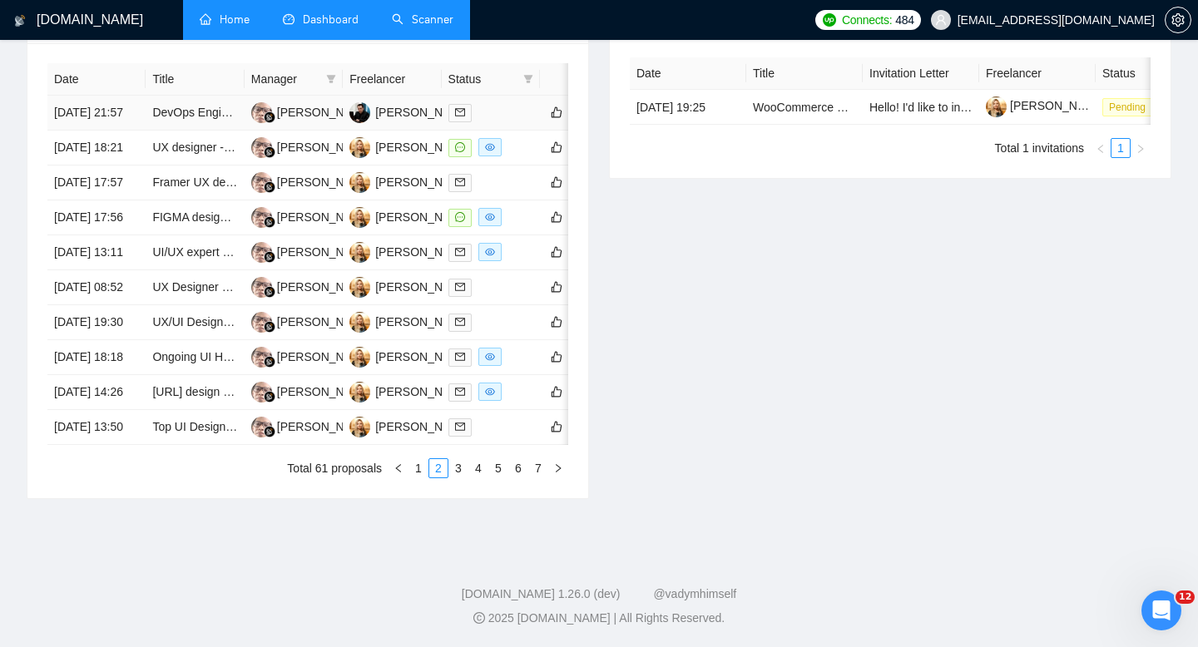
click at [102, 117] on td "[DATE] 21:57" at bounding box center [96, 113] width 98 height 35
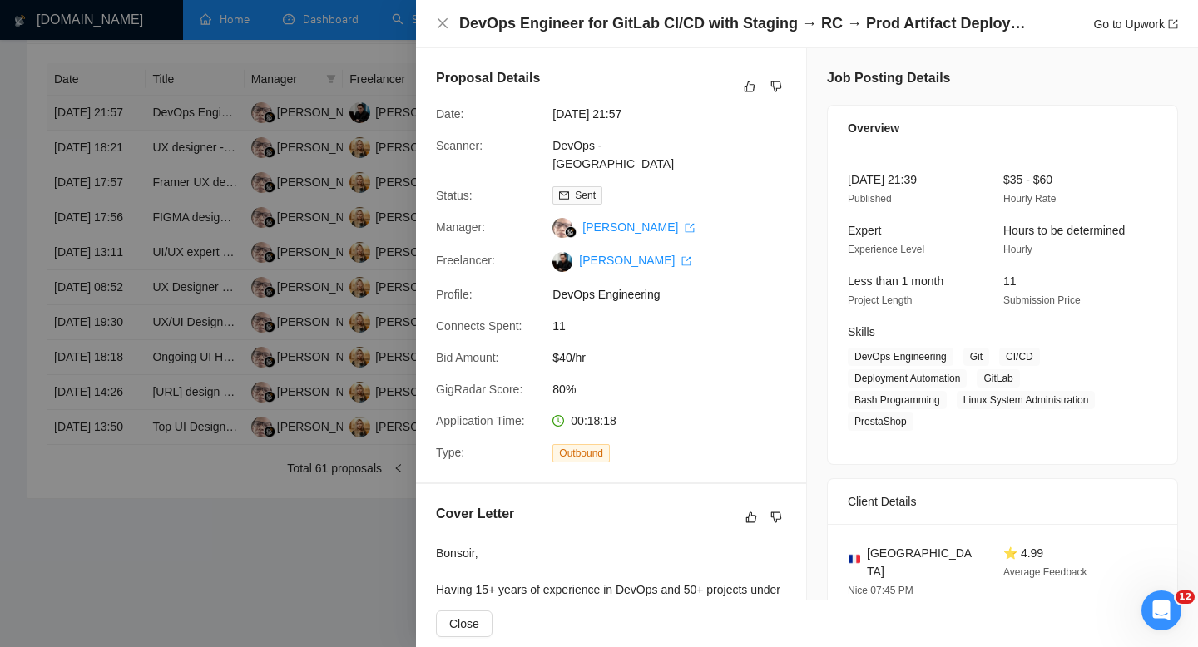
click at [102, 117] on div at bounding box center [599, 323] width 1198 height 647
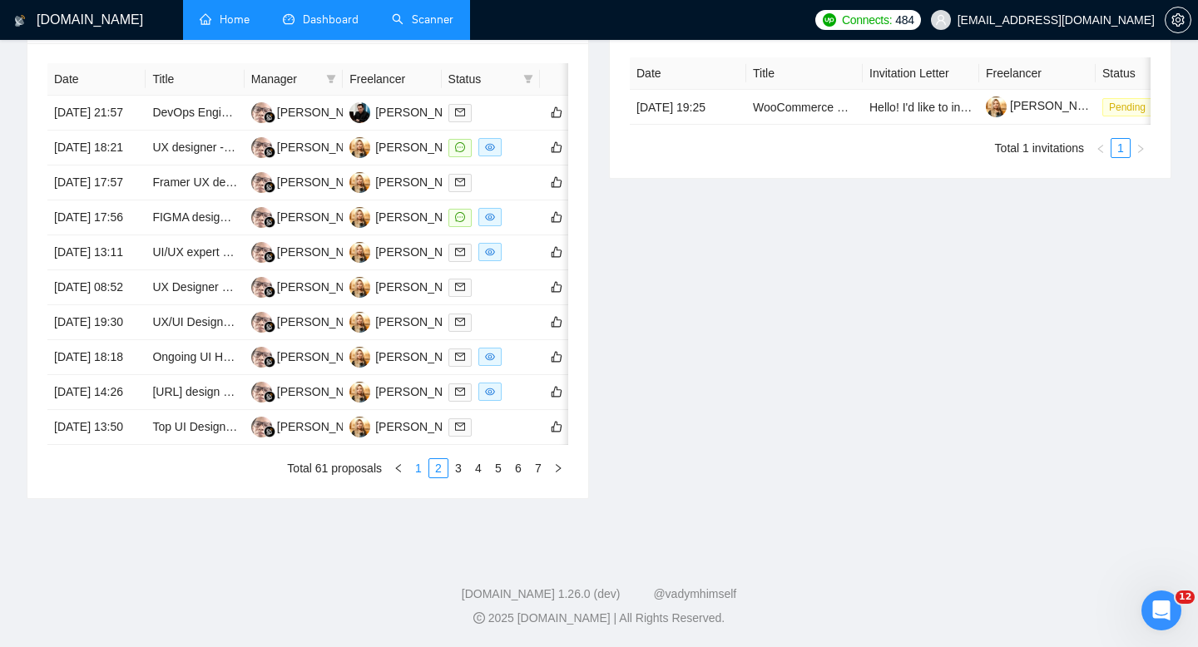
click at [413, 477] on link "1" at bounding box center [418, 468] width 18 height 18
click at [112, 445] on td "[DATE] 00:21" at bounding box center [96, 427] width 98 height 35
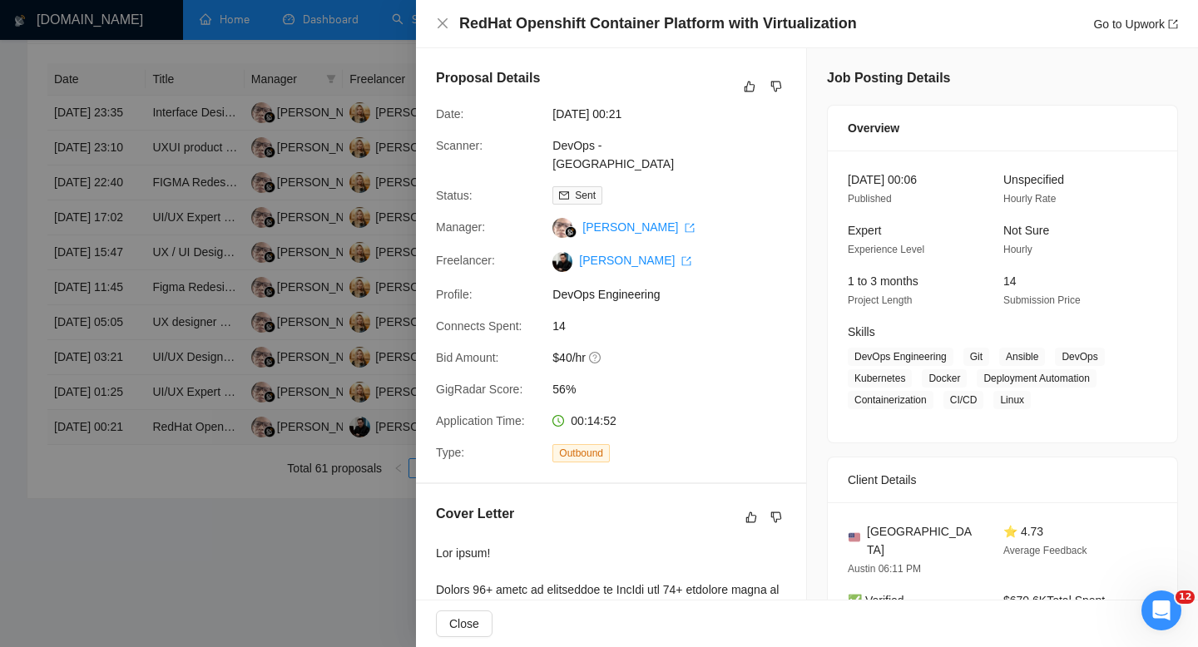
click at [112, 573] on div at bounding box center [599, 323] width 1198 height 647
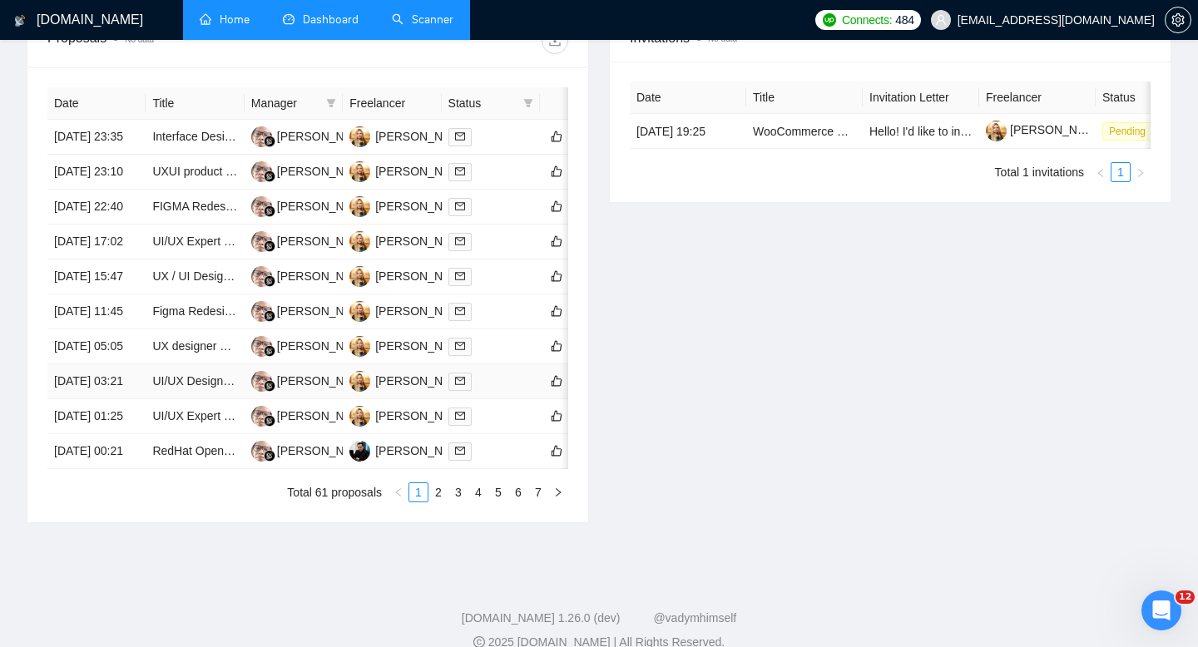
scroll to position [739, 0]
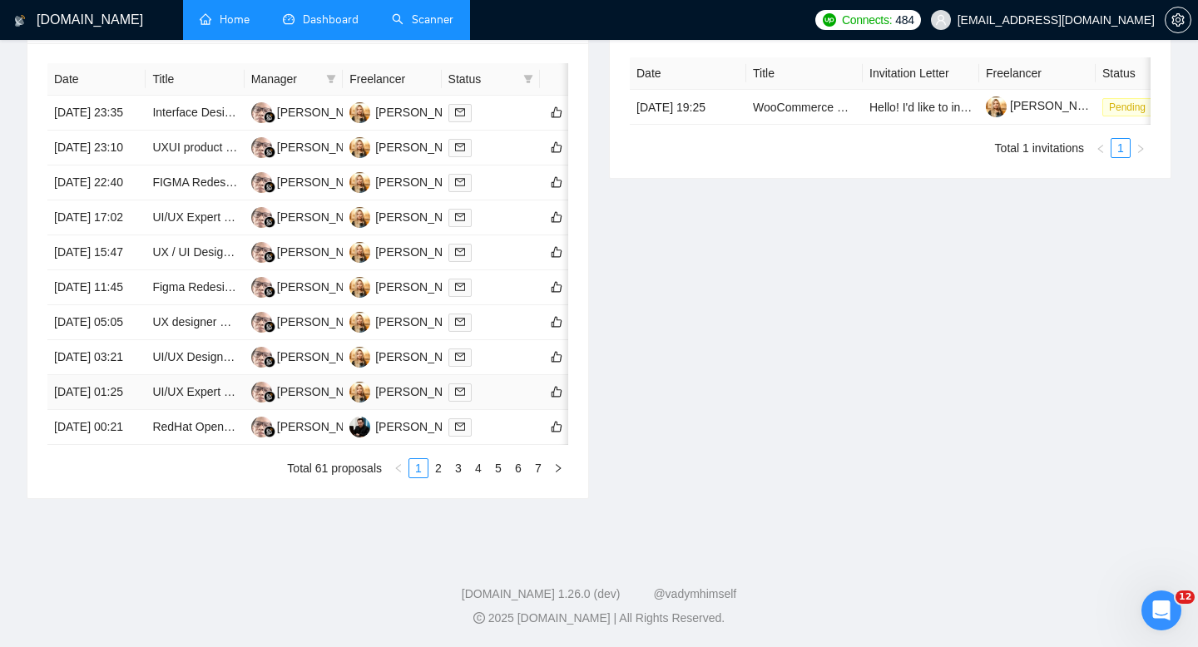
click at [99, 410] on td "[DATE] 01:25" at bounding box center [96, 392] width 98 height 35
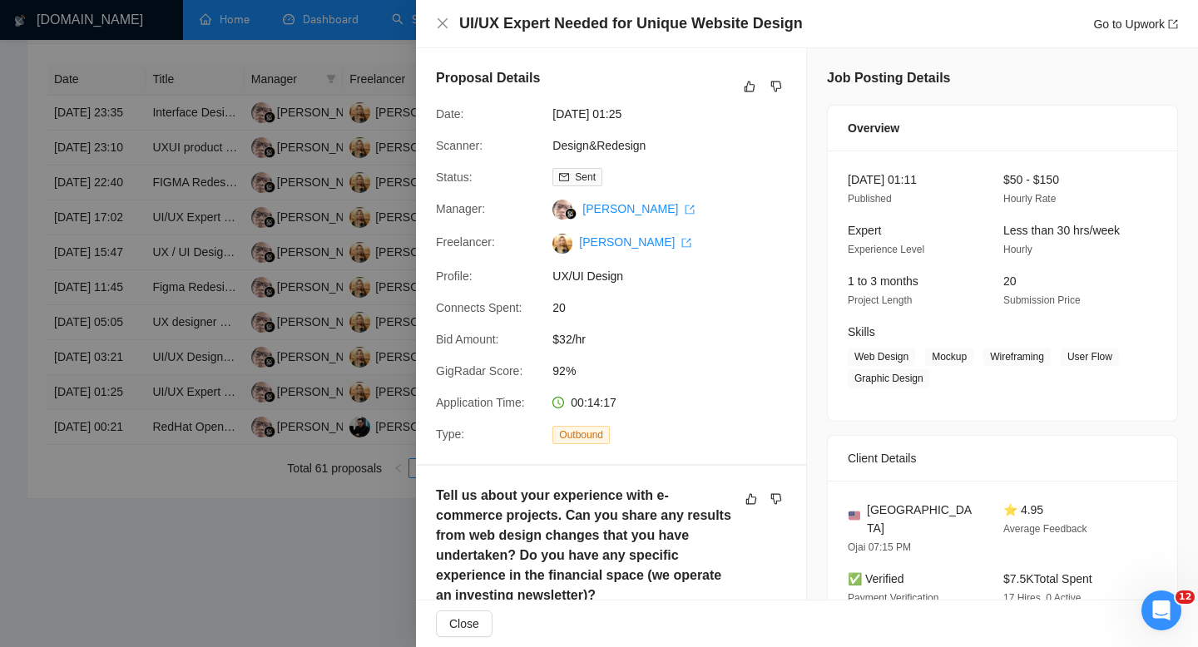
click at [99, 514] on div at bounding box center [599, 323] width 1198 height 647
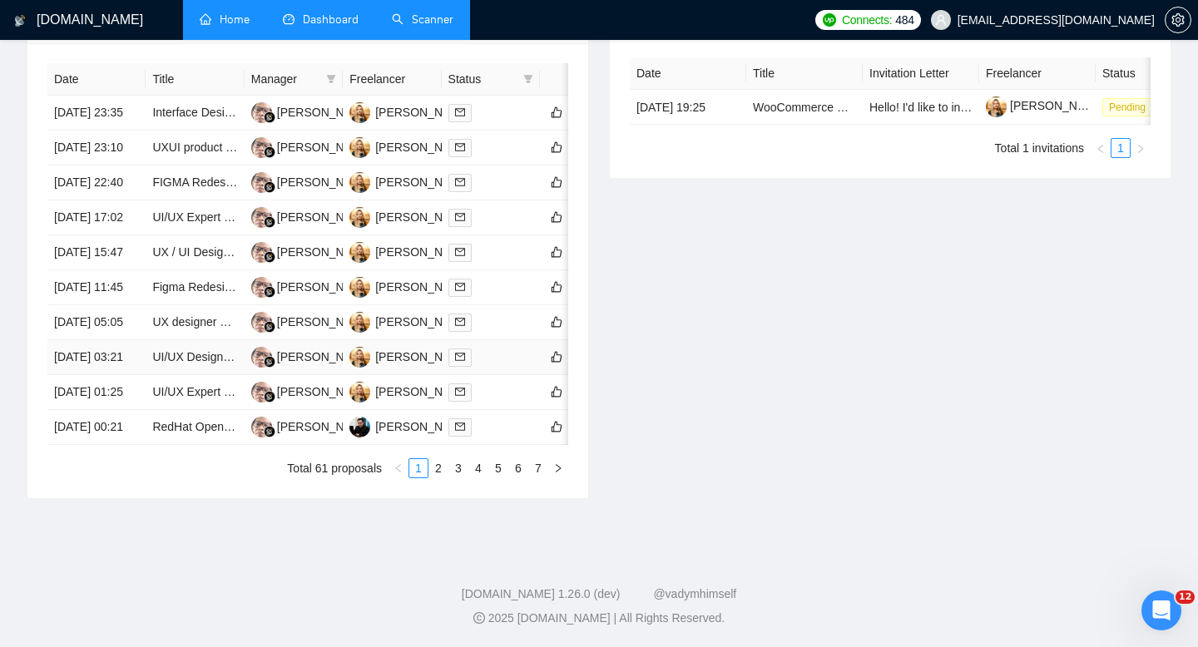
click at [99, 375] on td "[DATE] 03:21" at bounding box center [96, 357] width 98 height 35
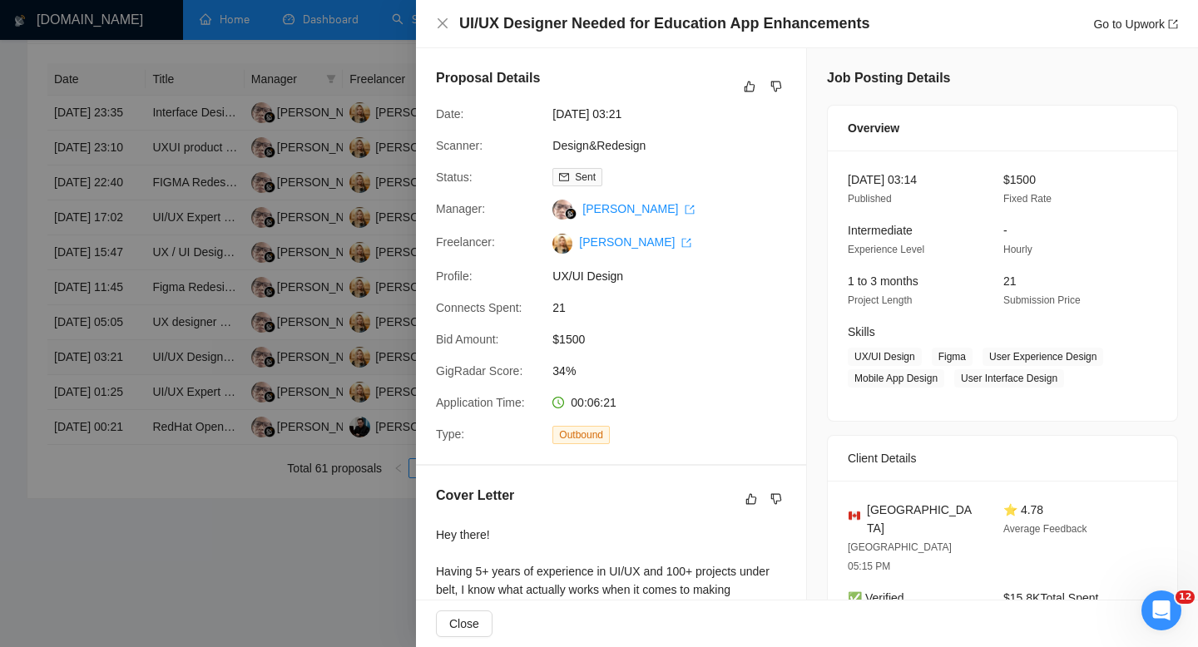
click at [99, 464] on div at bounding box center [599, 323] width 1198 height 647
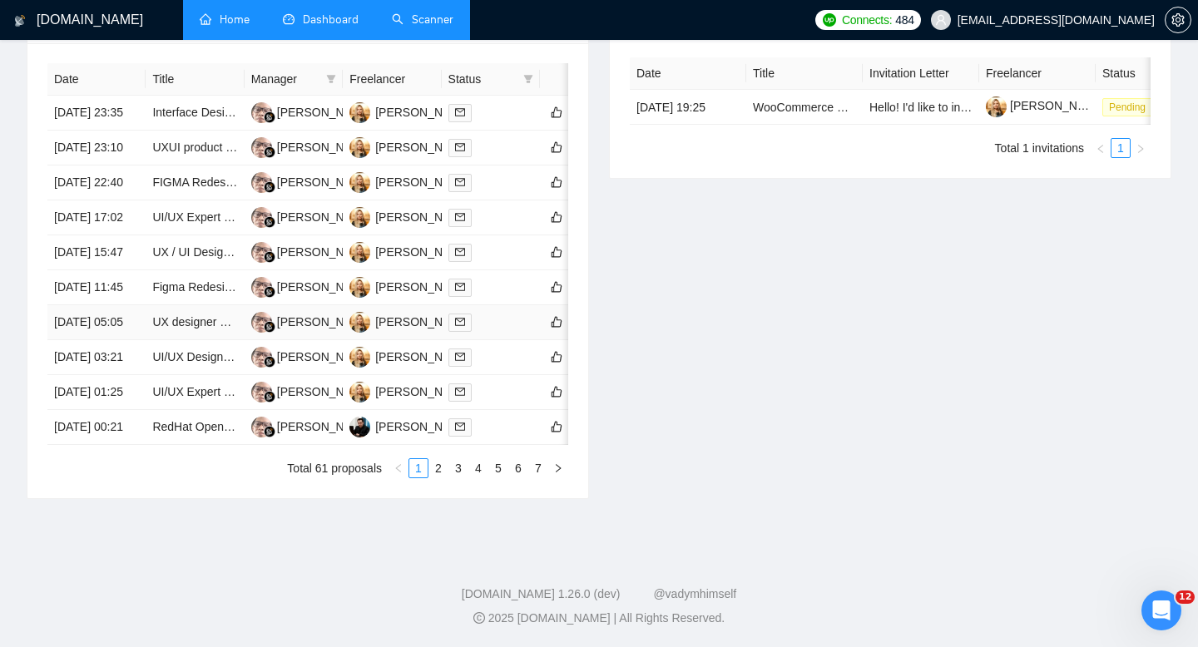
click at [101, 340] on td "[DATE] 05:05" at bounding box center [96, 322] width 98 height 35
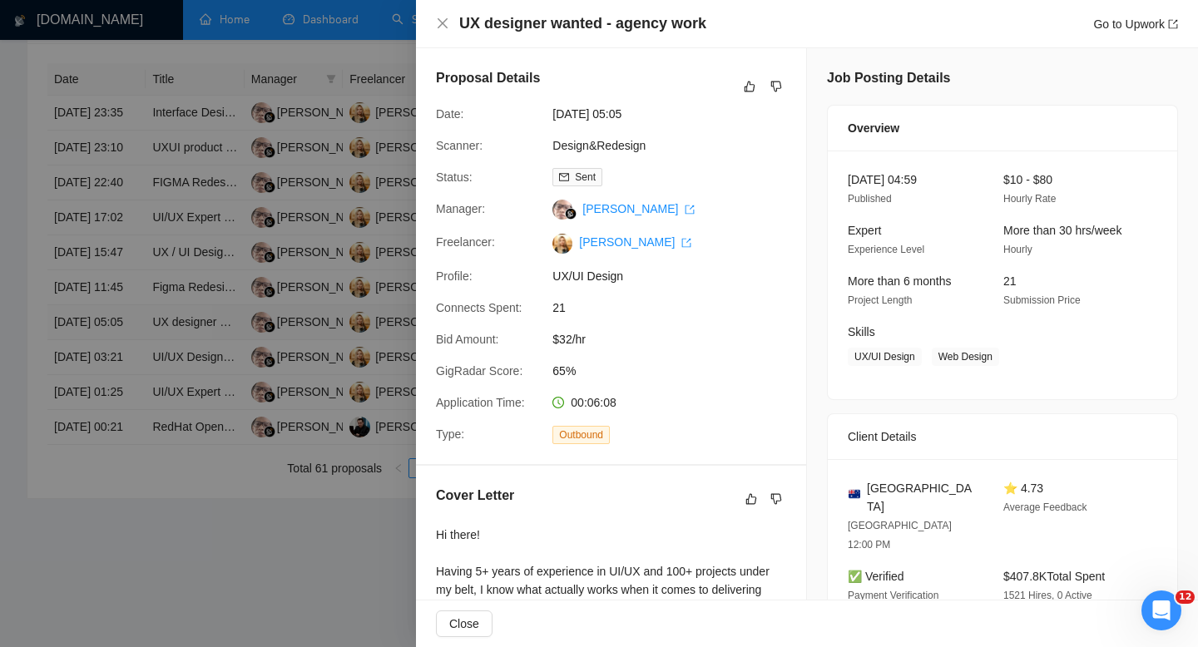
click at [101, 423] on div at bounding box center [599, 323] width 1198 height 647
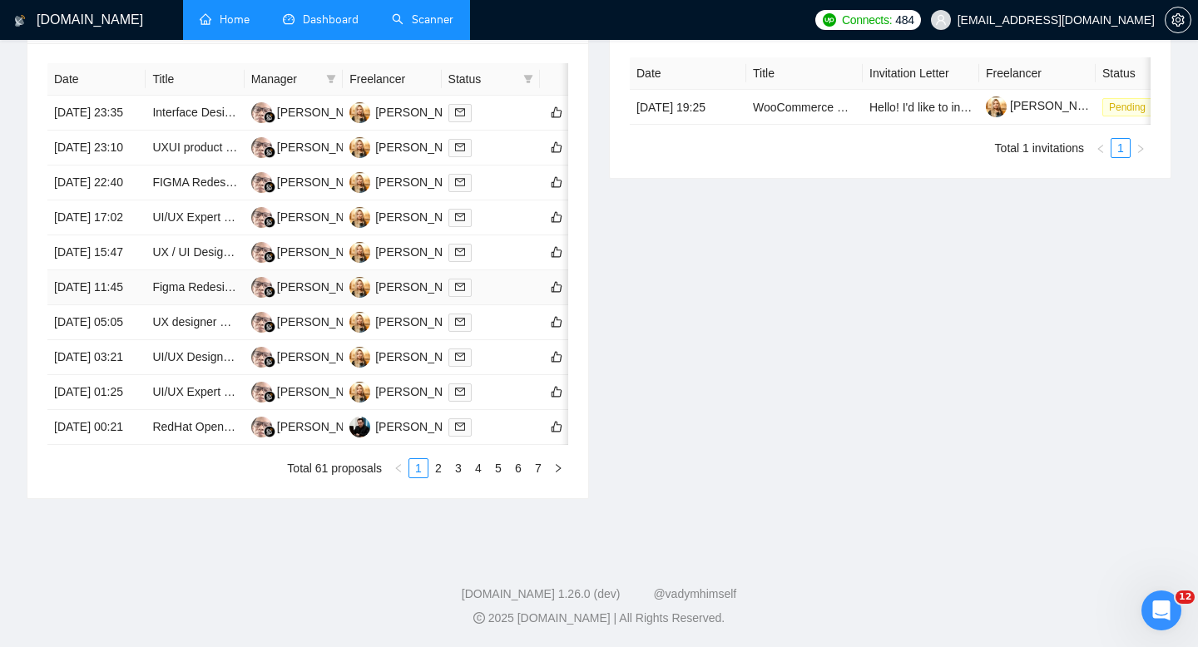
click at [102, 305] on td "[DATE] 11:45" at bounding box center [96, 287] width 98 height 35
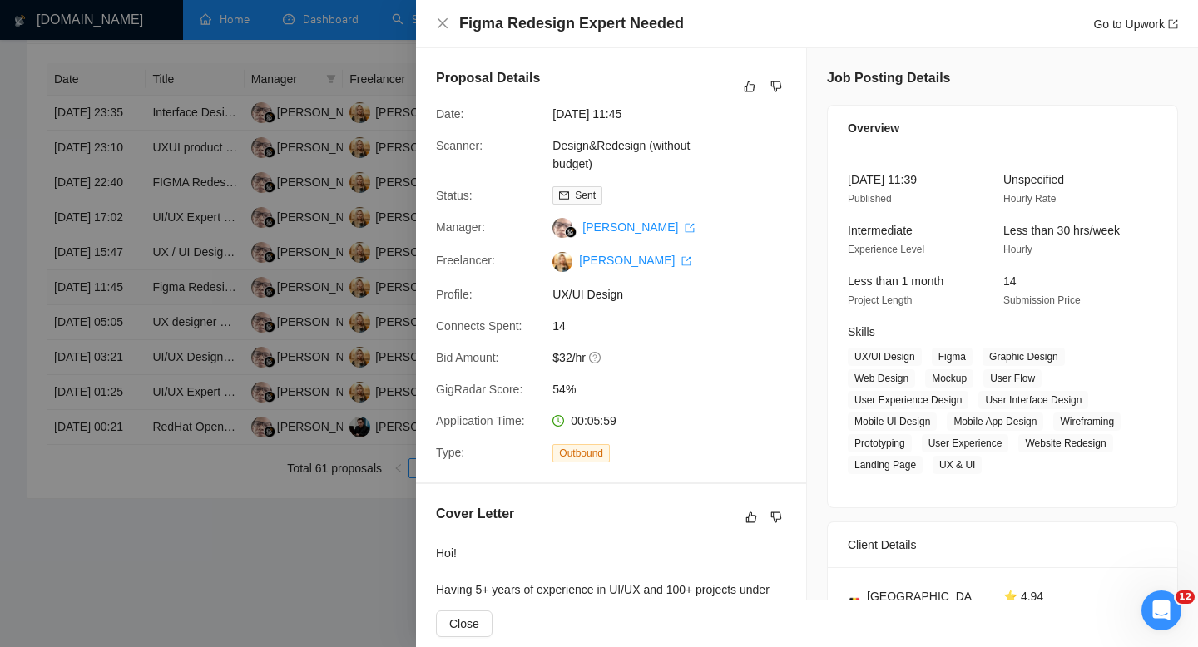
click at [102, 363] on div at bounding box center [599, 323] width 1198 height 647
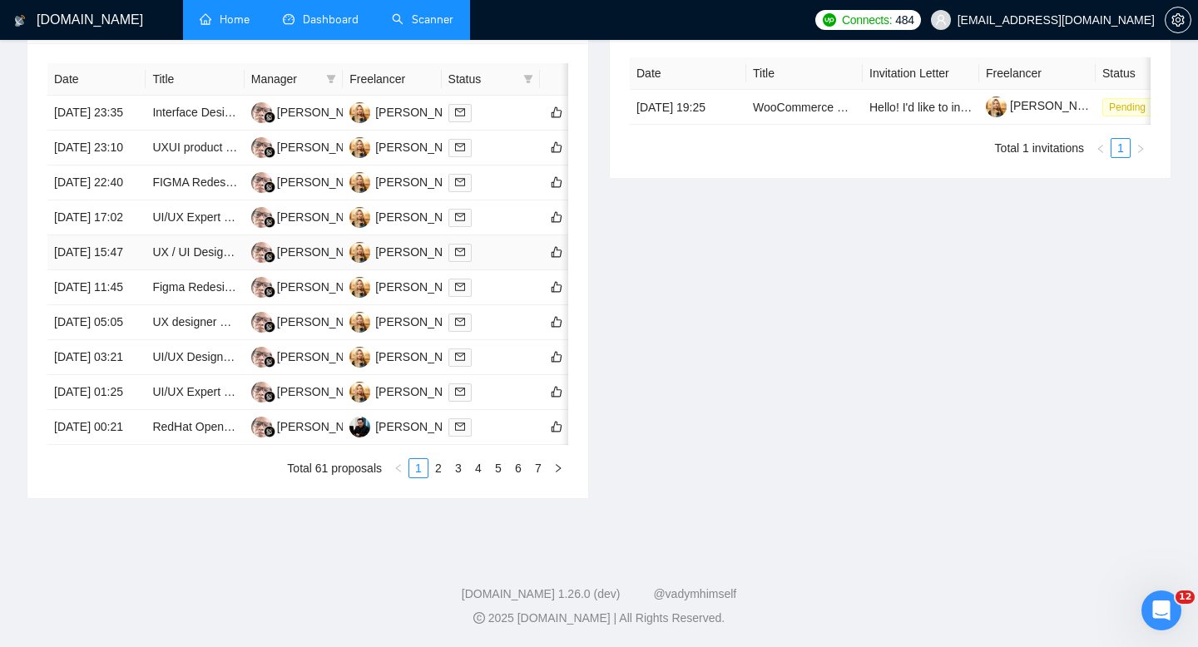
click at [101, 270] on td "[DATE] 15:47" at bounding box center [96, 252] width 98 height 35
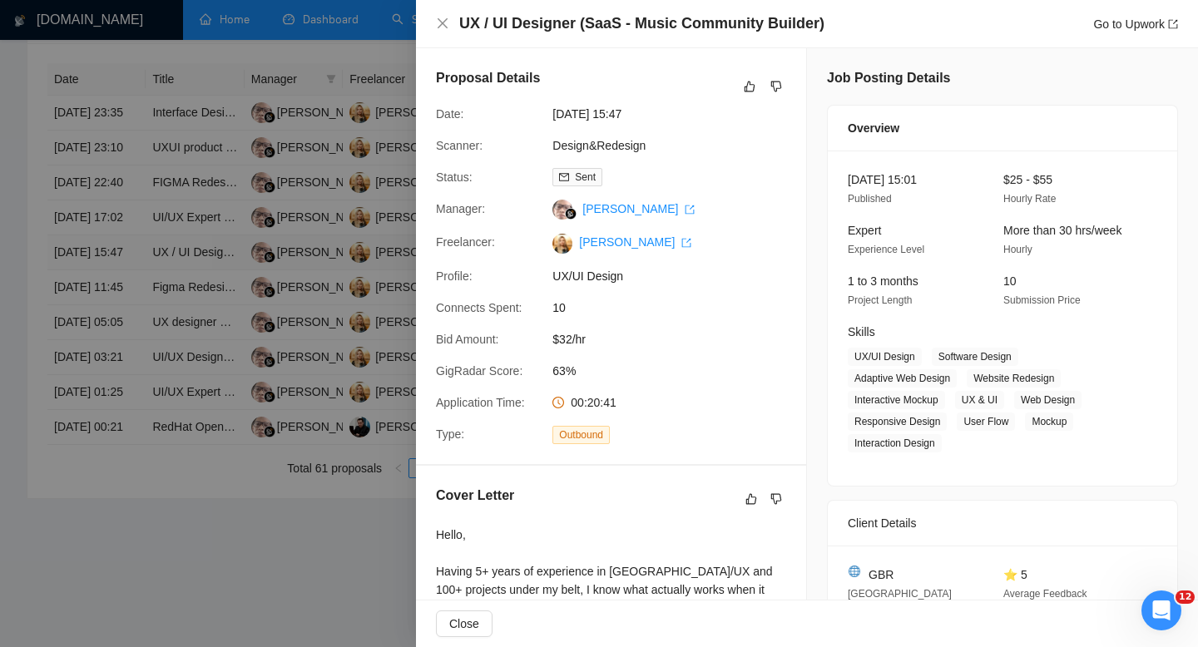
click at [101, 314] on div at bounding box center [599, 323] width 1198 height 647
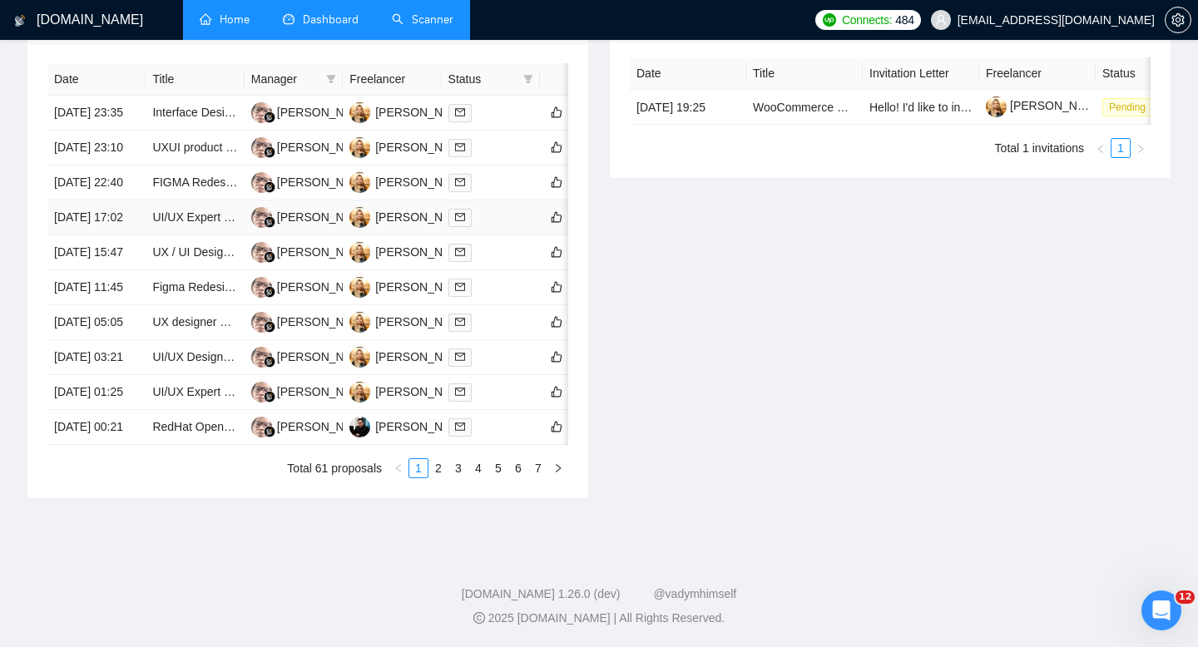
click at [101, 235] on td "[DATE] 17:02" at bounding box center [96, 217] width 98 height 35
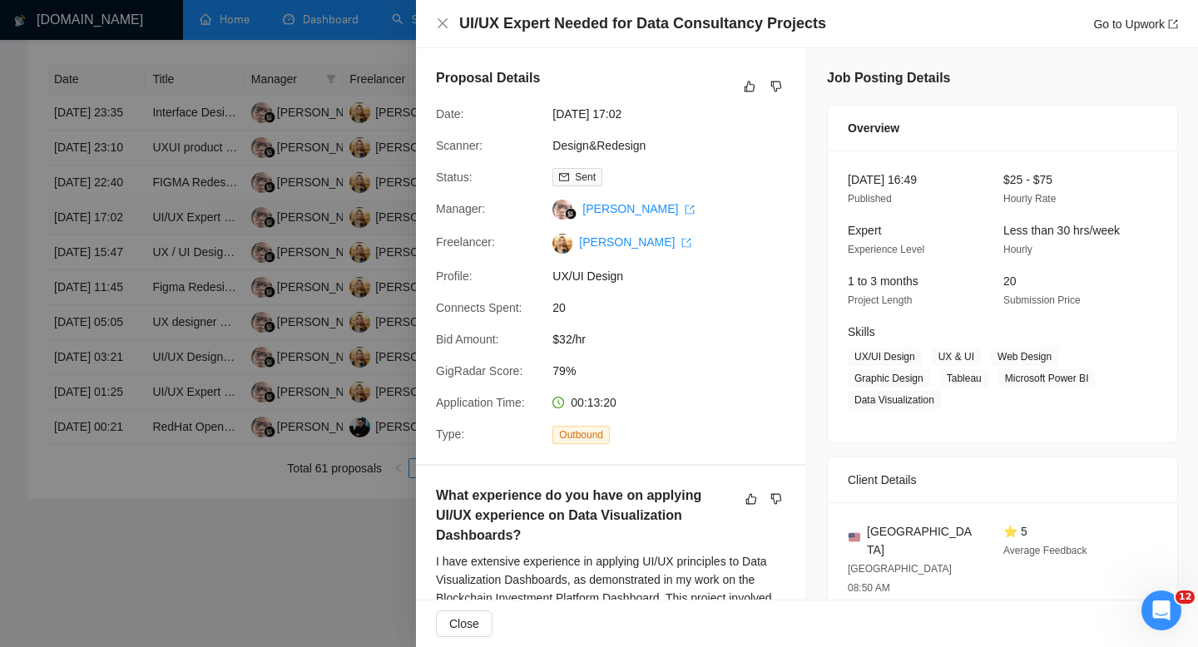
click at [101, 261] on div at bounding box center [599, 323] width 1198 height 647
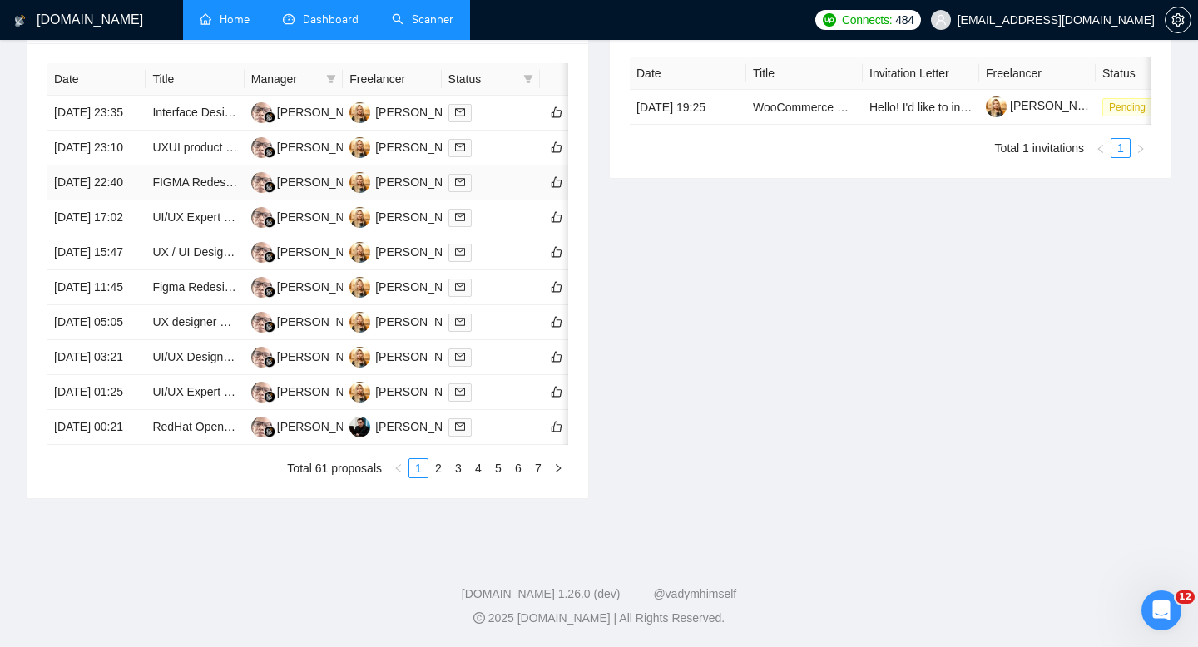
click at [101, 200] on td "[DATE] 22:40" at bounding box center [96, 182] width 98 height 35
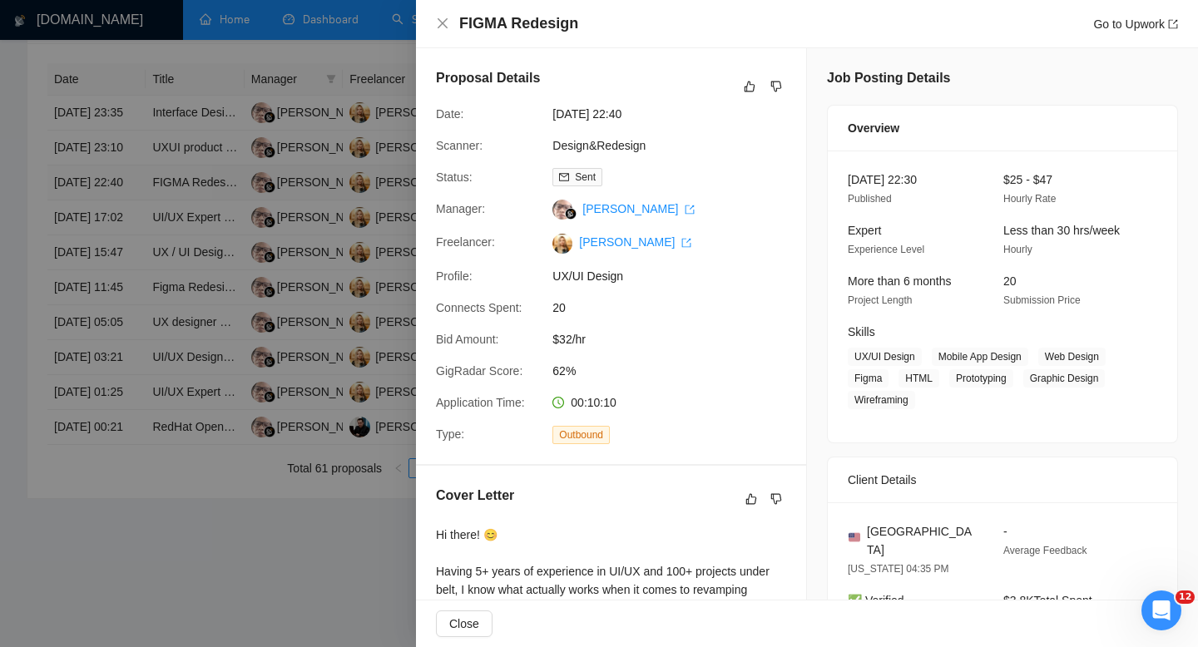
click at [101, 206] on div at bounding box center [599, 323] width 1198 height 647
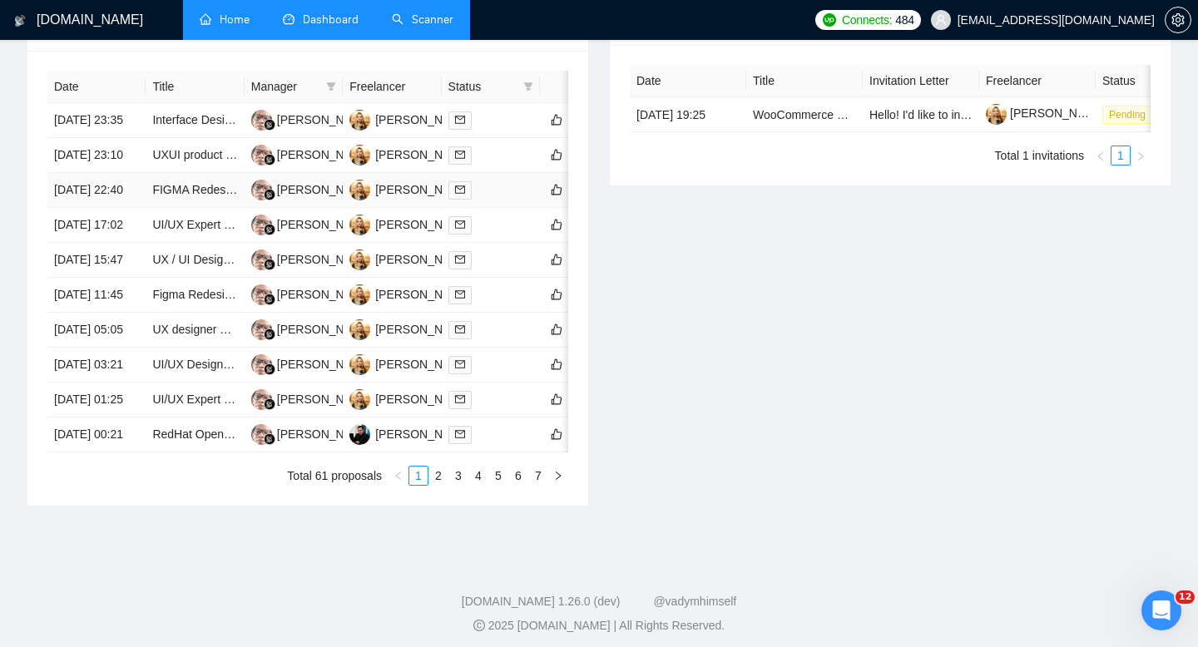
scroll to position [701, 0]
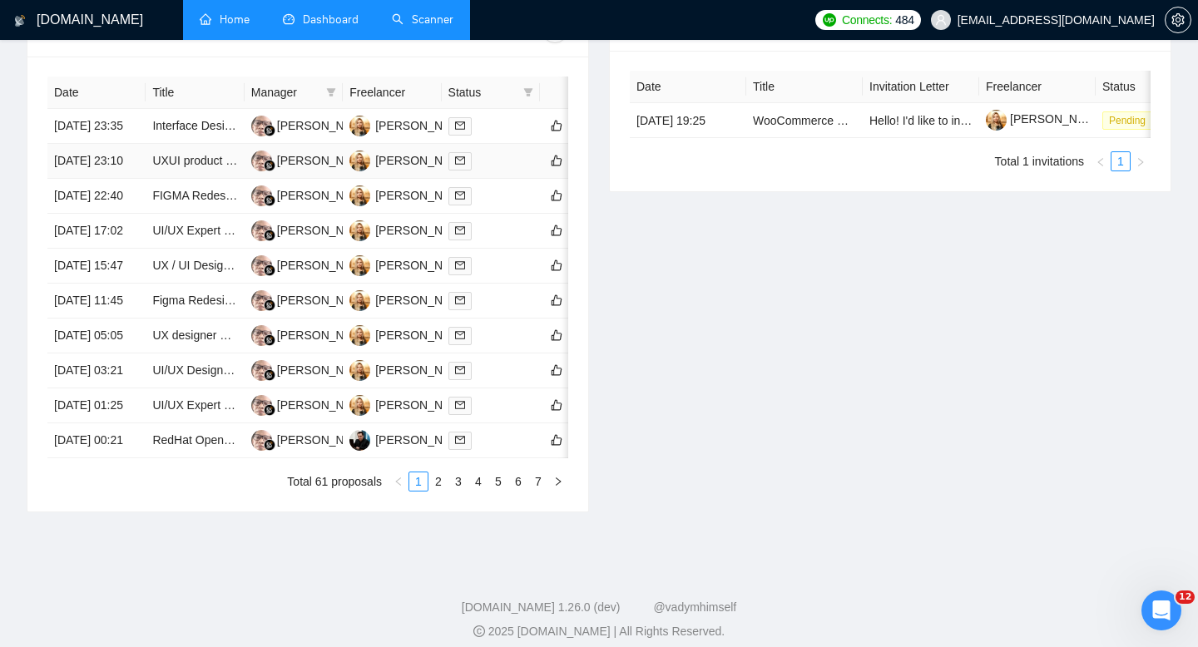
click at [101, 179] on td "[DATE] 23:10" at bounding box center [96, 161] width 98 height 35
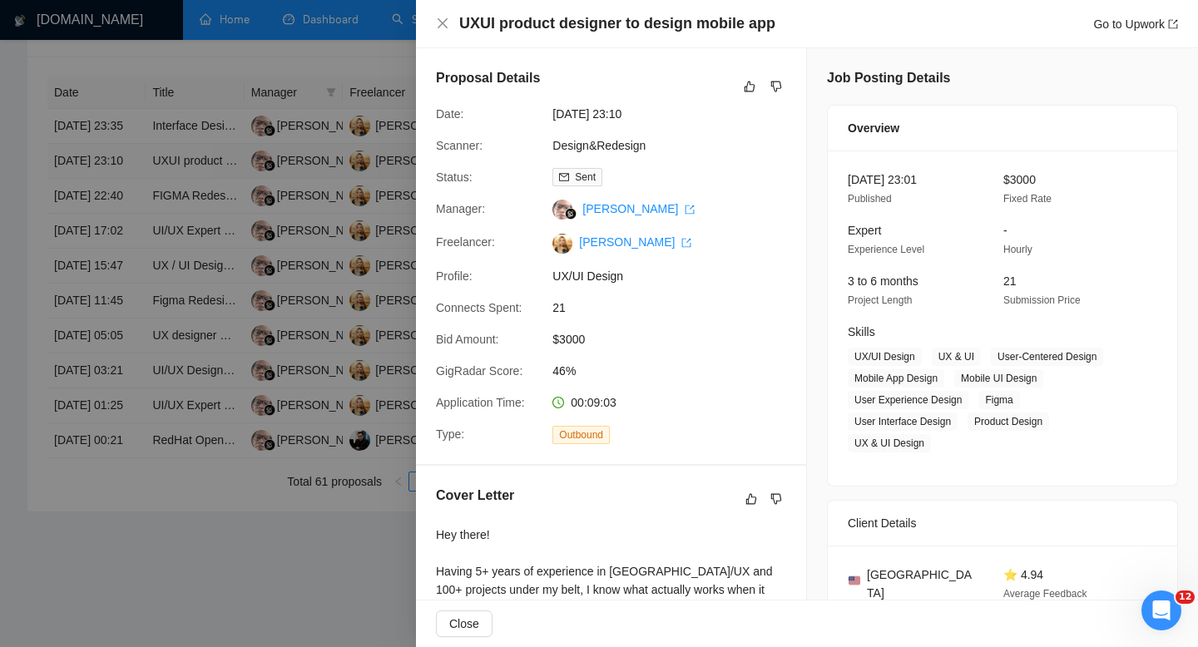
click at [101, 197] on div at bounding box center [599, 323] width 1198 height 647
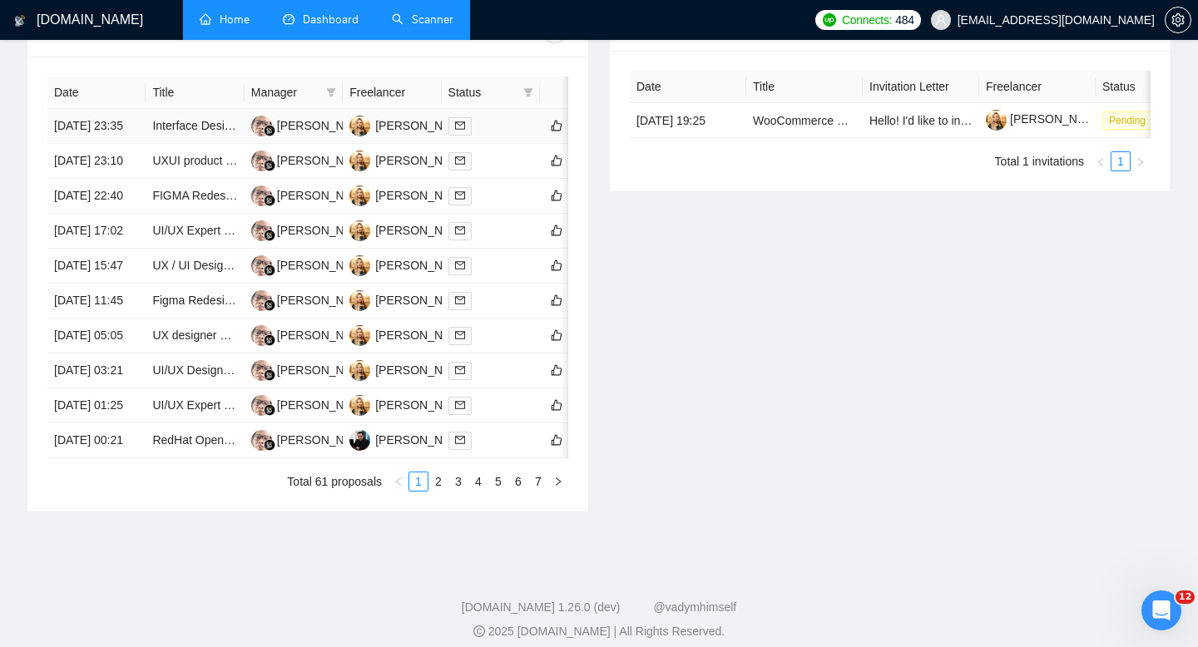
click at [101, 144] on td "[DATE] 23:35" at bounding box center [96, 126] width 98 height 35
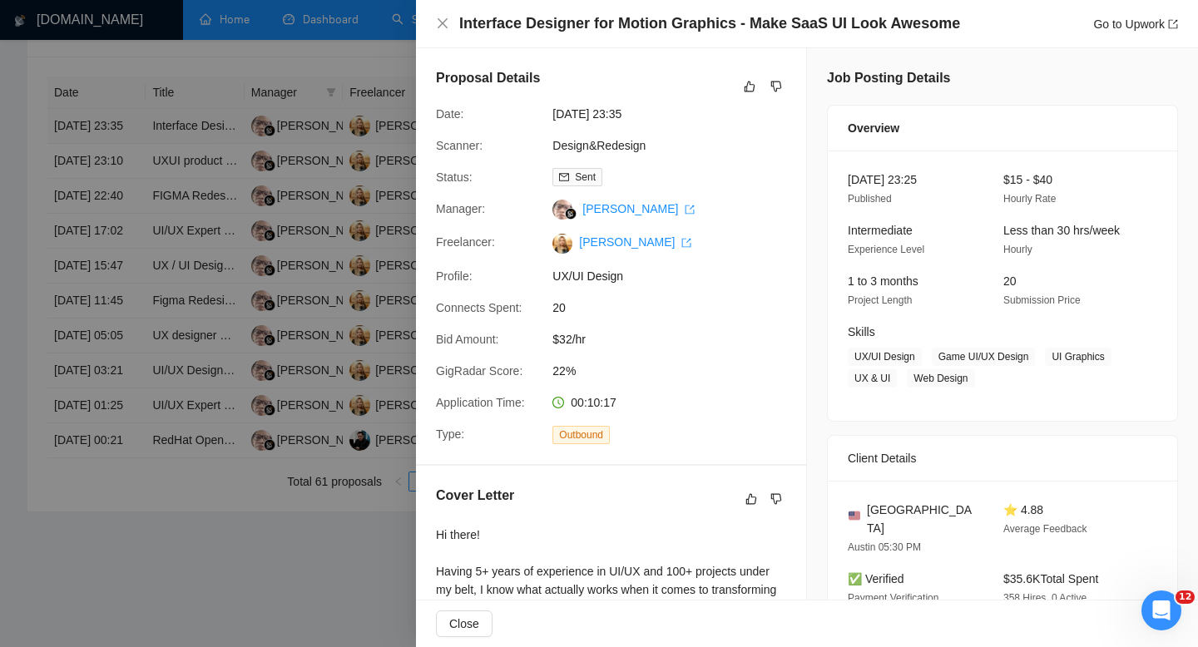
click at [101, 148] on div at bounding box center [599, 323] width 1198 height 647
